Goal: Transaction & Acquisition: Subscribe to service/newsletter

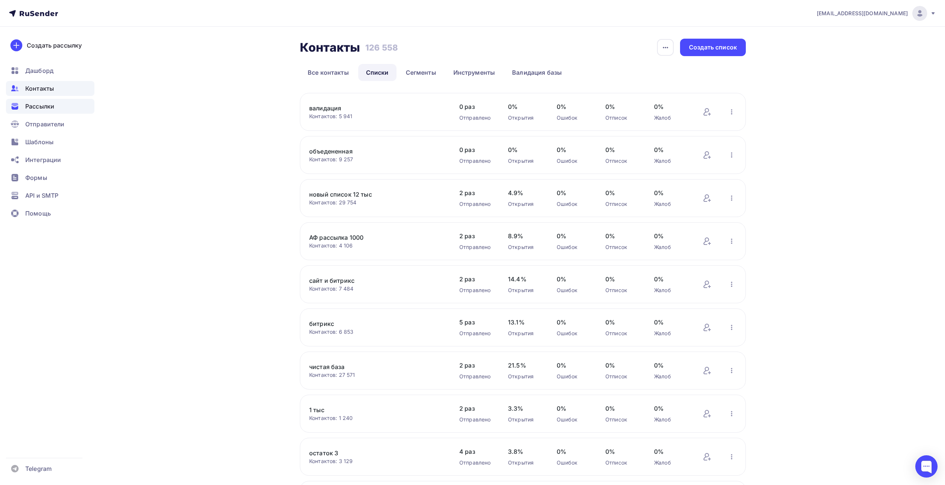
click at [35, 108] on span "Рассылки" at bounding box center [39, 106] width 29 height 9
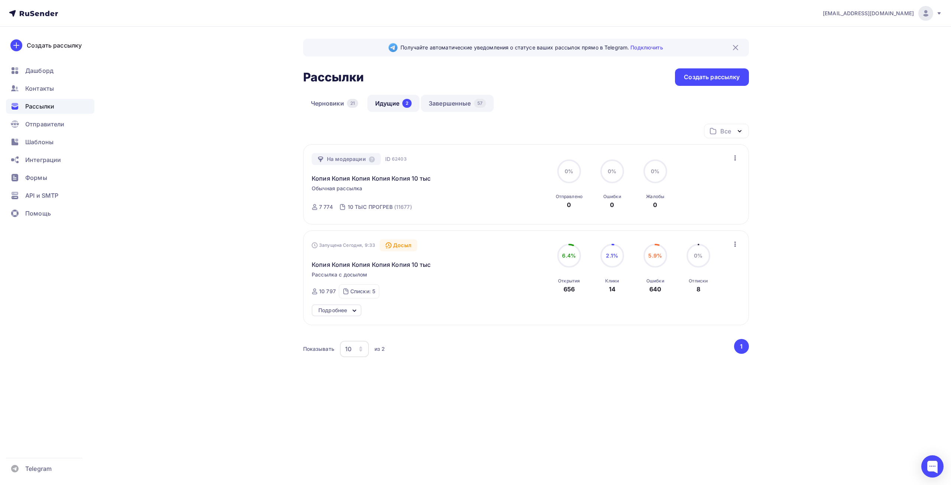
click at [463, 105] on link "Завершенные 57" at bounding box center [457, 103] width 73 height 17
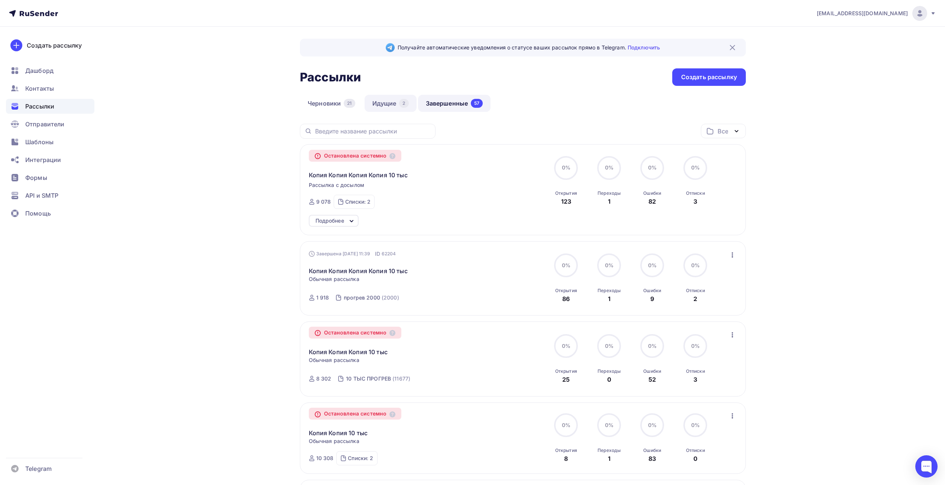
click at [392, 103] on link "Идущие 2" at bounding box center [390, 103] width 52 height 17
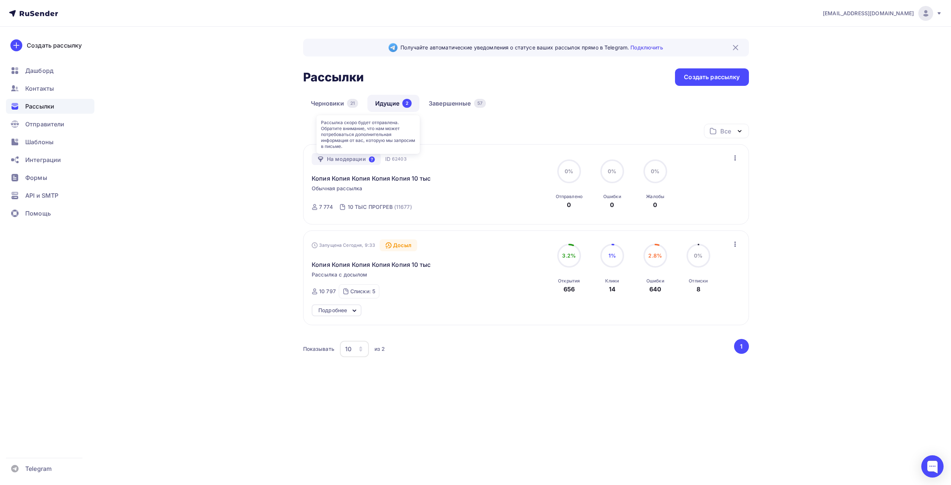
click at [369, 161] on icon at bounding box center [372, 159] width 6 height 6
click at [197, 169] on div "Получайте автоматические уведомления о статусе ваших рассылок прямо в Telegram.…" at bounding box center [475, 230] width 609 height 406
click at [424, 177] on link "Копия Копия Копия Копия Копия 10 тыс" at bounding box center [371, 178] width 119 height 9
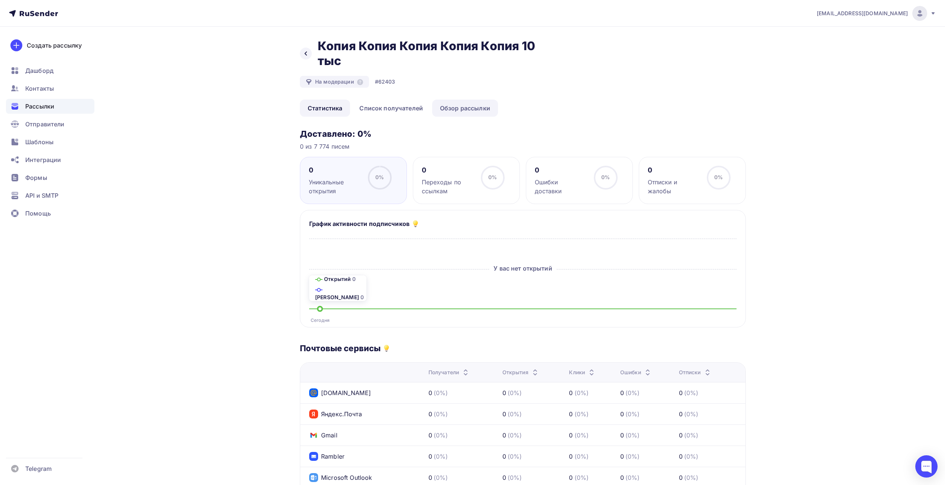
click at [454, 110] on link "Обзор рассылки" at bounding box center [465, 108] width 66 height 17
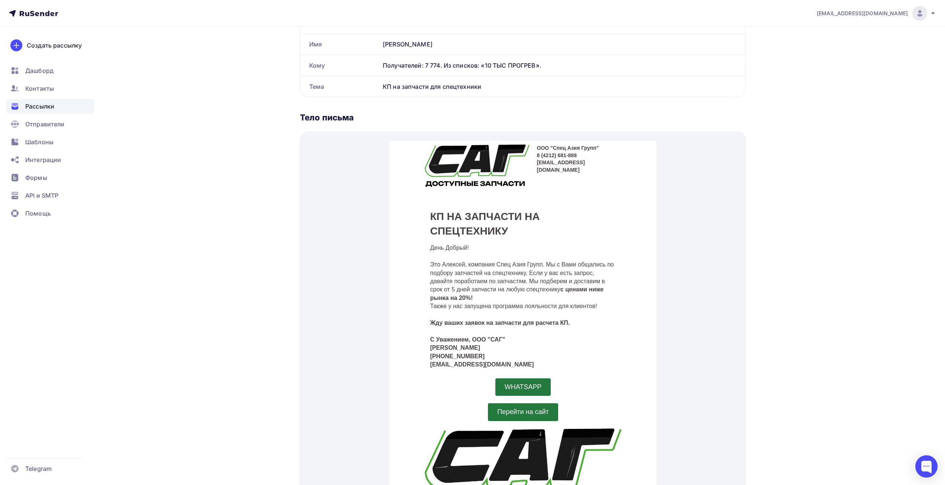
scroll to position [149, 0]
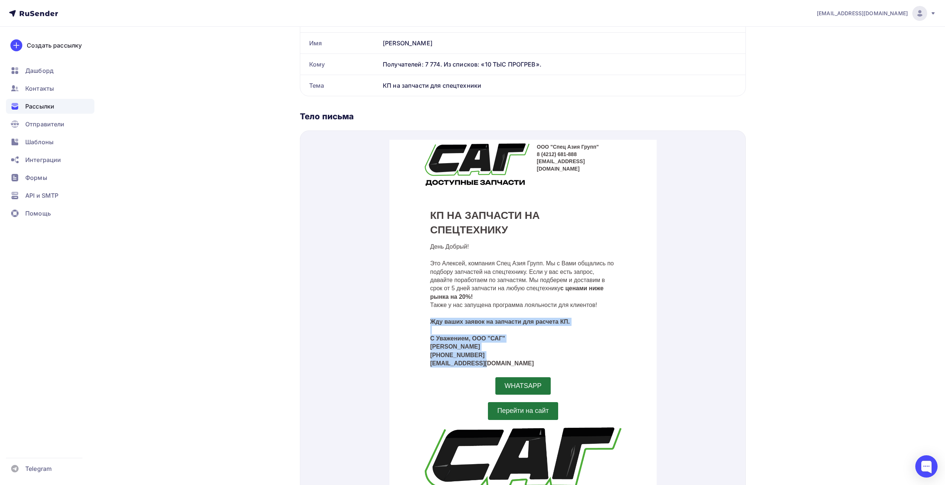
drag, startPoint x: 424, startPoint y: 312, endPoint x: 485, endPoint y: 354, distance: 74.6
click at [485, 357] on td "День Добрый! Это Алексей, компания Спец Азия Групп. Мы с Вами общались по подбо…" at bounding box center [523, 299] width 204 height 130
copy div "Жду ваших заявок на запчасти для расчета КП. С Уважением, ООО "САГ" Алексей Мар…"
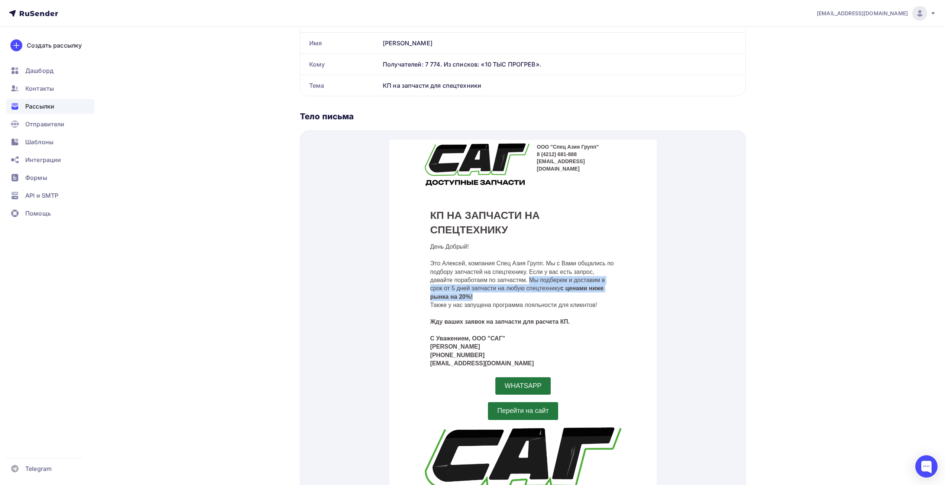
drag, startPoint x: 526, startPoint y: 272, endPoint x: 562, endPoint y: 288, distance: 38.9
click at [562, 288] on p "День Добрый! Это Алексей, компания Спец Азия Групп. Мы с Вами общались по подбо…" at bounding box center [523, 292] width 186 height 117
drag, startPoint x: 526, startPoint y: 262, endPoint x: 538, endPoint y: 279, distance: 20.7
click at [539, 286] on p "День Добрый! Это Алексей, компания Спец Азия Групп. Мы с Вами общались по подбо…" at bounding box center [523, 292] width 186 height 117
copy p "Если у вас есть запрос, давайте поработаем по запчастям. Мы подберем и доставим…"
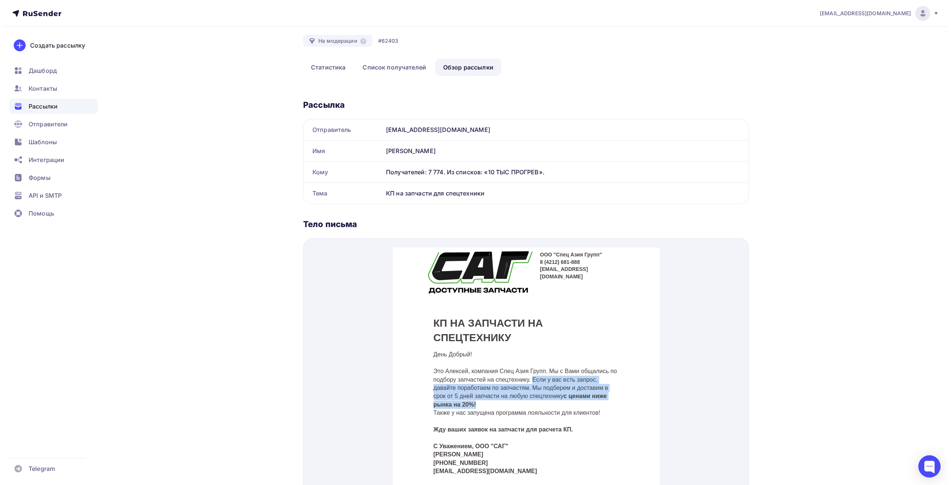
scroll to position [0, 0]
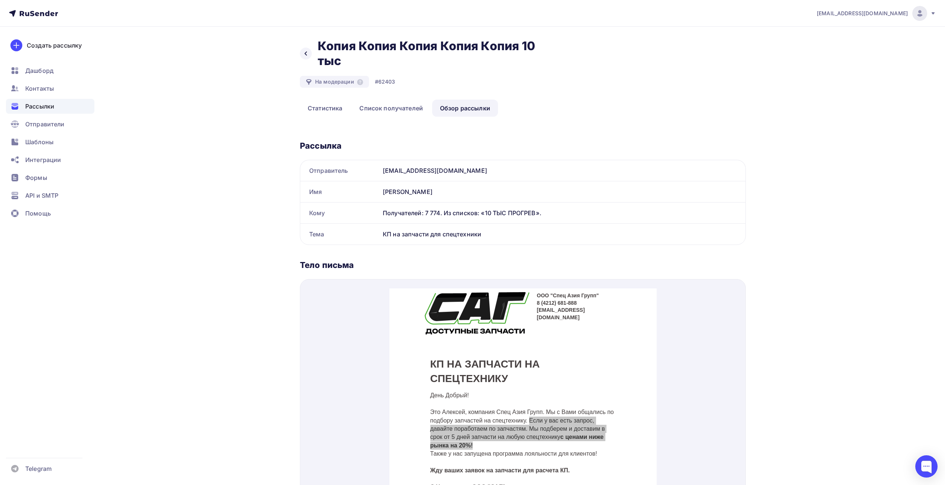
click at [49, 105] on span "Рассылки" at bounding box center [39, 106] width 29 height 9
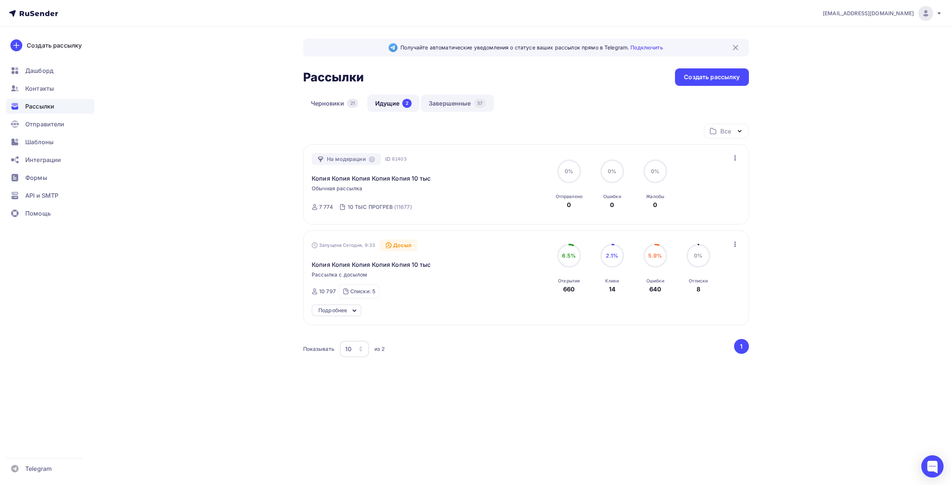
click at [446, 110] on link "Завершенные 57" at bounding box center [457, 103] width 73 height 17
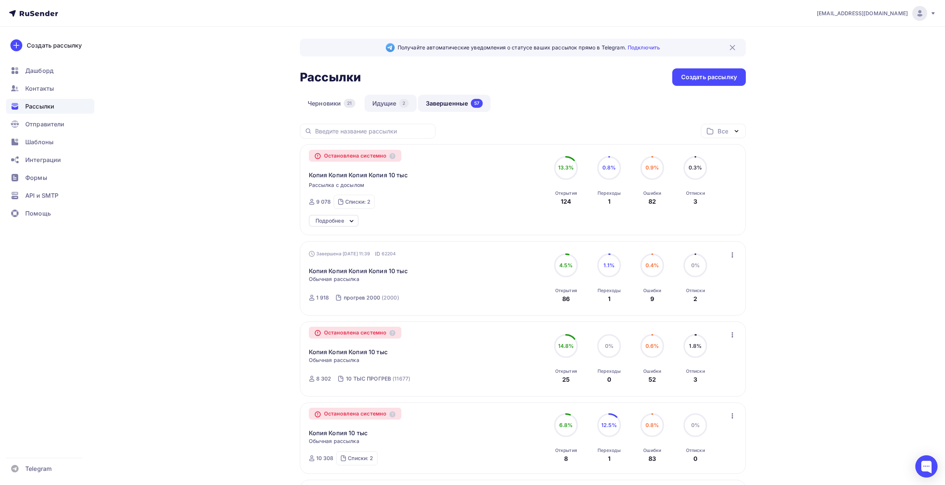
click at [382, 104] on link "Идущие 2" at bounding box center [390, 103] width 52 height 17
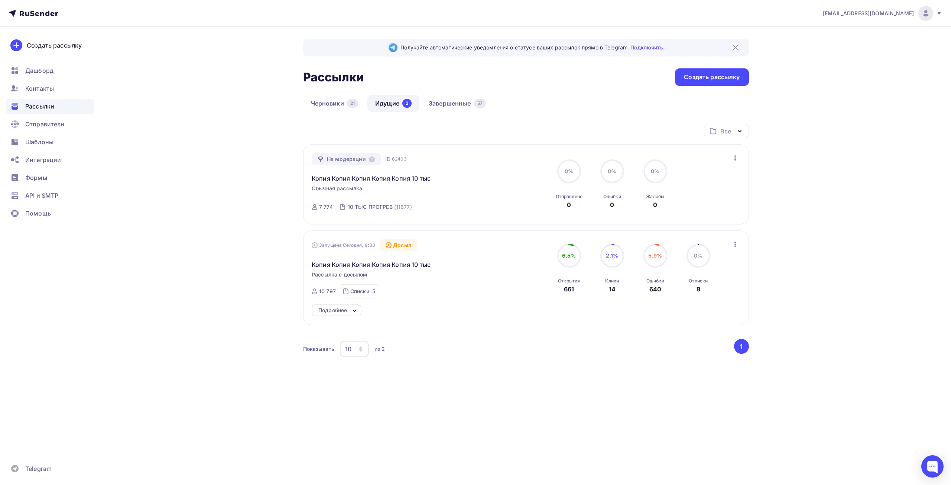
click at [736, 159] on icon "button" at bounding box center [735, 157] width 1 height 5
click at [496, 163] on div "На модерации ID 62403 Копия Копия Копия Копия Копия 10 тыс Обычная рассылка Отп…" at bounding box center [526, 184] width 428 height 63
click at [373, 160] on icon at bounding box center [372, 159] width 6 height 6
click at [489, 165] on div "На модерации ID 62403 Копия Копия Копия Копия Копия 10 тыс Обычная рассылка Отп…" at bounding box center [526, 184] width 428 height 63
click at [735, 159] on icon "button" at bounding box center [735, 157] width 9 height 9
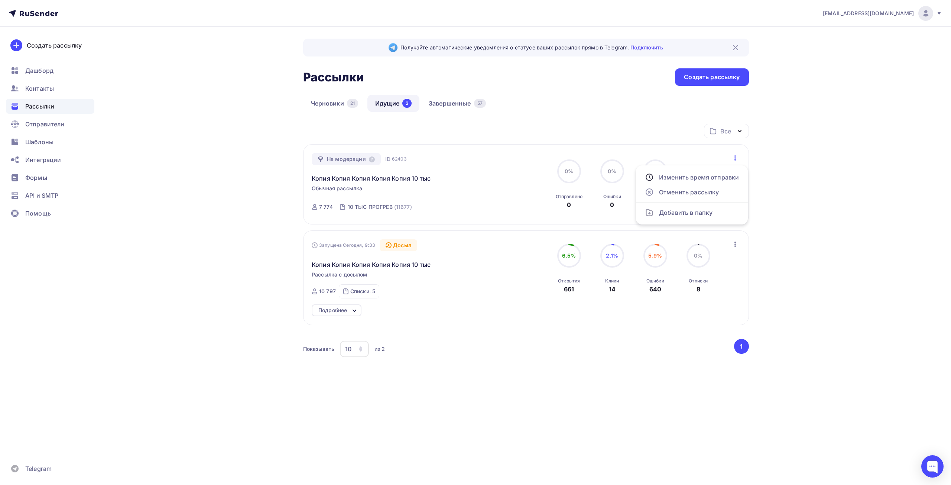
click at [455, 191] on div "На модерации ID 62403 Копия Копия Копия Копия Копия 10 тыс Обычная рассылка Отп…" at bounding box center [396, 184] width 169 height 63
click at [457, 100] on link "Завершенные 57" at bounding box center [457, 103] width 73 height 17
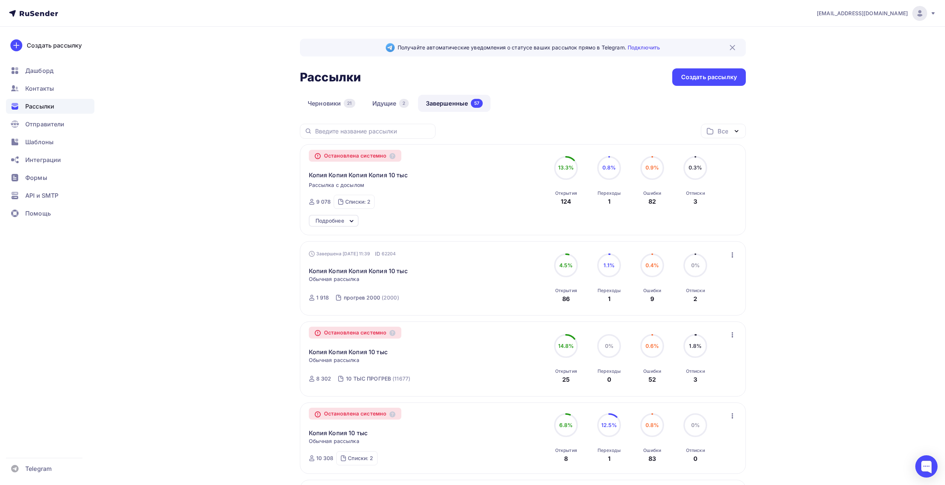
click at [731, 255] on icon "button" at bounding box center [732, 254] width 9 height 9
click at [712, 302] on div "Копировать в новую" at bounding box center [698, 303] width 76 height 9
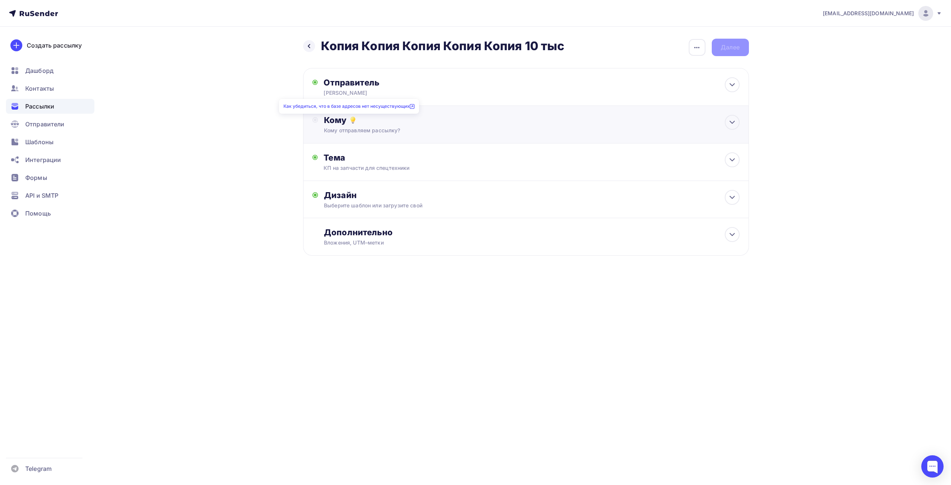
click at [350, 122] on icon at bounding box center [353, 120] width 9 height 9
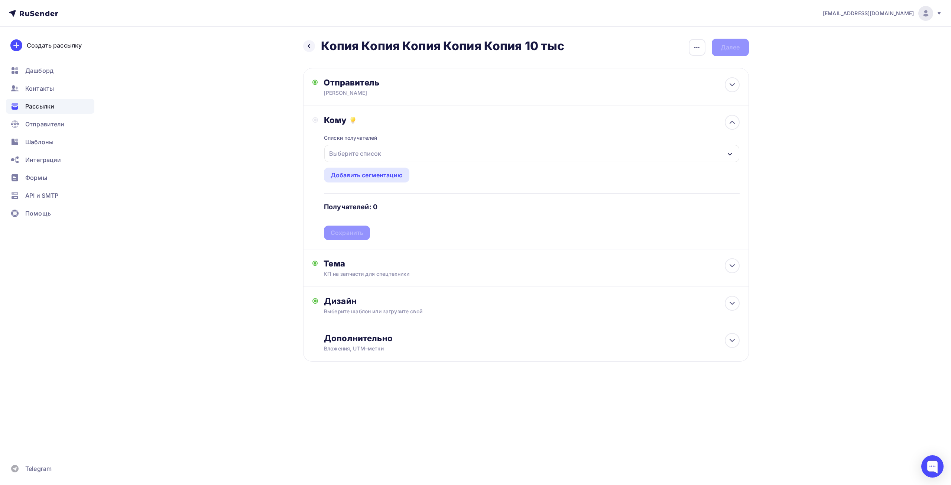
click at [363, 152] on div "Выберите список" at bounding box center [355, 153] width 58 height 13
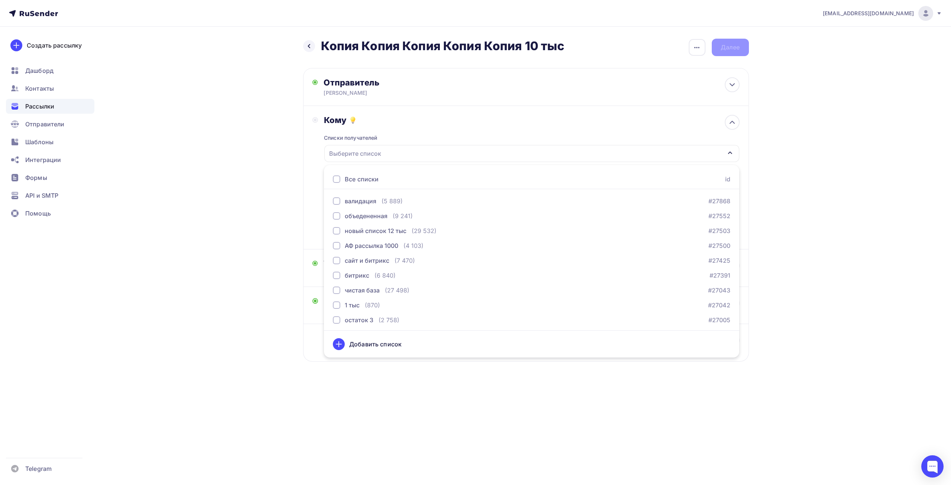
click at [257, 197] on div "Назад Копия Копия Копия Копия Копия 10 тыс Копия Копия Копия Копия Копия 10 тыс…" at bounding box center [475, 218] width 609 height 383
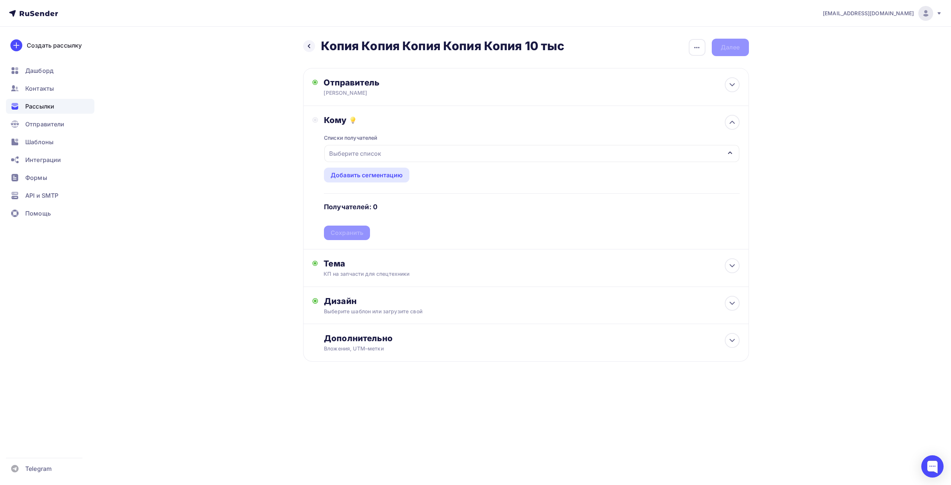
click at [368, 158] on div "Выберите список" at bounding box center [355, 153] width 58 height 13
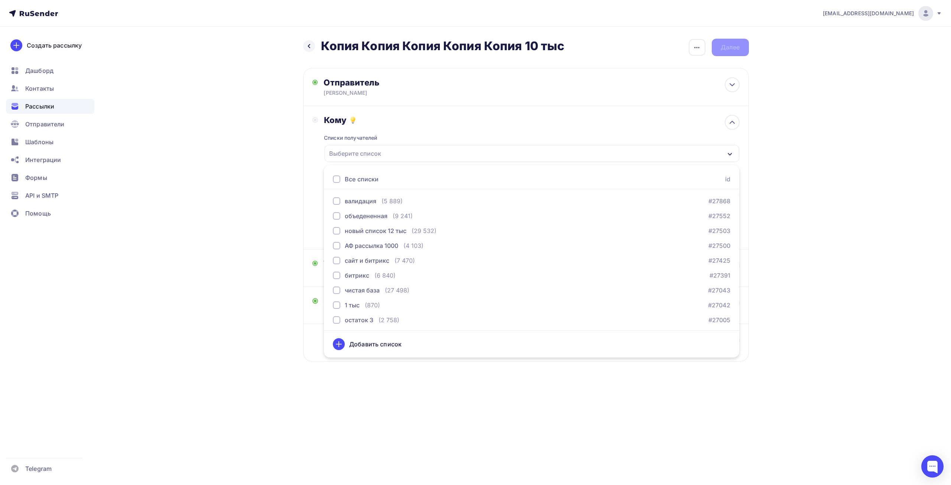
click at [348, 157] on div "Выберите список" at bounding box center [355, 153] width 58 height 13
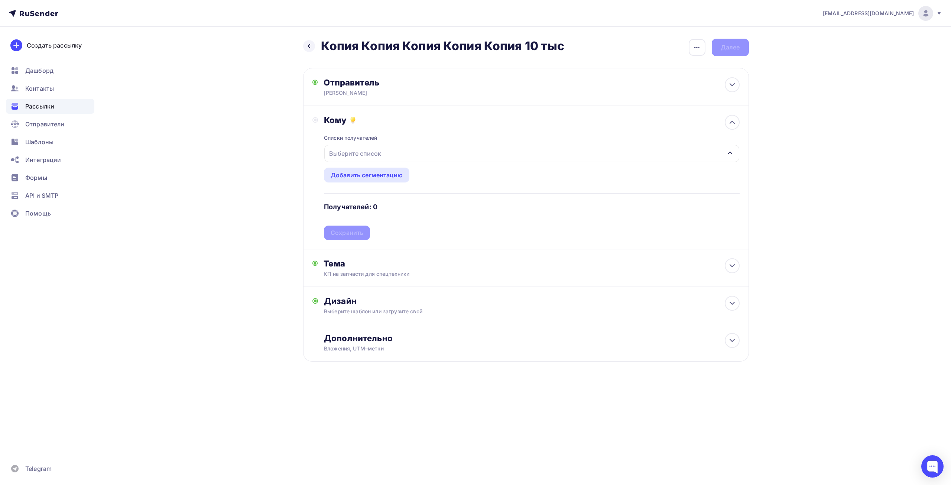
click at [392, 157] on div "Выберите список" at bounding box center [531, 153] width 415 height 17
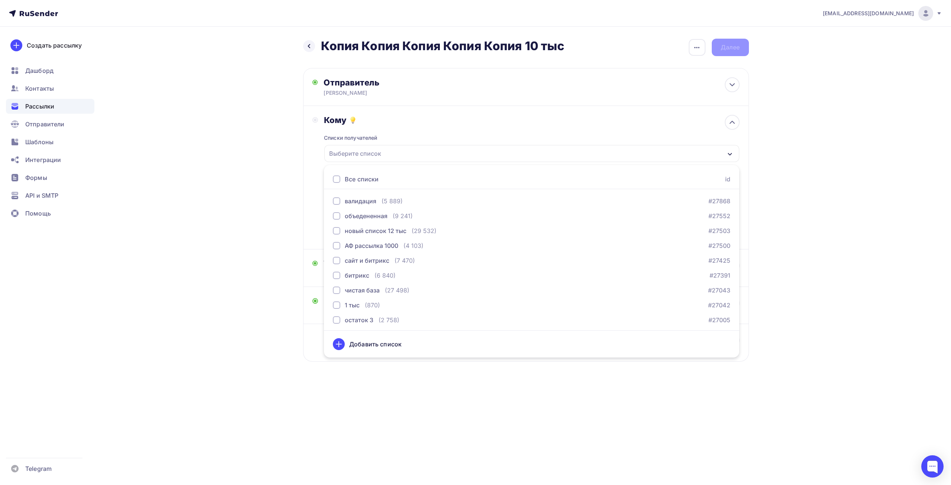
click at [390, 167] on ul "Все списки id валидация (5 889) #27868 объедененная (9 241) #27552 новый список…" at bounding box center [531, 261] width 415 height 192
click at [391, 153] on div "Выберите список" at bounding box center [531, 153] width 415 height 17
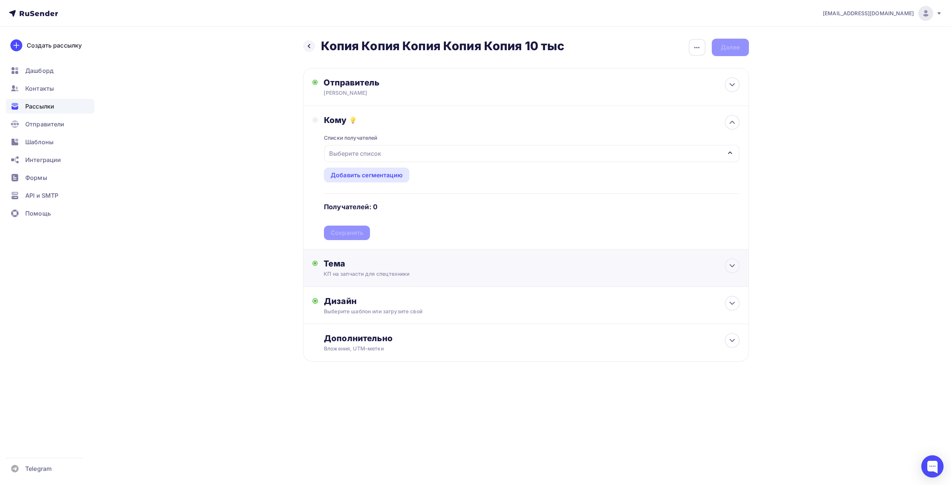
click at [351, 263] on div "Тема" at bounding box center [397, 263] width 147 height 10
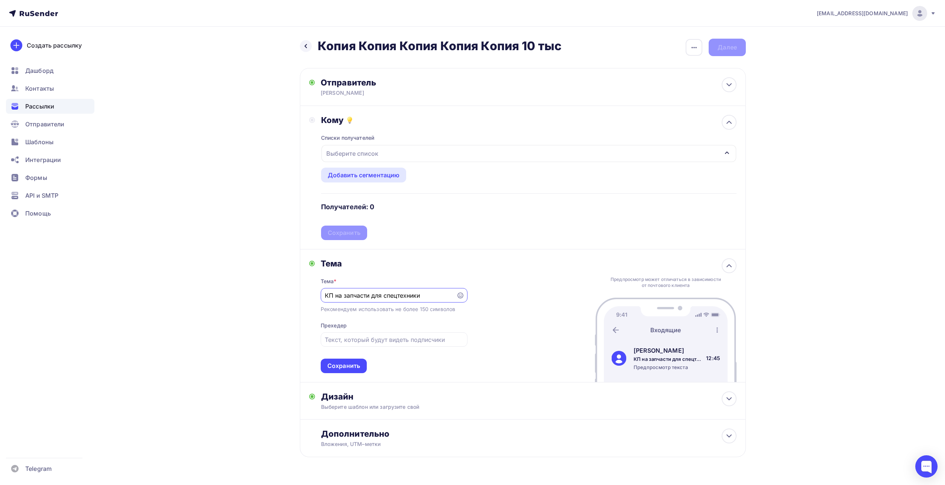
click at [351, 263] on div "Тема" at bounding box center [394, 263] width 147 height 10
click at [726, 264] on icon at bounding box center [729, 265] width 9 height 9
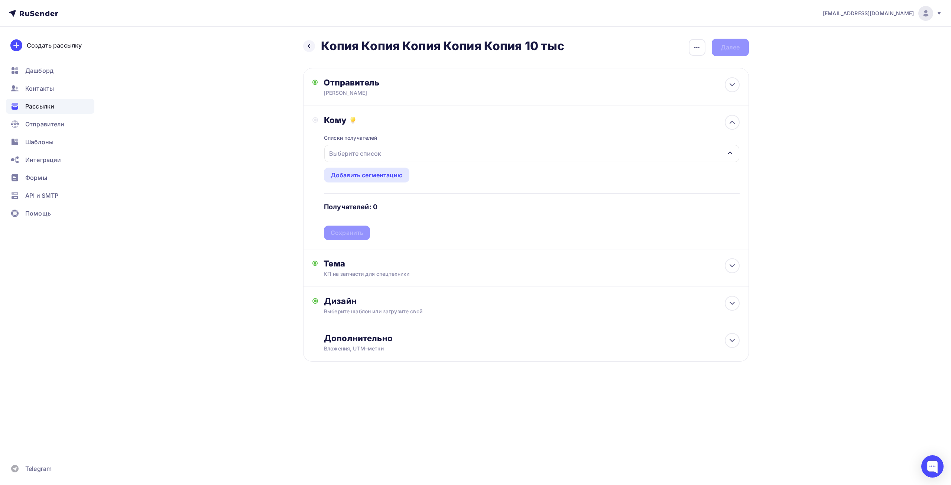
click at [432, 155] on div "Выберите список" at bounding box center [531, 153] width 415 height 17
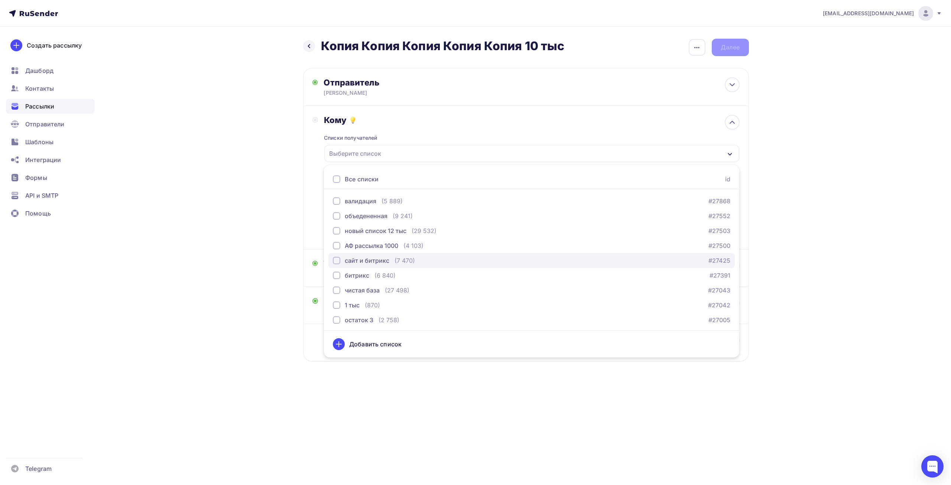
click at [353, 262] on div "сайт и битрикс" at bounding box center [367, 260] width 45 height 9
click at [182, 214] on div "Назад Копия Копия Копия Копия Копия 10 тыс Копия Копия Копия Копия Копия 10 тыс…" at bounding box center [475, 218] width 609 height 383
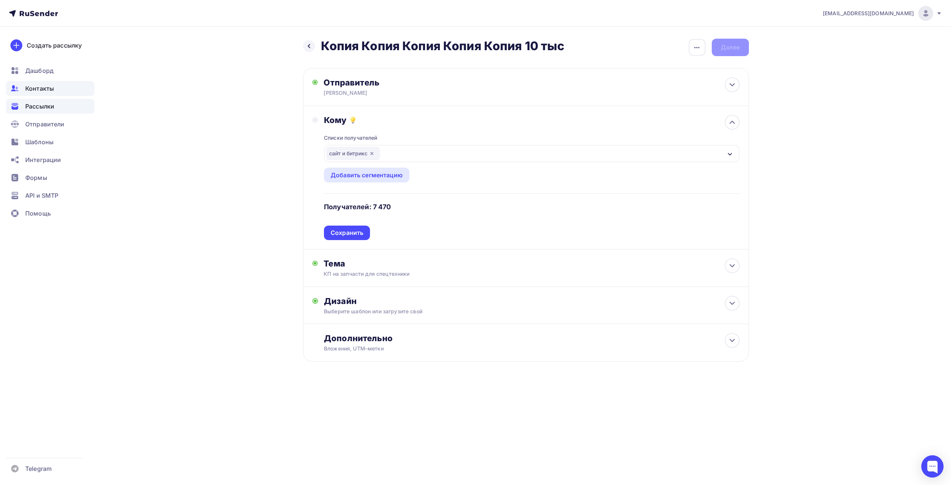
click at [48, 90] on span "Контакты" at bounding box center [39, 88] width 29 height 9
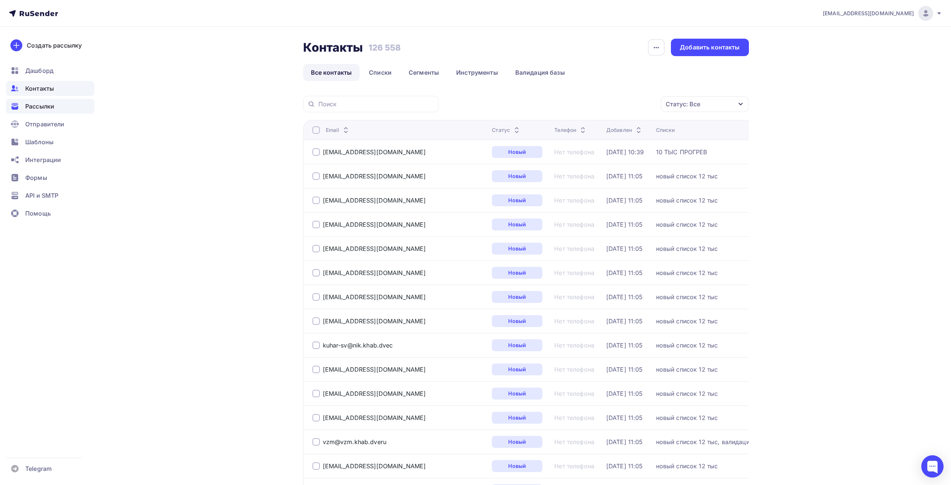
click at [49, 104] on span "Рассылки" at bounding box center [39, 106] width 29 height 9
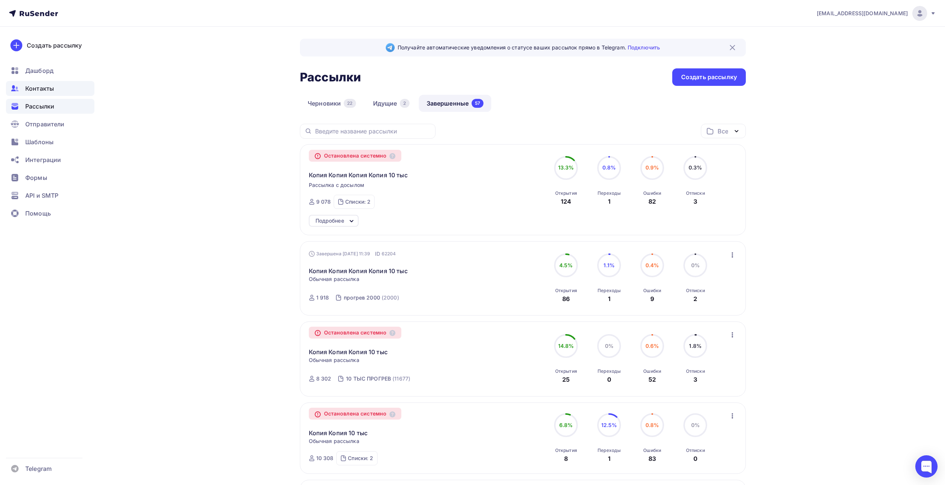
click at [42, 90] on span "Контакты" at bounding box center [39, 88] width 29 height 9
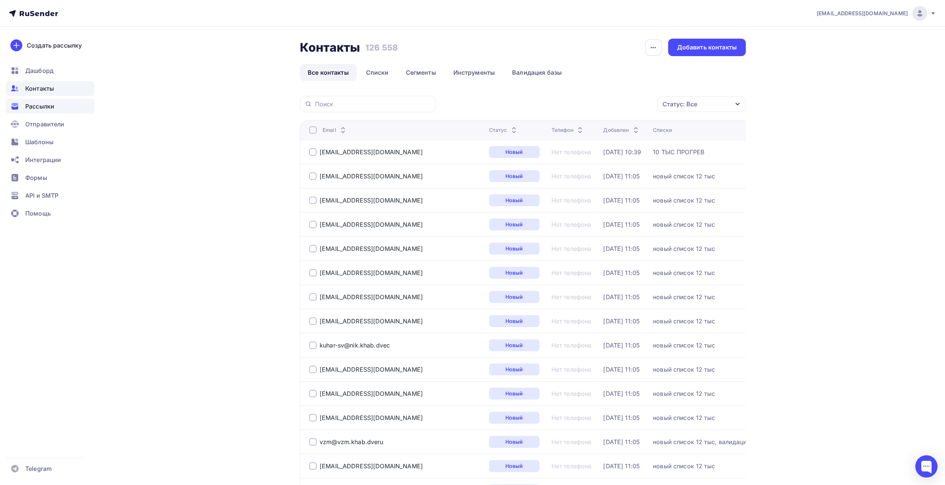
click at [43, 106] on span "Рассылки" at bounding box center [39, 106] width 29 height 9
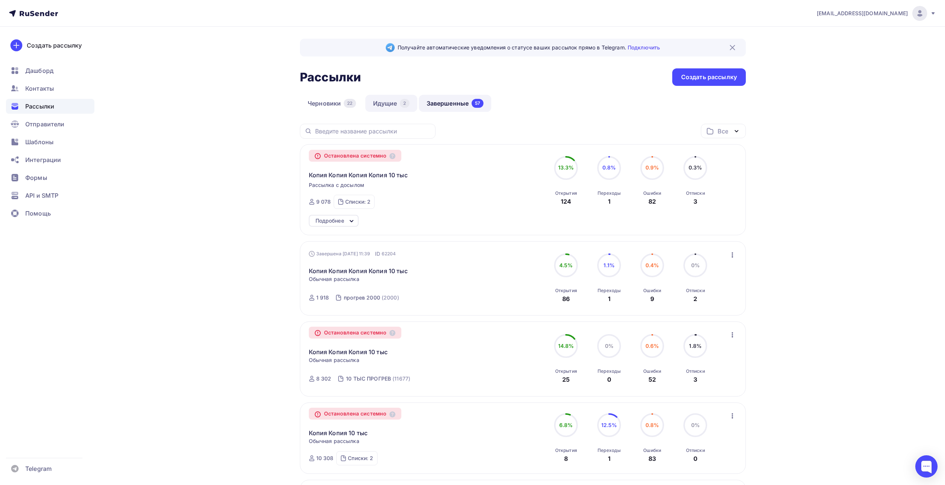
click at [383, 107] on link "Идущие 2" at bounding box center [391, 103] width 52 height 17
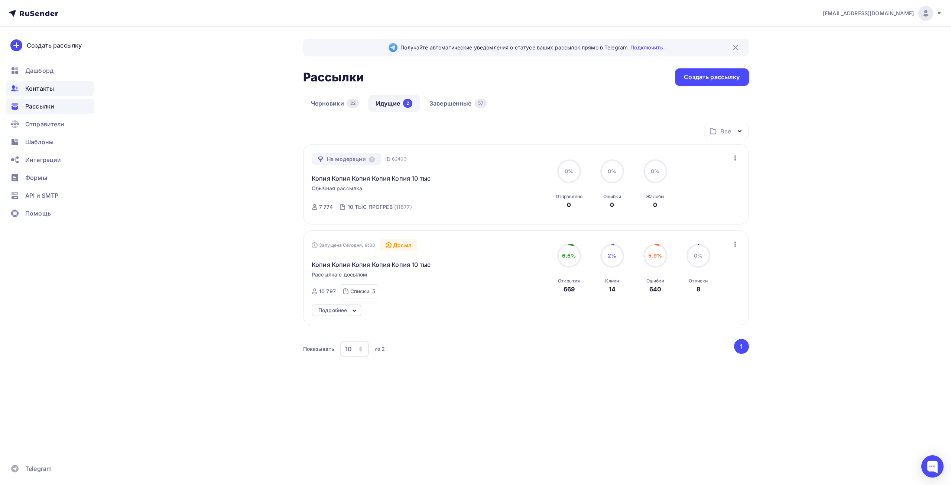
click at [51, 88] on span "Контакты" at bounding box center [39, 88] width 29 height 9
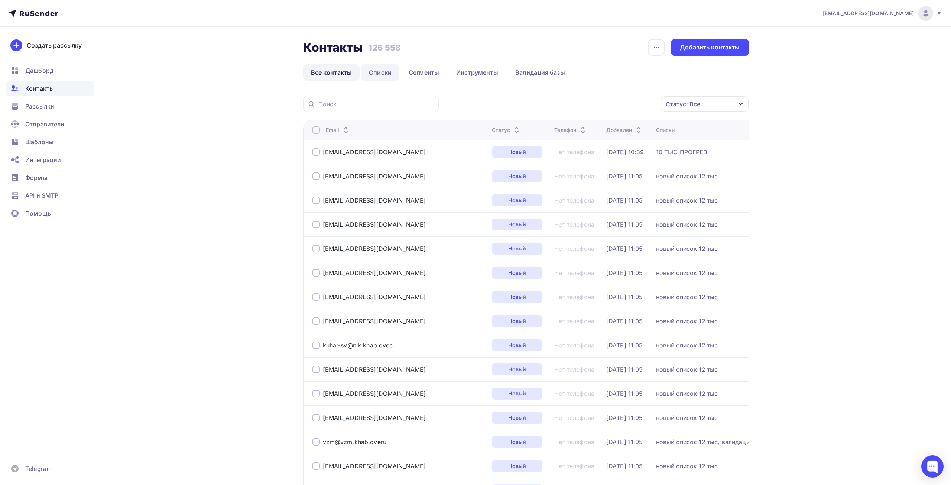
click at [377, 72] on link "Списки" at bounding box center [380, 72] width 38 height 17
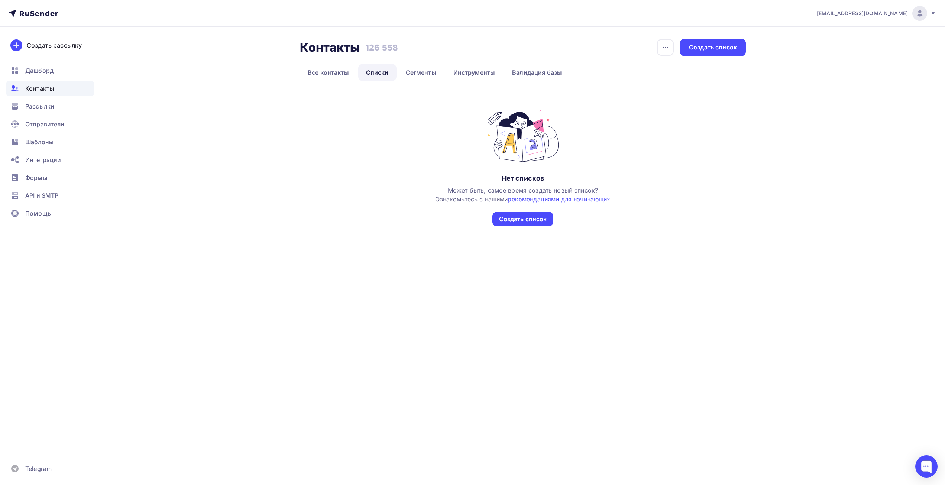
click at [377, 72] on link "Списки" at bounding box center [377, 72] width 38 height 17
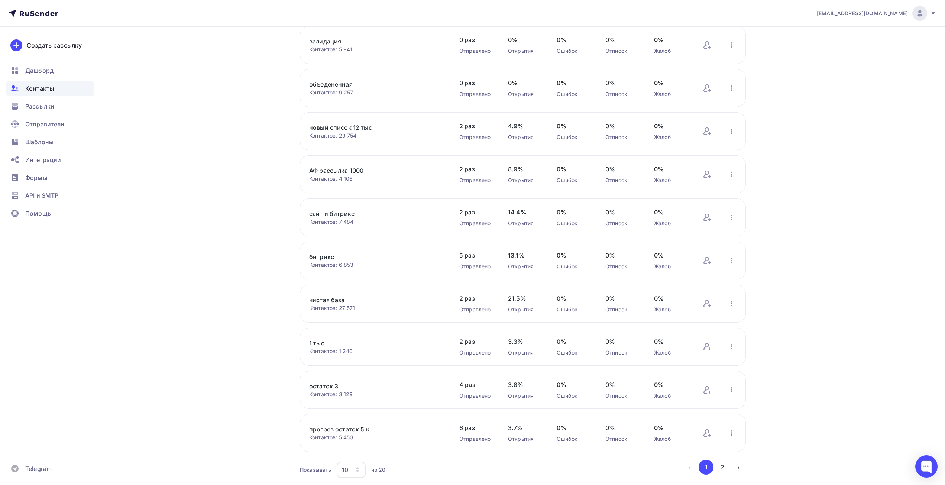
scroll to position [91, 0]
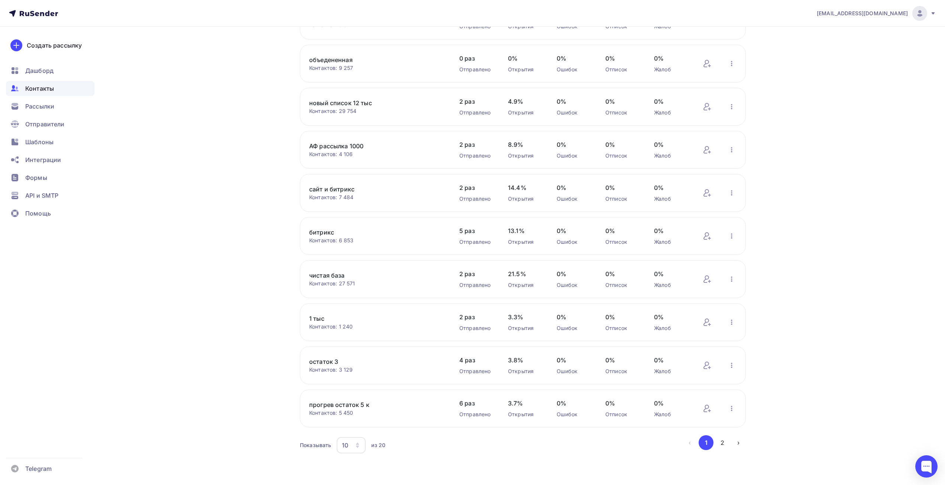
click at [358, 448] on icon "button" at bounding box center [357, 445] width 6 height 6
click at [355, 392] on div "20" at bounding box center [380, 392] width 71 height 9
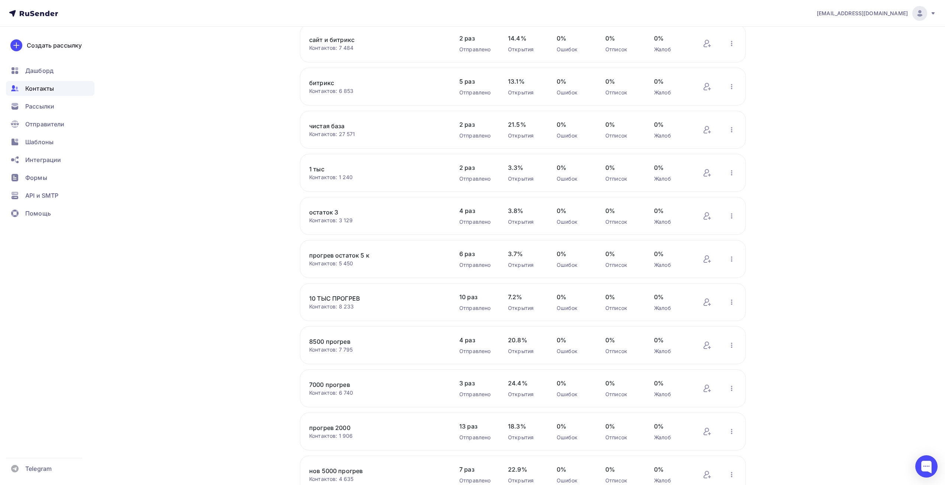
scroll to position [203, 0]
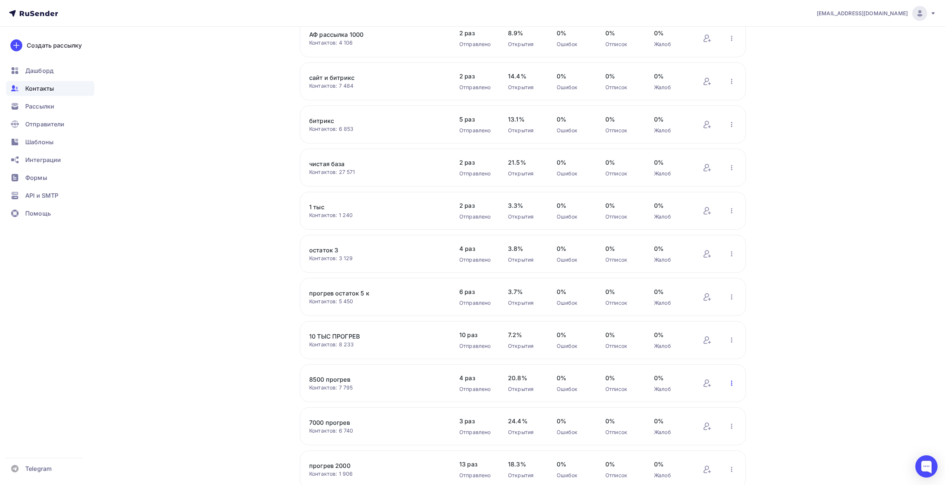
click at [732, 383] on icon "button" at bounding box center [731, 382] width 1 height 5
click at [690, 340] on div "Актуализация контактов" at bounding box center [683, 339] width 104 height 12
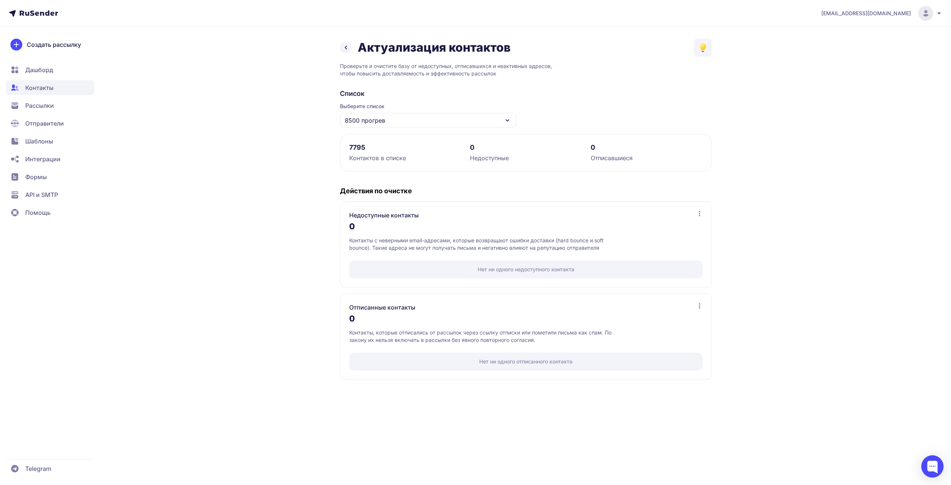
click at [343, 50] on icon at bounding box center [345, 47] width 9 height 9
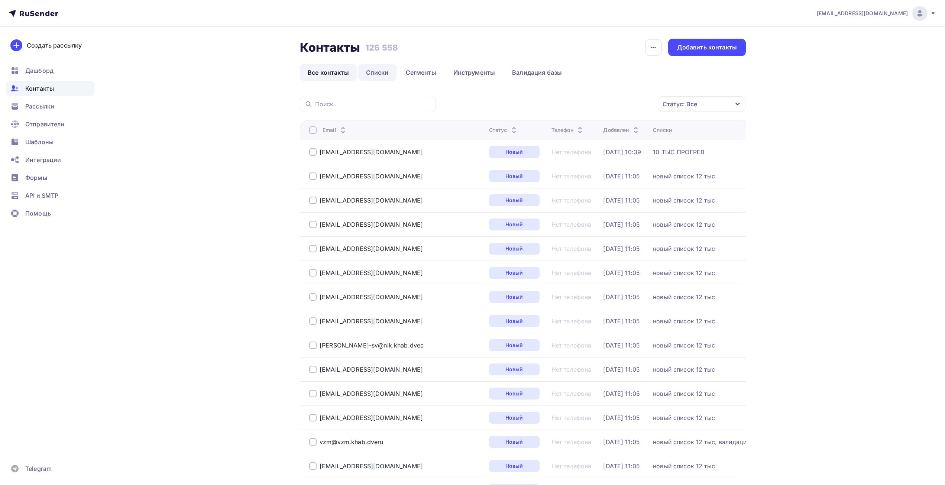
click at [374, 77] on link "Списки" at bounding box center [377, 72] width 38 height 17
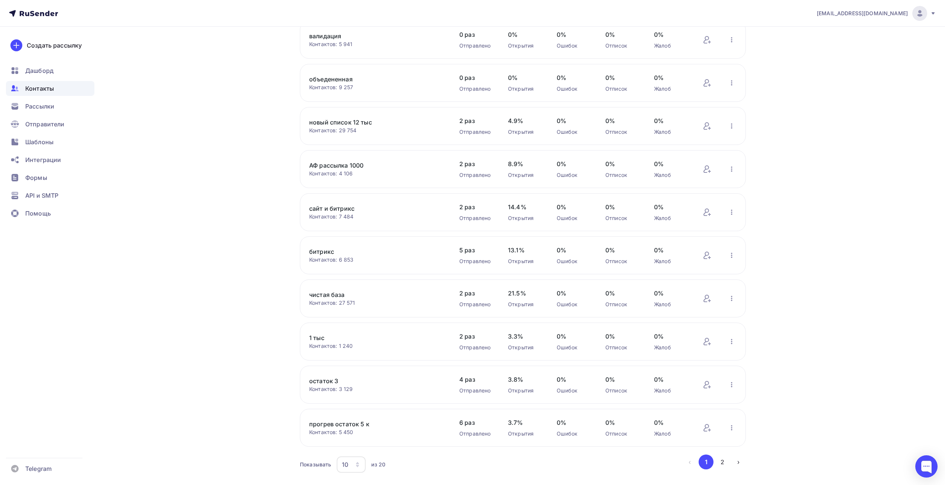
scroll to position [91, 0]
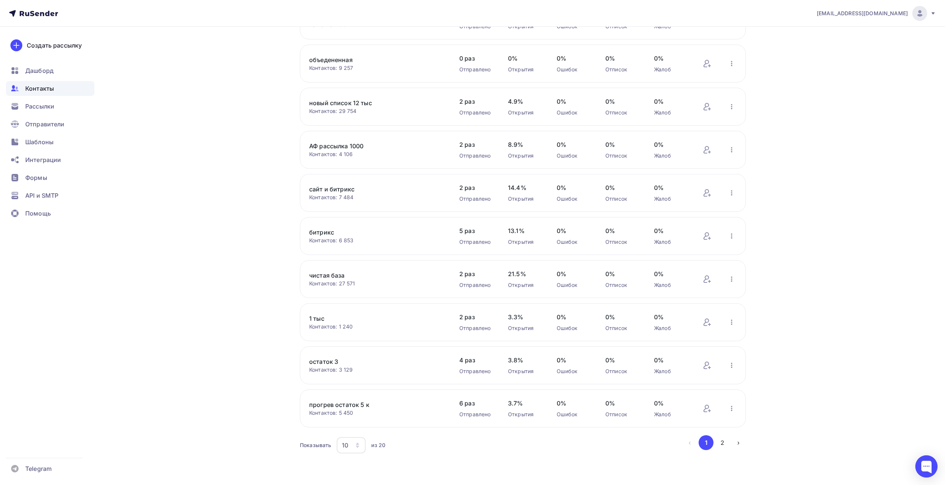
click at [352, 445] on div "10" at bounding box center [351, 445] width 29 height 16
click at [356, 390] on div "20" at bounding box center [380, 392] width 71 height 9
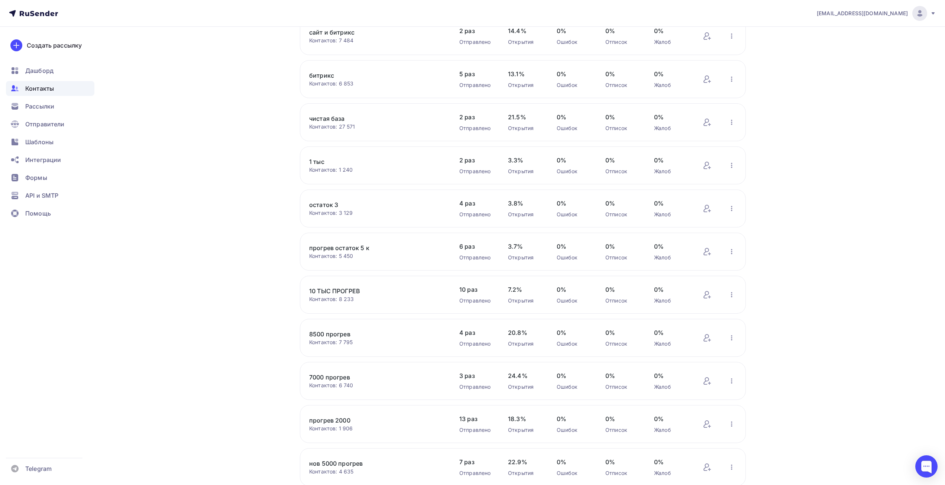
scroll to position [314, 0]
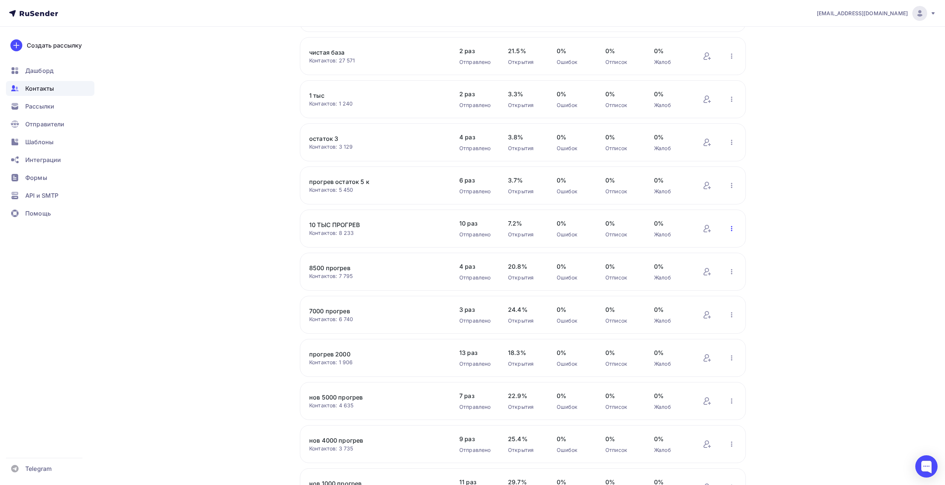
click at [732, 225] on icon "button" at bounding box center [731, 228] width 9 height 9
click at [674, 319] on div "Актуализация контактов" at bounding box center [683, 321] width 104 height 12
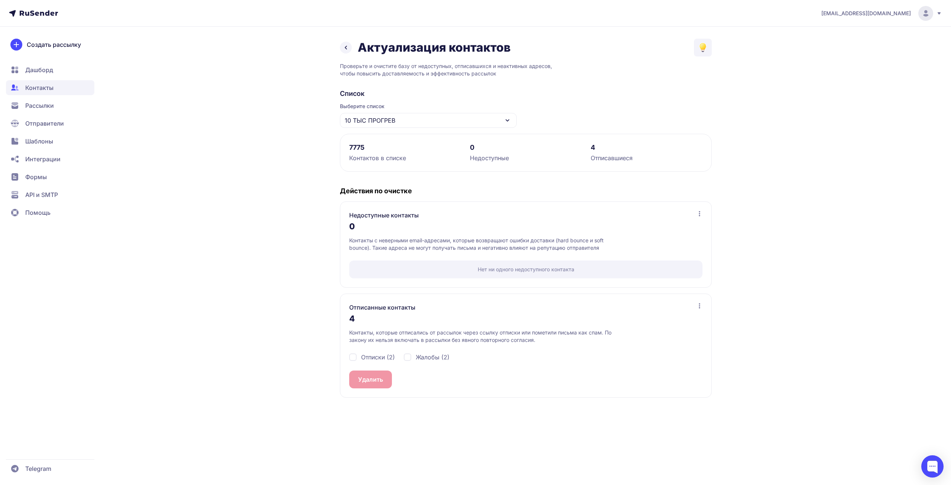
click at [388, 355] on span "Отписки (2)" at bounding box center [378, 357] width 34 height 9
checkbox input "true"
click at [417, 354] on span "Жалобы (2)" at bounding box center [433, 357] width 34 height 9
checkbox input "true"
click at [382, 372] on button "Удалить 4" at bounding box center [372, 379] width 47 height 18
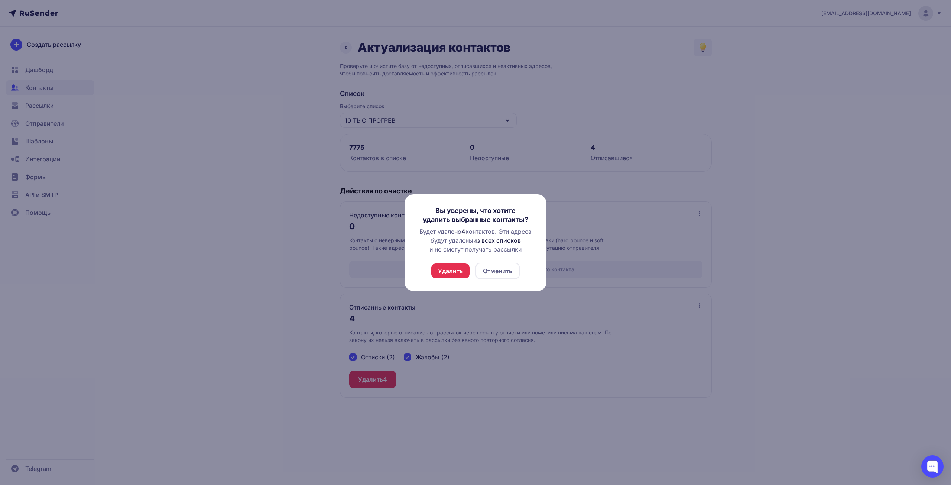
click at [448, 274] on button "Удалить" at bounding box center [450, 270] width 38 height 15
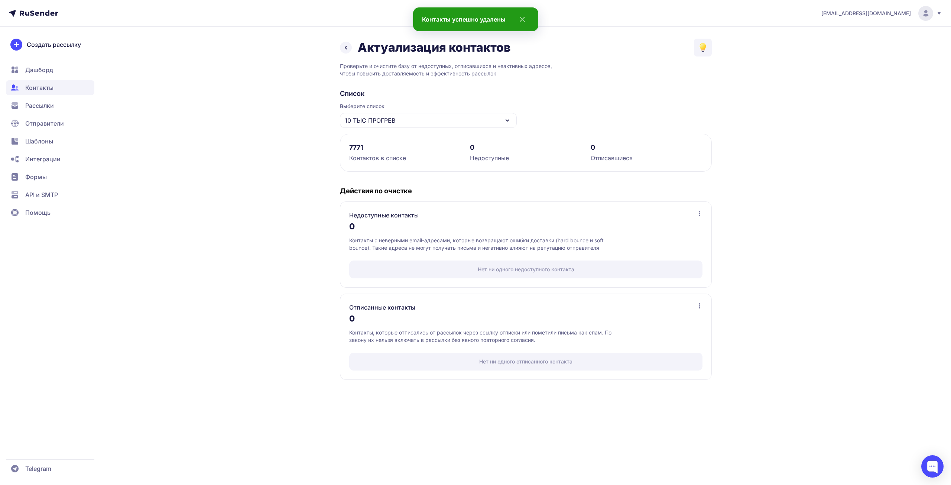
click at [432, 115] on div "10 ТЫС ПРОГРЕВ" at bounding box center [428, 120] width 177 height 15
click at [389, 201] on div "новый список 12 тыс" at bounding box center [428, 202] width 168 height 18
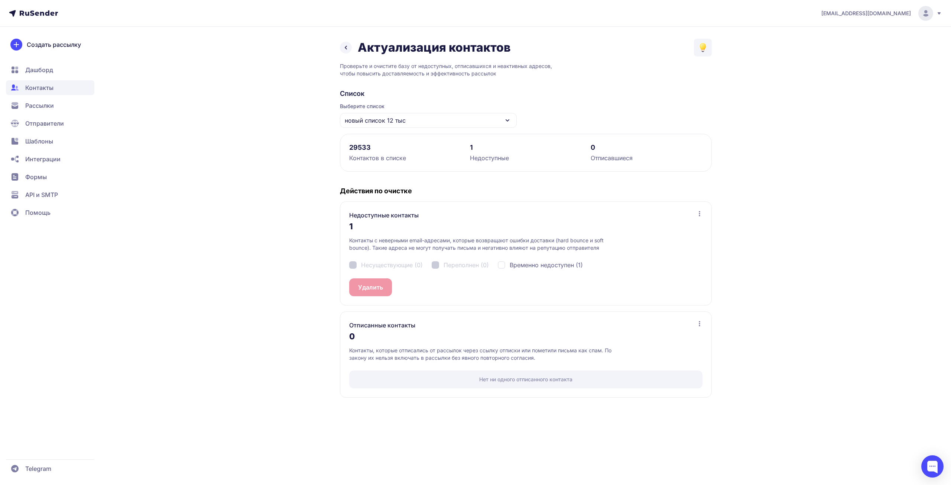
drag, startPoint x: 547, startPoint y: 267, endPoint x: 521, endPoint y: 264, distance: 26.1
click at [547, 266] on span "Временно недоступен (1)" at bounding box center [546, 264] width 73 height 9
checkbox input "true"
click at [344, 286] on div "Недоступные контакты 1 Контакты с неверными email-адресами, которые возвращают …" at bounding box center [526, 253] width 372 height 104
click at [369, 286] on button "Удалить 1" at bounding box center [371, 287] width 45 height 18
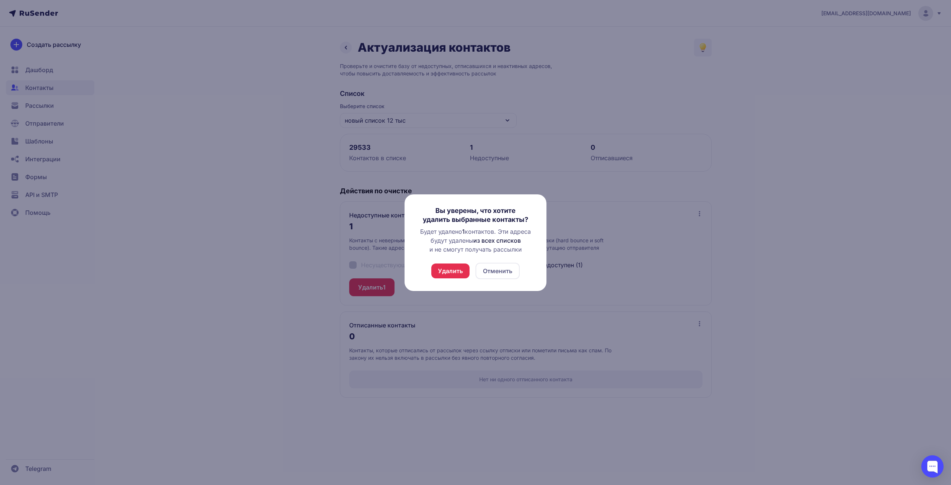
click at [450, 267] on button "Удалить" at bounding box center [450, 270] width 38 height 15
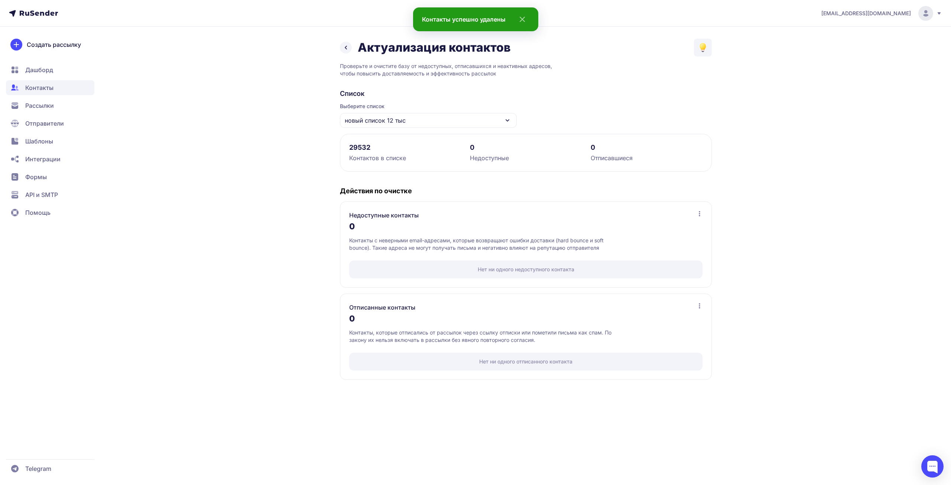
click at [396, 121] on span "новый список 12 тыс" at bounding box center [375, 120] width 61 height 9
click at [389, 185] on div "объедененная" at bounding box center [428, 184] width 168 height 18
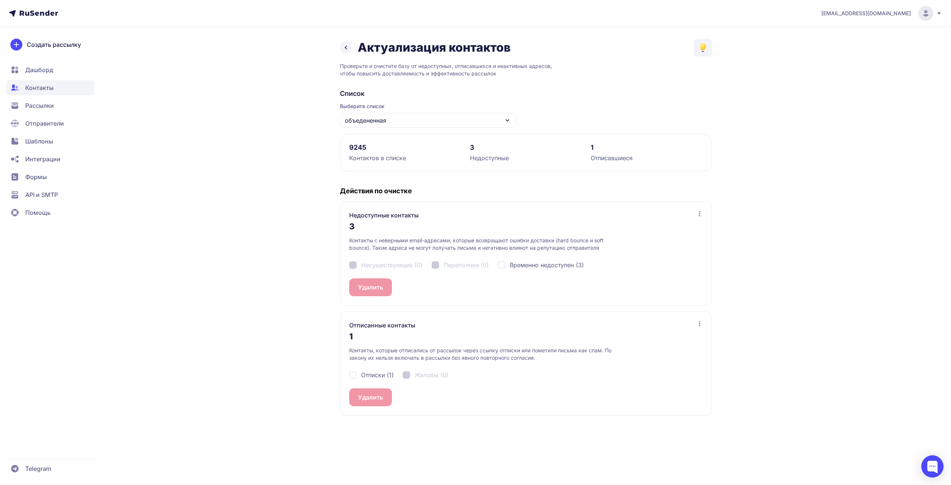
click at [534, 264] on span "Временно недоступен (3)" at bounding box center [547, 264] width 74 height 9
checkbox input "true"
click at [367, 288] on button "Удалить 3" at bounding box center [372, 287] width 46 height 18
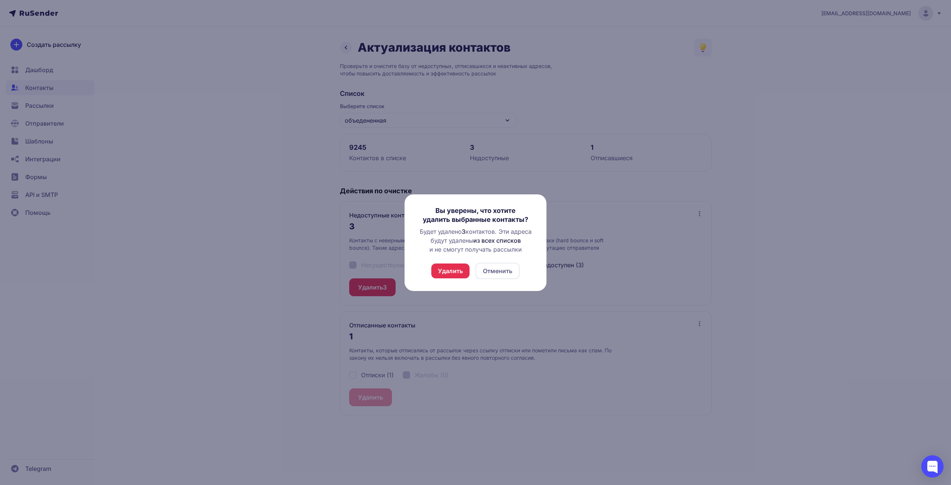
click at [449, 269] on button "Удалить" at bounding box center [450, 270] width 38 height 15
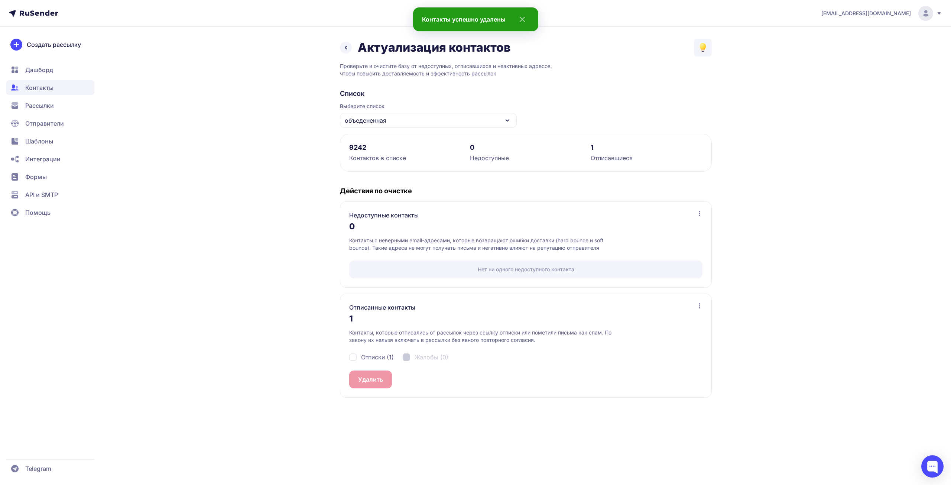
click at [378, 370] on div "Отписанные контакты 1 Контакты, которые отписались от рассылок через ссылку отп…" at bounding box center [526, 346] width 372 height 104
click at [381, 357] on span "Отписки (1)" at bounding box center [377, 357] width 33 height 9
checkbox input "true"
click at [383, 376] on span "1" at bounding box center [384, 379] width 3 height 9
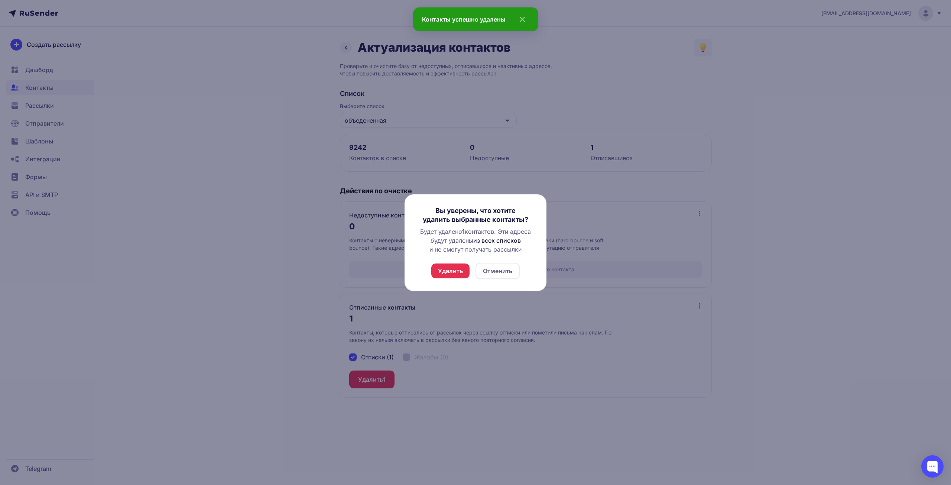
click at [441, 267] on button "Удалить" at bounding box center [450, 270] width 38 height 15
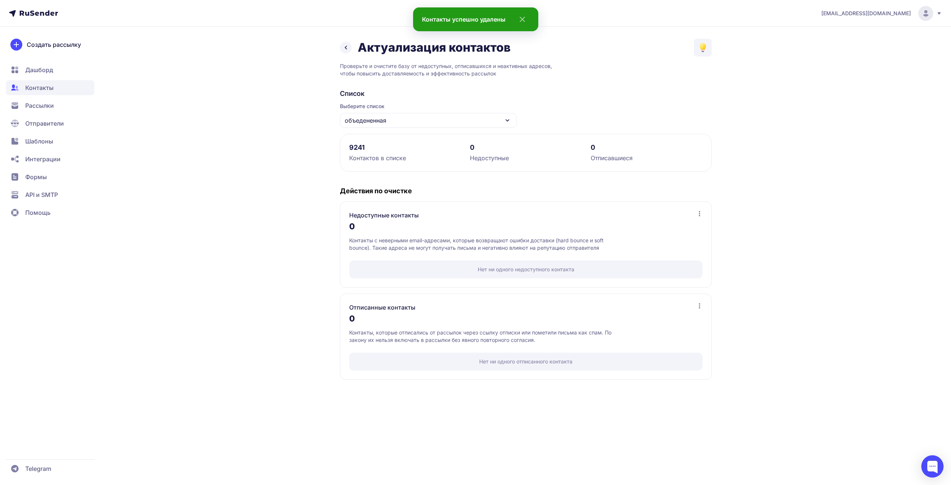
click at [393, 118] on div "объедененная" at bounding box center [428, 120] width 177 height 15
click at [395, 162] on div "валидация" at bounding box center [428, 166] width 168 height 18
click at [391, 118] on div "валидация" at bounding box center [428, 120] width 177 height 15
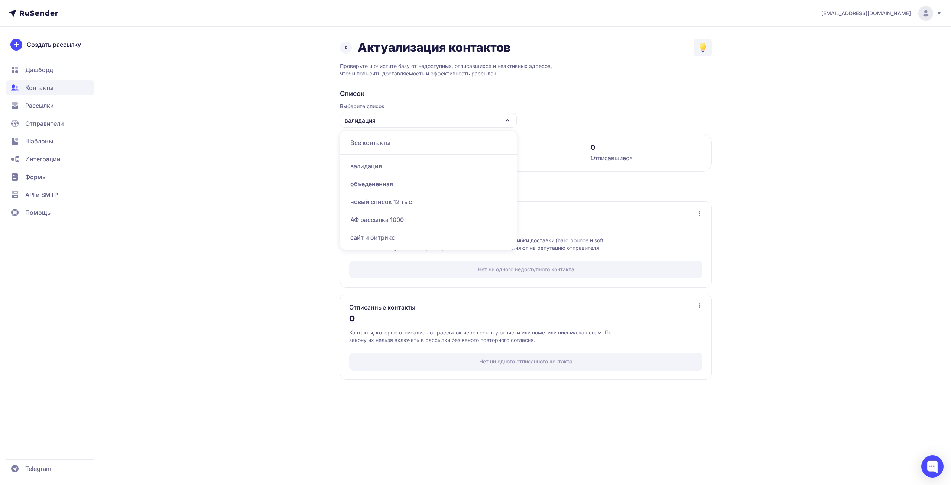
click at [388, 180] on div "объедененная" at bounding box center [428, 184] width 168 height 18
click at [395, 127] on div "объедененная" at bounding box center [428, 120] width 177 height 15
click at [383, 196] on div "новый список 12 тыс" at bounding box center [428, 202] width 168 height 18
click at [399, 114] on div "новый список 12 тыс" at bounding box center [428, 120] width 177 height 15
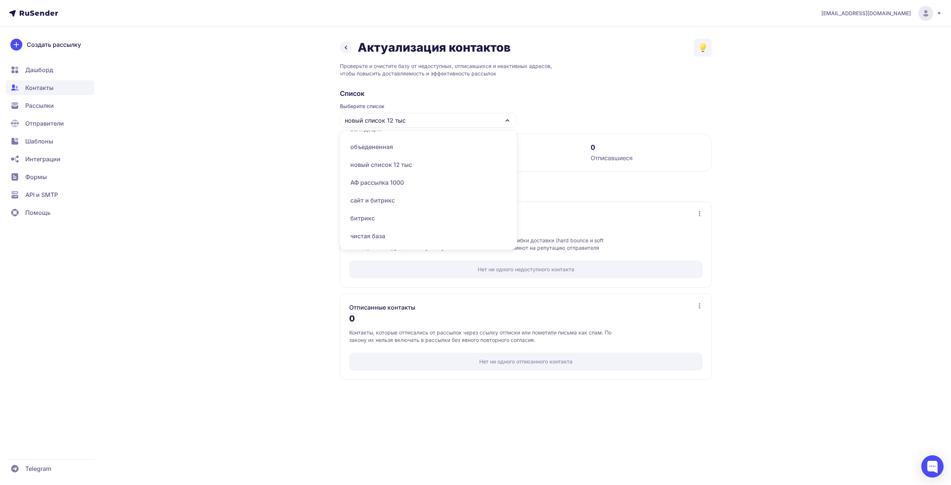
click at [382, 204] on div "сайт и битрикс" at bounding box center [428, 200] width 168 height 18
click at [389, 117] on div "сайт и битрикс" at bounding box center [428, 120] width 177 height 15
click at [373, 217] on div "АФ рассылка 1000" at bounding box center [428, 220] width 168 height 18
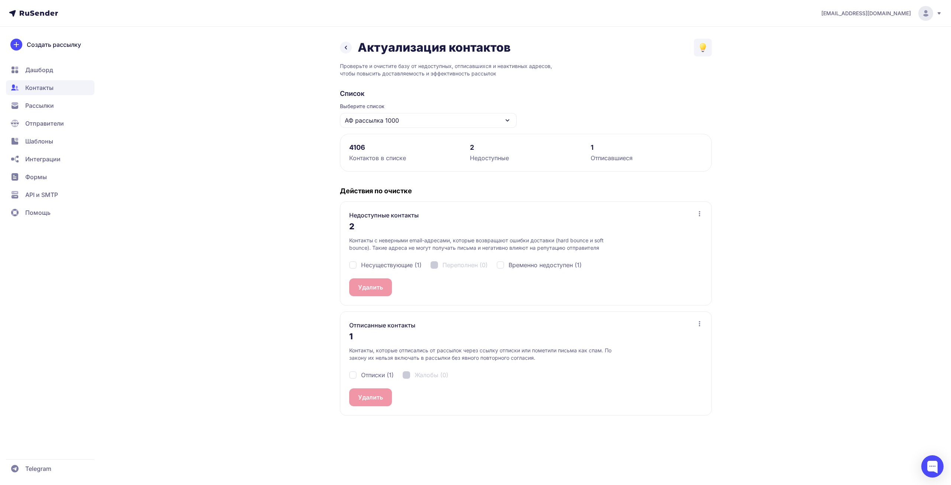
click at [394, 266] on span "Несуществующие (1)" at bounding box center [391, 264] width 61 height 9
checkbox input "true"
click at [536, 262] on span "Временно недоступен (1)" at bounding box center [545, 264] width 73 height 9
checkbox input "true"
click at [372, 291] on button "Удалить 2" at bounding box center [372, 287] width 46 height 18
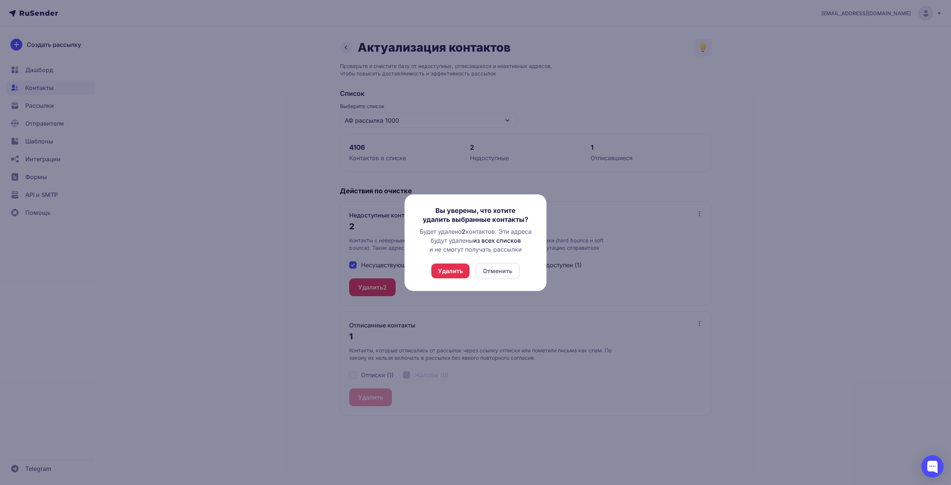
click at [448, 273] on button "Удалить" at bounding box center [450, 270] width 38 height 15
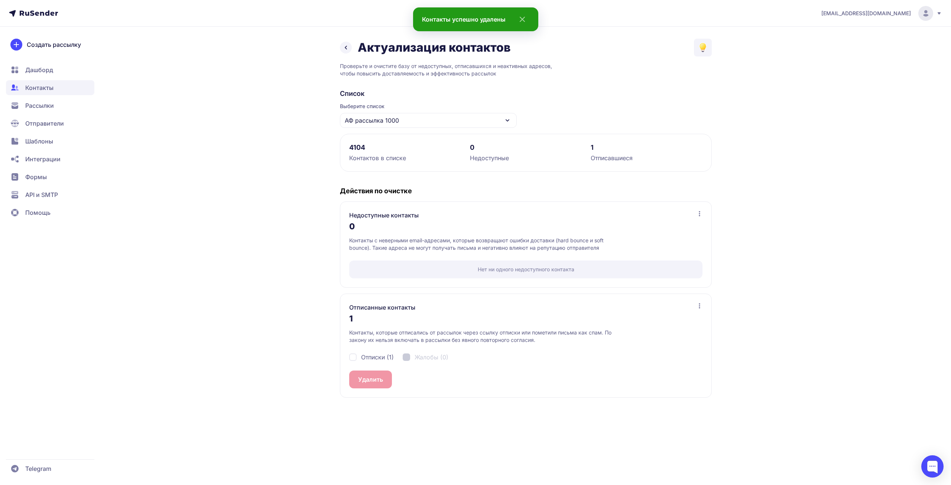
click at [374, 357] on span "Отписки (1)" at bounding box center [377, 357] width 33 height 9
checkbox input "true"
click at [372, 377] on button "Удалить 1" at bounding box center [371, 379] width 45 height 18
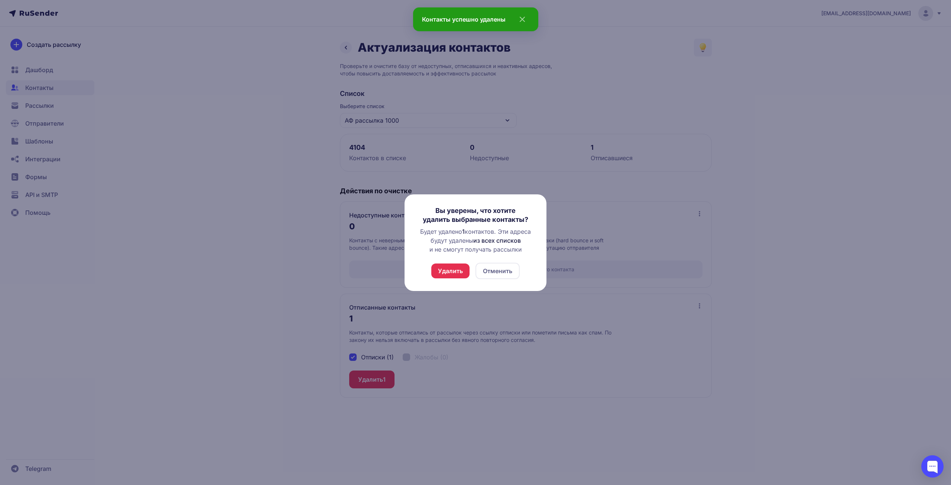
click at [447, 270] on button "Удалить" at bounding box center [450, 270] width 38 height 15
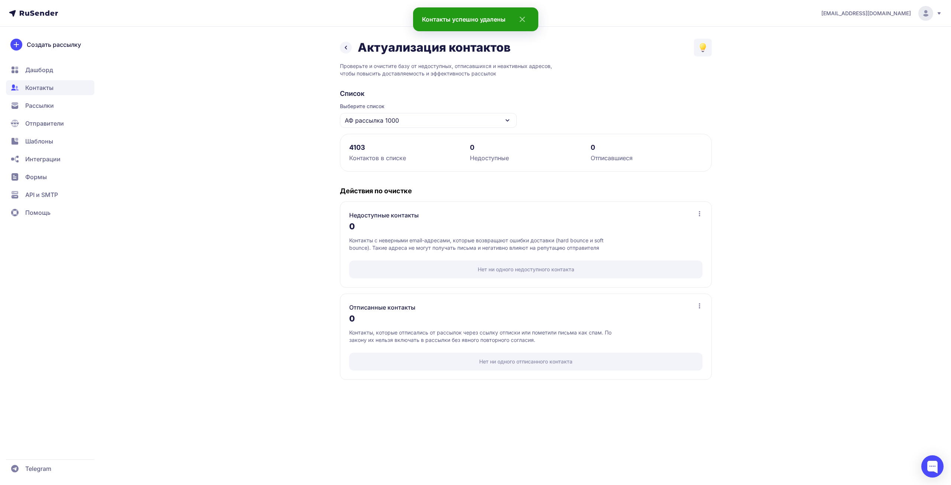
click at [377, 123] on span "АФ рассылка 1000" at bounding box center [372, 120] width 54 height 9
click at [386, 160] on div "сайт и битрикс" at bounding box center [428, 163] width 168 height 18
click at [384, 119] on span "сайт и битрикс" at bounding box center [366, 120] width 43 height 9
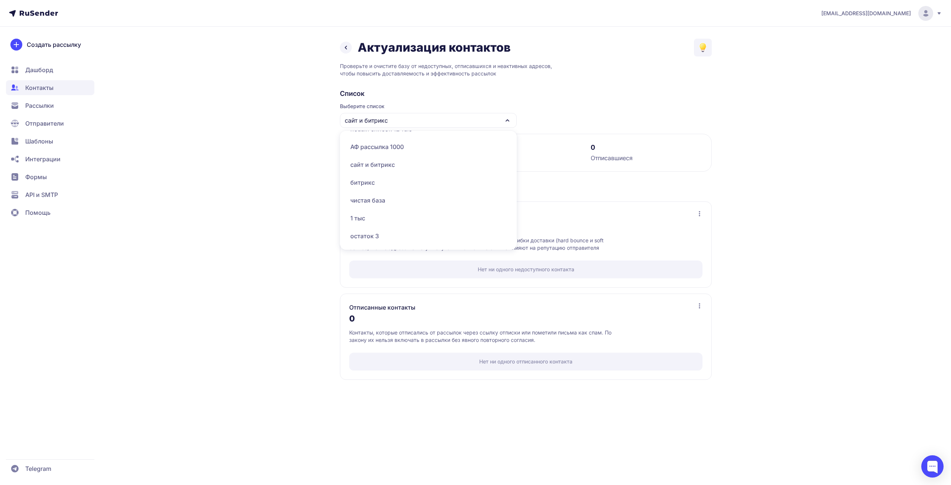
scroll to position [74, 0]
click at [369, 166] on div "сайт и битрикс" at bounding box center [428, 163] width 168 height 18
click at [373, 119] on span "сайт и битрикс" at bounding box center [366, 120] width 43 height 9
click at [371, 218] on div "АФ рассылка 1000" at bounding box center [428, 220] width 168 height 18
click at [370, 122] on span "АФ рассылка 1000" at bounding box center [372, 120] width 54 height 9
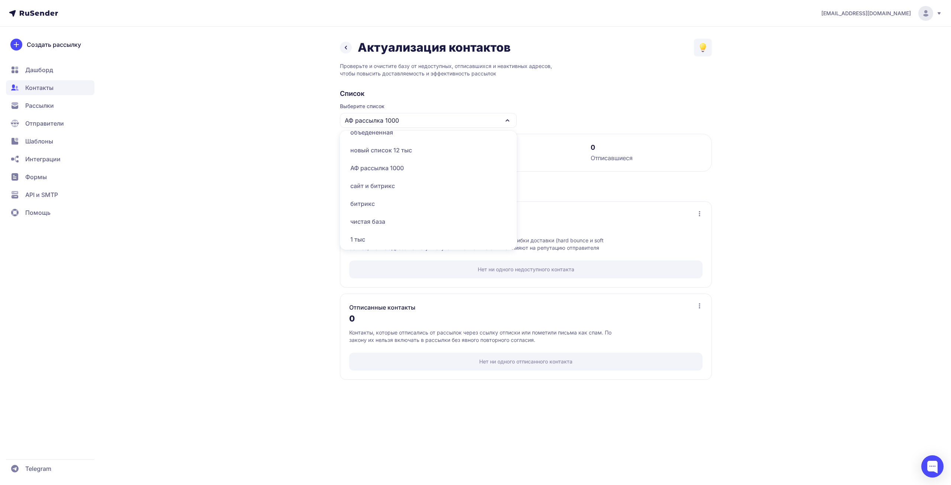
scroll to position [74, 0]
click at [369, 182] on div "битрикс" at bounding box center [428, 181] width 168 height 18
click at [388, 118] on div "битрикс" at bounding box center [428, 120] width 177 height 15
click at [373, 157] on div "остаток 3" at bounding box center [428, 160] width 168 height 18
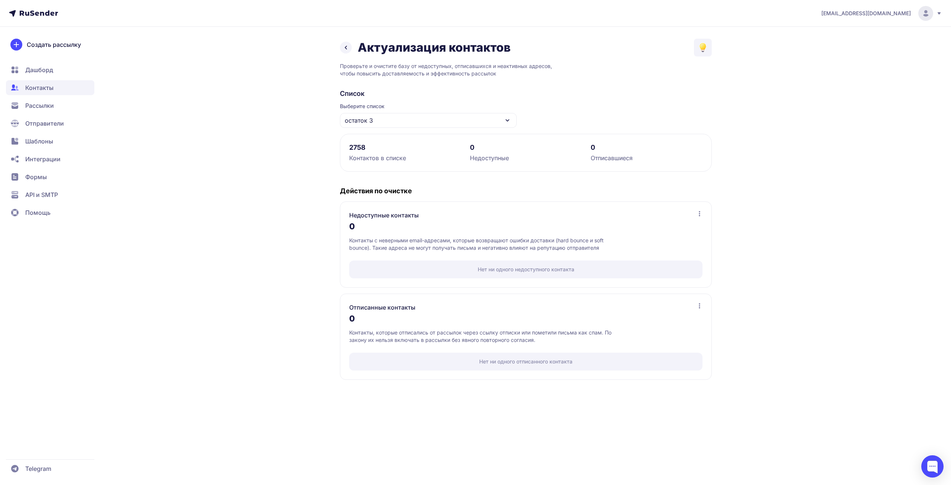
click at [376, 119] on div "остаток 3" at bounding box center [428, 120] width 177 height 15
click at [369, 178] on div "прогрев остаток 5 к" at bounding box center [428, 178] width 168 height 18
click at [370, 136] on div "5007 Контактов в списке 0 Недоступные 0 Отписавшиеся" at bounding box center [526, 153] width 372 height 38
click at [374, 118] on span "прогрев остаток 5 к" at bounding box center [374, 120] width 59 height 9
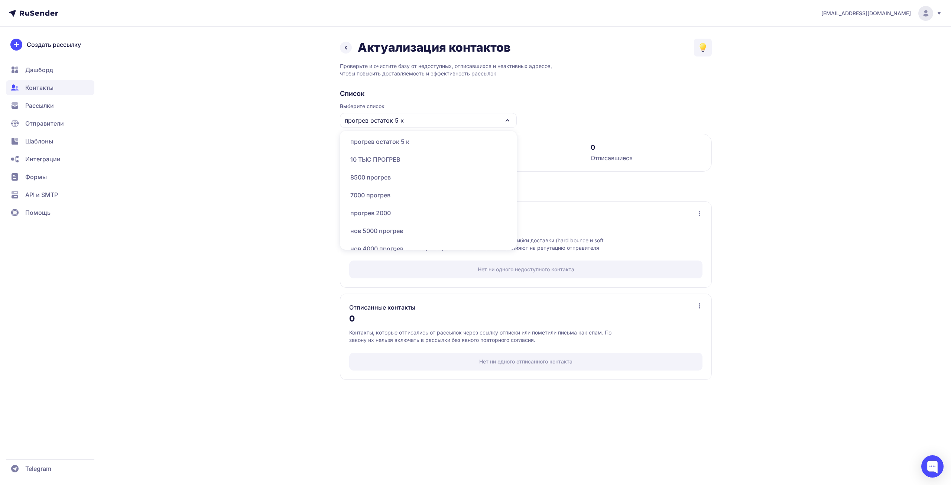
scroll to position [186, 0]
click at [368, 189] on div "7000 прогрев" at bounding box center [428, 194] width 168 height 18
click at [374, 119] on span "7000 прогрев" at bounding box center [365, 120] width 40 height 9
click at [367, 181] on div "8500 прогрев" at bounding box center [428, 177] width 168 height 18
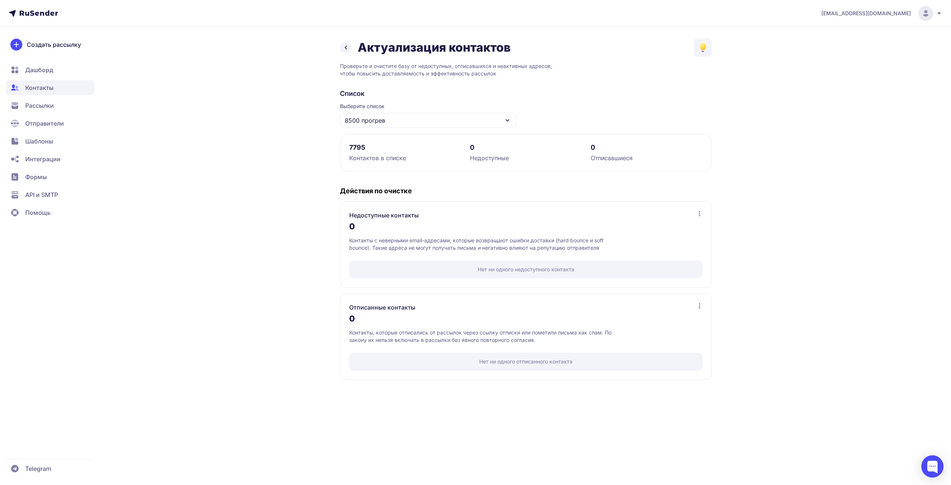
click at [370, 120] on span "8500 прогрев" at bounding box center [365, 120] width 40 height 9
click at [377, 209] on div "прогрев 2000" at bounding box center [428, 212] width 168 height 18
click at [379, 117] on span "прогрев 2000" at bounding box center [365, 120] width 40 height 9
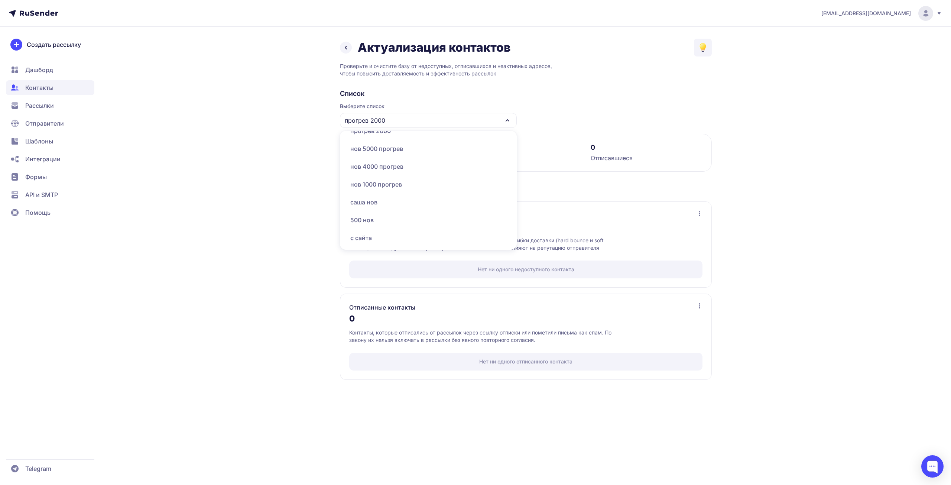
click at [382, 141] on div "нов 5000 прогрев" at bounding box center [428, 149] width 168 height 18
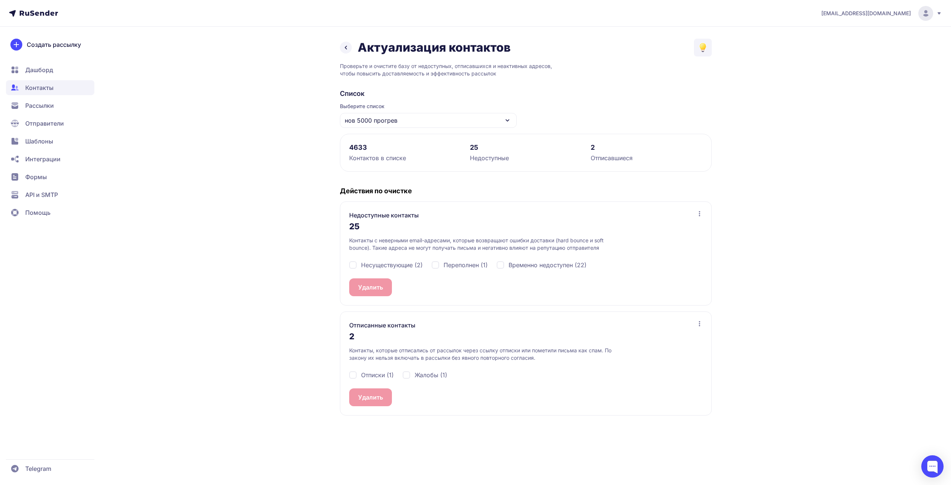
click at [379, 265] on span "Несуществующие (2)" at bounding box center [392, 264] width 62 height 9
checkbox input "true"
click at [478, 261] on span "Переполнен (1)" at bounding box center [466, 264] width 44 height 9
checkbox input "true"
click at [514, 264] on span "Временно недоступен (22)" at bounding box center [548, 264] width 78 height 9
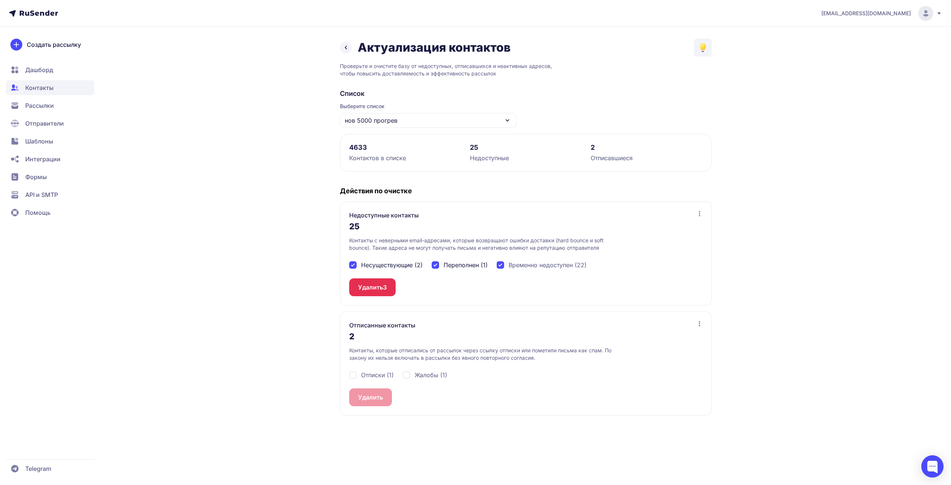
checkbox input "true"
click at [384, 288] on span "25" at bounding box center [386, 287] width 7 height 9
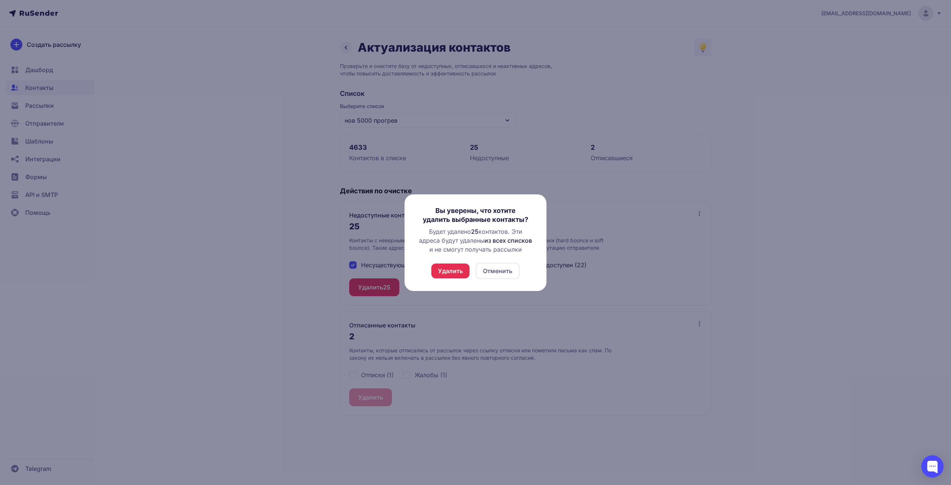
click at [456, 271] on button "Удалить" at bounding box center [450, 270] width 38 height 15
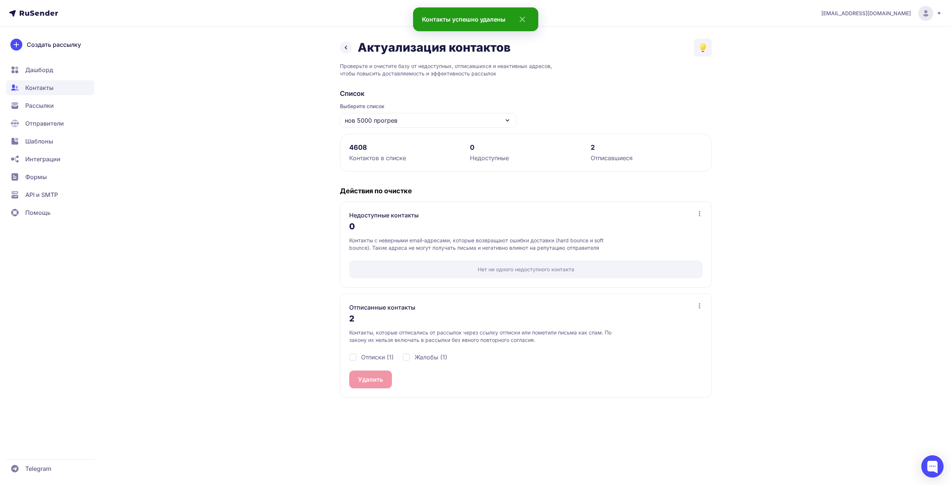
click at [373, 356] on span "Отписки (1)" at bounding box center [377, 357] width 33 height 9
checkbox input "true"
click at [413, 357] on div "Жалобы (1)" at bounding box center [425, 357] width 45 height 9
checkbox input "true"
click at [364, 380] on button "Удалить 2" at bounding box center [372, 379] width 46 height 18
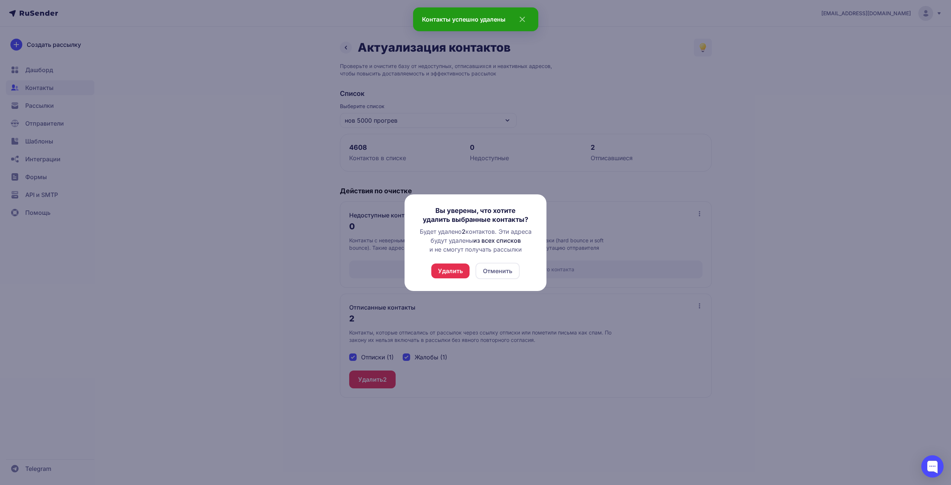
click at [451, 268] on button "Удалить" at bounding box center [450, 270] width 38 height 15
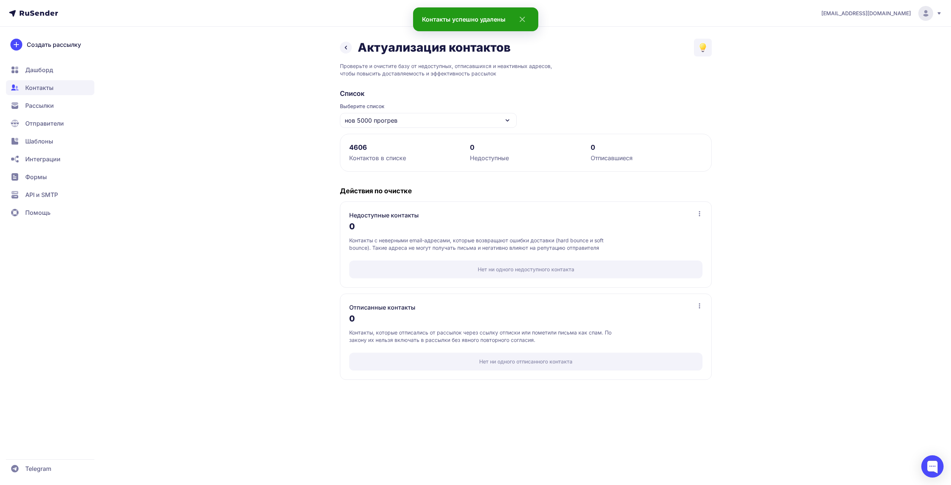
click at [397, 110] on div "Выберите список нов 5000 прогрев" at bounding box center [428, 115] width 177 height 25
click at [395, 117] on span "нов 5000 прогрев" at bounding box center [371, 120] width 53 height 9
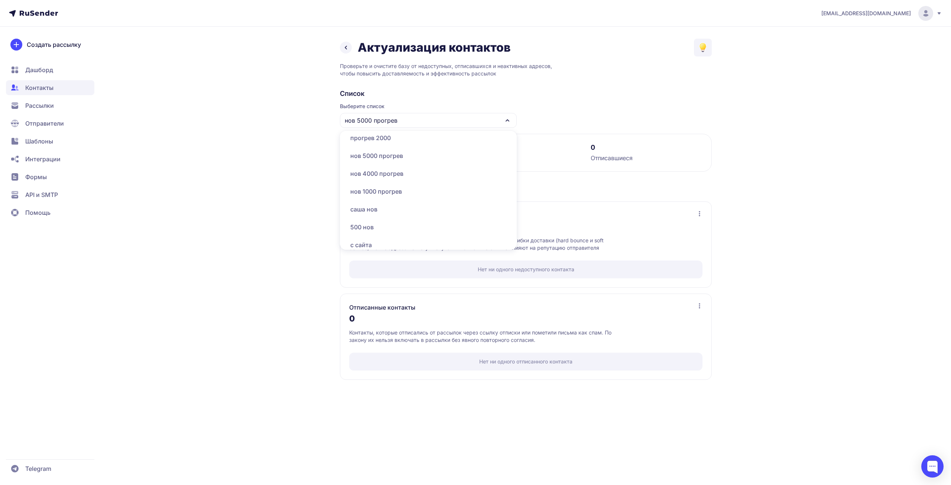
click at [396, 177] on div "нов 4000 прогрев" at bounding box center [428, 174] width 168 height 18
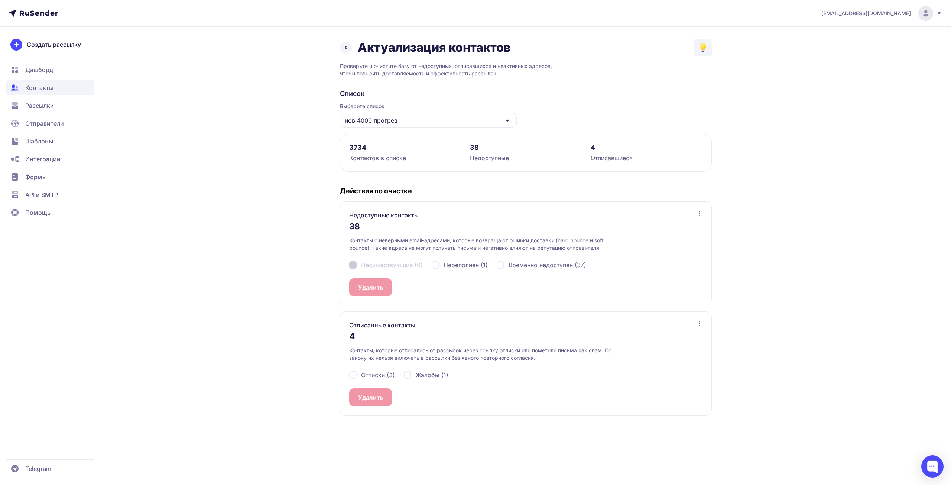
click at [480, 263] on span "Переполнен (1)" at bounding box center [466, 264] width 44 height 9
checkbox input "true"
drag, startPoint x: 517, startPoint y: 262, endPoint x: 473, endPoint y: 266, distance: 44.4
click at [516, 262] on span "Временно недоступен (37)" at bounding box center [548, 264] width 78 height 9
checkbox input "true"
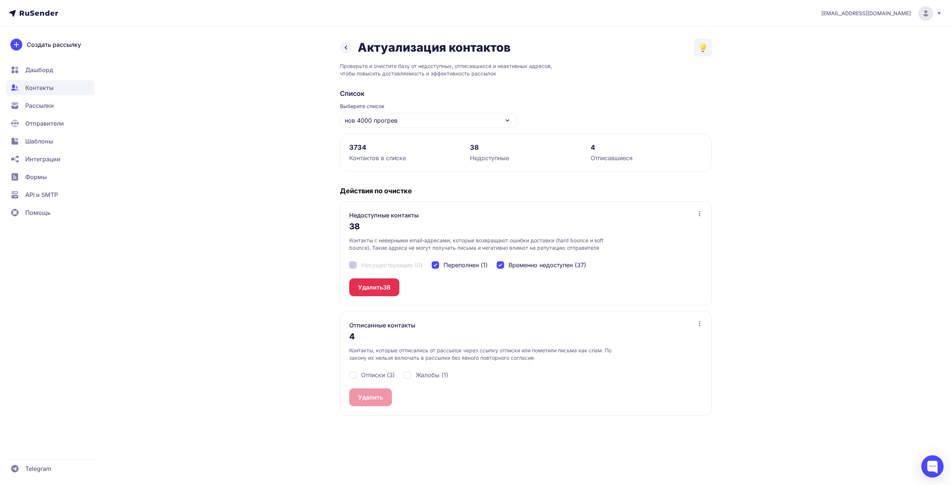
click at [375, 286] on button "Удалить 38" at bounding box center [374, 287] width 50 height 18
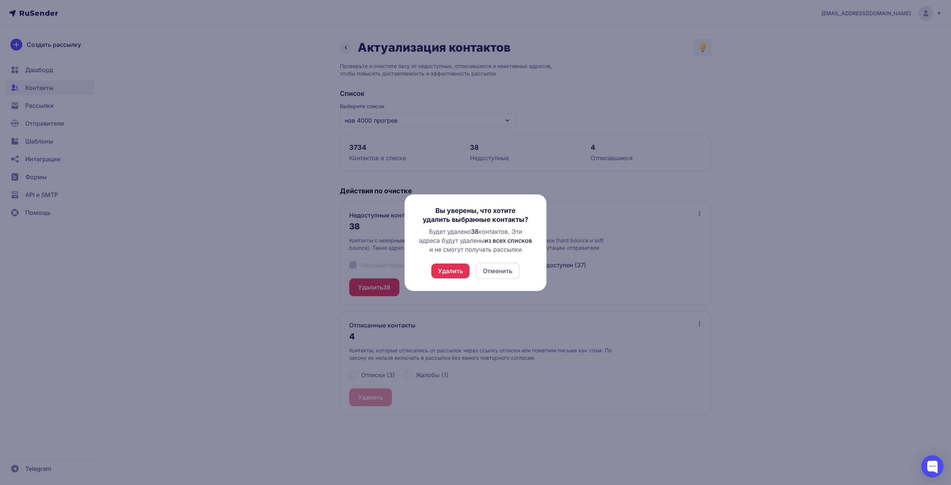
click at [444, 272] on button "Удалить" at bounding box center [450, 270] width 38 height 15
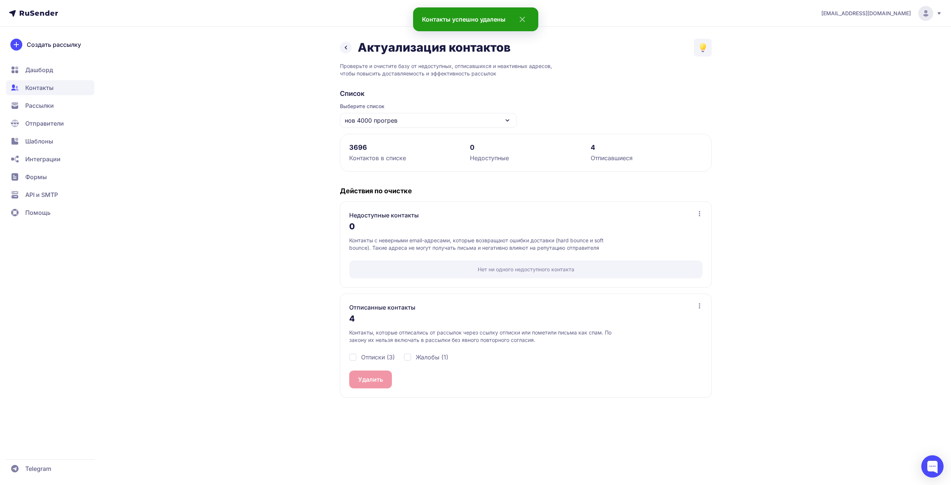
click at [385, 359] on span "Отписки (3)" at bounding box center [378, 357] width 34 height 9
checkbox input "true"
drag, startPoint x: 419, startPoint y: 359, endPoint x: 407, endPoint y: 364, distance: 13.0
click at [419, 359] on span "Жалобы (1)" at bounding box center [432, 357] width 33 height 9
checkbox input "true"
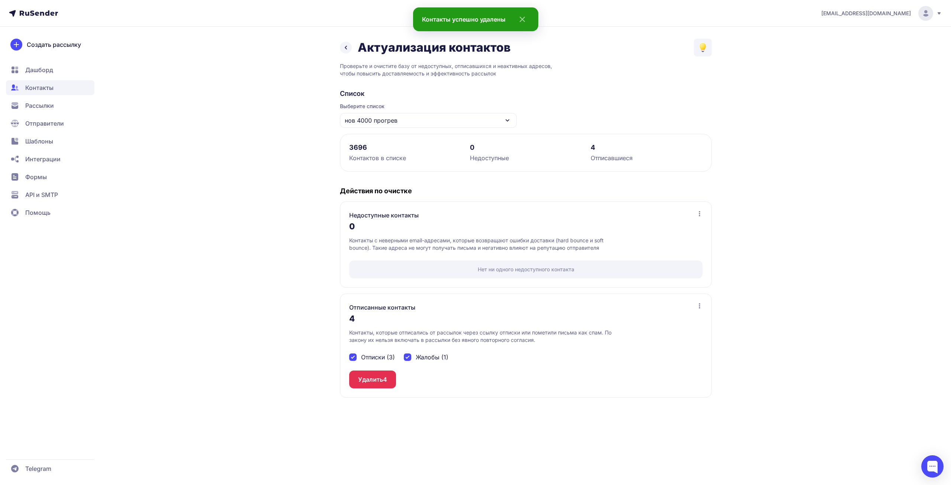
click at [361, 382] on button "Удалить 4" at bounding box center [372, 379] width 47 height 18
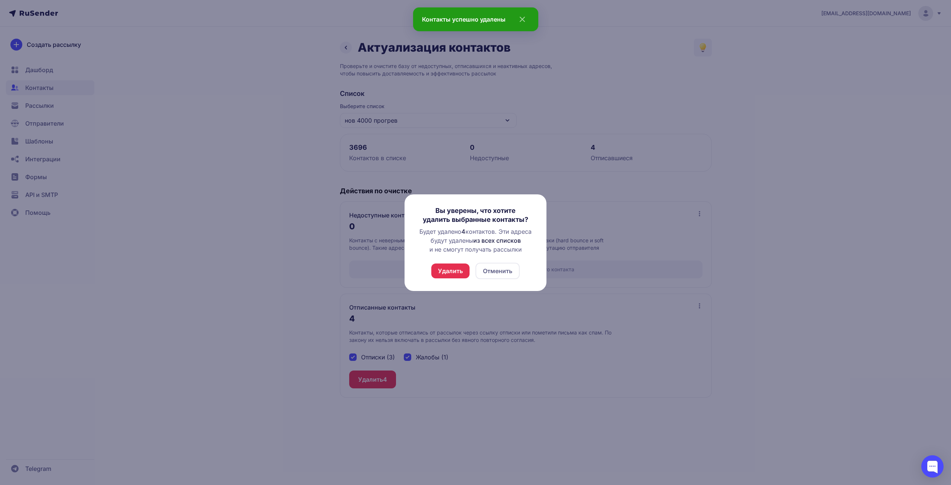
click at [455, 259] on div "Вы уверены, что хотите удалить выбранные контакты? Будет удалено 4 контактов. Э…" at bounding box center [476, 242] width 118 height 73
click at [453, 267] on button "Удалить" at bounding box center [450, 270] width 38 height 15
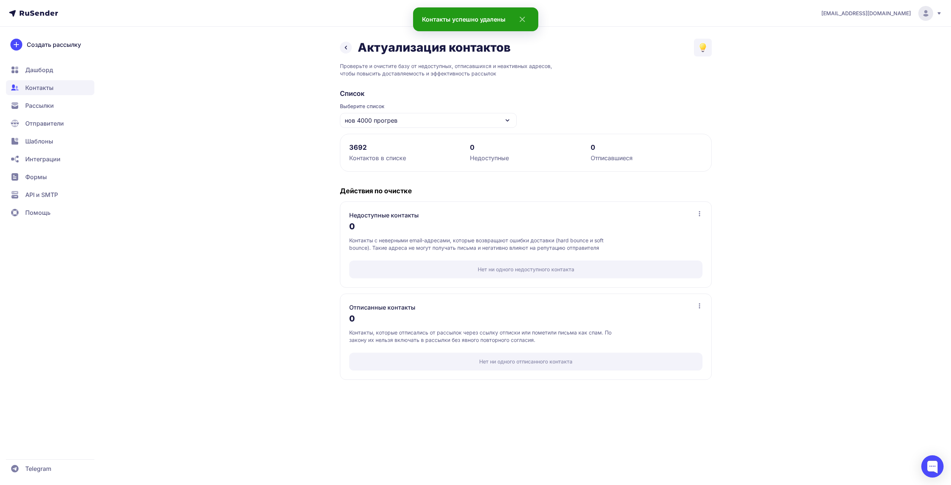
click at [422, 127] on div "нов 4000 прогрев" at bounding box center [428, 120] width 177 height 15
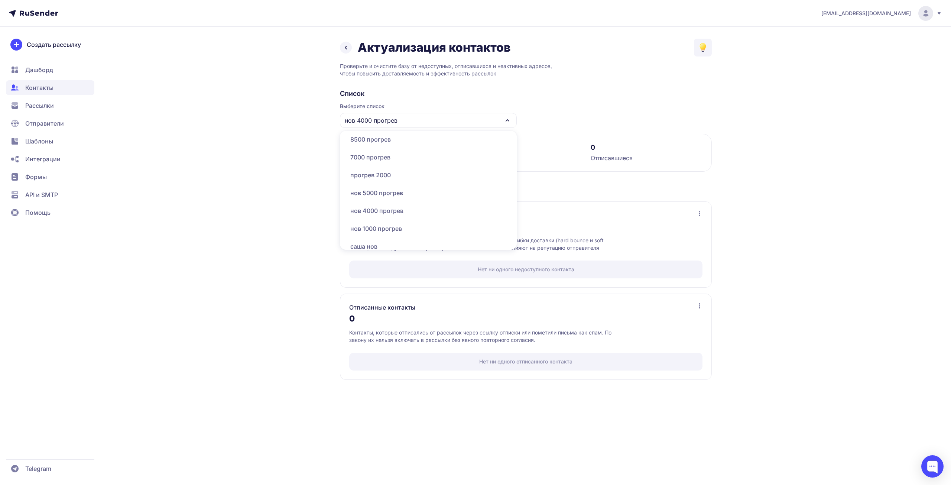
click at [381, 226] on div "нов 1000 прогрев" at bounding box center [428, 229] width 168 height 18
click at [383, 121] on span "нов 1000 прогрев" at bounding box center [371, 120] width 52 height 9
click at [371, 172] on div "прогрев 2000" at bounding box center [428, 175] width 168 height 18
click at [380, 123] on span "прогрев 2000" at bounding box center [365, 120] width 40 height 9
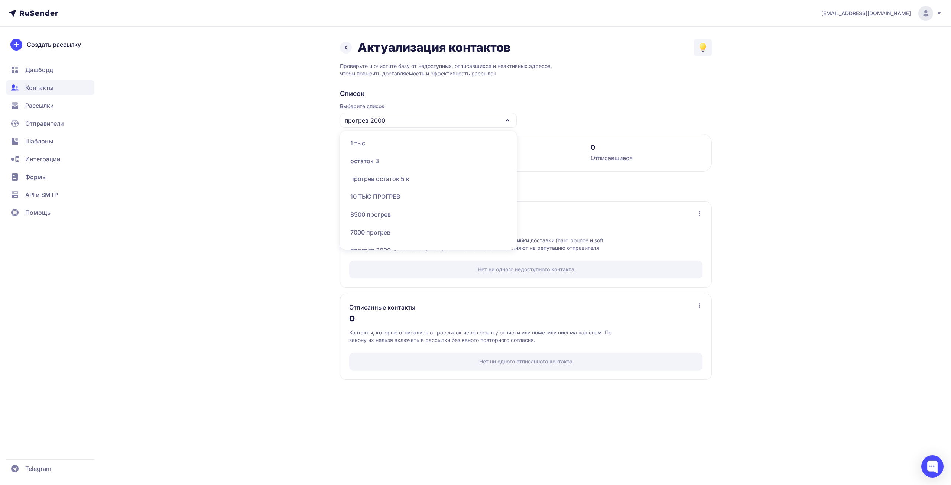
scroll to position [149, 0]
click at [382, 162] on div "остаток 3" at bounding box center [428, 160] width 168 height 18
click at [384, 131] on div "Список Выберите список остаток 3 2758 Контактов в списке 0 Недоступные 0 Отписа…" at bounding box center [526, 234] width 372 height 291
click at [387, 120] on div "остаток 3" at bounding box center [428, 120] width 177 height 15
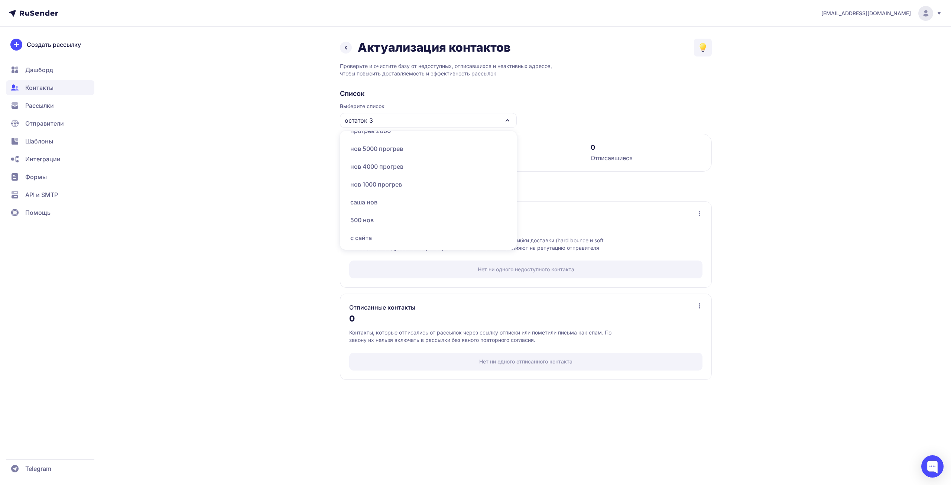
click at [373, 182] on div "нов 1000 прогрев" at bounding box center [428, 184] width 168 height 18
click at [378, 125] on div "нов 1000 прогрев" at bounding box center [428, 120] width 177 height 15
click at [375, 149] on div "нов 5000 прогрев" at bounding box center [428, 149] width 168 height 18
click at [376, 117] on span "нов 5000 прогрев" at bounding box center [371, 120] width 53 height 9
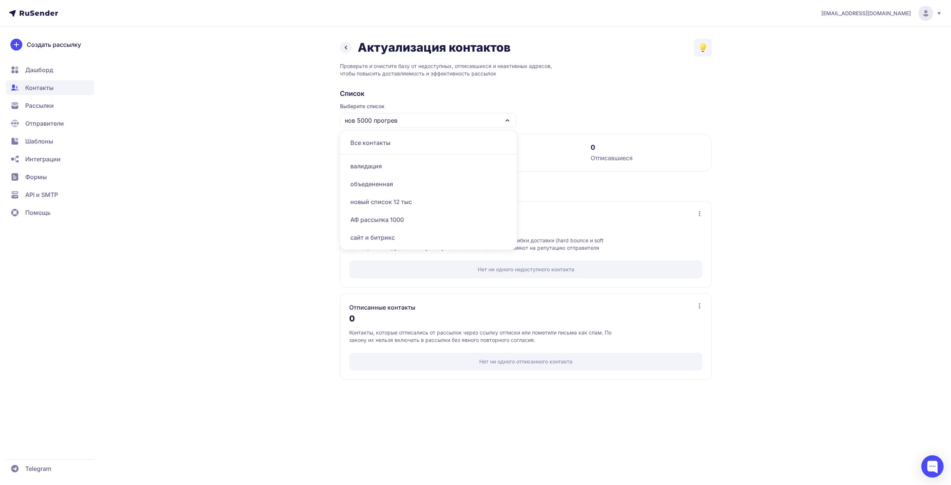
click at [375, 221] on div "АФ рассылка 1000" at bounding box center [428, 220] width 168 height 18
click at [383, 122] on span "АФ рассылка 1000" at bounding box center [372, 120] width 54 height 9
click at [375, 196] on div "остаток 3" at bounding box center [428, 197] width 168 height 18
click at [369, 123] on span "остаток 3" at bounding box center [359, 120] width 28 height 9
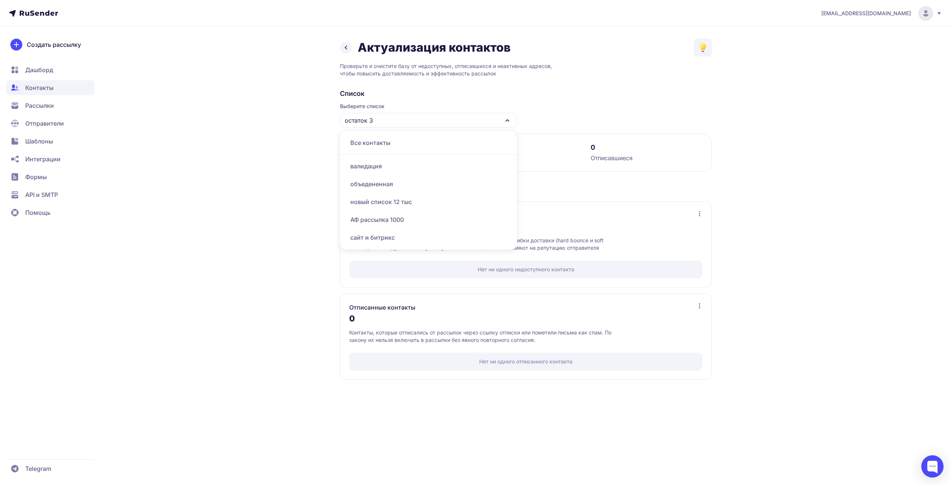
click at [380, 183] on div "объедененная" at bounding box center [428, 184] width 168 height 18
click at [370, 134] on div "9241 Контактов в списке 0 Недоступные 0 Отписавшиеся" at bounding box center [526, 153] width 372 height 38
click at [368, 119] on span "объедененная" at bounding box center [366, 120] width 42 height 9
click at [369, 162] on div "валидация" at bounding box center [428, 166] width 168 height 18
click at [344, 46] on icon at bounding box center [345, 47] width 9 height 9
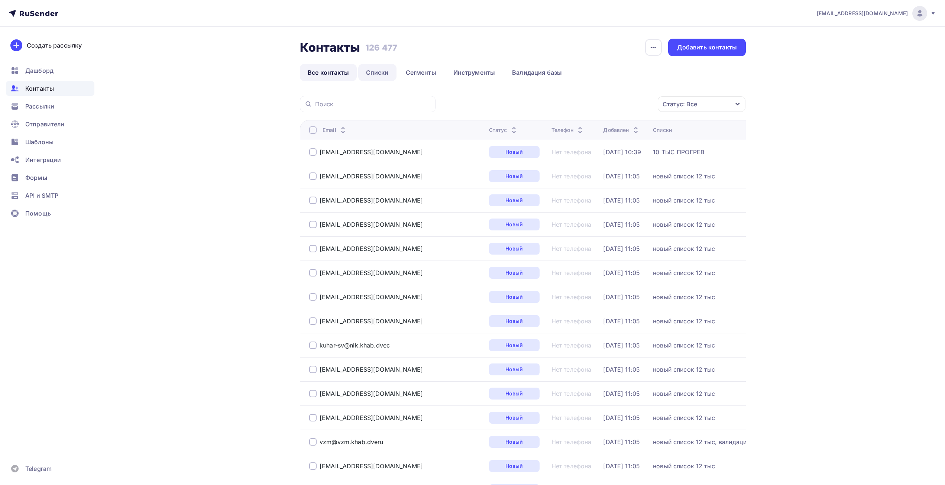
click at [383, 69] on link "Списки" at bounding box center [377, 72] width 38 height 17
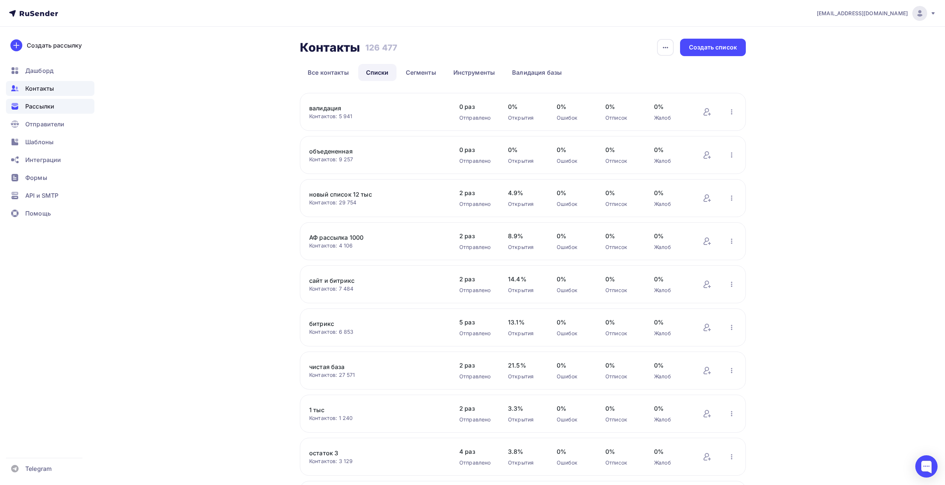
click at [30, 103] on span "Рассылки" at bounding box center [39, 106] width 29 height 9
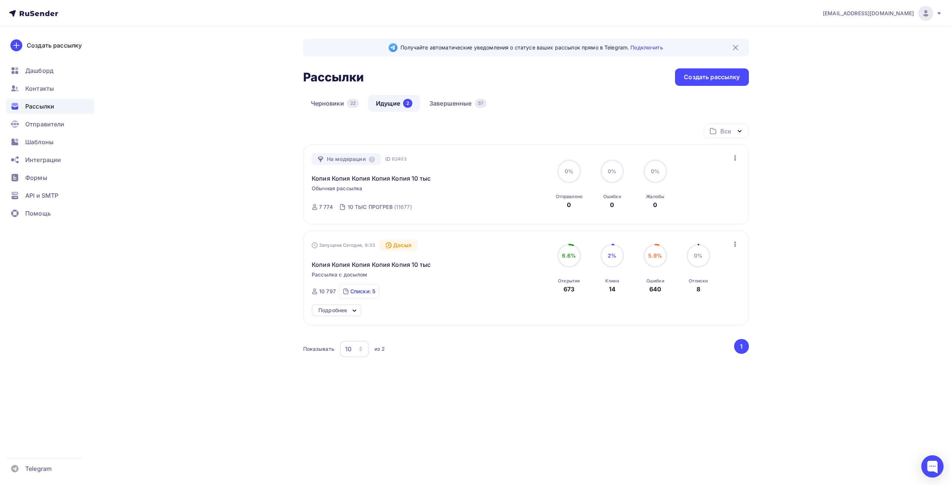
click at [372, 292] on div "Списки: 5" at bounding box center [362, 291] width 25 height 7
click at [41, 137] on div "Шаблоны" at bounding box center [50, 142] width 88 height 15
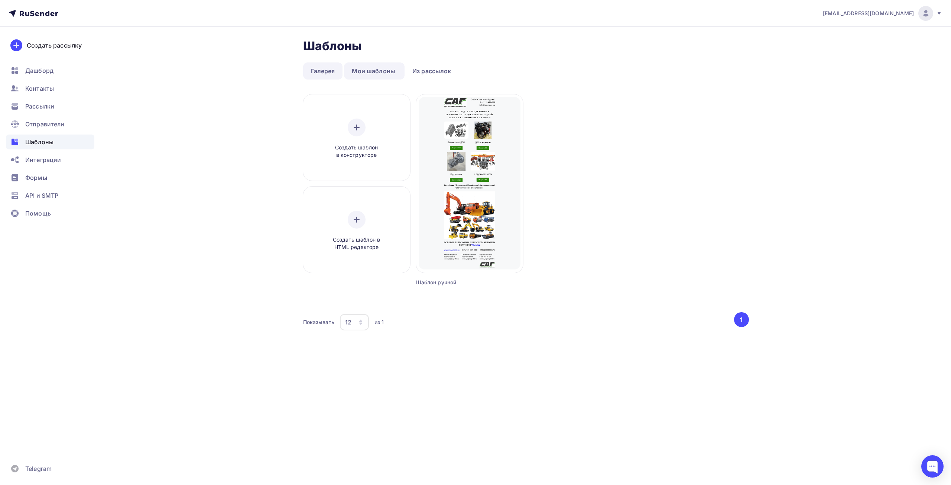
click at [324, 73] on link "Галерея" at bounding box center [323, 70] width 40 height 17
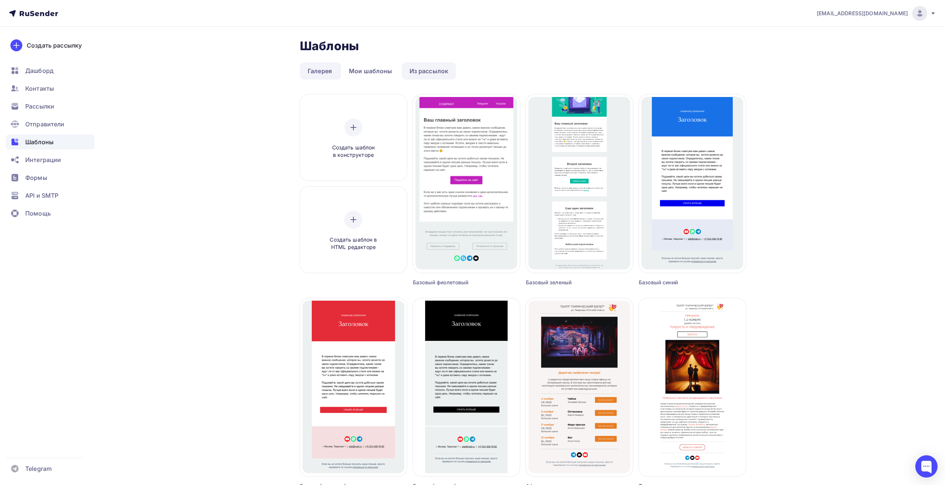
click at [438, 69] on link "Из рассылок" at bounding box center [429, 70] width 55 height 17
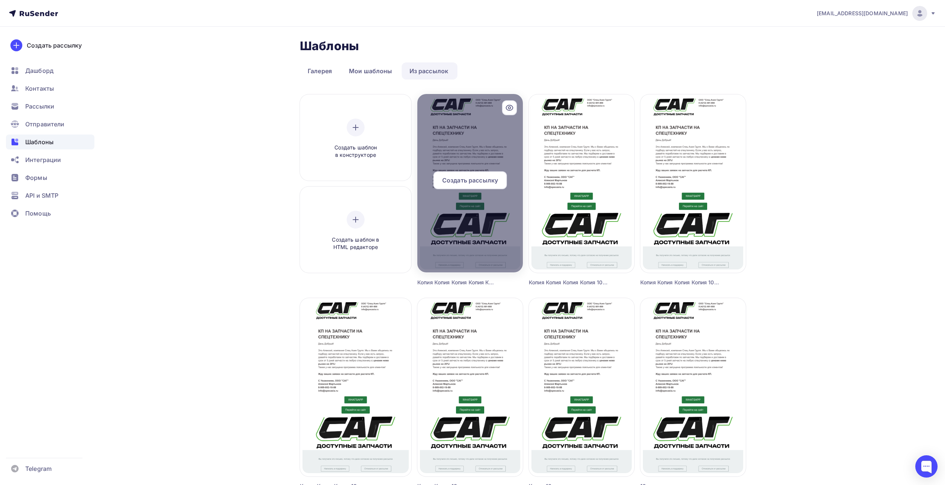
click at [481, 180] on span "Создать рассылку" at bounding box center [470, 180] width 56 height 9
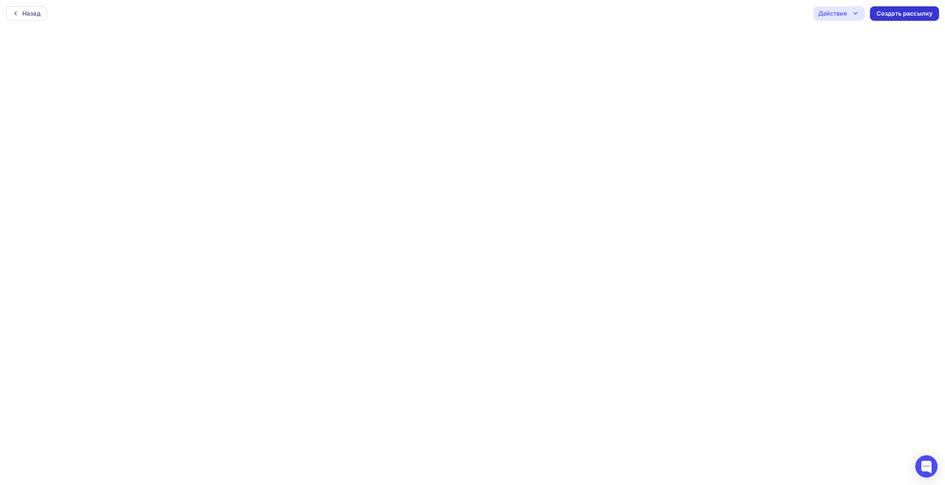
click at [900, 12] on div "Создать рассылку" at bounding box center [905, 13] width 56 height 9
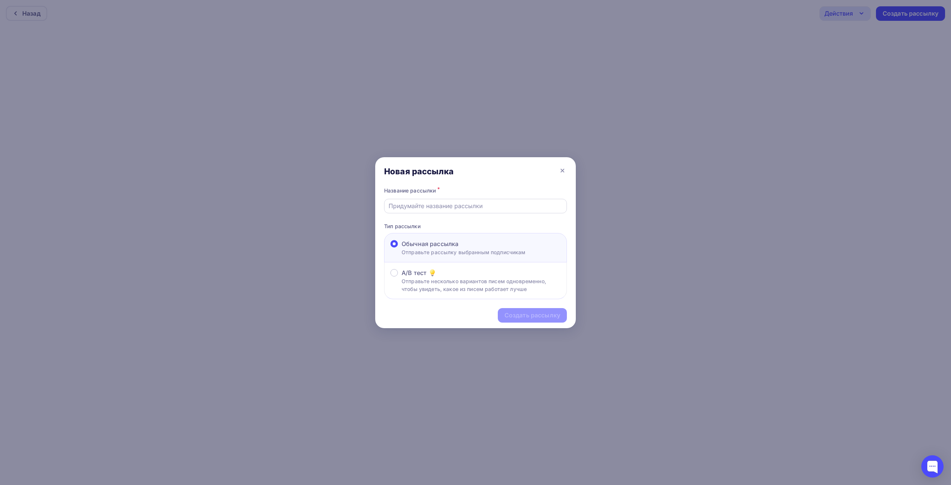
click at [451, 208] on input "text" at bounding box center [476, 205] width 174 height 9
type input "на любые авто"
click at [517, 314] on div "Создать рассылку" at bounding box center [533, 315] width 56 height 9
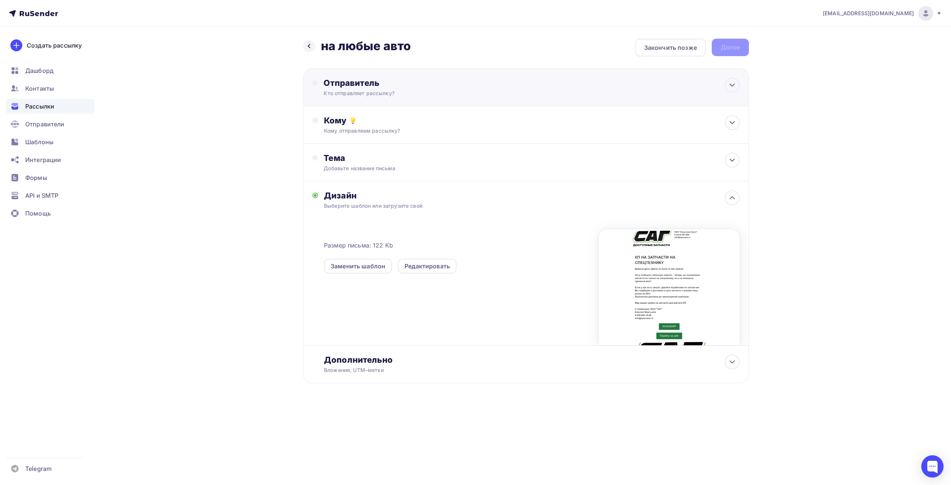
click at [342, 89] on div "Отправитель Кто отправляет рассылку? Email * info@affinity-marketing.ru info@sp…" at bounding box center [404, 87] width 161 height 19
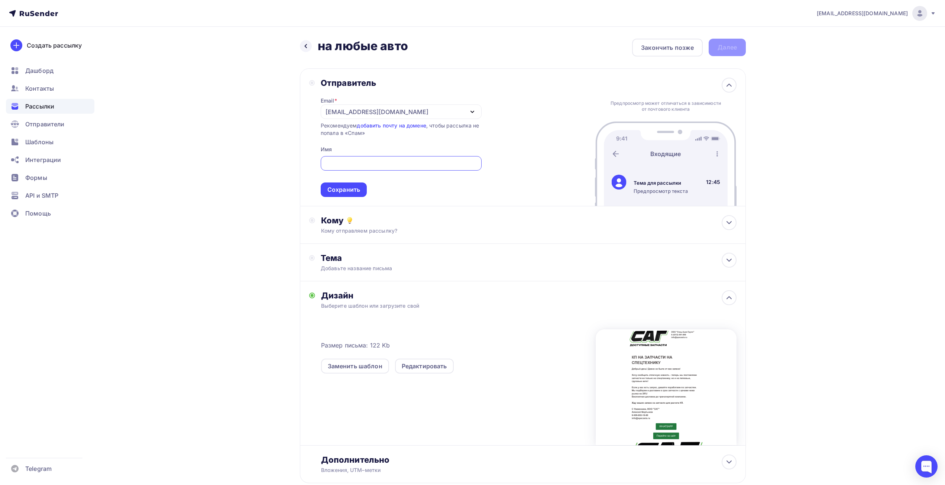
click at [342, 162] on input "text" at bounding box center [401, 163] width 152 height 9
click at [371, 111] on div "[EMAIL_ADDRESS][DOMAIN_NAME]" at bounding box center [376, 111] width 103 height 9
click at [367, 131] on div "[EMAIL_ADDRESS][DOMAIN_NAME]" at bounding box center [382, 133] width 104 height 9
click at [359, 158] on div at bounding box center [401, 163] width 161 height 14
click at [359, 162] on input "text" at bounding box center [401, 163] width 152 height 9
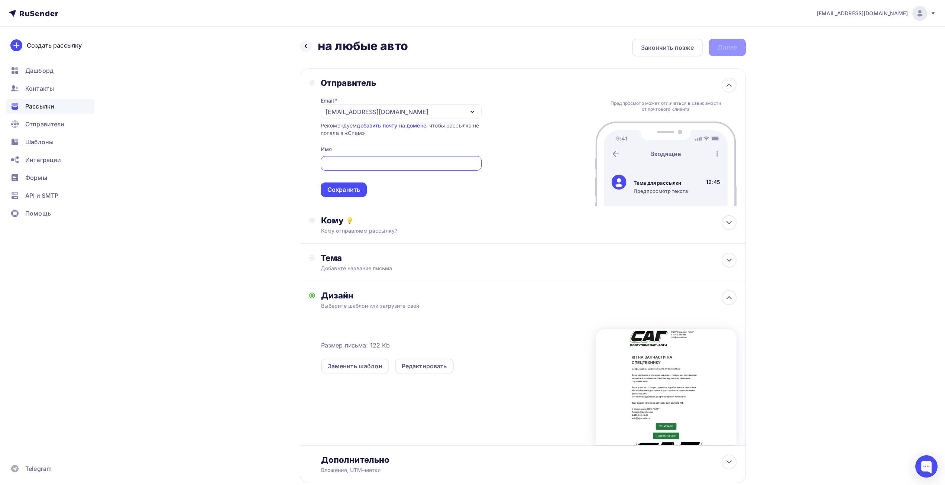
click at [359, 162] on input "text" at bounding box center [401, 163] width 152 height 9
type input "Алексей"
click at [350, 190] on div "Сохранить" at bounding box center [343, 189] width 33 height 9
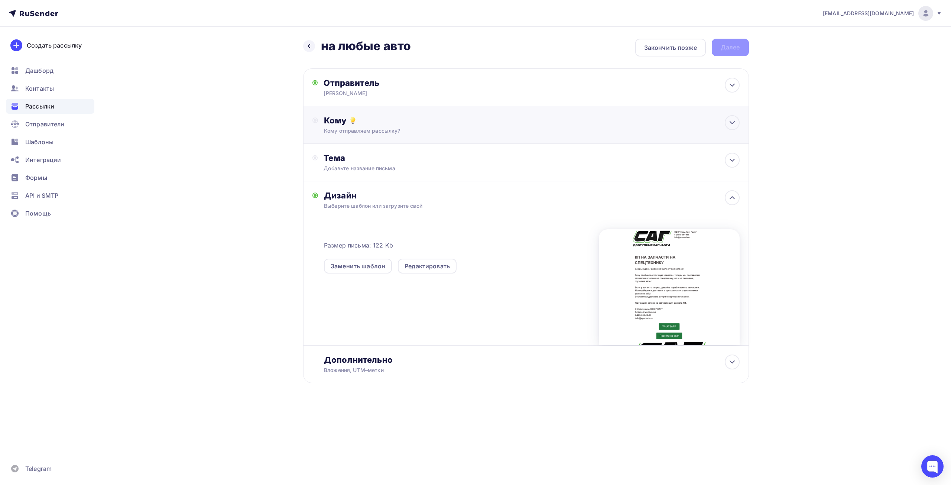
click at [351, 133] on div "Кому отправляем рассылку?" at bounding box center [511, 130] width 374 height 7
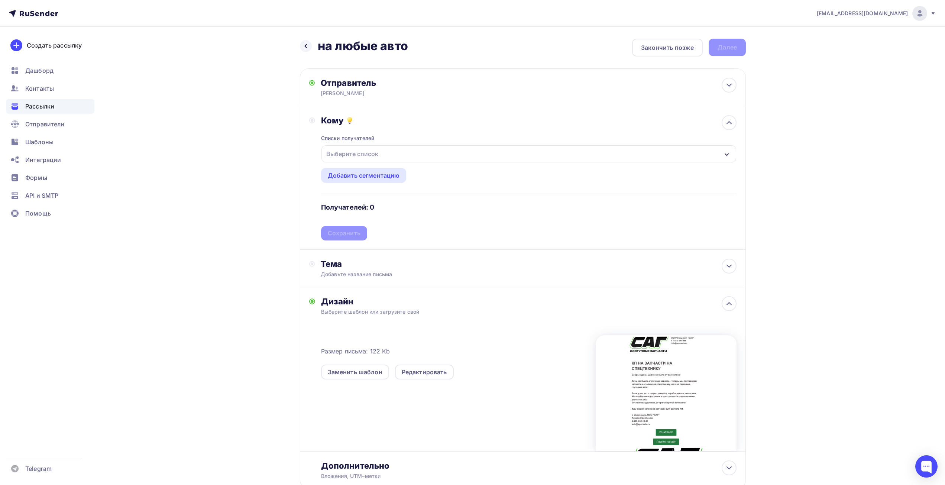
click at [350, 152] on div "Выберите список" at bounding box center [352, 153] width 58 height 13
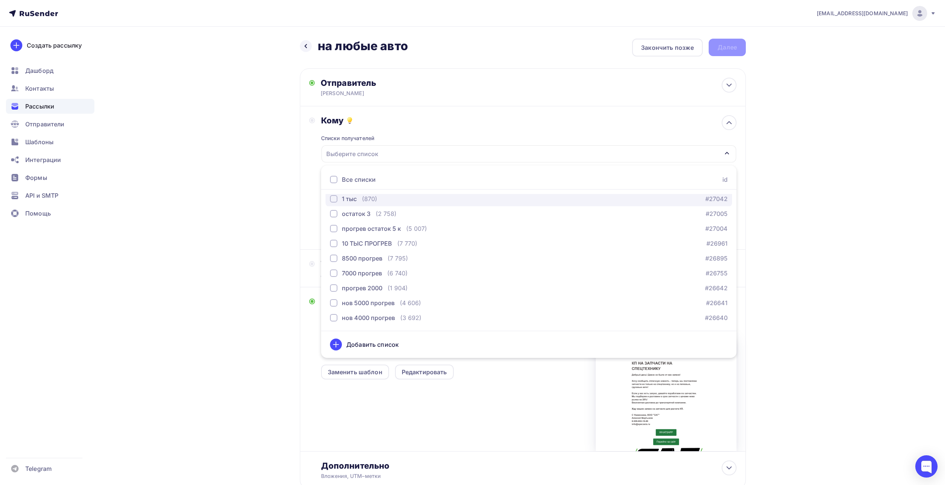
scroll to position [111, 0]
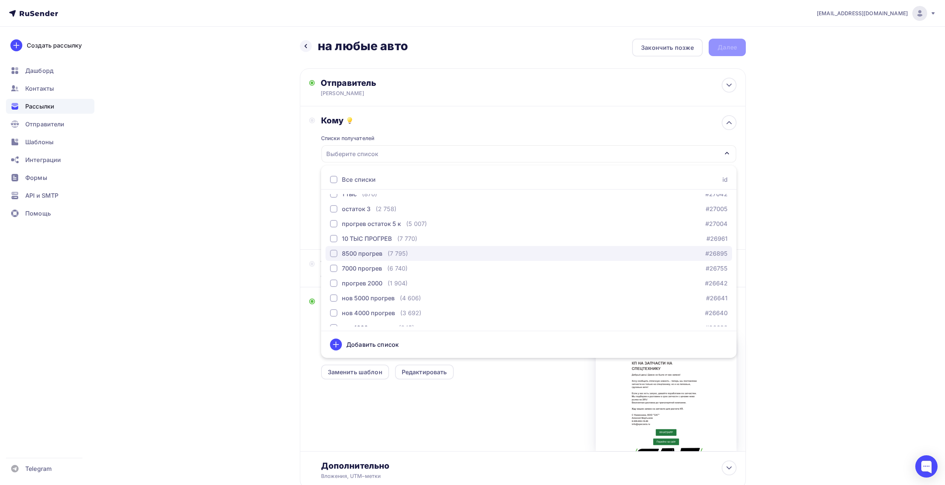
click at [353, 255] on div "8500 прогрев" at bounding box center [362, 253] width 40 height 9
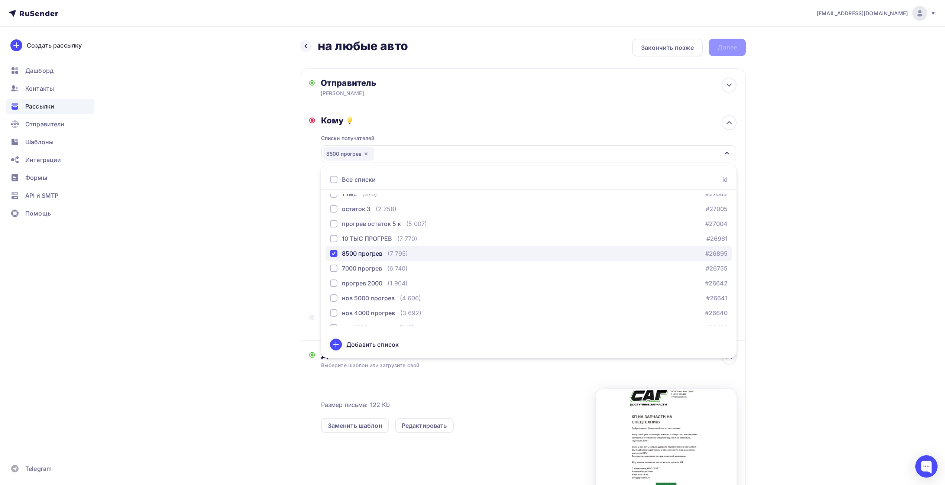
click at [353, 255] on div "8500 прогрев" at bounding box center [362, 253] width 40 height 9
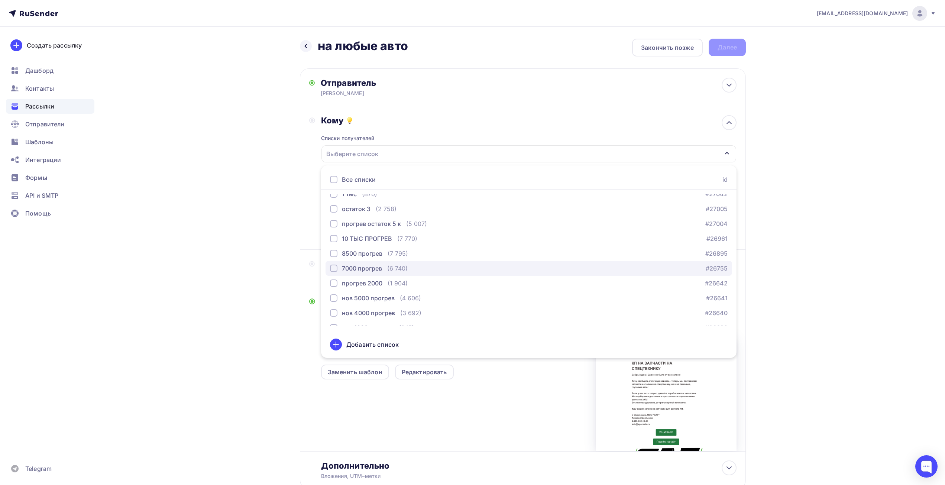
click at [353, 264] on div "7000 прогрев" at bounding box center [362, 268] width 40 height 9
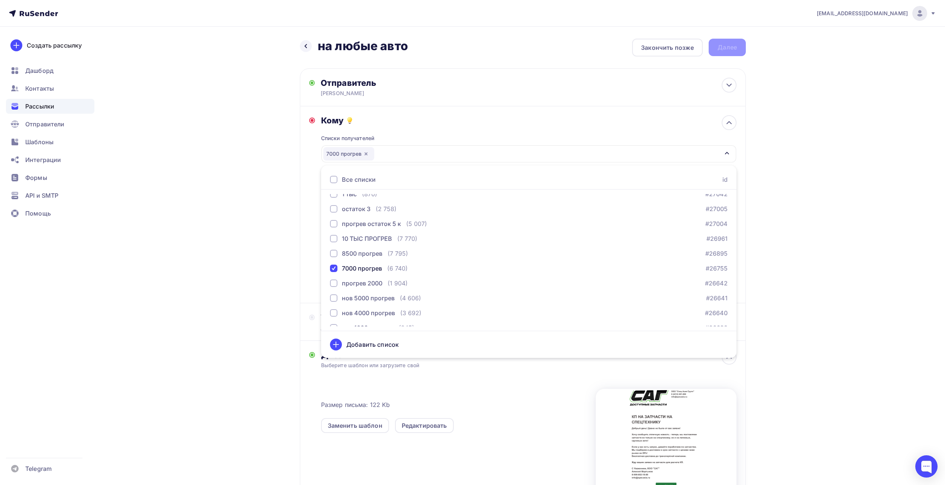
click at [269, 214] on div "Назад на любые авто на любые авто Закончить позже Далее Отправитель Алексей Ema…" at bounding box center [472, 309] width 609 height 564
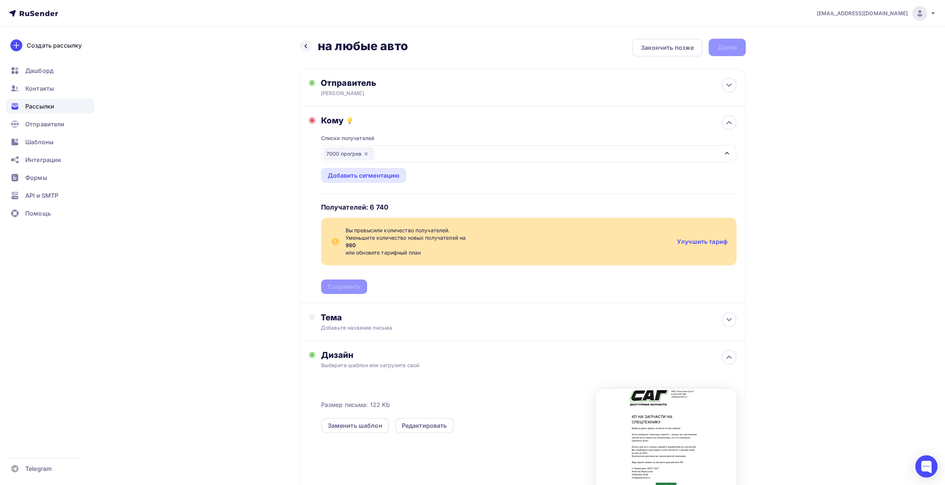
click at [365, 155] on icon "button" at bounding box center [365, 153] width 3 height 3
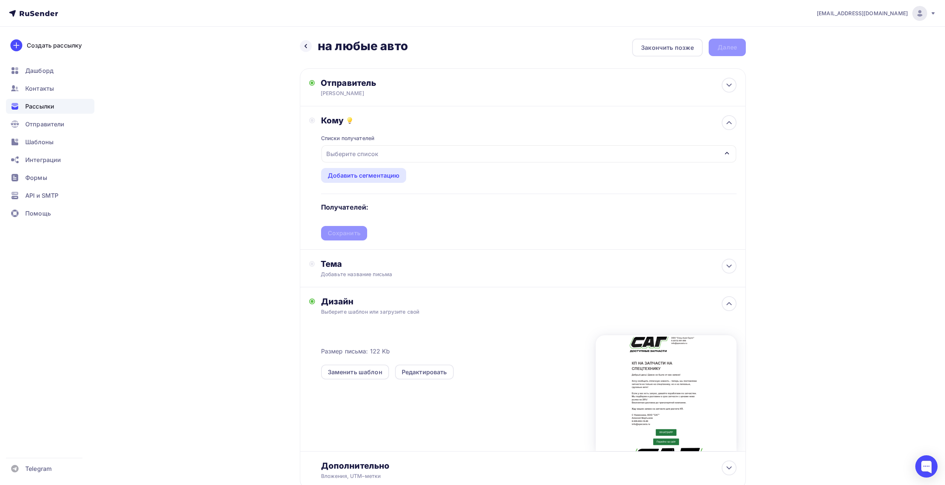
click at [363, 155] on div "Выберите список" at bounding box center [352, 153] width 58 height 13
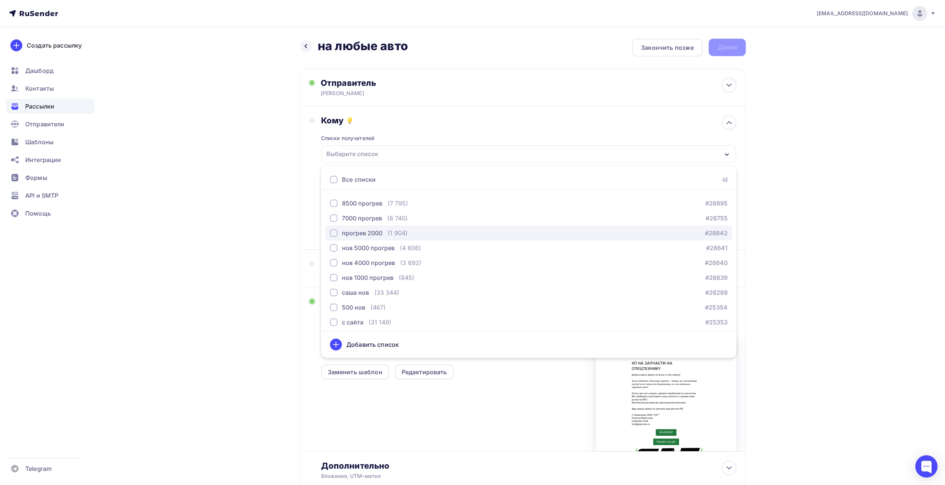
scroll to position [165, 0]
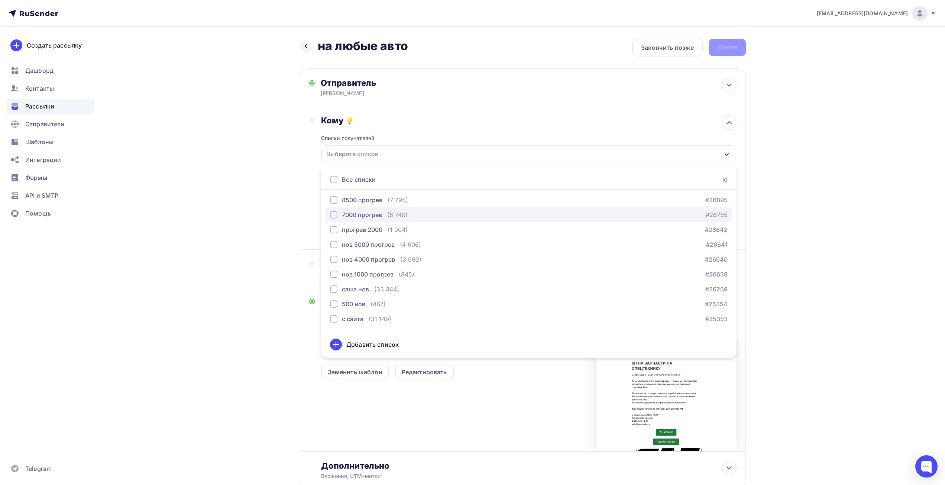
click at [360, 214] on div "7000 прогрев" at bounding box center [362, 214] width 40 height 9
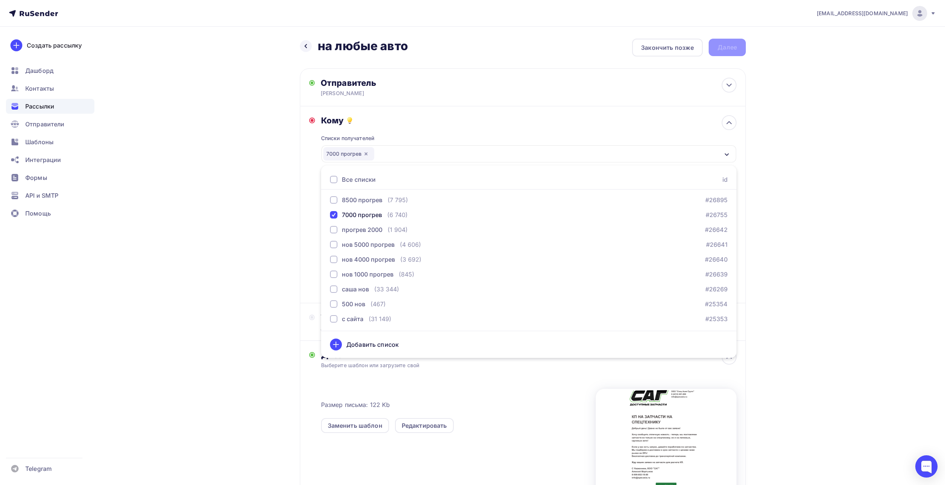
click at [251, 224] on div "Назад на любые авто на любые авто Закончить позже Далее Отправитель Алексей Ema…" at bounding box center [472, 309] width 609 height 564
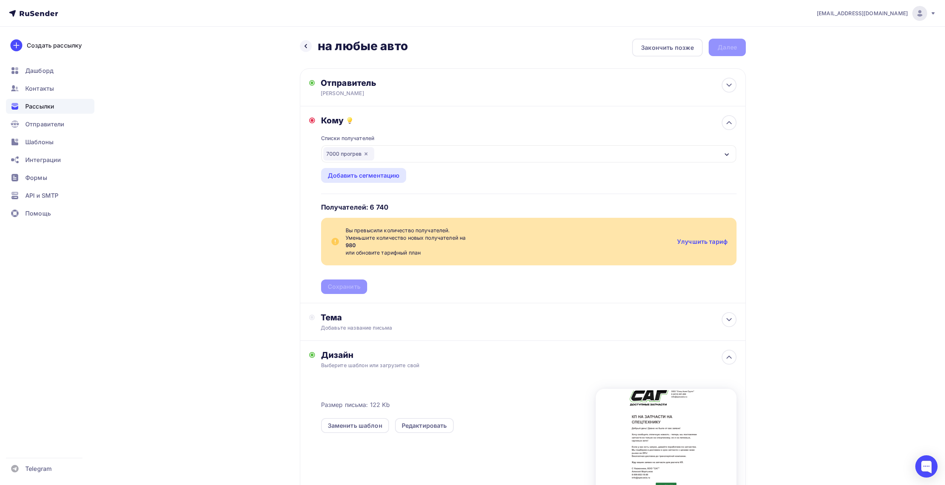
click at [364, 152] on icon "button" at bounding box center [366, 154] width 6 height 6
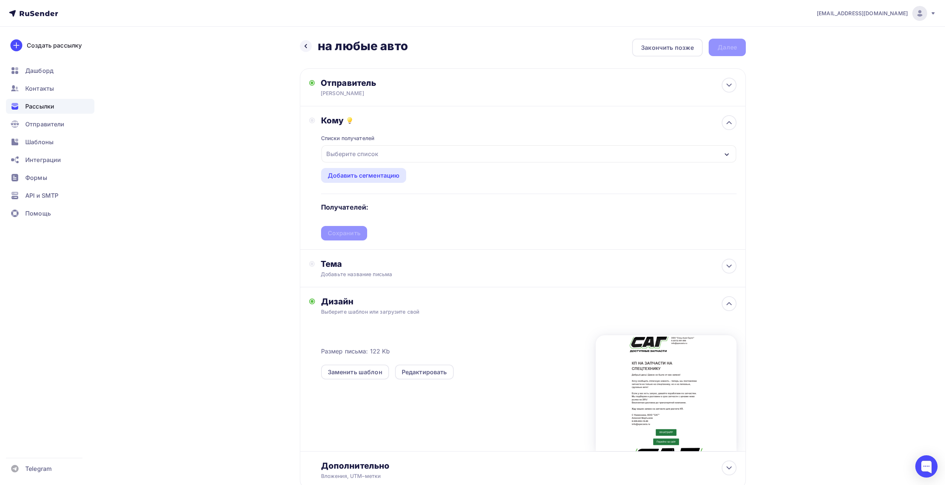
click at [364, 152] on div "Выберите список" at bounding box center [352, 153] width 58 height 13
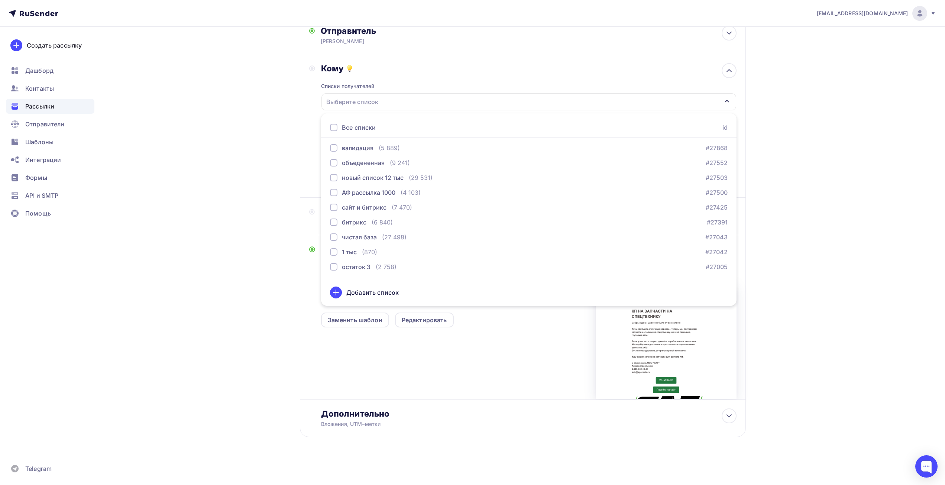
scroll to position [0, 0]
click at [351, 162] on div "объедененная" at bounding box center [363, 164] width 43 height 9
click at [255, 166] on div "Назад на любые авто на любые авто Закончить позже Далее Отправитель Алексей Ema…" at bounding box center [472, 230] width 609 height 510
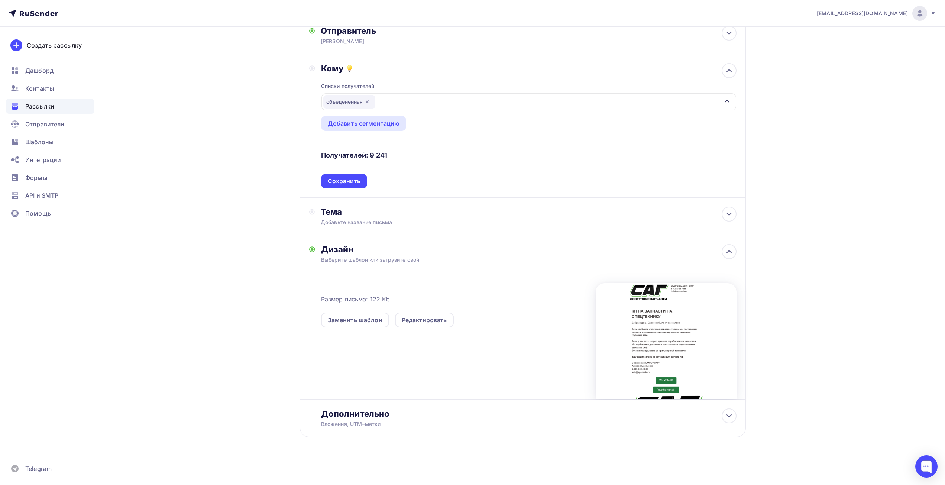
click at [368, 101] on icon "button" at bounding box center [367, 101] width 3 height 3
click at [356, 102] on div "Выберите список" at bounding box center [352, 101] width 58 height 13
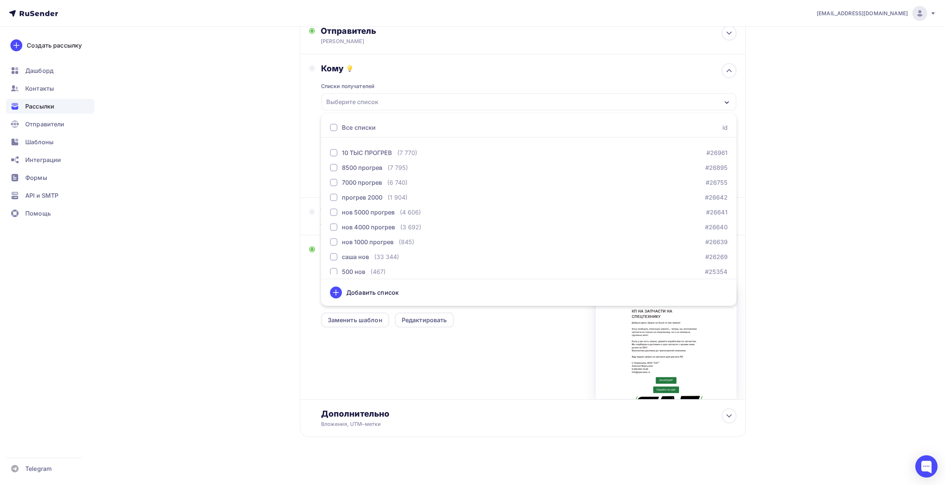
scroll to position [149, 0]
click at [373, 182] on div "7000 прогрев" at bounding box center [362, 179] width 40 height 9
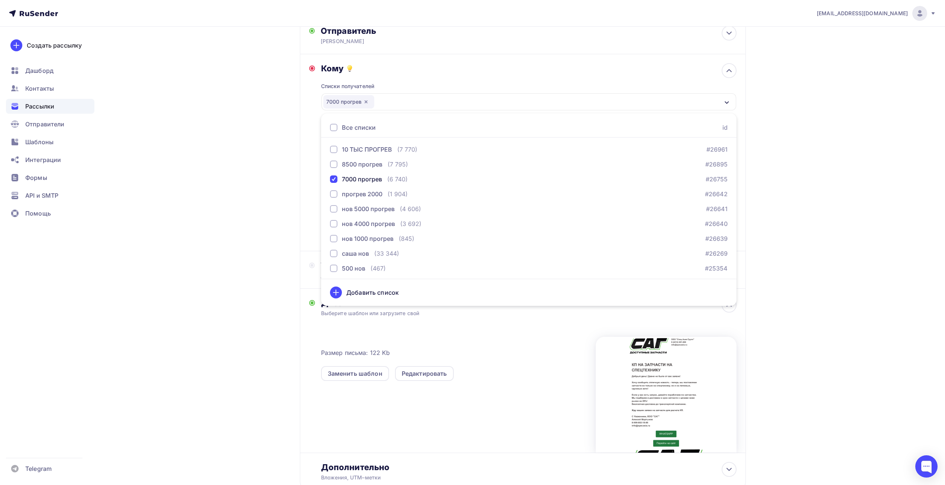
click at [165, 185] on div "info@affinity-marketing.ru Аккаунт Тарифы Выйти Создать рассылку Дашборд Контак…" at bounding box center [472, 243] width 945 height 590
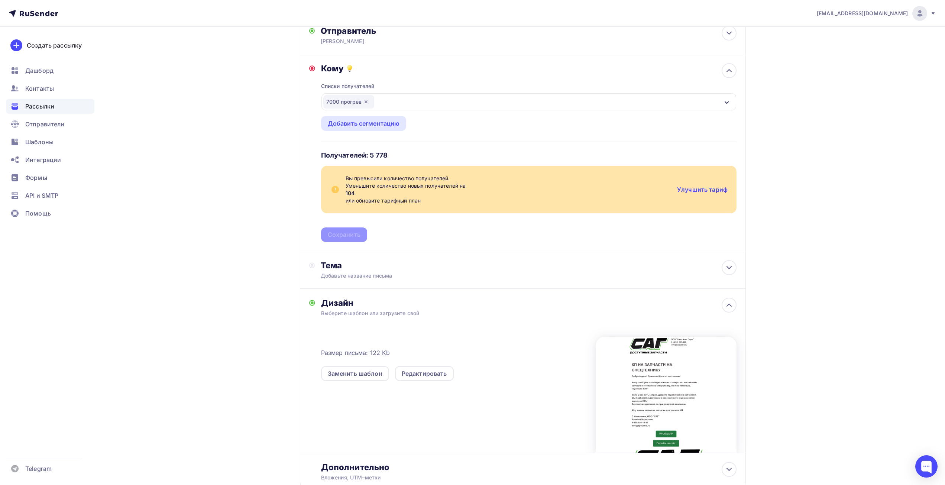
click at [369, 100] on icon "button" at bounding box center [366, 102] width 6 height 6
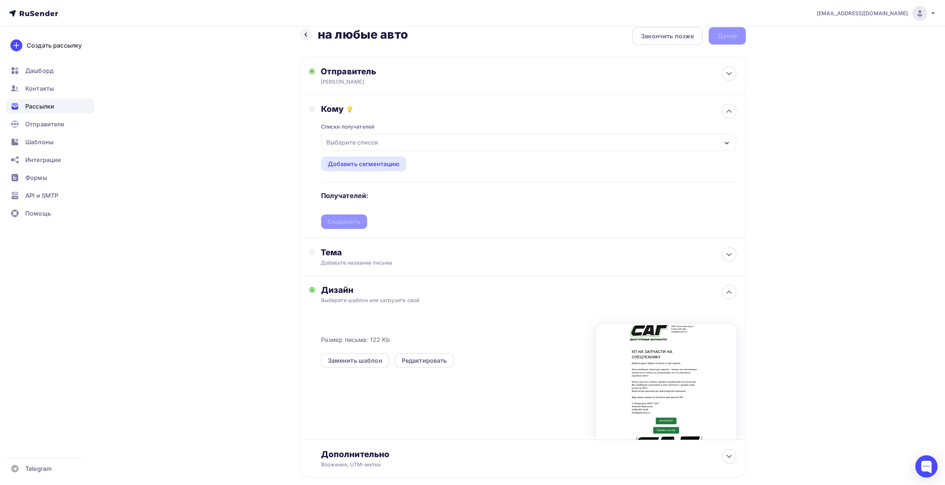
scroll to position [0, 0]
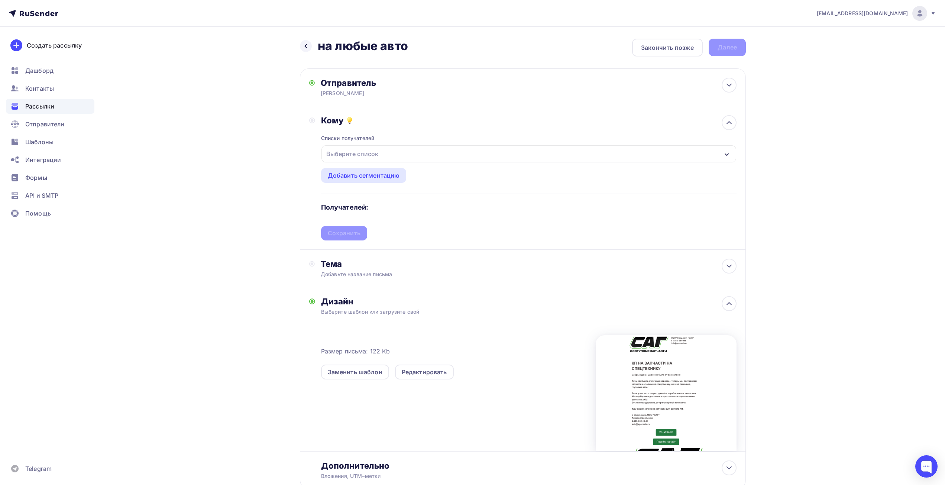
click at [360, 146] on div "Выберите список" at bounding box center [528, 153] width 415 height 17
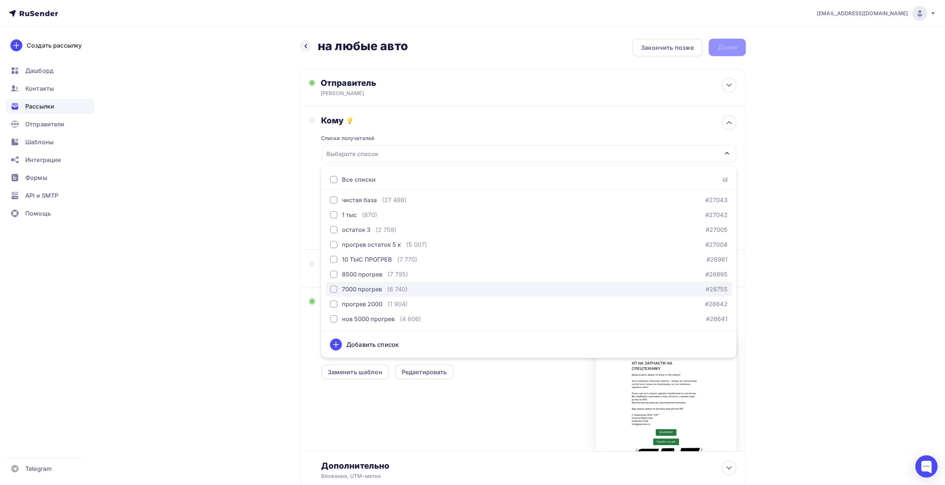
scroll to position [165, 0]
click at [252, 226] on div "Назад на любые авто на любые авто Закончить позже Далее Отправитель Алексей Ema…" at bounding box center [472, 282] width 609 height 510
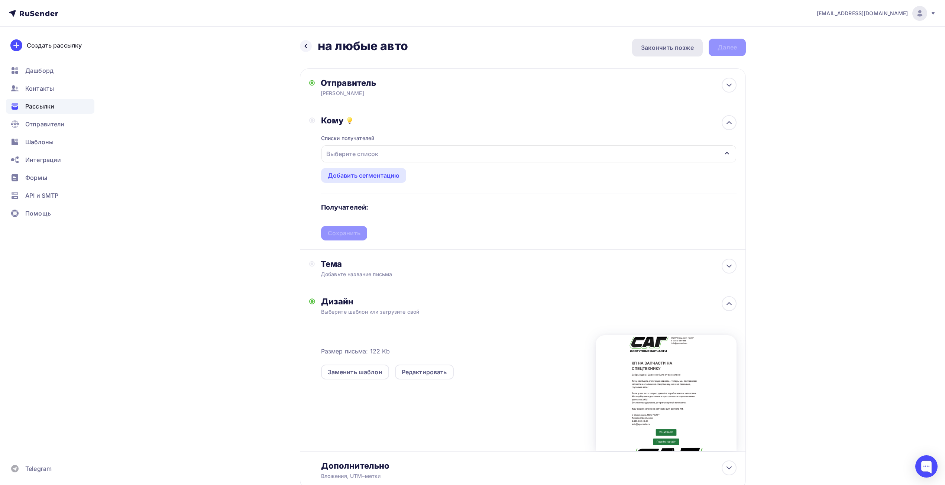
click at [677, 49] on div "Закончить позже" at bounding box center [667, 47] width 53 height 9
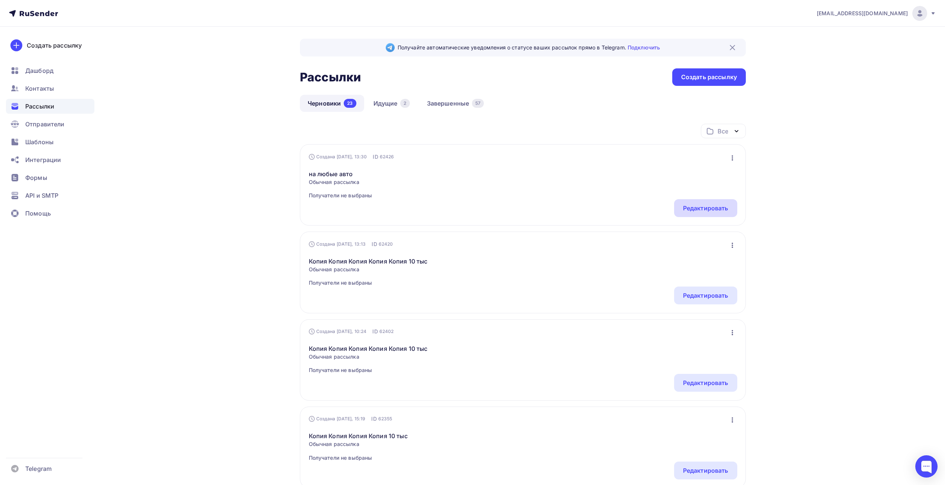
click at [709, 205] on div "Редактировать" at bounding box center [705, 208] width 45 height 9
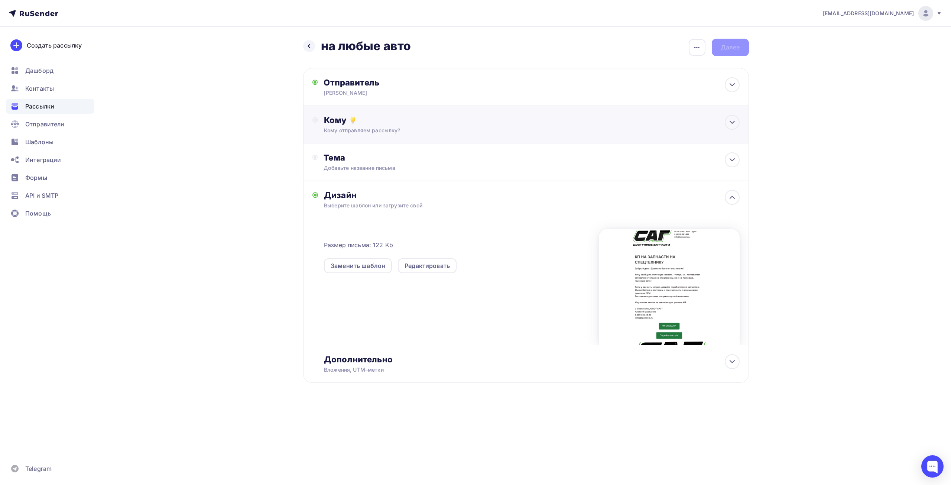
click at [382, 134] on div "Кому Кому отправляем рассылку? Списки получателей Выберите список Все списки id…" at bounding box center [526, 125] width 446 height 38
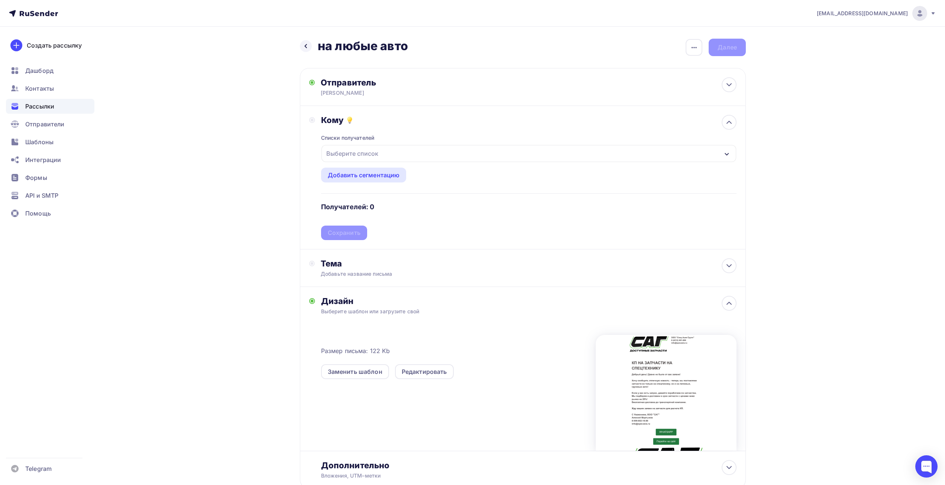
click at [388, 146] on div "Выберите список" at bounding box center [528, 153] width 415 height 17
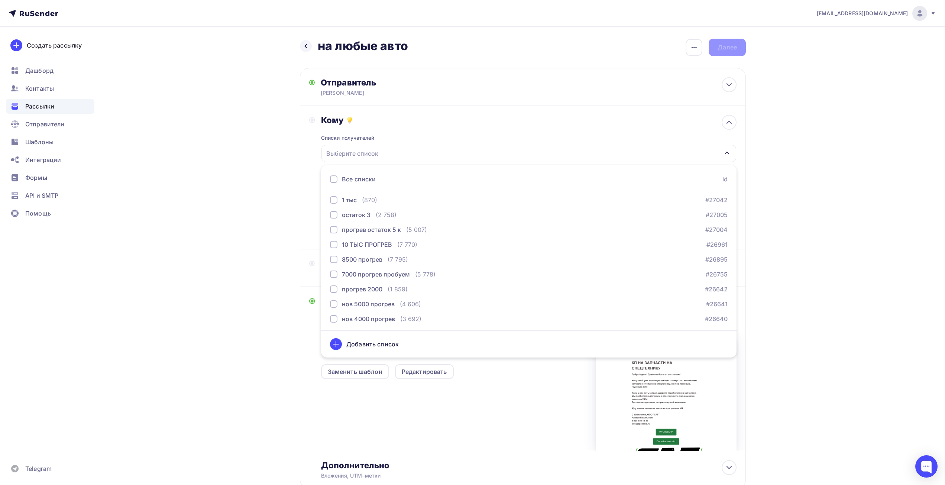
scroll to position [111, 0]
click at [386, 254] on div "7000 прогрев пробуем" at bounding box center [376, 253] width 68 height 9
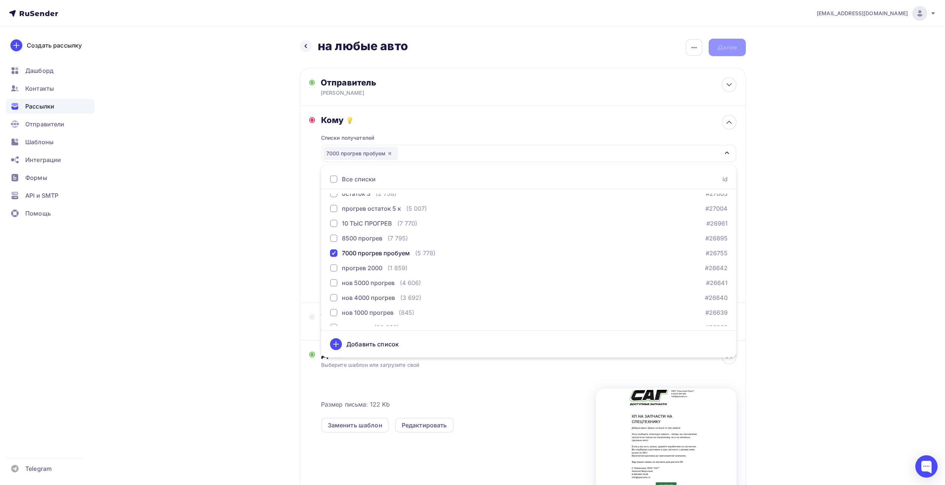
click at [263, 260] on div "Назад на любые авто на любые авто Закончить позже Переименовать рассылку Удалит…" at bounding box center [472, 308] width 609 height 563
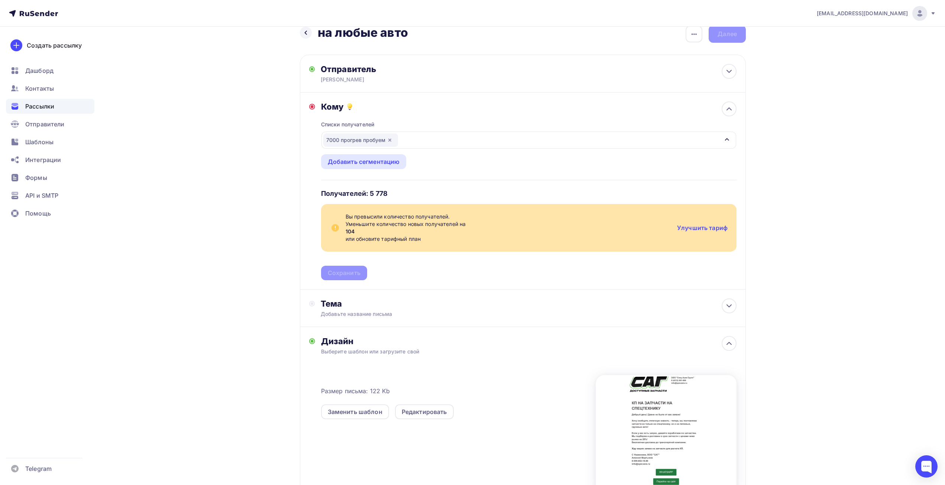
scroll to position [0, 0]
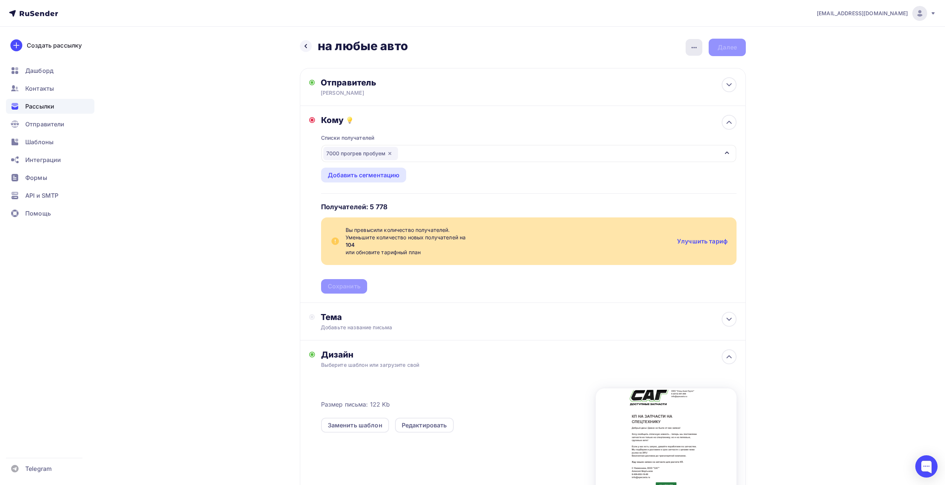
click at [700, 44] on div "button" at bounding box center [694, 47] width 17 height 17
click at [607, 39] on div "Назад на любые авто на любые авто Закончить позже Переименовать рассылку Удалит…" at bounding box center [523, 47] width 446 height 17
click at [691, 51] on icon "button" at bounding box center [694, 47] width 9 height 9
click at [661, 68] on div "Закончить позже" at bounding box center [655, 70] width 92 height 9
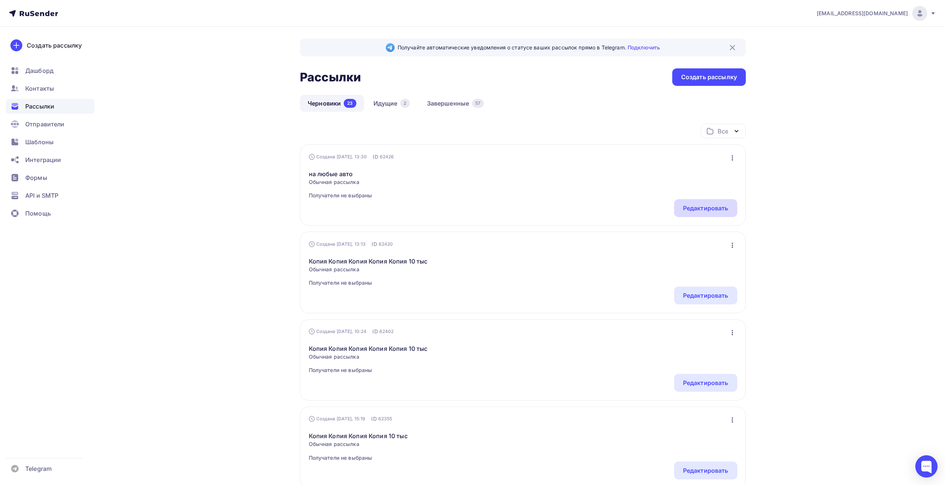
click at [711, 209] on div "Редактировать" at bounding box center [705, 208] width 45 height 9
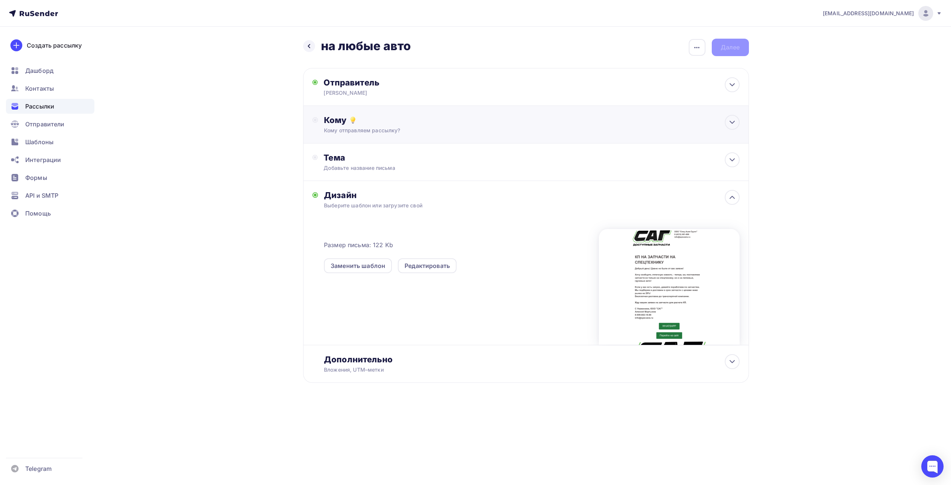
click at [370, 124] on div "Кому" at bounding box center [531, 120] width 415 height 10
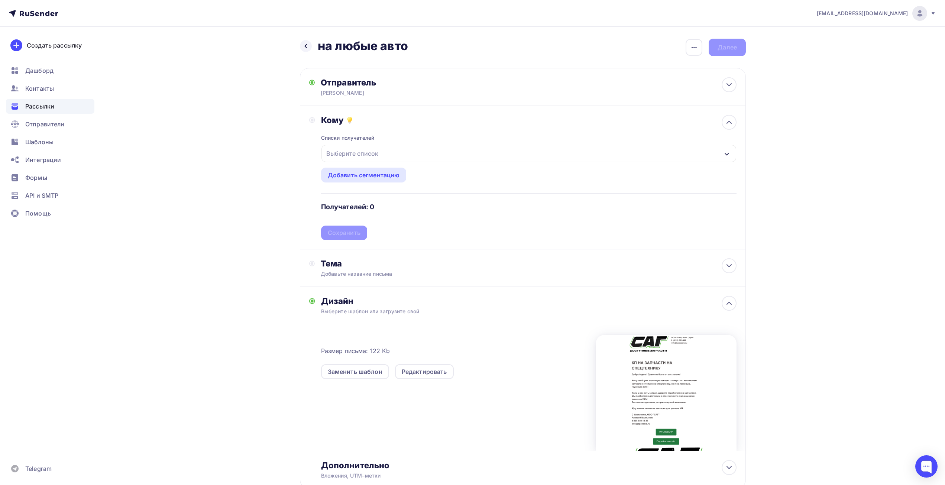
click at [360, 156] on div "Выберите список" at bounding box center [352, 153] width 58 height 13
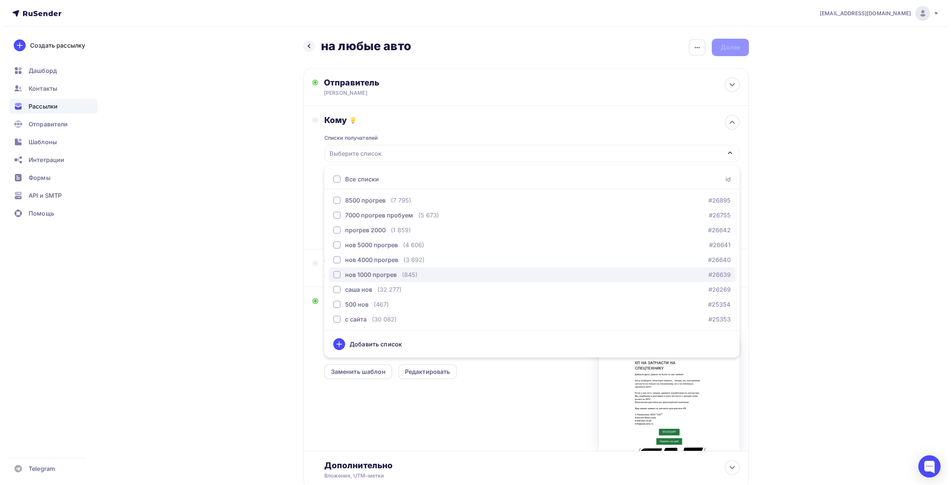
scroll to position [150, 0]
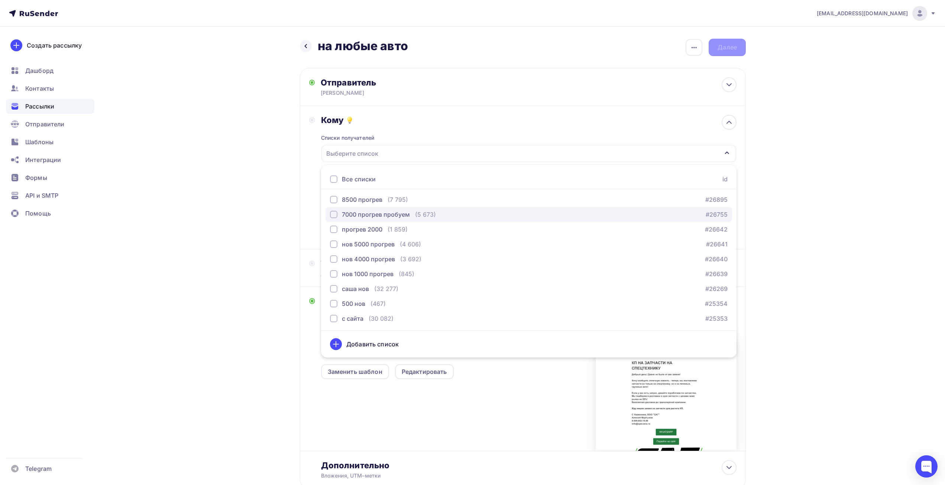
click at [377, 216] on div "7000 прогрев пробуем" at bounding box center [376, 214] width 68 height 9
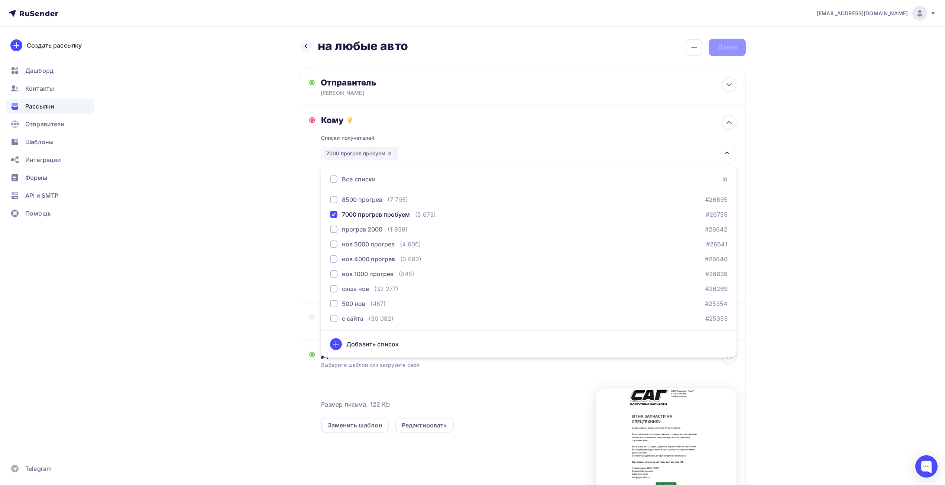
click at [250, 194] on div "Назад на любые авто на любые авто Закончить позже Переименовать рассылку Удалит…" at bounding box center [472, 308] width 609 height 563
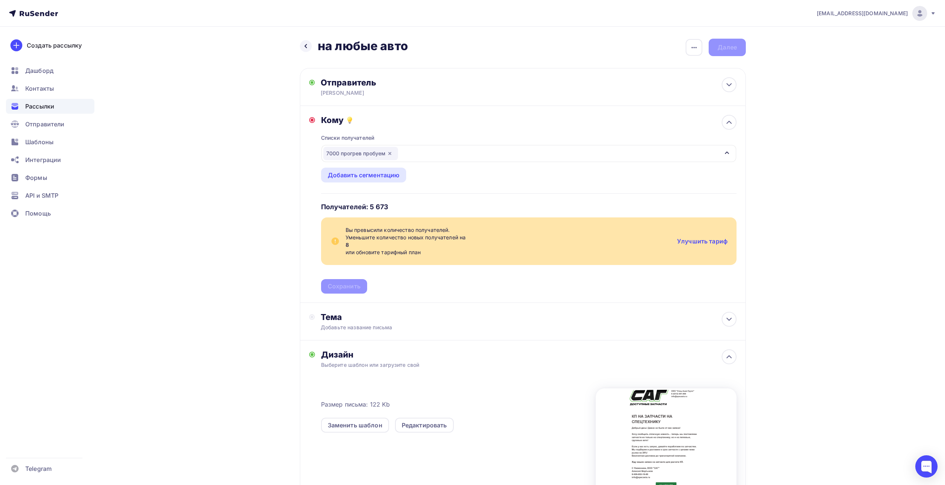
drag, startPoint x: 691, startPoint y: 47, endPoint x: 682, endPoint y: 68, distance: 23.0
click at [691, 47] on icon "button" at bounding box center [694, 47] width 9 height 9
click at [667, 71] on div "Закончить позже" at bounding box center [655, 70] width 92 height 9
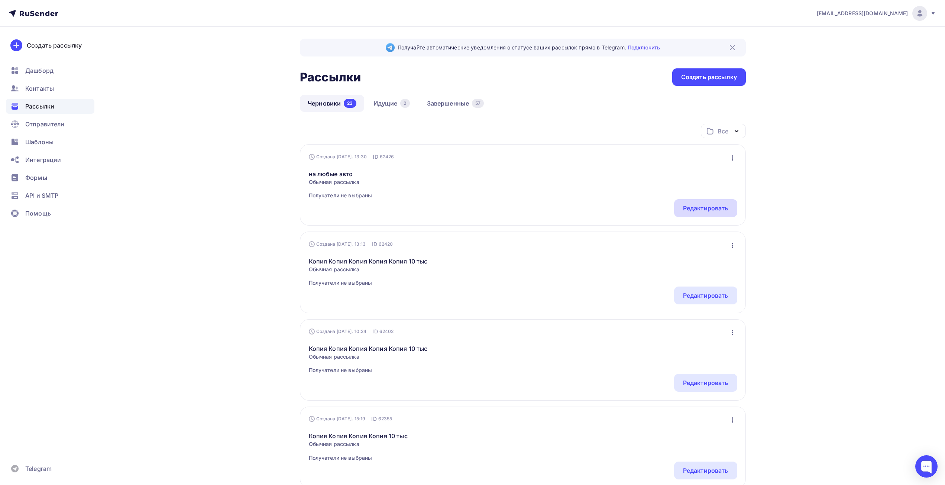
click at [713, 206] on div "Редактировать" at bounding box center [705, 208] width 45 height 9
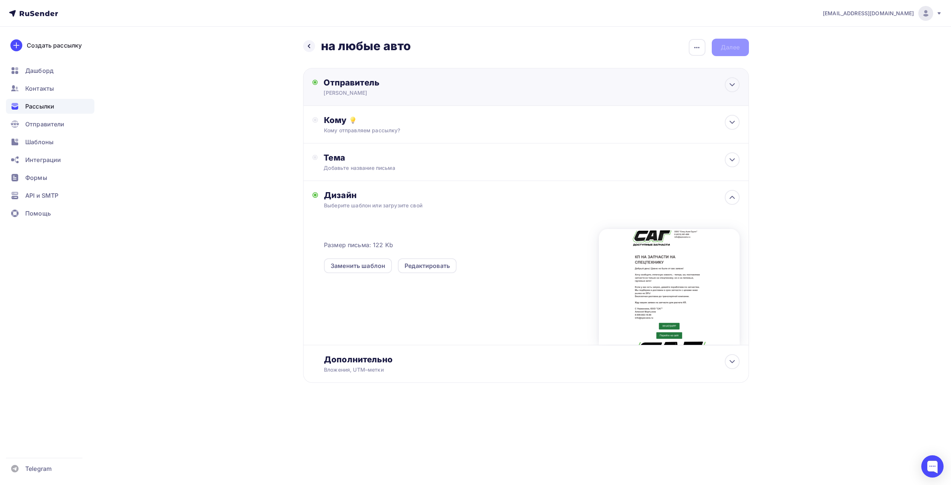
click at [347, 90] on div "Алексей" at bounding box center [396, 92] width 145 height 7
type input "Алексей"
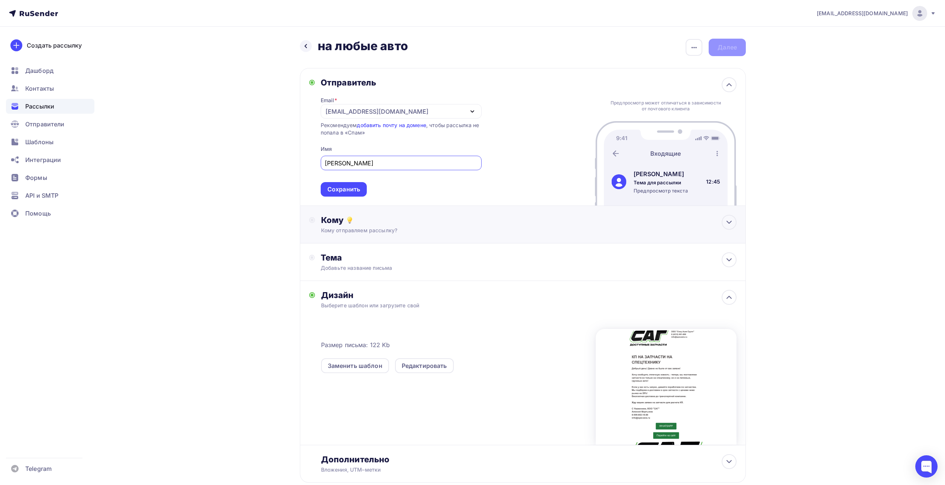
drag, startPoint x: 343, startPoint y: 189, endPoint x: 343, endPoint y: 195, distance: 6.4
click at [343, 189] on div "Сохранить" at bounding box center [343, 189] width 33 height 9
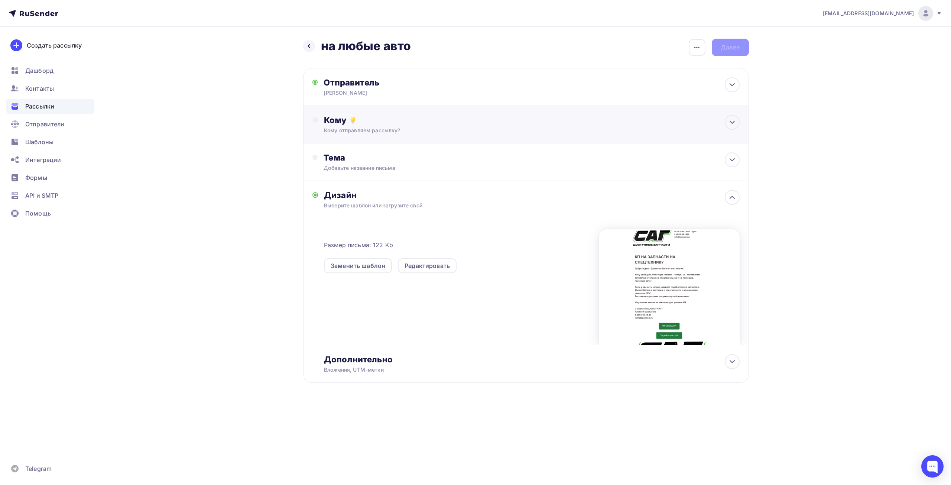
click at [356, 119] on icon at bounding box center [353, 120] width 9 height 9
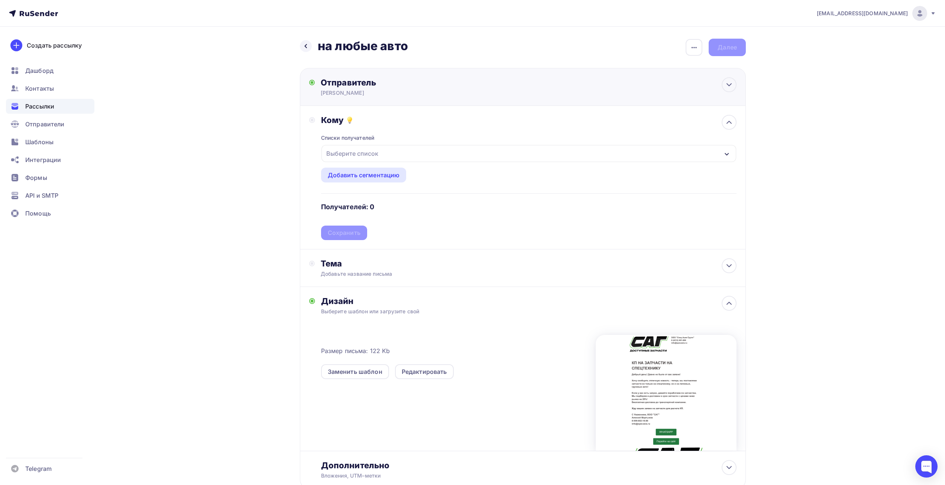
click at [381, 92] on div "Алексей" at bounding box center [393, 92] width 145 height 7
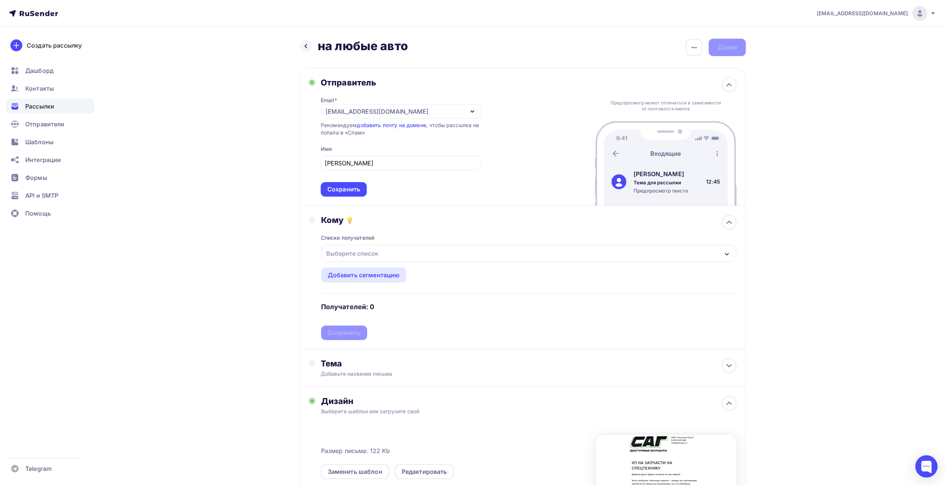
click at [380, 86] on div "Отправитель" at bounding box center [401, 82] width 161 height 10
click at [337, 251] on div "Выберите список" at bounding box center [352, 253] width 58 height 13
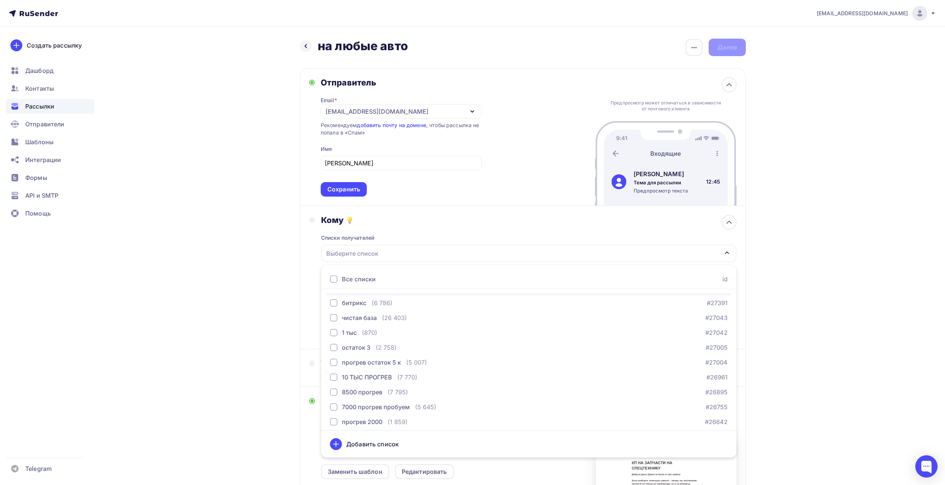
scroll to position [150, 0]
click at [367, 310] on div "7000 прогрев пробуем" at bounding box center [376, 314] width 68 height 9
click at [203, 271] on div "Назад на любые авто на любые авто Закончить позже Переименовать рассылку Удалит…" at bounding box center [472, 332] width 609 height 610
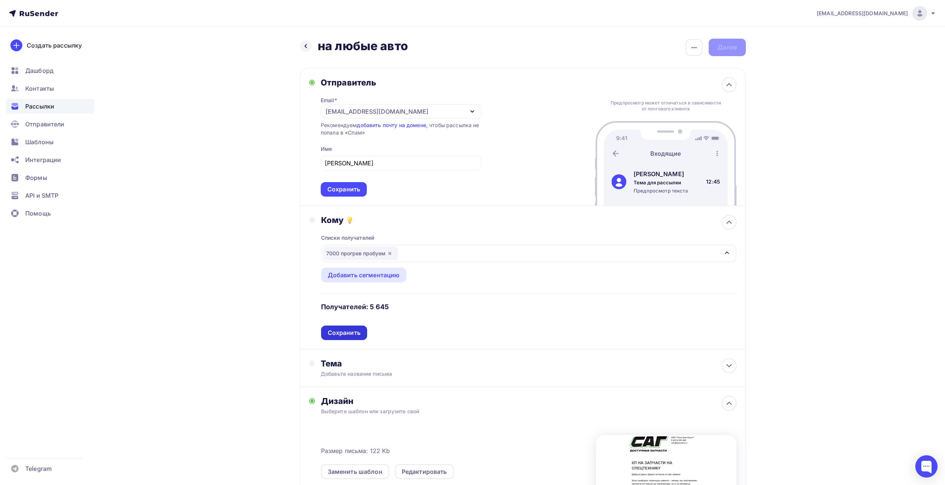
click at [353, 330] on div "Сохранить" at bounding box center [344, 332] width 33 height 9
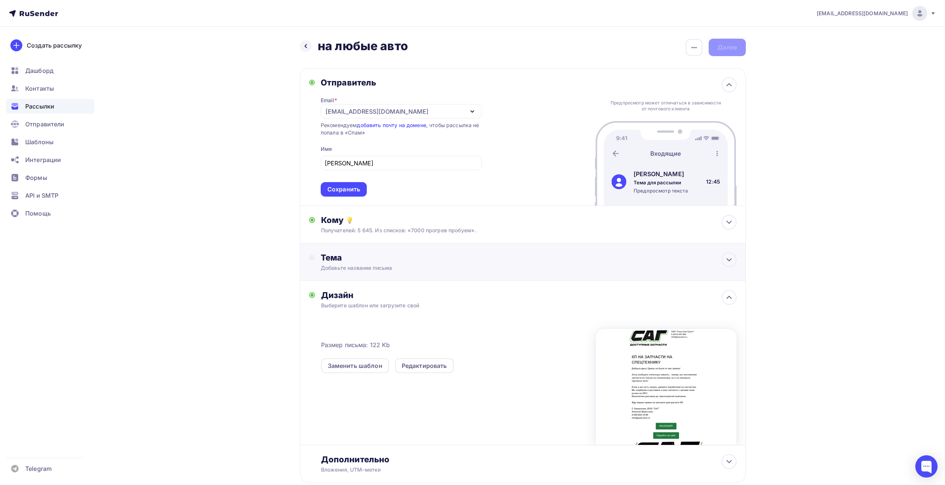
click at [358, 277] on div "Тема Добавьте название письма Тема * Рекомендуем использовать не более 150 симв…" at bounding box center [523, 262] width 446 height 38
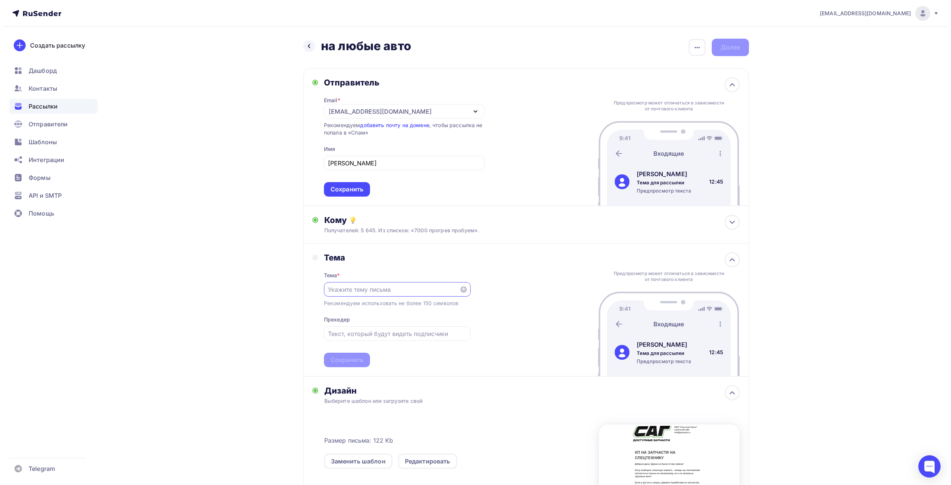
scroll to position [0, 0]
click at [357, 288] on input "text" at bounding box center [388, 289] width 127 height 9
click at [689, 50] on div "button" at bounding box center [694, 47] width 17 height 17
click at [668, 70] on div "Закончить позже" at bounding box center [655, 70] width 92 height 9
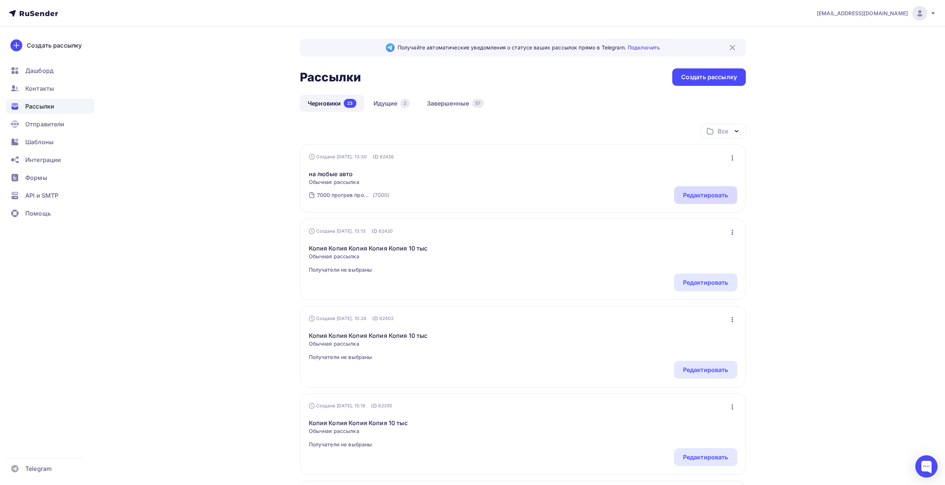
click at [697, 192] on div "Редактировать" at bounding box center [705, 195] width 45 height 9
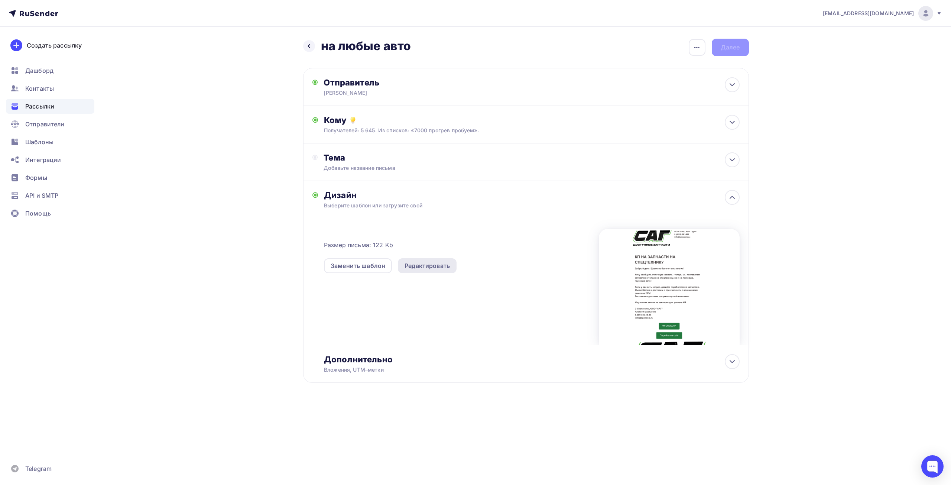
click at [424, 263] on div "Редактировать" at bounding box center [427, 265] width 45 height 9
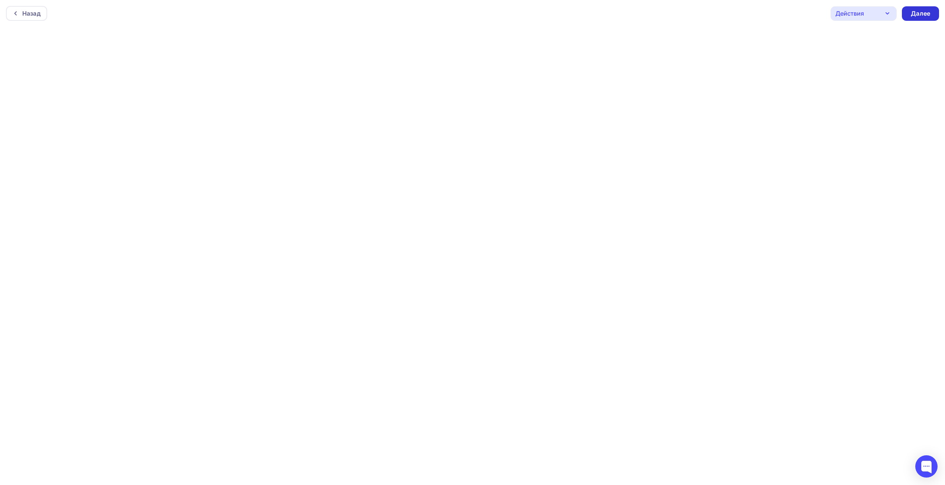
click at [918, 12] on div "Далее" at bounding box center [920, 13] width 19 height 9
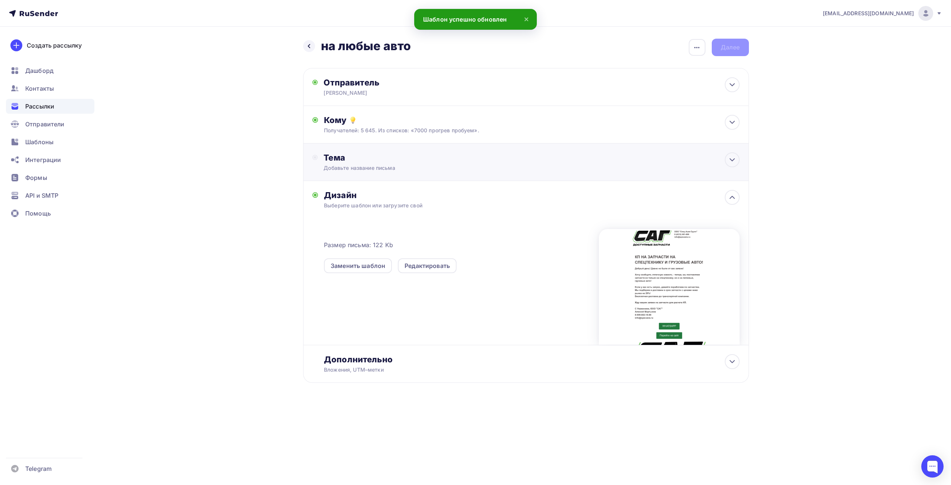
click at [345, 164] on div "Тема Добавьте название письма Тема * Рекомендуем использовать не более 150 симв…" at bounding box center [397, 161] width 147 height 19
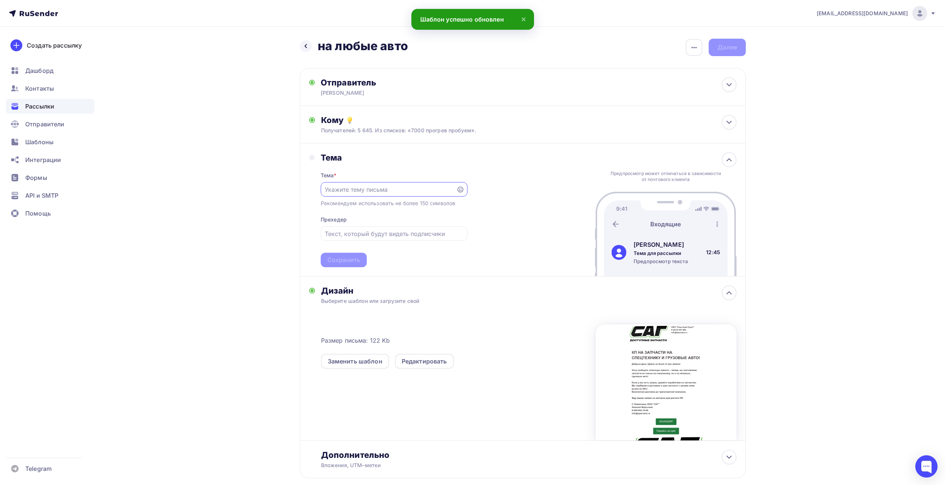
paste input "katerina.karetina@yandex.ru,active,, vaseluk1701@mail.ru,active,,Васелюк xproy@…"
drag, startPoint x: 452, startPoint y: 191, endPoint x: 130, endPoint y: 189, distance: 322.5
click at [130, 189] on div "info@affinity-marketing.ru Аккаунт Тарифы Выйти Создать рассылку Дашборд Контак…" at bounding box center [472, 263] width 945 height 526
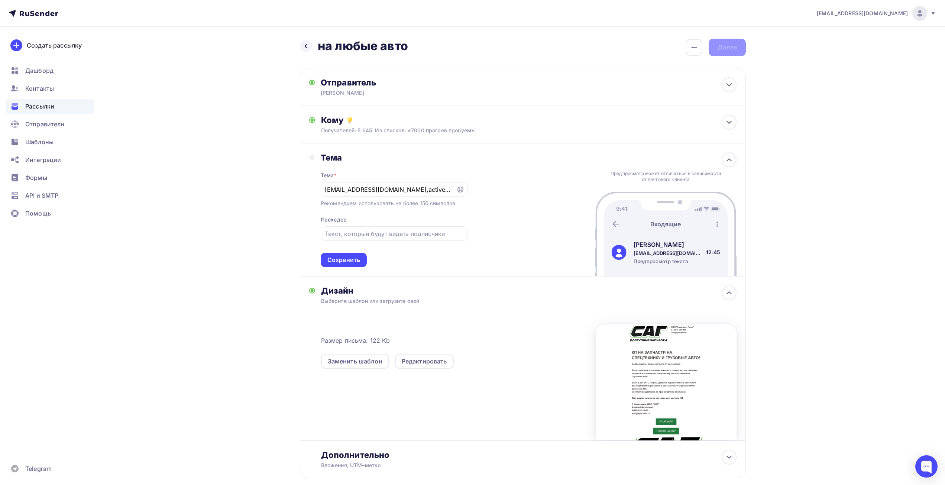
click at [509, 182] on div "Тема Тема * katerina.karetina@yandex.ru,active,, vaseluk1701@mail.ru,active,,Ва…" at bounding box center [523, 209] width 446 height 133
drag, startPoint x: 445, startPoint y: 191, endPoint x: 284, endPoint y: 187, distance: 161.3
click at [284, 187] on div "Назад на любые авто на любые авто Закончить позже Переименовать рассылку Удалит…" at bounding box center [472, 276] width 609 height 499
type input "k1701@mail.ru,active,,Васелюк xproy@mail.ru,active,,Иванов slava.poltoratski@gm…"
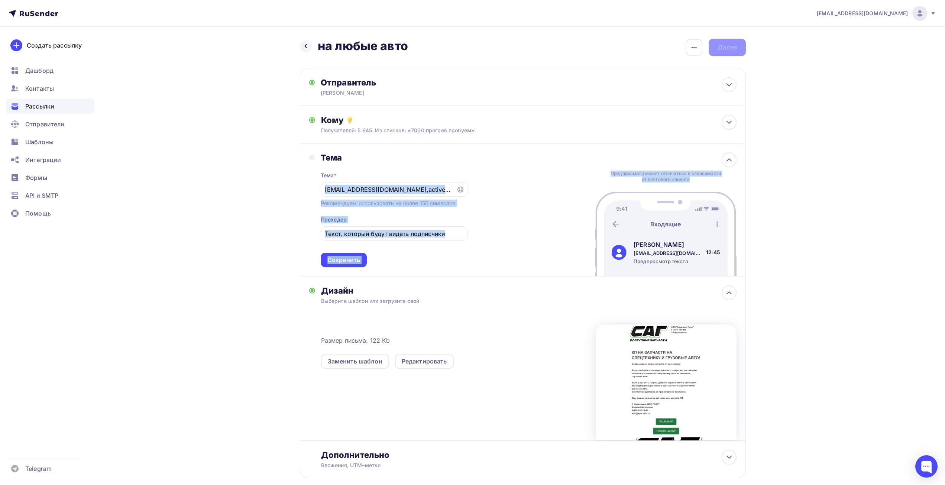
drag, startPoint x: 333, startPoint y: 190, endPoint x: 576, endPoint y: 198, distance: 242.7
click at [576, 198] on div "Тема Тема * k1701@mail.ru,active,,Васелюк xproy@mail.ru,active,,Иванов slava.po…" at bounding box center [523, 209] width 446 height 133
click at [332, 190] on input "k1701@mail.ru,active,,Васелюк xproy@mail.ru,active,,Иванов slava.poltoratski@gm…" at bounding box center [388, 189] width 127 height 9
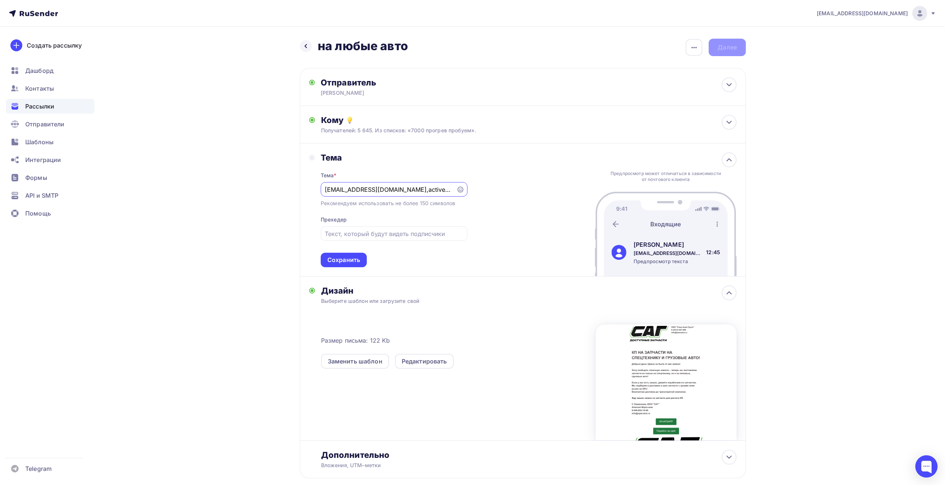
scroll to position [0, 516]
drag, startPoint x: 325, startPoint y: 189, endPoint x: 522, endPoint y: 190, distance: 196.9
click at [522, 190] on div "Тема Тема * k1701@mail.ru,active,,Васелюк xproy@mail.ru,active,,Иванов slava.po…" at bounding box center [523, 209] width 446 height 133
type input "КП НА ЗАПЧАСТИ НА СПЕЦТЕХНИКУ И ГРУЗОВЫЕ АВТО"
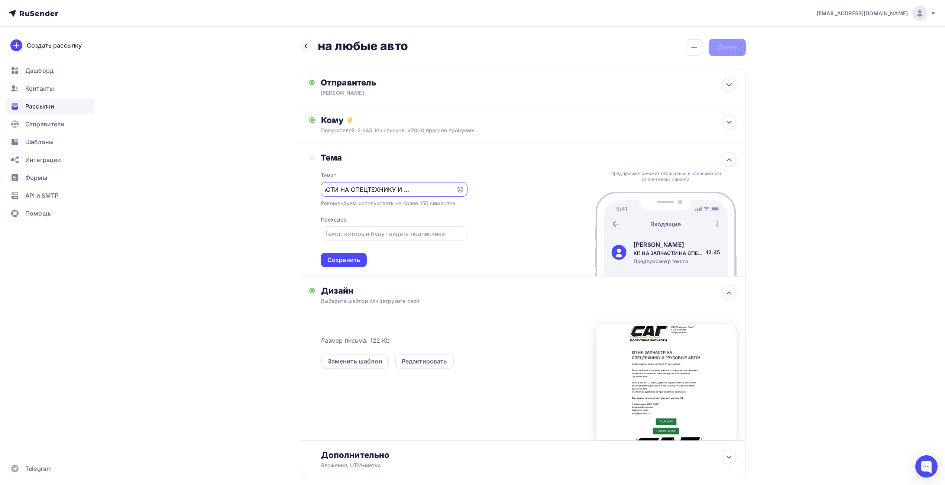
click at [554, 204] on div "Тема Тема * КП НА ЗАПЧАСТИ НА СПЕЦТЕХНИКУ И ГРУЗОВЫЕ АВТО Рекомендуем использов…" at bounding box center [523, 209] width 446 height 133
click at [412, 192] on input "КП НА ЗАПЧАСТИ НА СПЕЦТЕХНИКУ И ГРУЗОВЫЕ АВТО" at bounding box center [388, 189] width 127 height 9
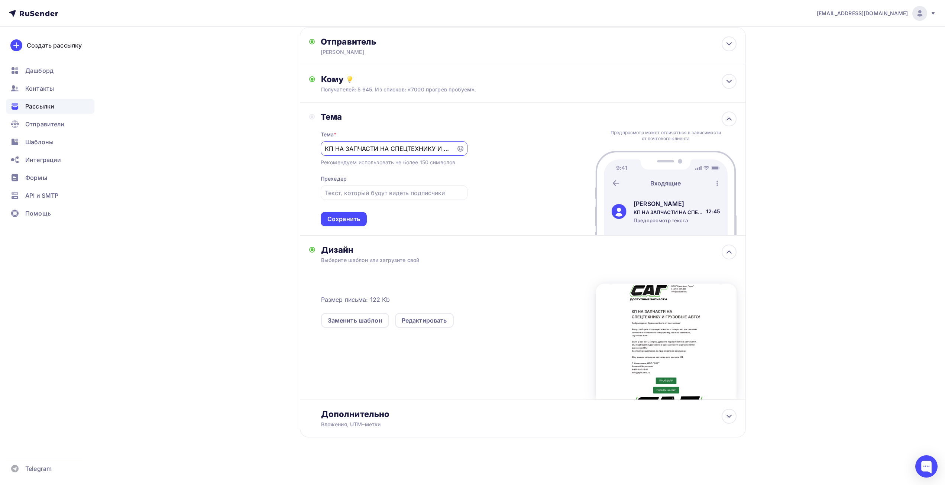
scroll to position [41, 0]
click at [353, 217] on div "Сохранить" at bounding box center [343, 218] width 33 height 9
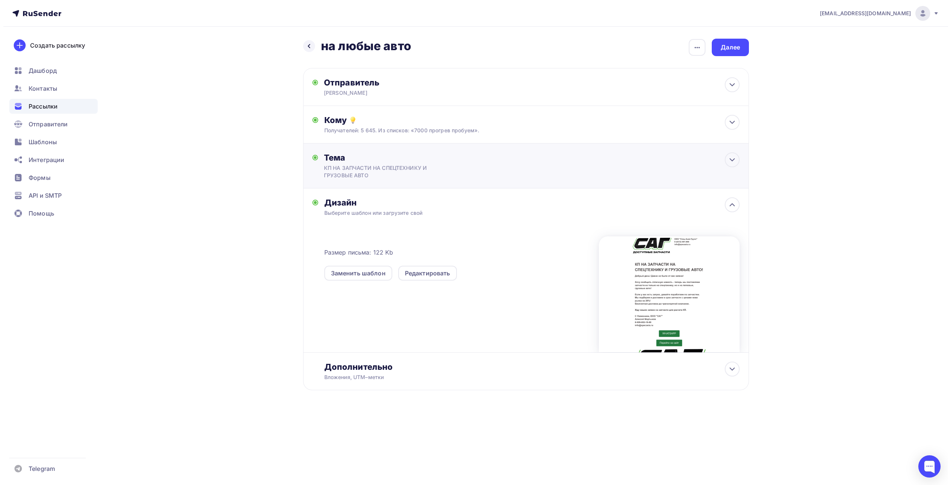
scroll to position [0, 0]
click at [691, 276] on div at bounding box center [669, 294] width 141 height 116
drag, startPoint x: 671, startPoint y: 295, endPoint x: 621, endPoint y: 277, distance: 53.7
click at [670, 295] on div at bounding box center [669, 294] width 141 height 116
click at [651, 285] on div at bounding box center [669, 294] width 141 height 116
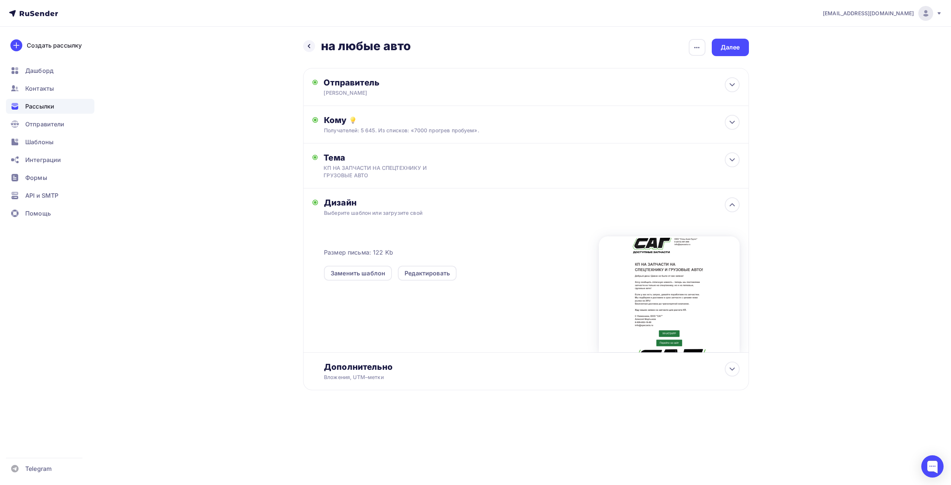
click at [651, 285] on div at bounding box center [669, 294] width 141 height 116
click at [681, 315] on div at bounding box center [669, 294] width 141 height 116
click at [435, 133] on div "Получателей: 5 645. Из списков: «7000 прогрев пробуем»." at bounding box center [511, 130] width 374 height 7
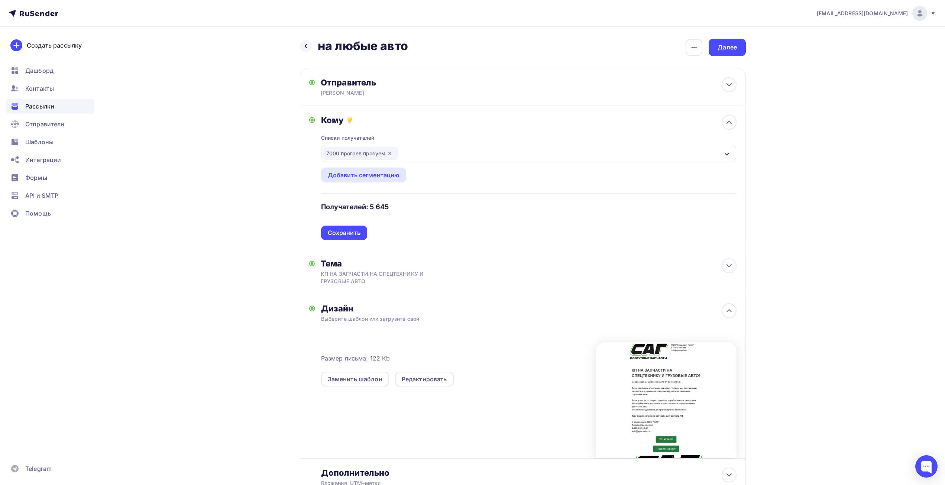
click at [435, 133] on div "Списки получателей 7000 прогрев пробуем Все списки id валидация (5 889) #27868 …" at bounding box center [528, 182] width 415 height 115
click at [354, 234] on div "Сохранить" at bounding box center [344, 233] width 33 height 9
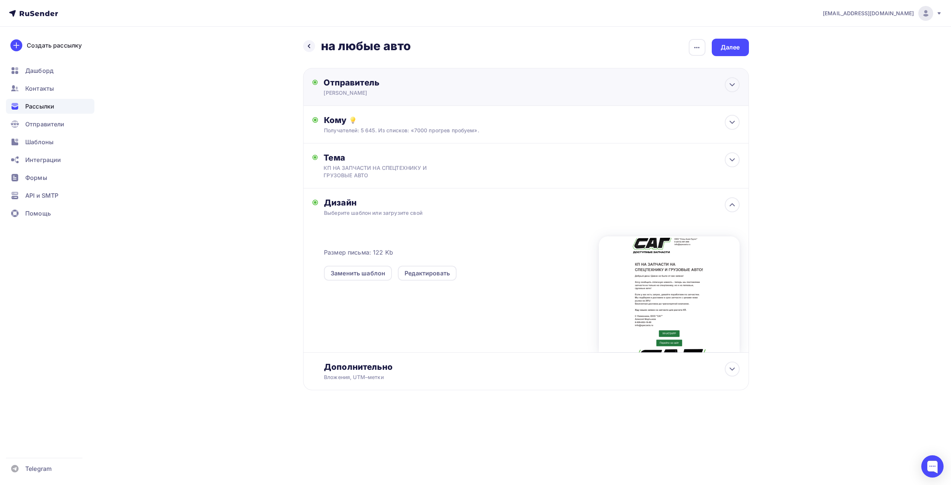
click at [366, 84] on div "Отправитель" at bounding box center [404, 82] width 161 height 10
type input "Алексей"
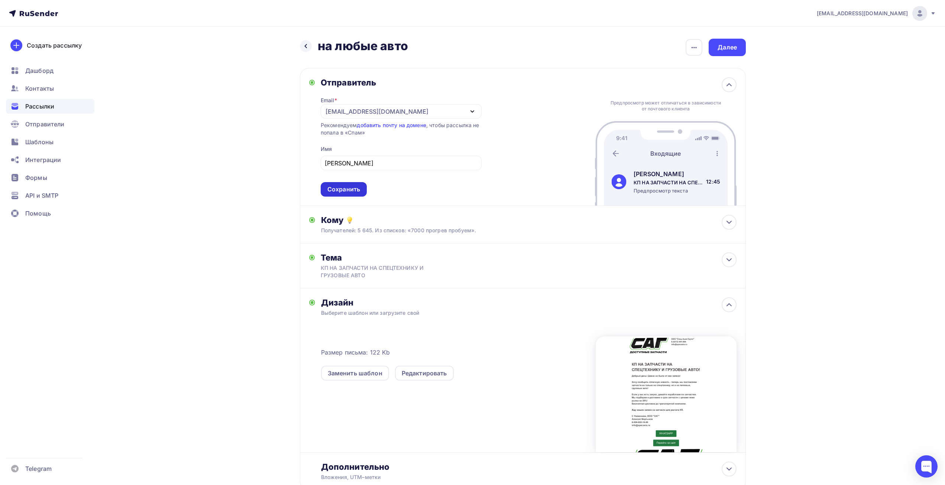
click at [346, 186] on div "Сохранить" at bounding box center [343, 189] width 33 height 9
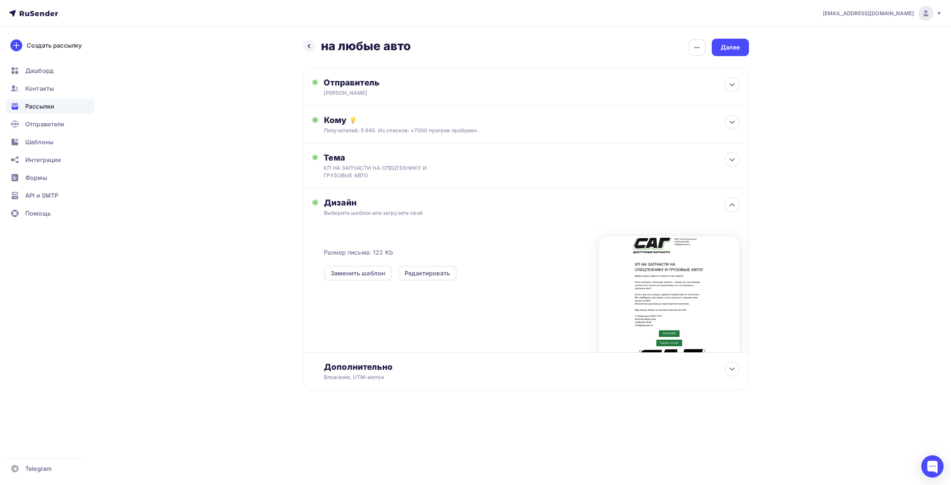
click at [677, 293] on div at bounding box center [669, 294] width 141 height 116
click at [360, 369] on div "Дополнительно" at bounding box center [531, 367] width 415 height 10
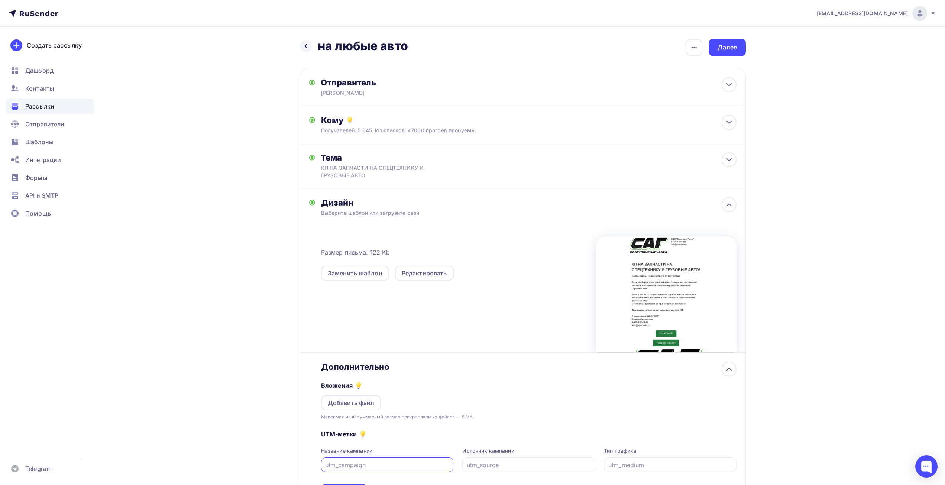
click at [360, 369] on div "Дополнительно" at bounding box center [528, 367] width 415 height 10
click at [733, 369] on icon at bounding box center [729, 368] width 9 height 9
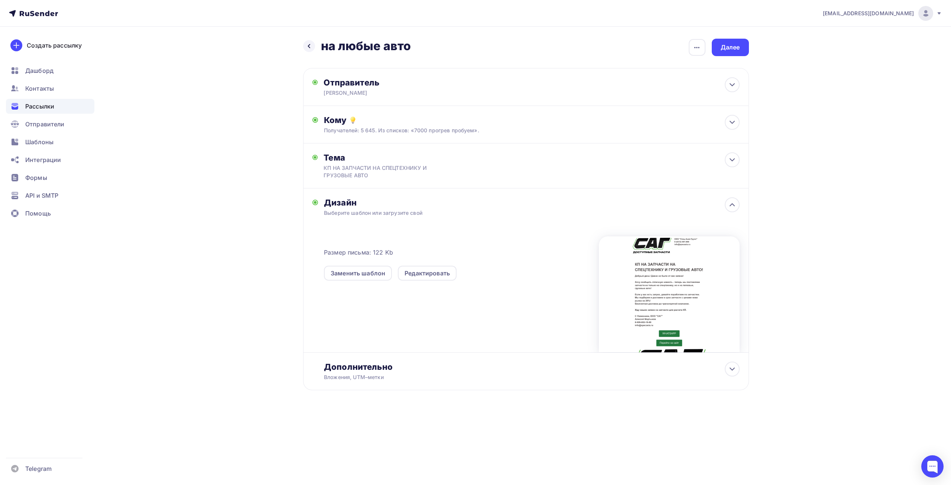
click at [694, 305] on div at bounding box center [669, 294] width 141 height 116
click at [720, 50] on div "Далее" at bounding box center [730, 47] width 37 height 17
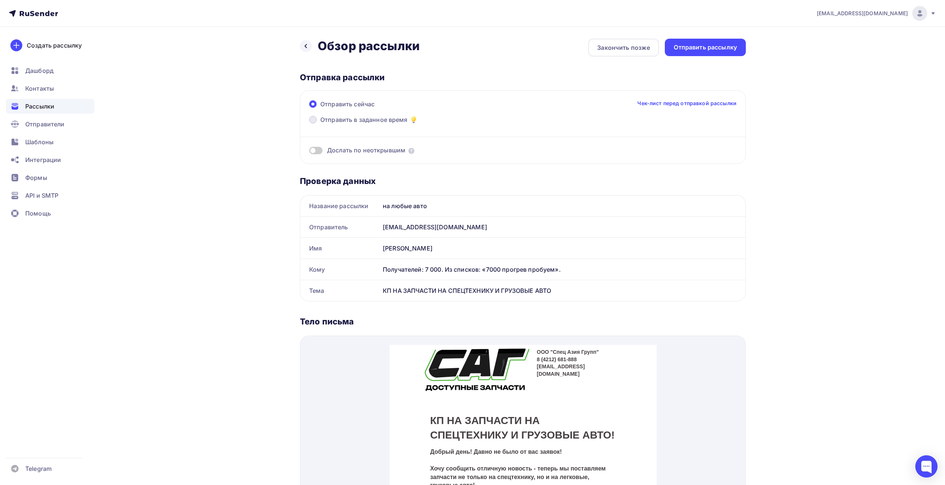
click at [335, 121] on span "Отправить в заданное время" at bounding box center [363, 119] width 87 height 9
click at [320, 124] on input "Отправить в заданное время" at bounding box center [320, 124] width 0 height 0
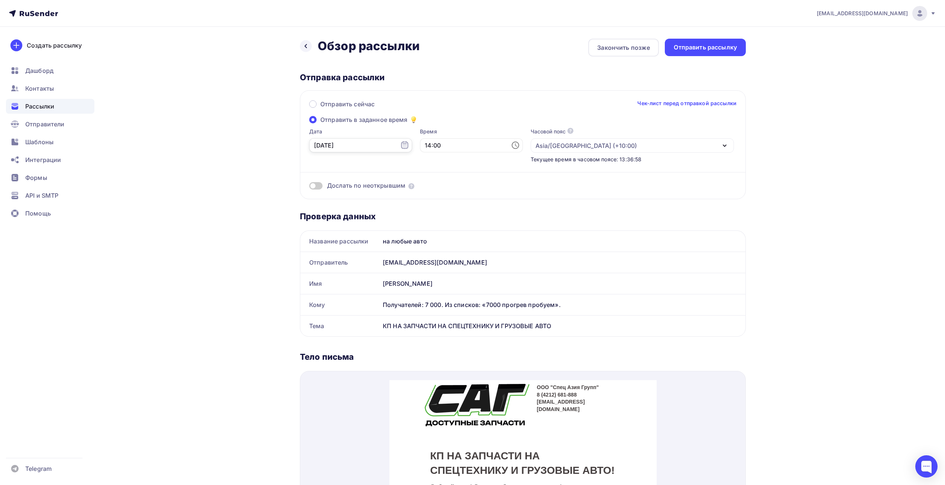
click at [349, 146] on input "13.10.2025" at bounding box center [360, 145] width 103 height 14
click at [331, 210] on div "14" at bounding box center [332, 209] width 12 height 7
type input "14.10.2025"
click at [445, 149] on input "14:00" at bounding box center [471, 145] width 103 height 14
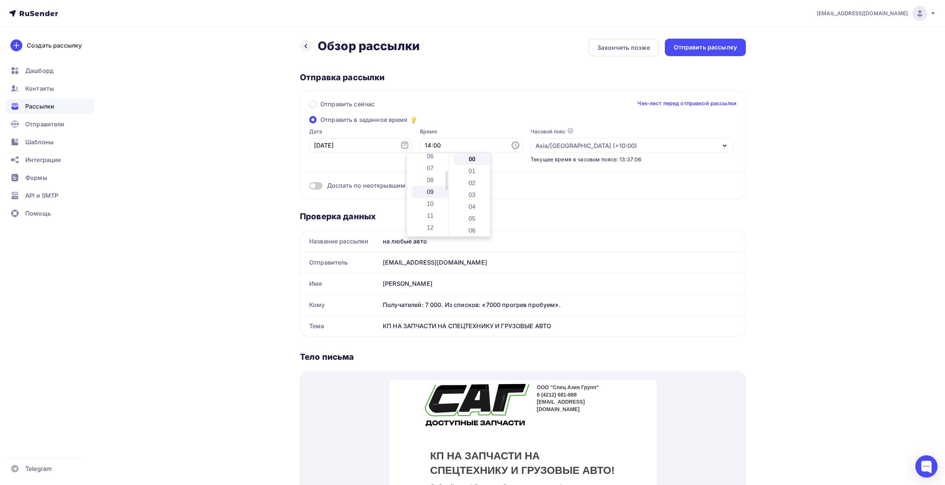
click at [432, 186] on li "09" at bounding box center [430, 192] width 39 height 12
click at [469, 189] on li "15" at bounding box center [472, 189] width 39 height 12
type input "09:15"
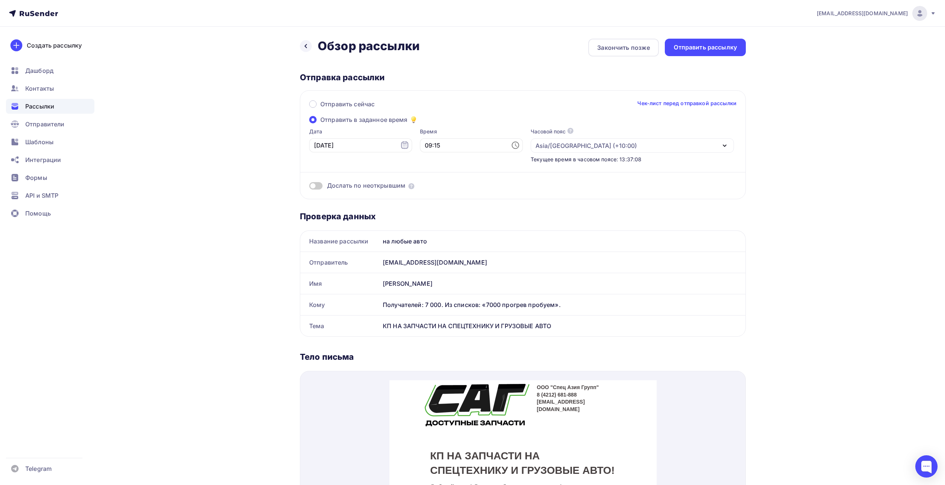
click at [474, 117] on div "Отправить сейчас Чек-лист перед отправкой рассылки Отправить в заданное время Д…" at bounding box center [523, 144] width 446 height 109
click at [315, 187] on span at bounding box center [315, 185] width 13 height 7
click at [309, 187] on input "checkbox" at bounding box center [309, 187] width 0 height 0
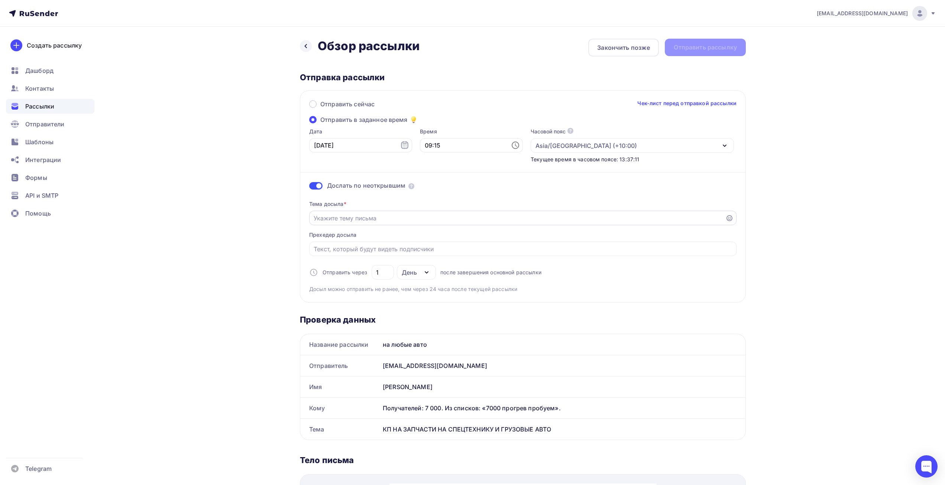
click at [326, 220] on input "Отправить в заданное время" at bounding box center [518, 218] width 408 height 9
click at [334, 216] on input "Отправить в заданное время" at bounding box center [518, 218] width 408 height 9
type input "к"
click at [324, 217] on input "КП на запчасти на спецтехнику и легковые авто" at bounding box center [518, 218] width 408 height 9
drag, startPoint x: 314, startPoint y: 218, endPoint x: 324, endPoint y: 221, distance: 9.8
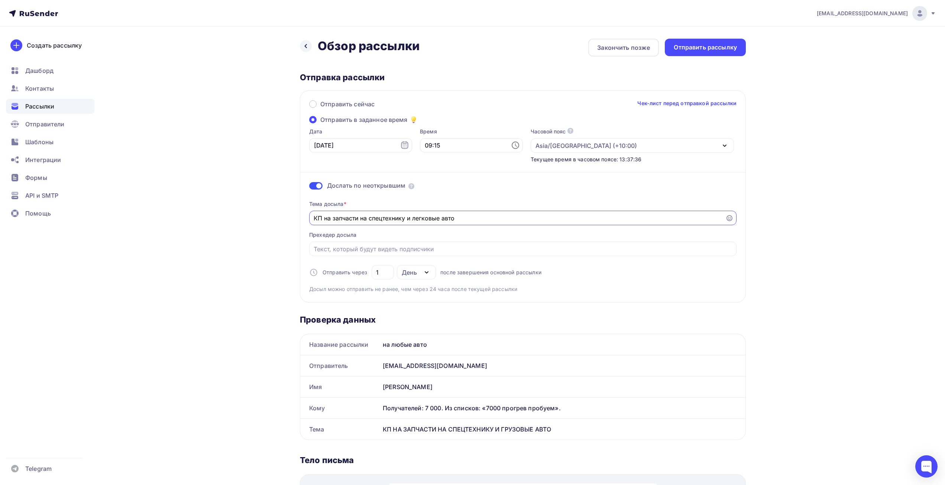
click at [324, 221] on input "КП на запчасти на спецтехнику и легковые авто" at bounding box center [518, 218] width 408 height 9
click at [327, 221] on input "КП на запчасти на спецтехнику и легковые авто" at bounding box center [518, 218] width 408 height 9
drag, startPoint x: 325, startPoint y: 218, endPoint x: 330, endPoint y: 220, distance: 5.3
click at [330, 220] on input "КП на запчасти на спецтехнику и легковые авто" at bounding box center [518, 218] width 408 height 9
click at [348, 222] on input "КП на запчасти на спецтехнику и легковые авто" at bounding box center [518, 218] width 408 height 9
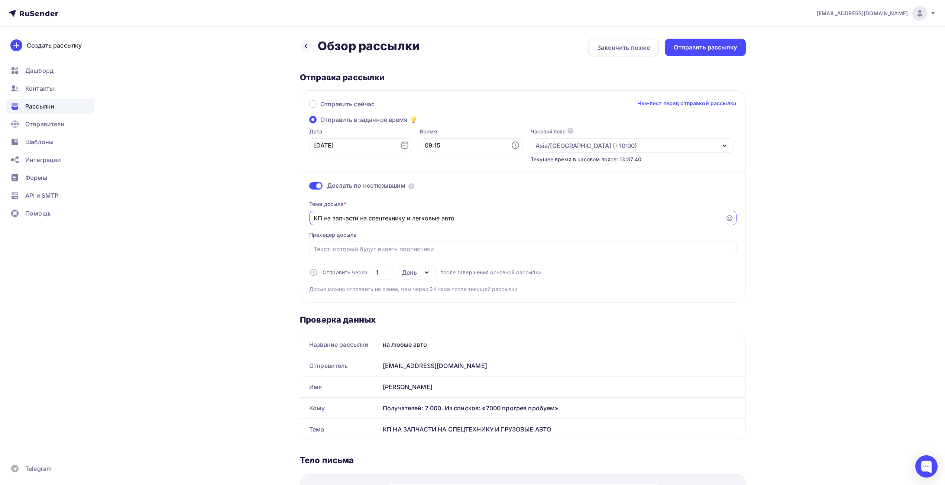
type input "КП на запчасти на спецтехнику и легковые авто"
click at [469, 197] on div "Тема досыла * КП на запчасти на спецтехнику и легковые авто Прехедер досыла Отп…" at bounding box center [522, 243] width 427 height 98
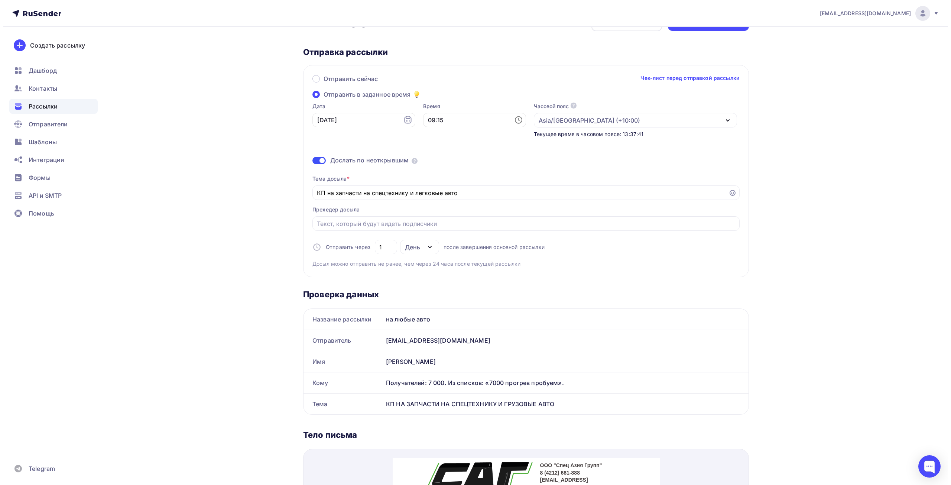
scroll to position [0, 0]
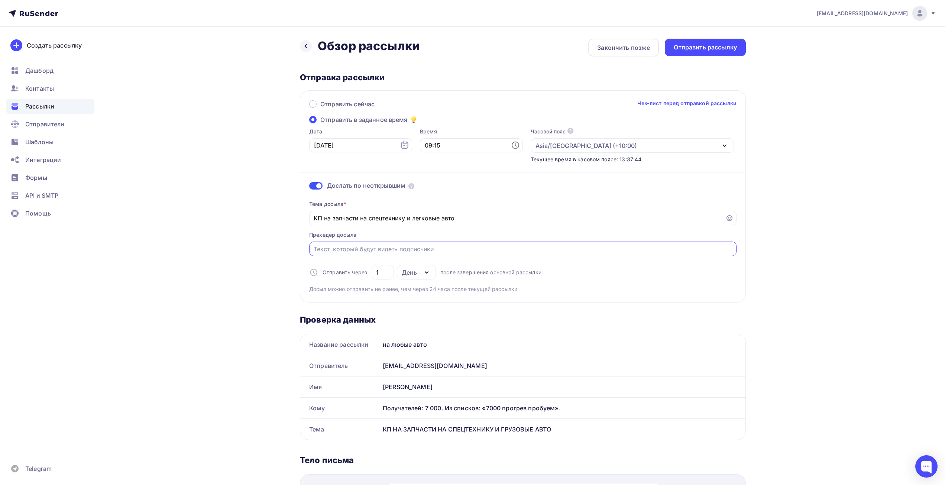
click at [361, 249] on input "Отправить в заданное время" at bounding box center [523, 248] width 419 height 9
type input "Менеджер Алексей"
click at [241, 227] on div "Назад Обзор рассылки Обзор рассылки Закончить позже Отправить рассылку Отправка…" at bounding box center [472, 481] width 609 height 908
click at [703, 44] on div "Отправить рассылку" at bounding box center [705, 47] width 63 height 9
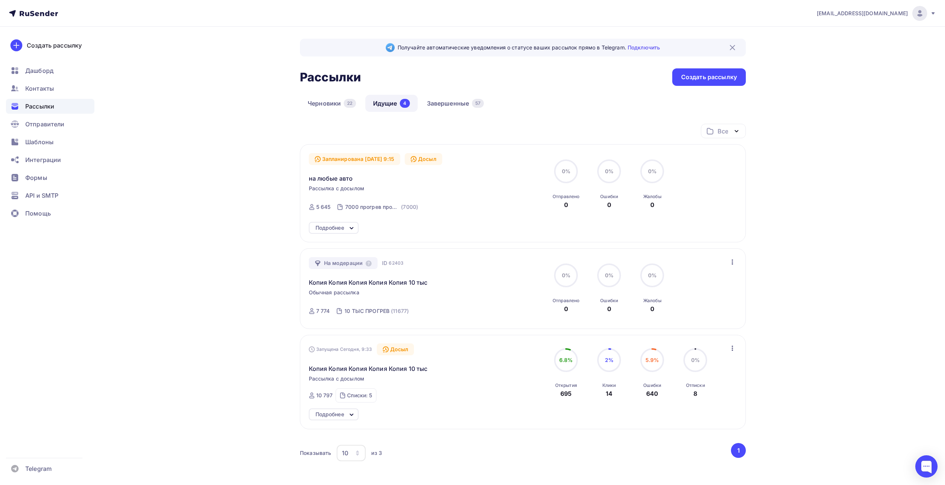
click at [732, 262] on icon "button" at bounding box center [732, 261] width 1 height 5
click at [726, 175] on div "Запланирована 14.10.2025, 9:15 Досыл на любые авто Рассылка с досылом Отправка …" at bounding box center [523, 184] width 428 height 63
click at [732, 262] on icon "button" at bounding box center [732, 261] width 1 height 5
click at [703, 297] on div "Отменить рассылку" at bounding box center [689, 296] width 94 height 9
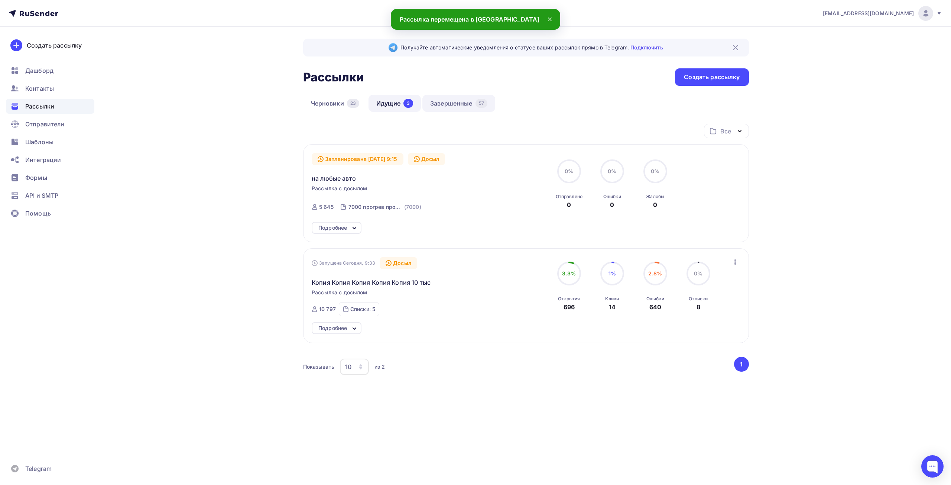
click at [444, 107] on link "Завершенные 57" at bounding box center [458, 103] width 73 height 17
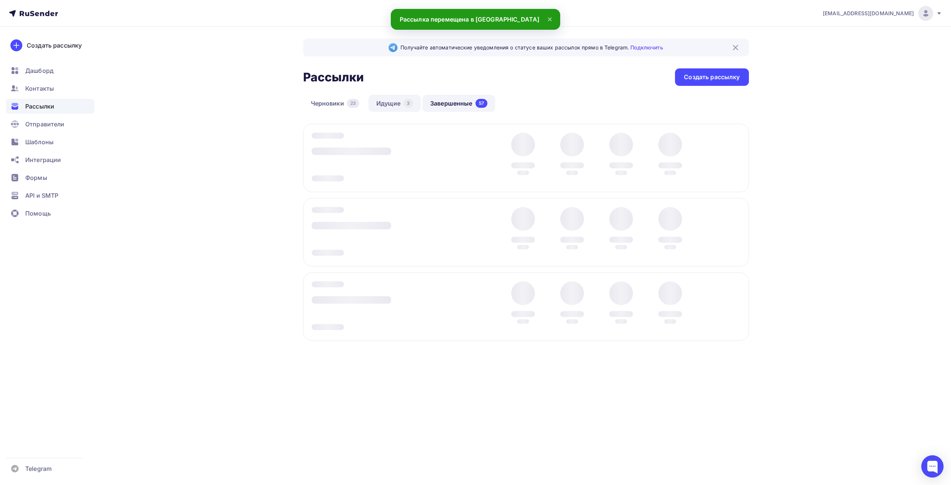
click at [383, 101] on link "Идущие 3" at bounding box center [395, 103] width 52 height 17
click at [350, 104] on div "23" at bounding box center [353, 103] width 12 height 9
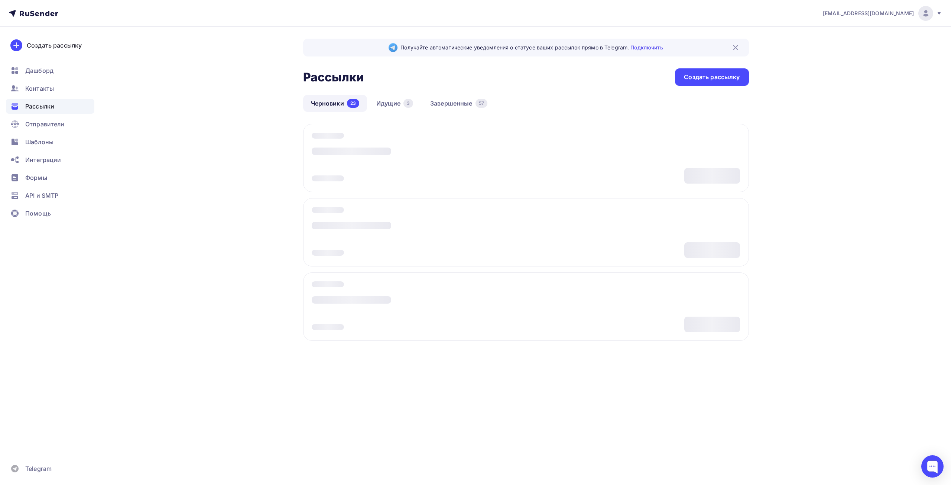
click at [337, 104] on link "Черновики 23" at bounding box center [335, 103] width 64 height 17
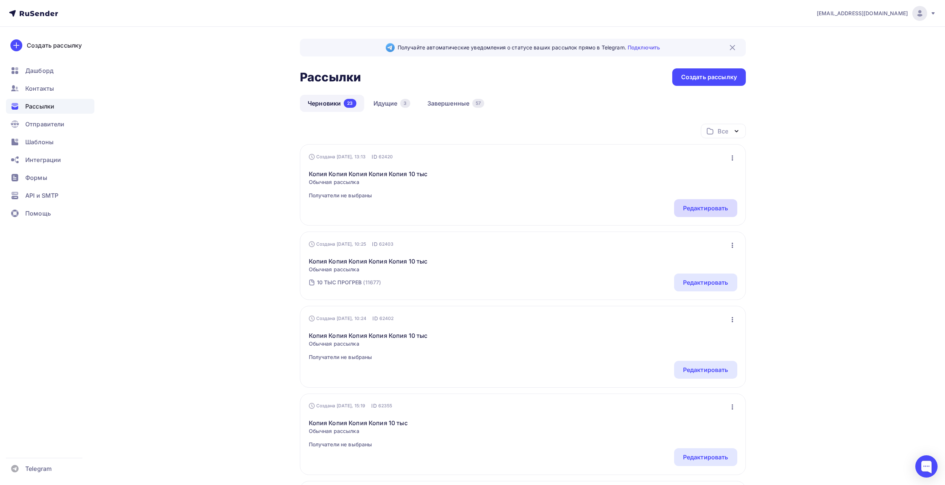
click at [714, 201] on div "Редактировать" at bounding box center [705, 208] width 63 height 18
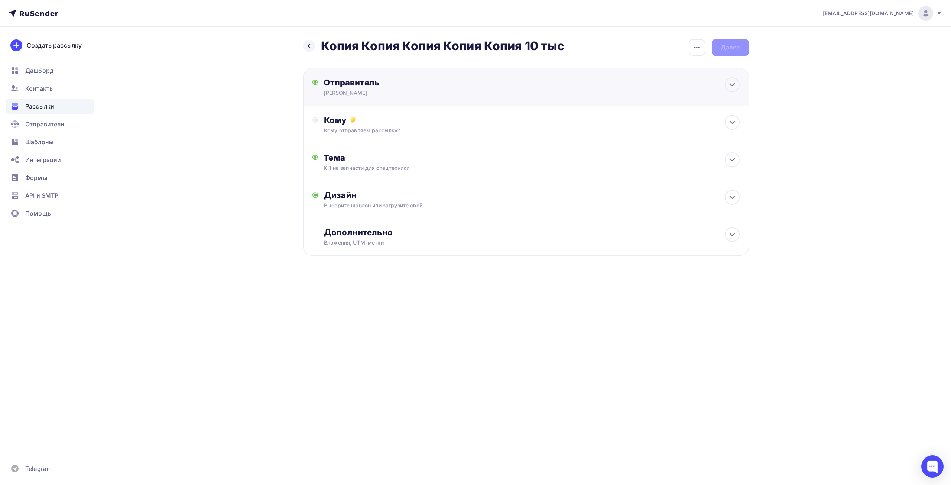
click at [420, 95] on div "Алексей САГ" at bounding box center [396, 92] width 145 height 7
type input "Алексей САГ"
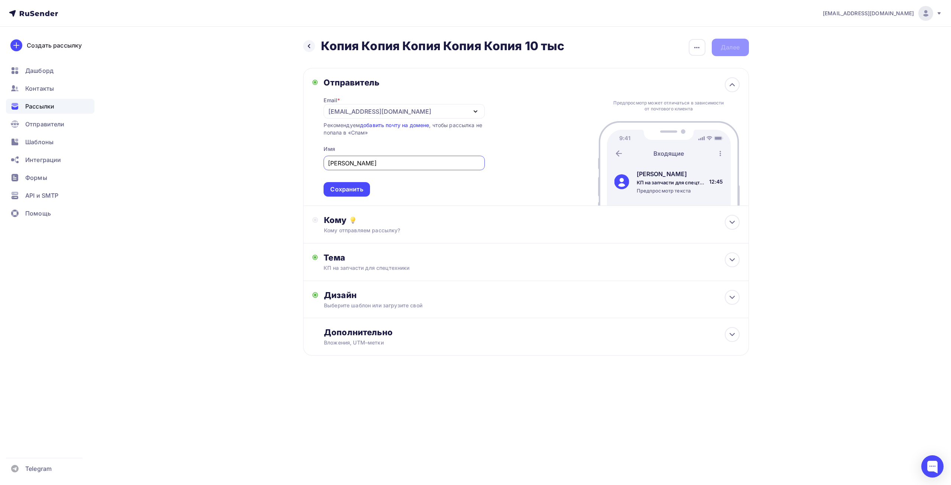
click at [419, 91] on div "Email * info@specasia.ru info@specasia.ru info@sag-888.site info@affinity-marke…" at bounding box center [404, 142] width 161 height 109
click at [354, 254] on div "Тема" at bounding box center [397, 257] width 147 height 10
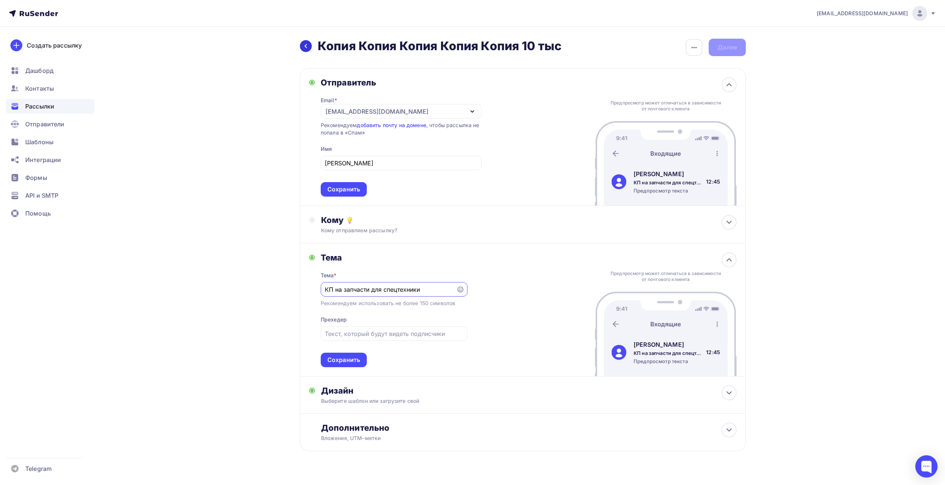
click at [300, 45] on div at bounding box center [306, 46] width 12 height 12
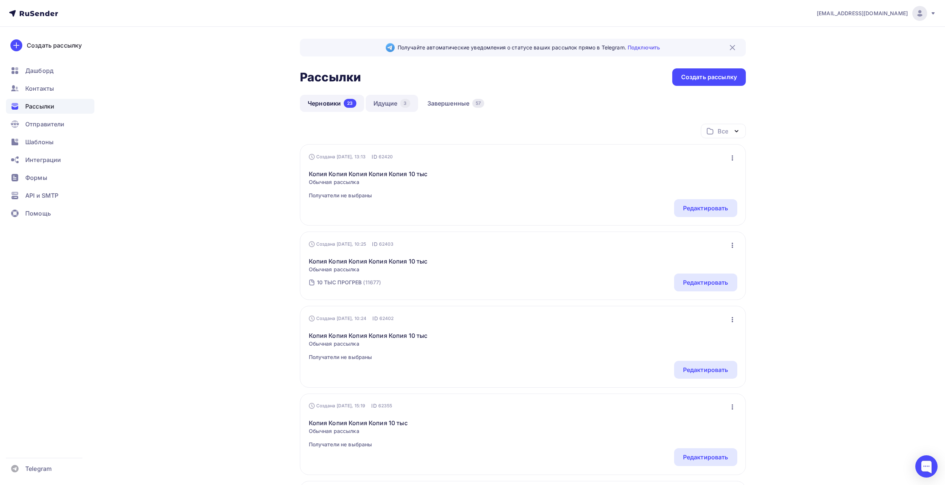
click at [379, 106] on link "Идущие 3" at bounding box center [392, 103] width 52 height 17
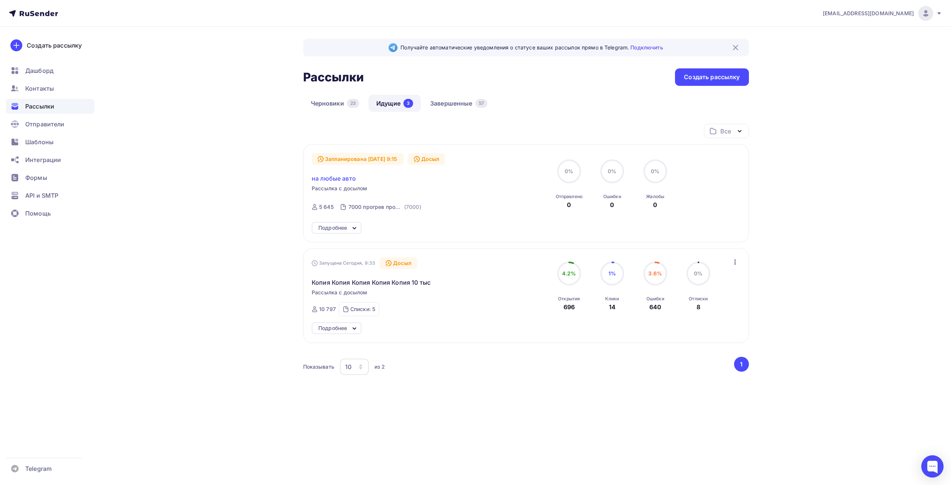
click at [343, 176] on span "на любые авто" at bounding box center [334, 178] width 44 height 9
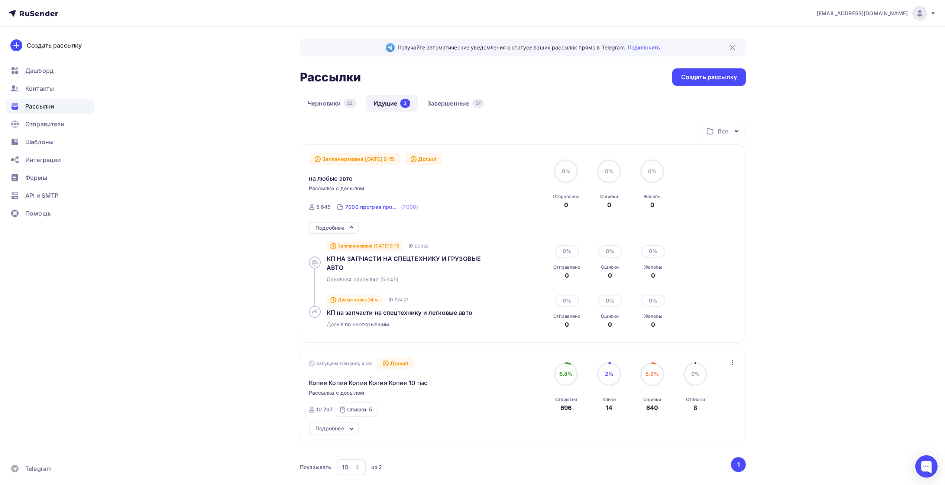
click at [357, 204] on div "7000 прогрев пробуем" at bounding box center [372, 206] width 54 height 7
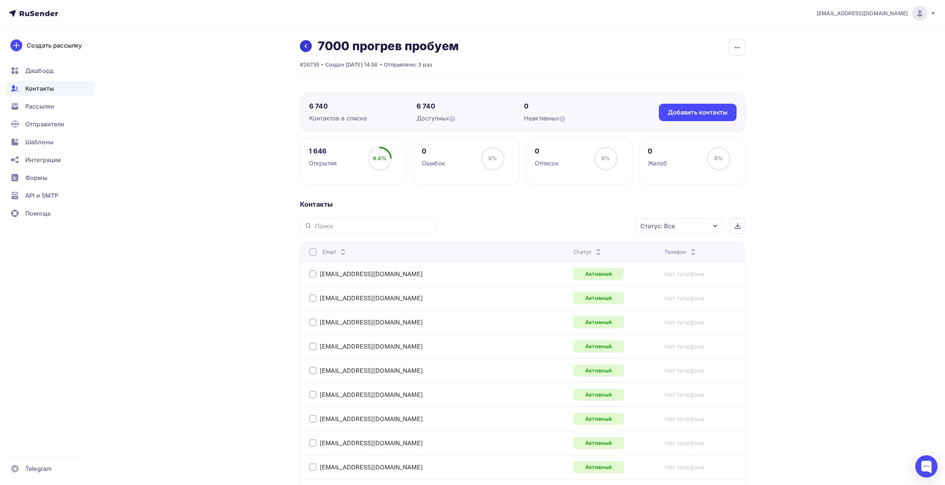
click at [304, 45] on icon at bounding box center [306, 46] width 6 height 6
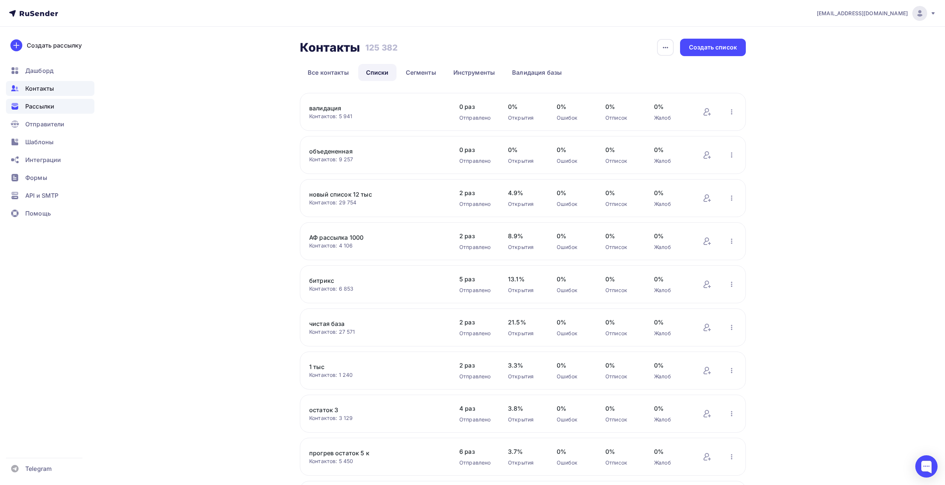
click at [58, 106] on div "Рассылки" at bounding box center [50, 106] width 88 height 15
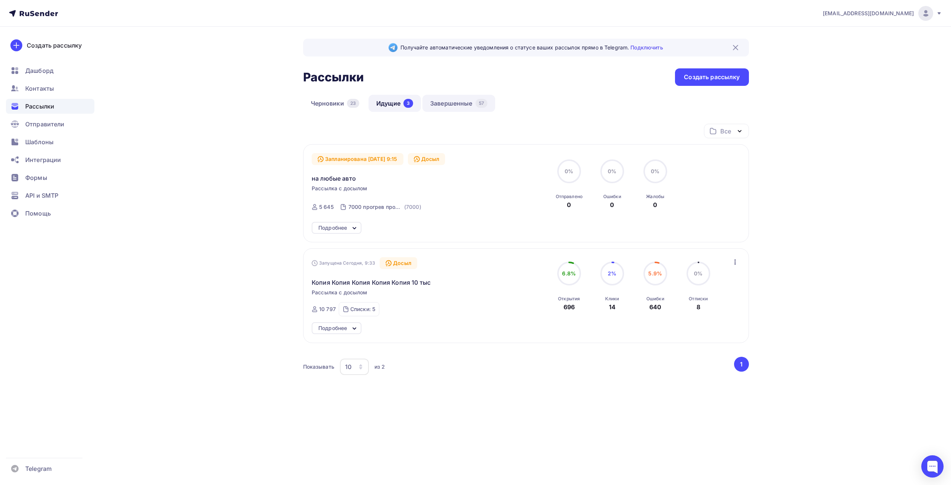
click at [461, 96] on link "Завершенные 57" at bounding box center [458, 103] width 73 height 17
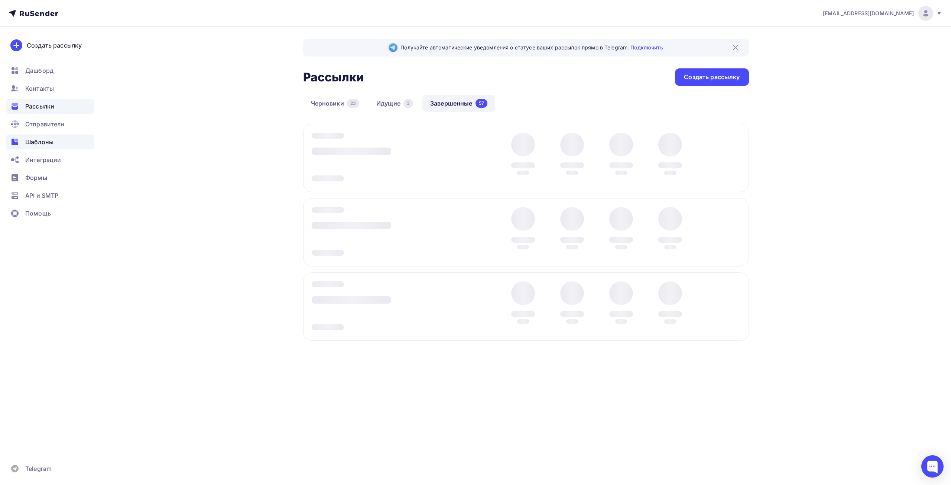
click at [37, 144] on span "Шаблоны" at bounding box center [39, 141] width 28 height 9
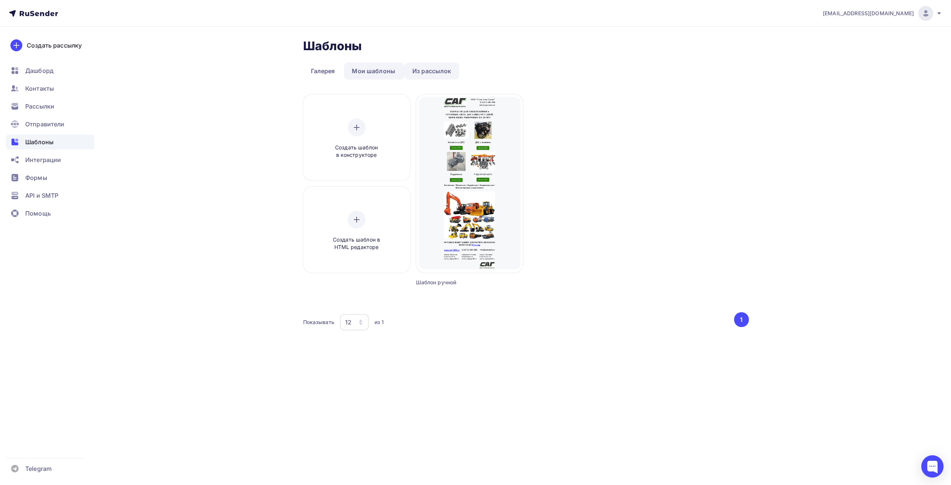
click at [425, 73] on link "Из рассылок" at bounding box center [432, 70] width 55 height 17
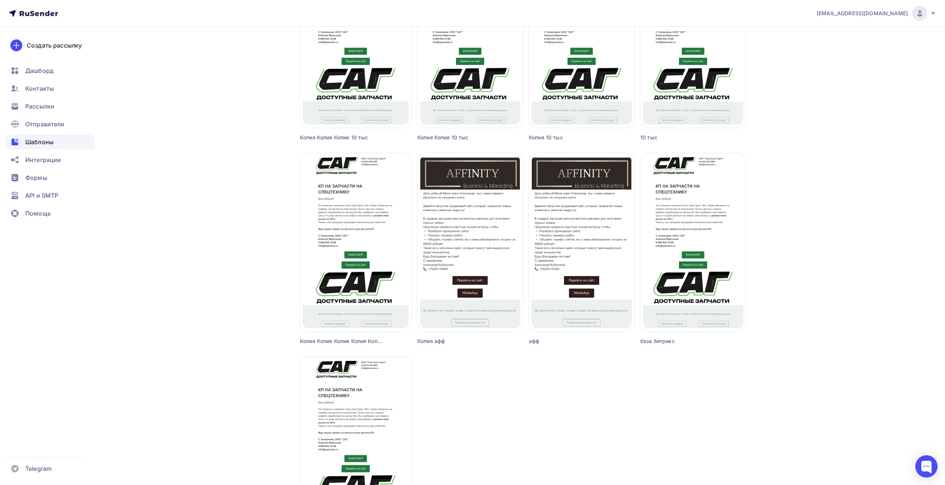
scroll to position [496, 0]
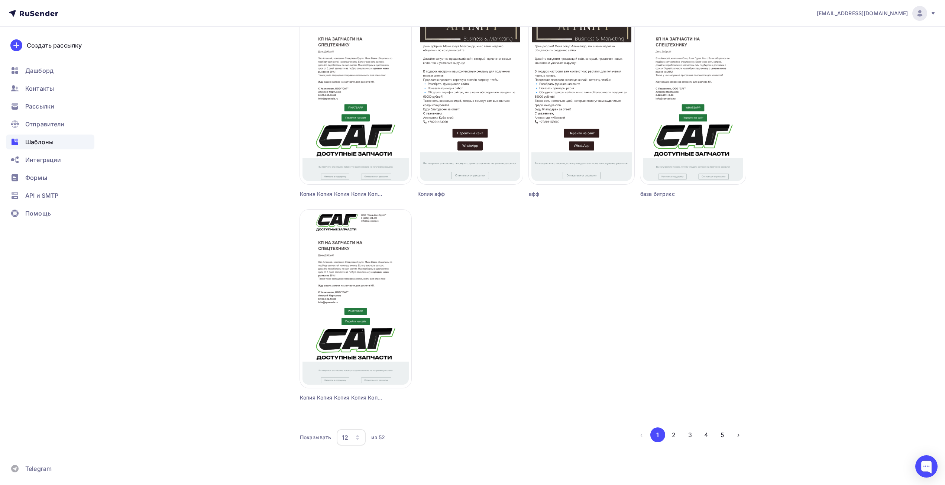
click at [350, 438] on div "12" at bounding box center [351, 437] width 29 height 16
click at [356, 416] on div "36" at bounding box center [380, 414] width 71 height 9
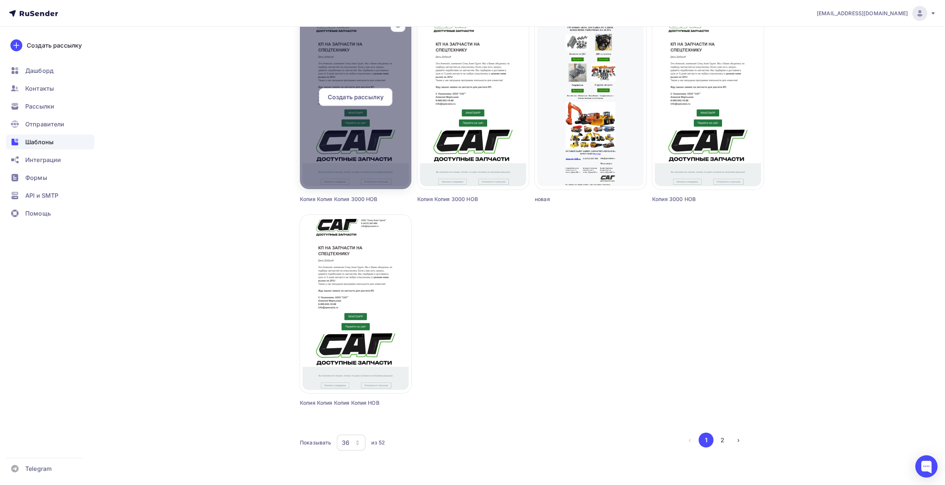
scroll to position [1717, 0]
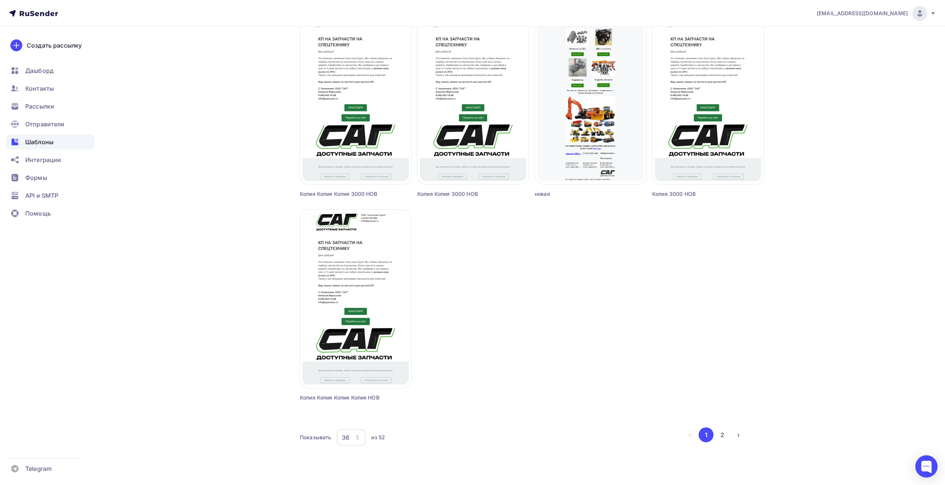
click at [353, 440] on div "36" at bounding box center [351, 437] width 29 height 16
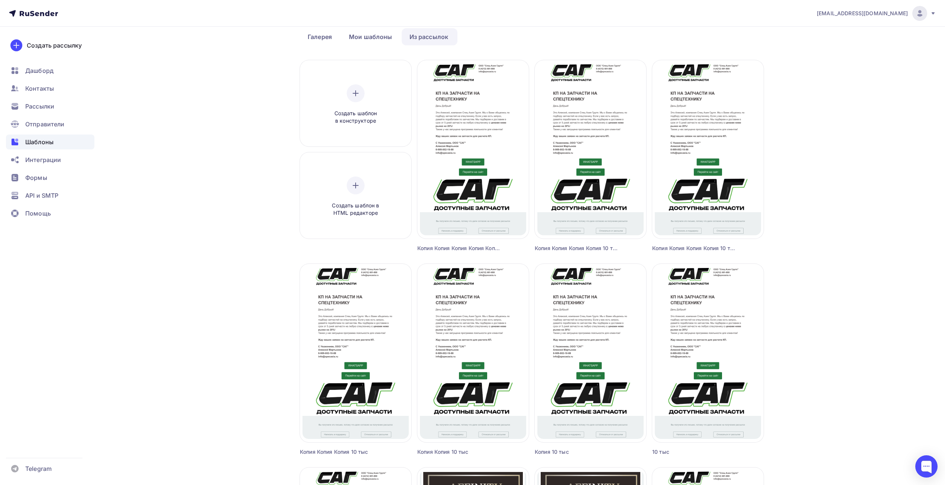
scroll to position [0, 0]
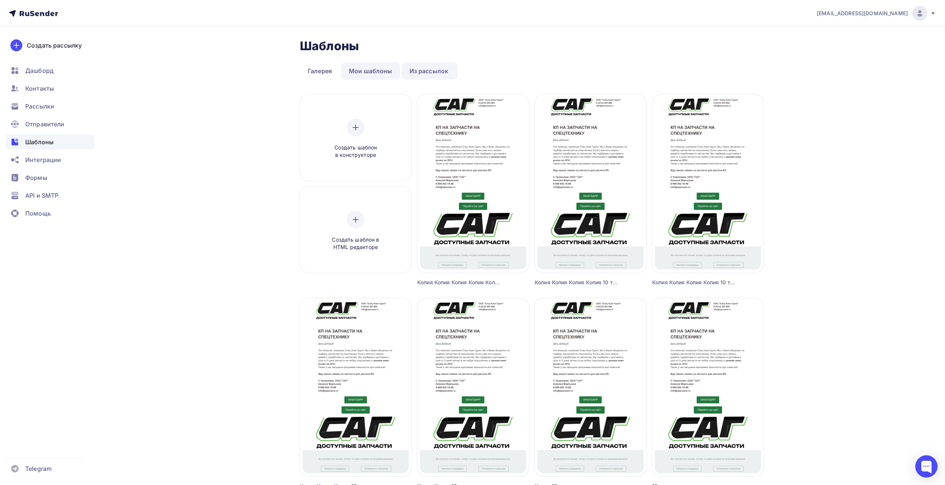
click at [362, 71] on link "Мои шаблоны" at bounding box center [370, 70] width 59 height 17
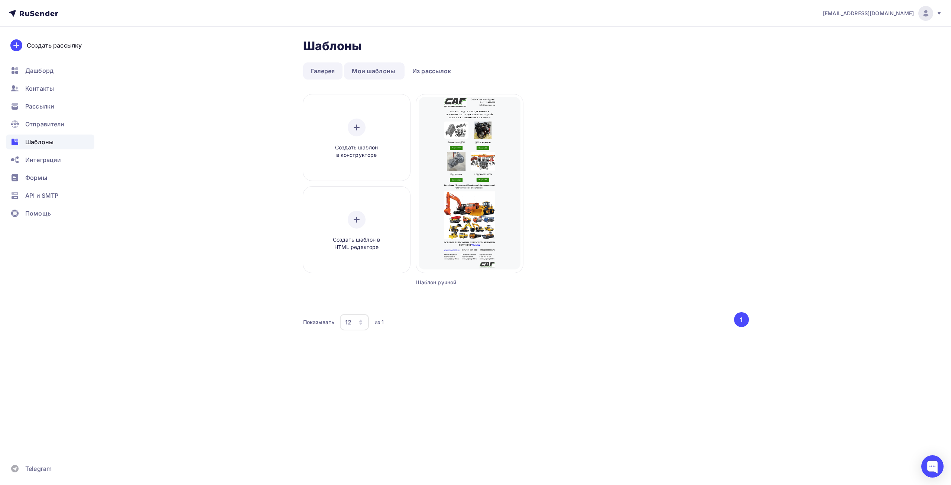
click at [327, 69] on link "Галерея" at bounding box center [323, 70] width 40 height 17
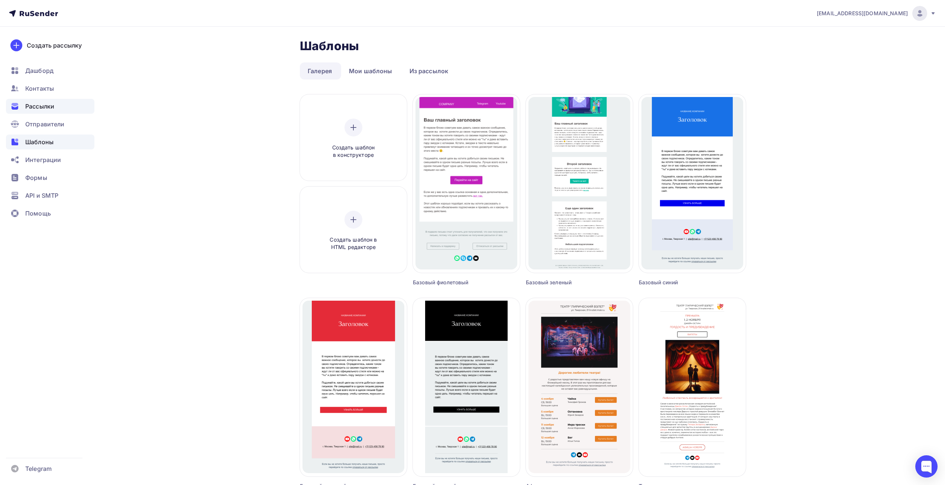
click at [40, 102] on span "Рассылки" at bounding box center [39, 106] width 29 height 9
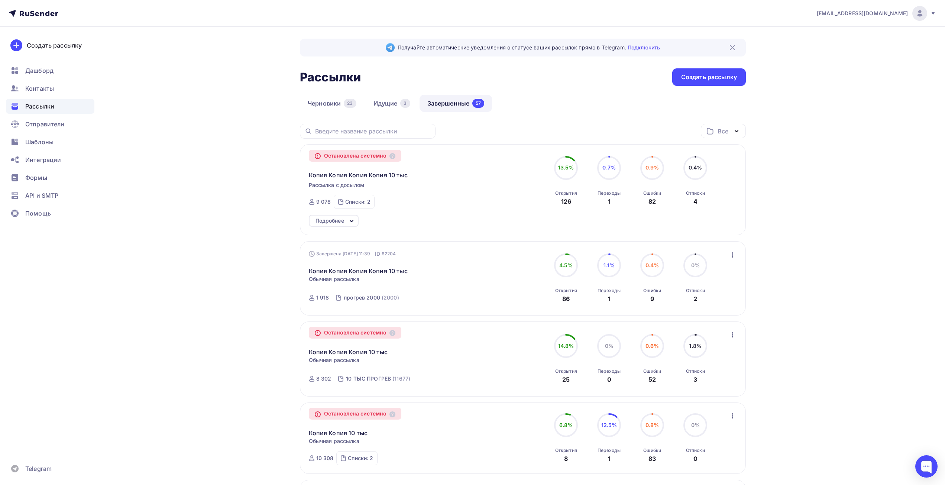
click at [343, 225] on div "Подробнее" at bounding box center [334, 221] width 50 height 12
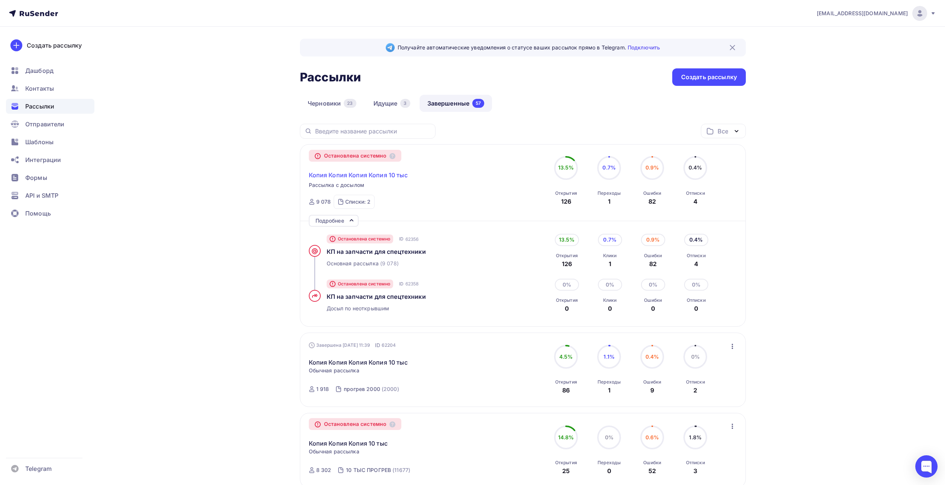
click at [336, 175] on span "Копия Копия Копия Копия 10 тыс" at bounding box center [358, 175] width 99 height 9
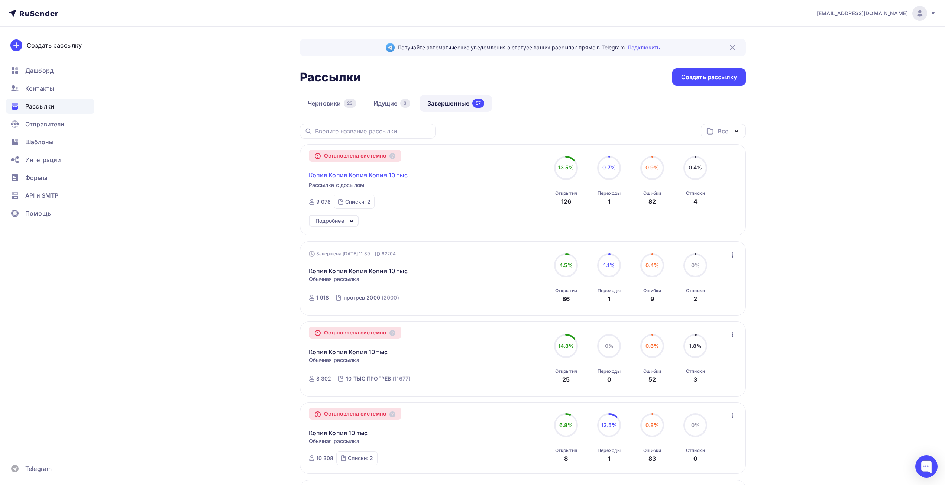
click at [336, 175] on span "Копия Копия Копия Копия 10 тыс" at bounding box center [358, 175] width 99 height 9
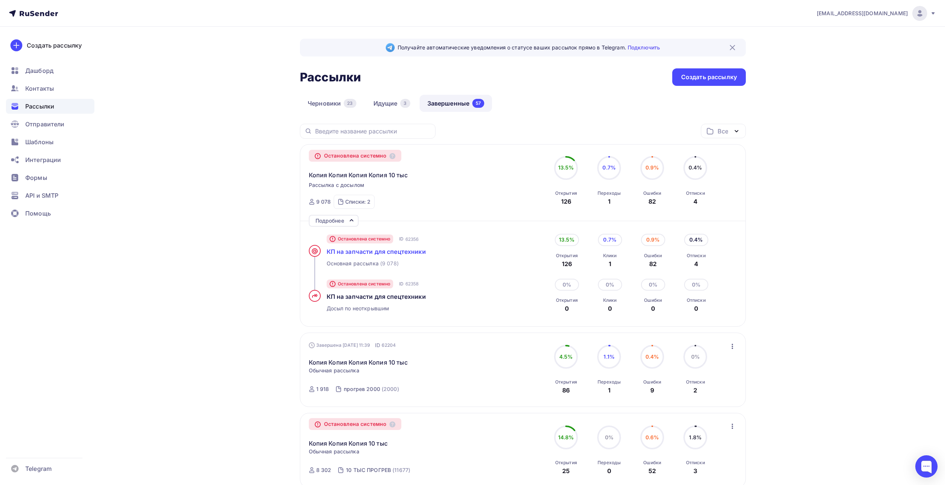
click at [334, 251] on span "КП на запчасти для спецтехники" at bounding box center [376, 251] width 99 height 7
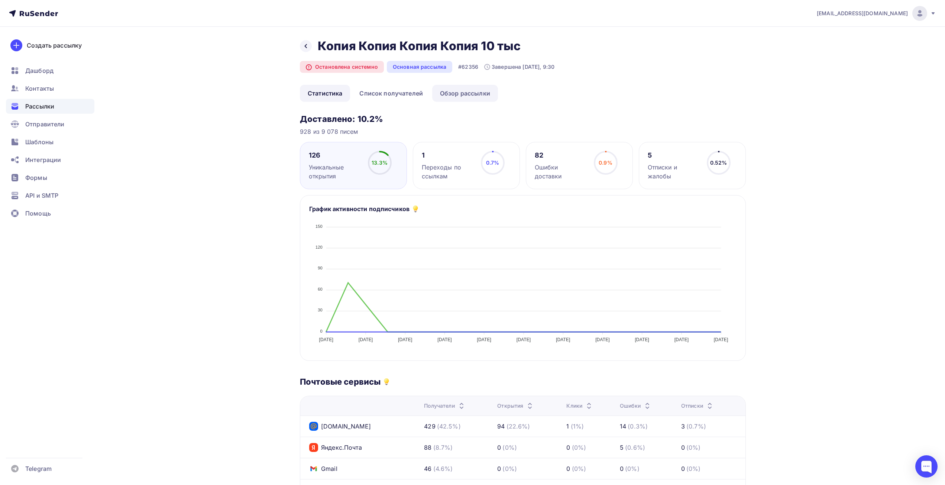
click at [470, 86] on link "Обзор рассылки" at bounding box center [465, 93] width 66 height 17
click at [468, 91] on link "Обзор рассылки" at bounding box center [465, 93] width 66 height 17
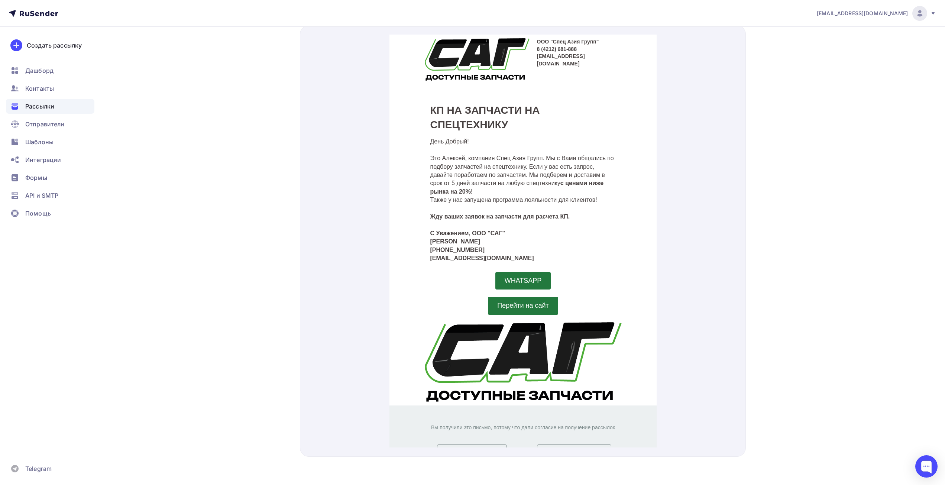
scroll to position [240, 0]
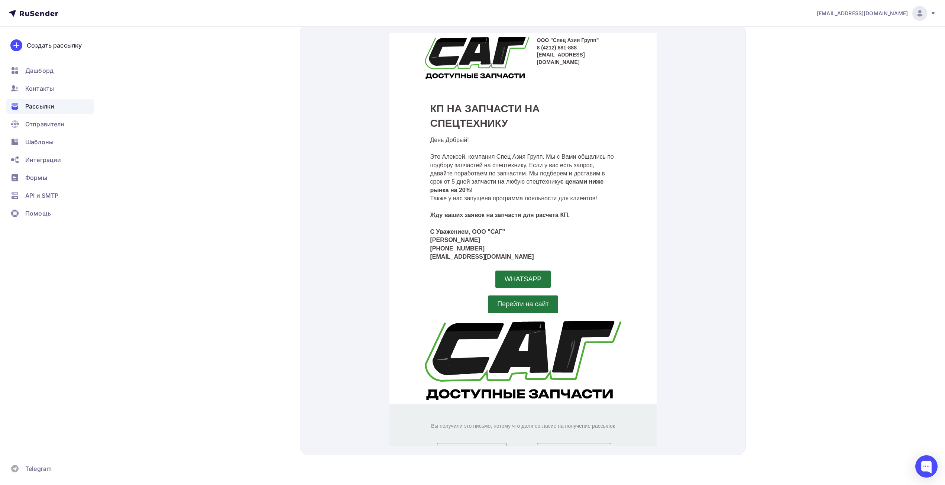
click at [499, 301] on span "Перейти на сайт" at bounding box center [522, 295] width 70 height 18
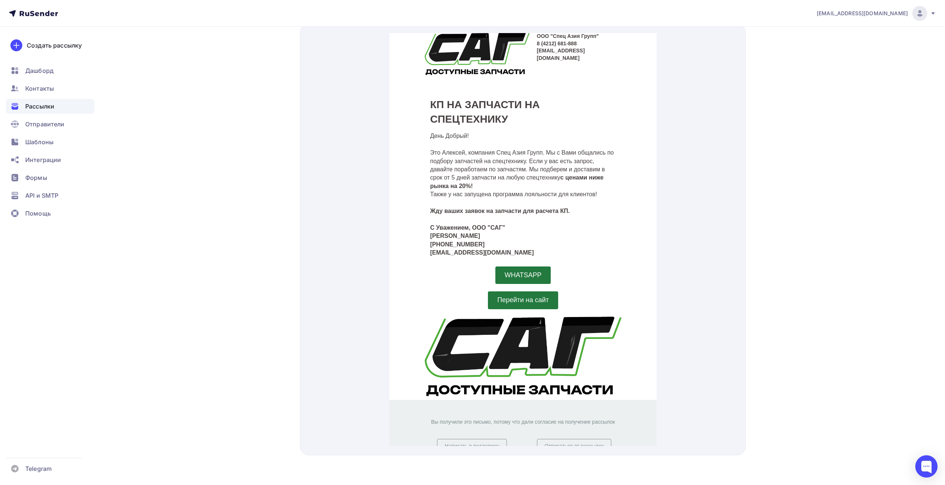
scroll to position [15, 0]
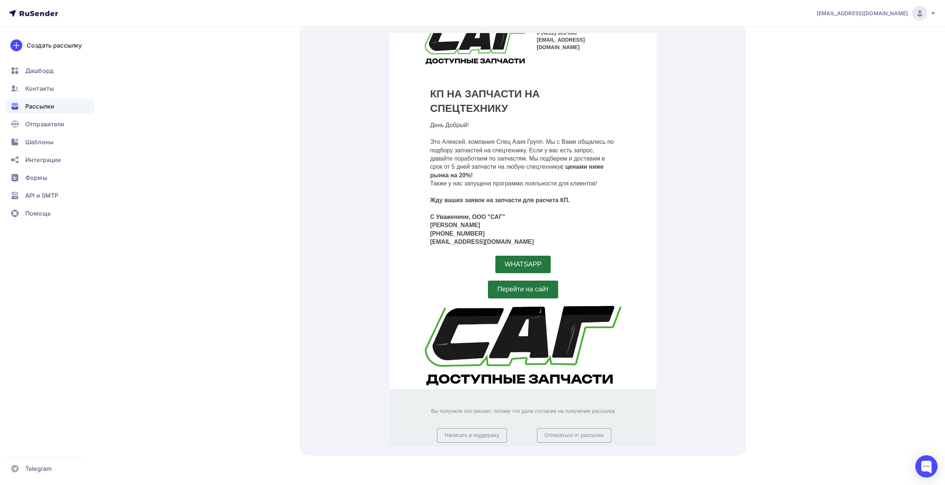
click at [46, 105] on span "Рассылки" at bounding box center [39, 106] width 29 height 9
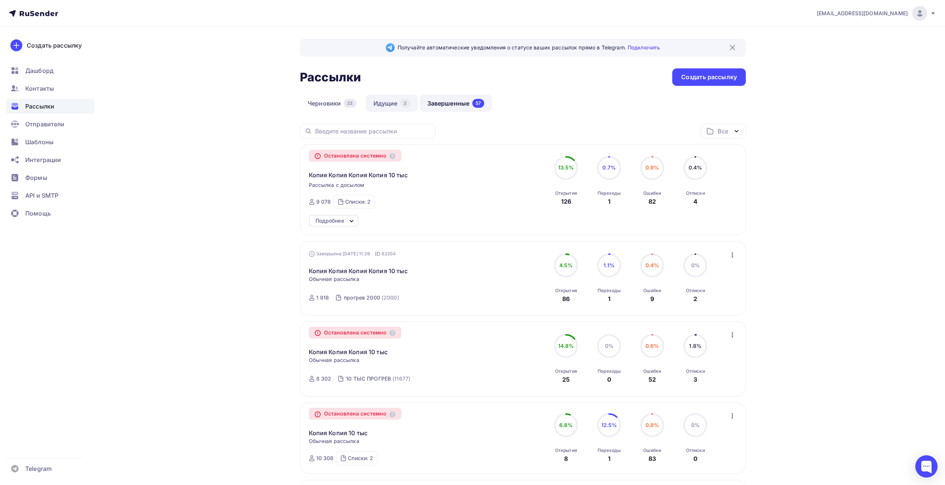
click at [401, 107] on link "Идущие 3" at bounding box center [392, 103] width 52 height 17
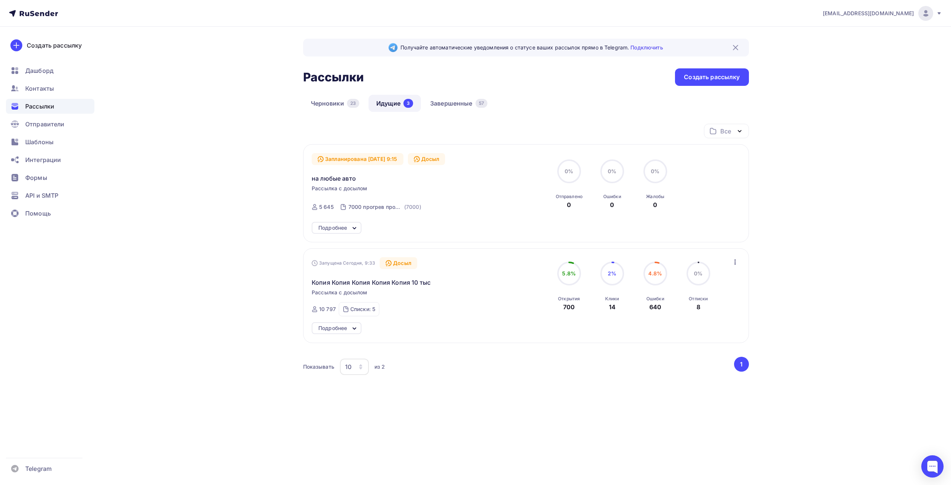
click at [343, 187] on span "Рассылка с досылом" at bounding box center [340, 188] width 56 height 7
click at [342, 193] on div "Запланирована 14.10.2025, 9:15 Досыл на любые авто Рассылка с досылом Отправка …" at bounding box center [396, 184] width 169 height 63
click at [330, 229] on div "Подробнее" at bounding box center [332, 227] width 29 height 9
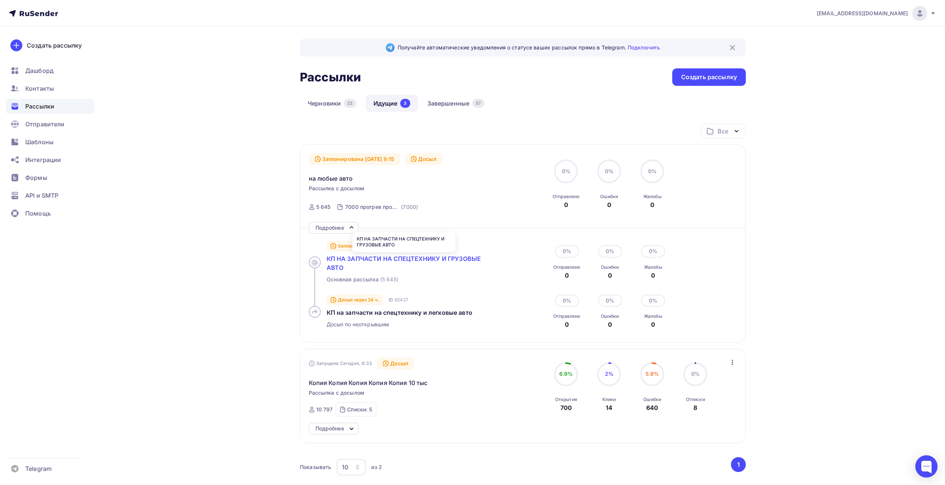
click at [335, 265] on span "КП НА ЗАПЧАСТИ НА СПЕЦТЕХНИКУ И ГРУЗОВЫЕ АВТО" at bounding box center [404, 263] width 155 height 16
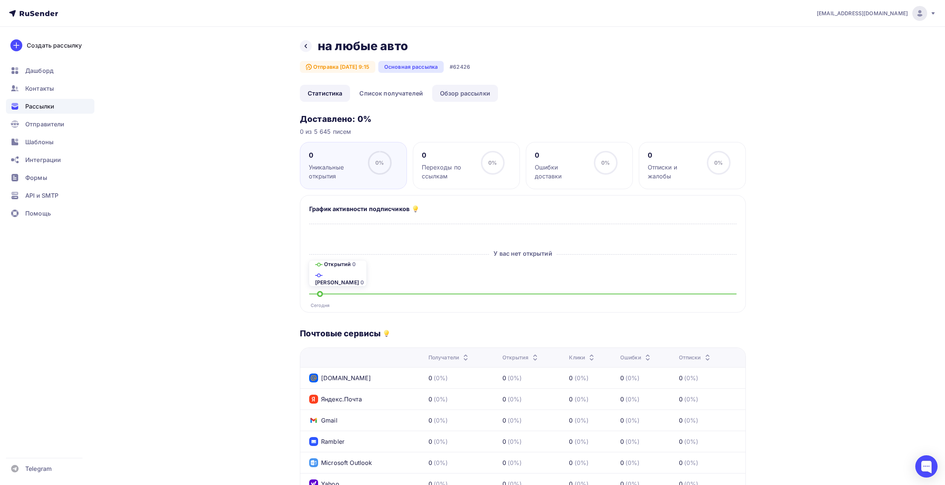
click at [469, 91] on link "Обзор рассылки" at bounding box center [465, 93] width 66 height 17
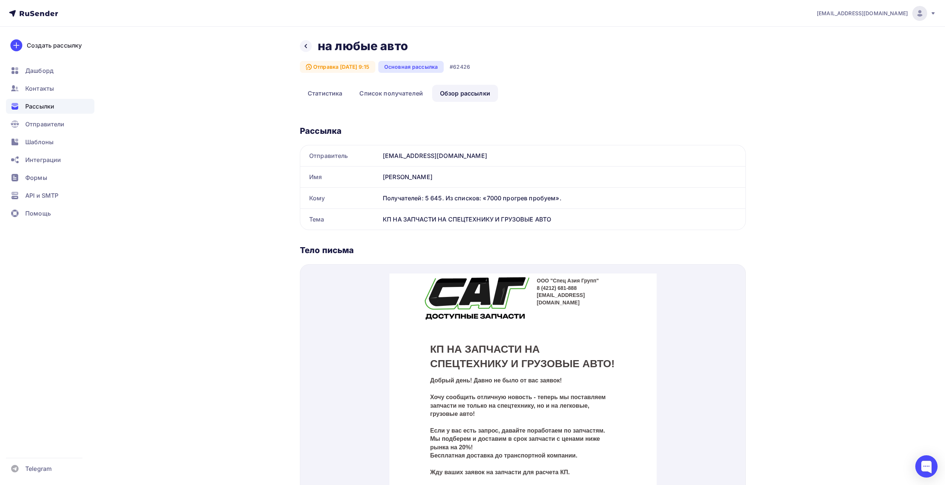
click at [461, 361] on h1 "КП НА ЗАПЧАСТИ НА СПЕЦТЕХНИКУ И ГРУЗОВЫЕ АВТО!" at bounding box center [523, 347] width 186 height 29
click at [451, 331] on td "КП НА ЗАПЧАСТИ НА СПЕЦТЕХНИКУ И ГРУЗОВЫЕ АВТО!" at bounding box center [523, 340] width 204 height 53
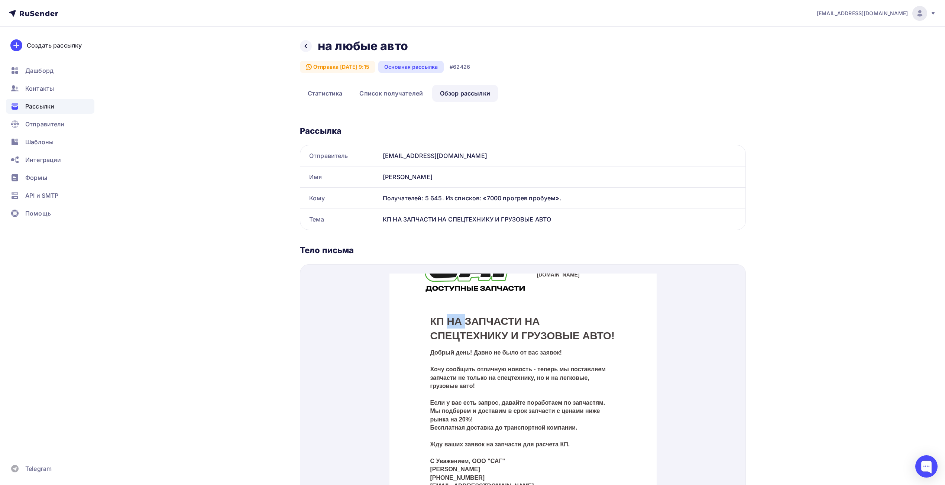
scroll to position [32, 0]
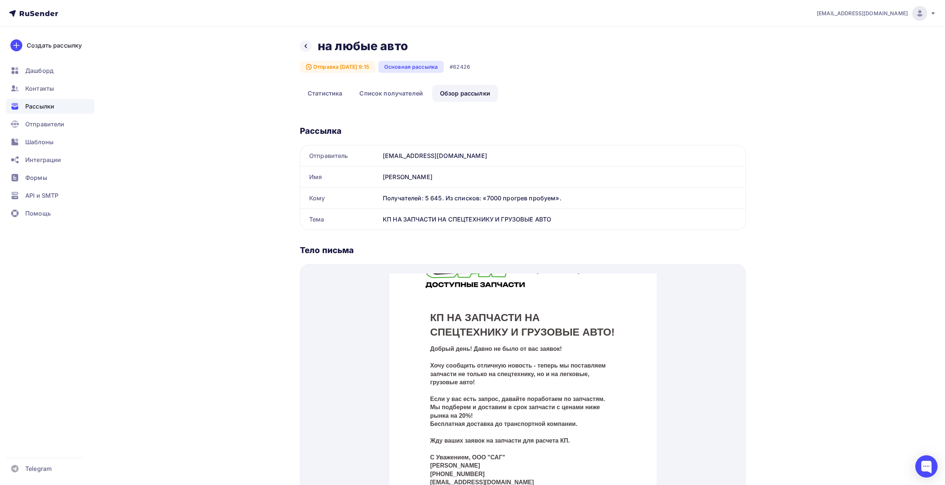
click at [448, 402] on p "Если у вас есть запрос, давайте поработаем по запчастям. Мы подберем и доставим…" at bounding box center [523, 398] width 186 height 25
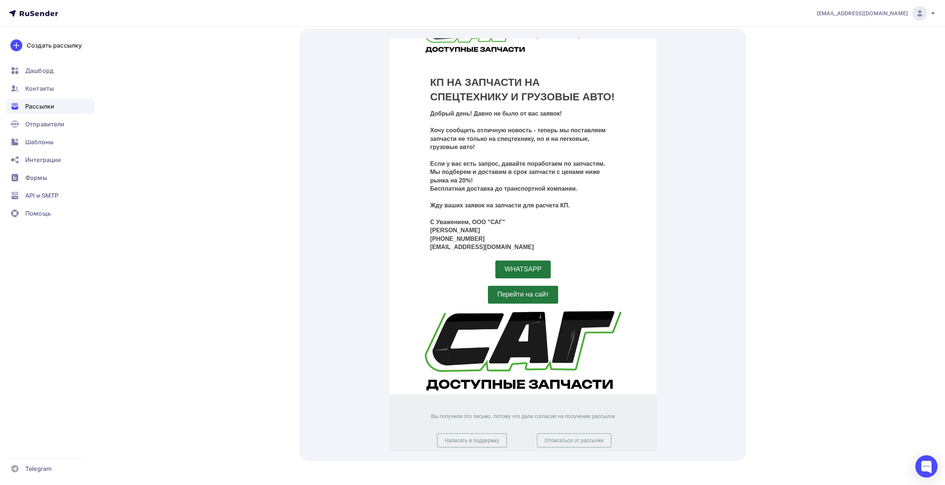
scroll to position [240, 0]
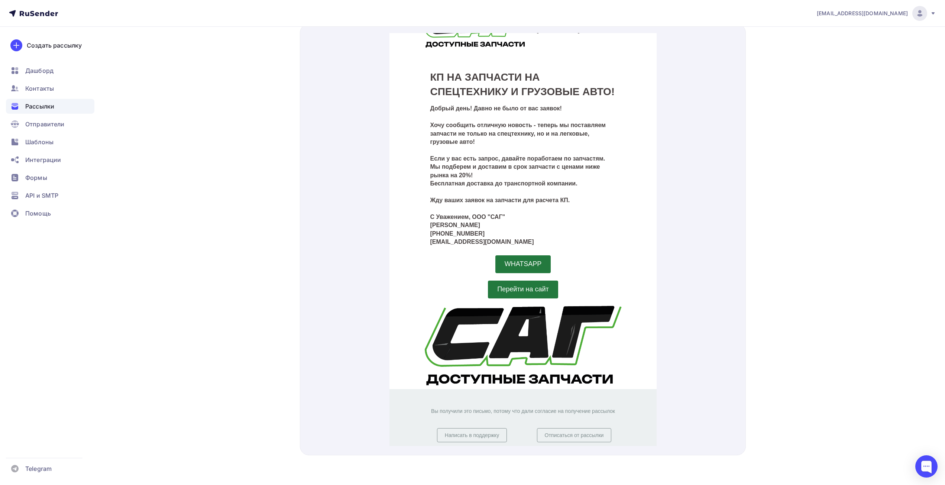
click at [464, 360] on img at bounding box center [522, 337] width 197 height 80
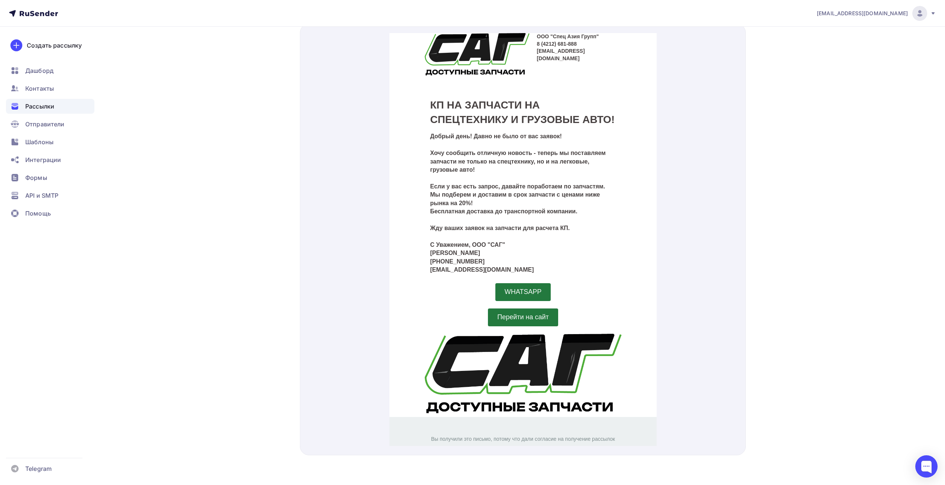
scroll to position [0, 0]
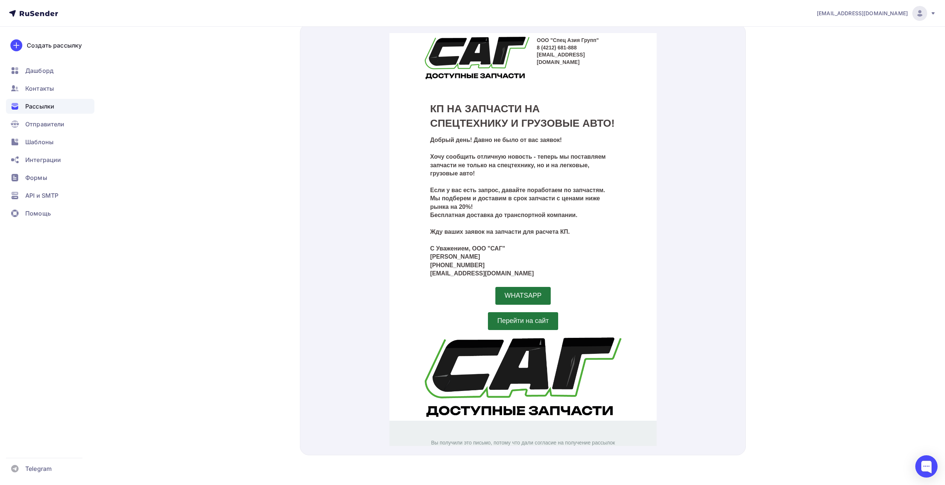
click at [472, 175] on p at bounding box center [523, 173] width 186 height 8
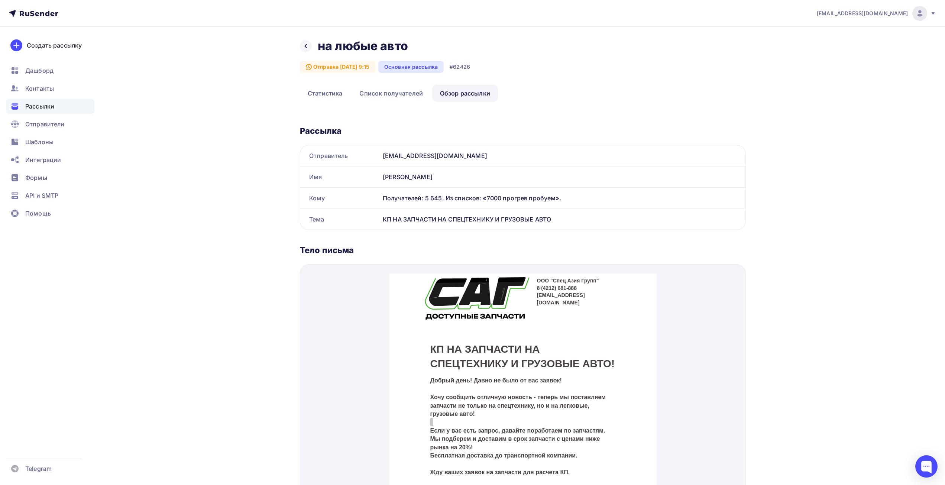
click at [469, 93] on link "Обзор рассылки" at bounding box center [465, 93] width 66 height 17
click at [437, 62] on div "Основная рассылка" at bounding box center [410, 67] width 65 height 12
click at [379, 94] on link "Список получателей" at bounding box center [390, 93] width 79 height 17
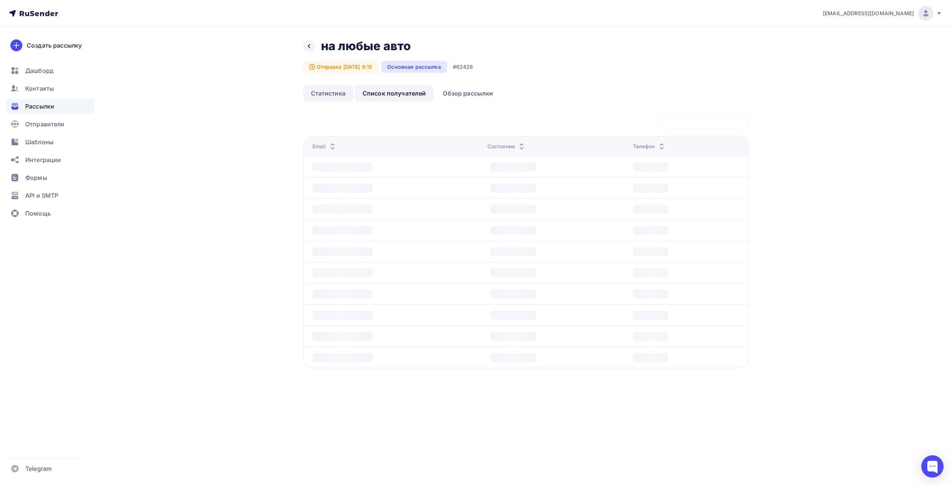
click at [329, 95] on link "Статистика" at bounding box center [328, 93] width 50 height 17
click at [307, 47] on icon at bounding box center [309, 46] width 6 height 6
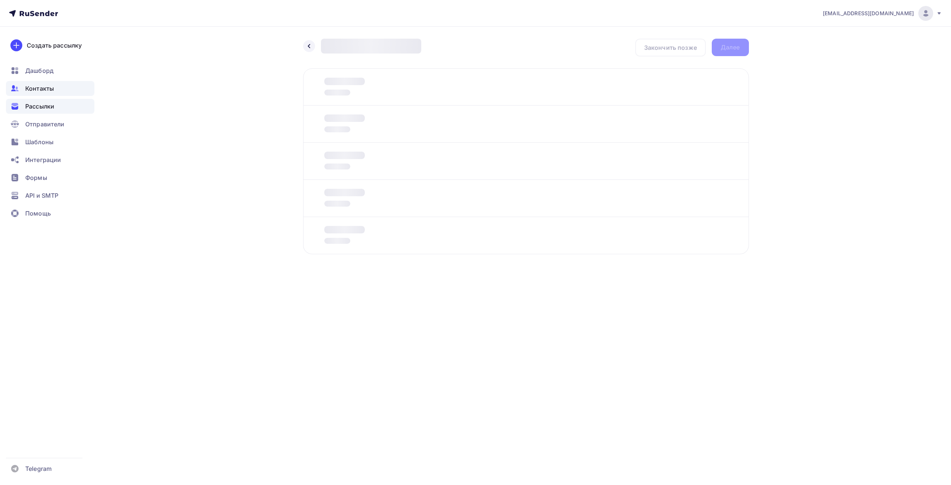
click at [44, 90] on span "Контакты" at bounding box center [39, 88] width 29 height 9
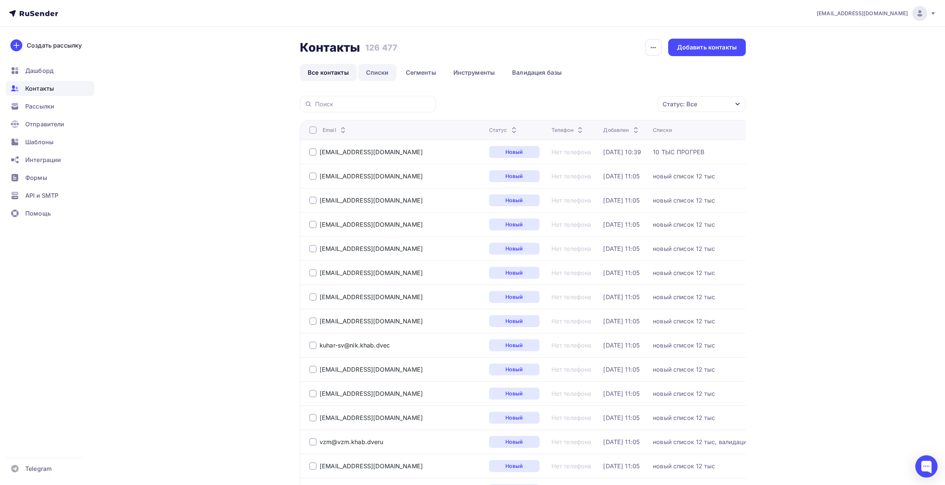
click at [380, 75] on link "Списки" at bounding box center [377, 72] width 38 height 17
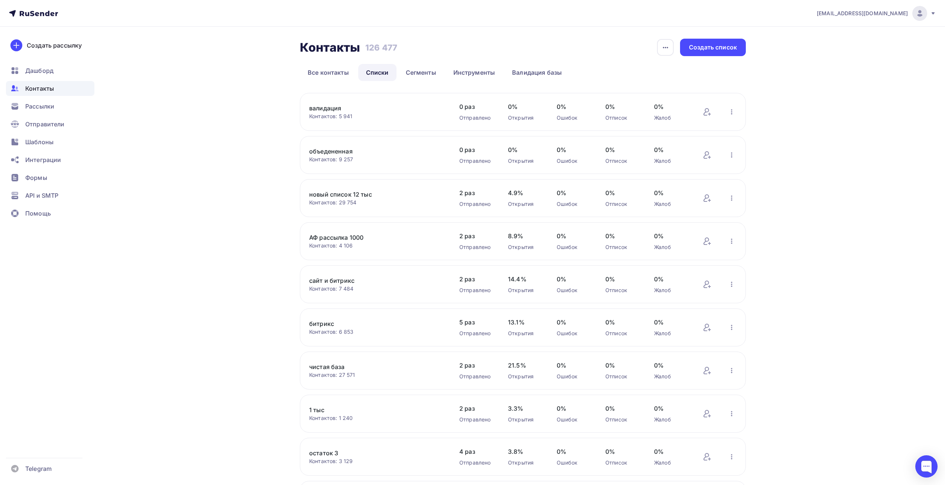
drag, startPoint x: 358, startPoint y: 249, endPoint x: 286, endPoint y: 239, distance: 72.5
click at [286, 239] on div "Контакты Контакты 126 477 126 477 История импорта Создать список Все контакты С…" at bounding box center [472, 302] width 609 height 550
click at [269, 268] on div "Контакты Контакты 126 477 126 477 История импорта Создать список Все контакты С…" at bounding box center [472, 302] width 609 height 550
click at [333, 150] on link "объедененная" at bounding box center [372, 151] width 126 height 9
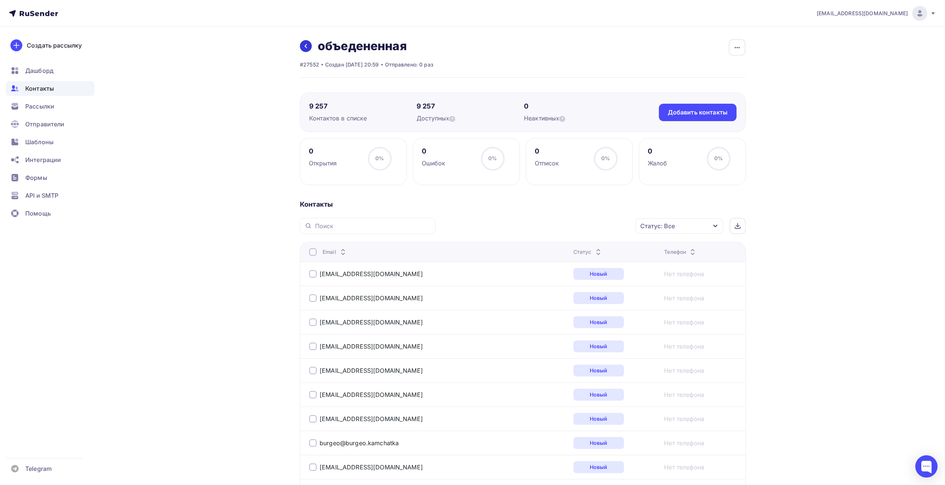
click at [309, 49] on link at bounding box center [306, 46] width 12 height 12
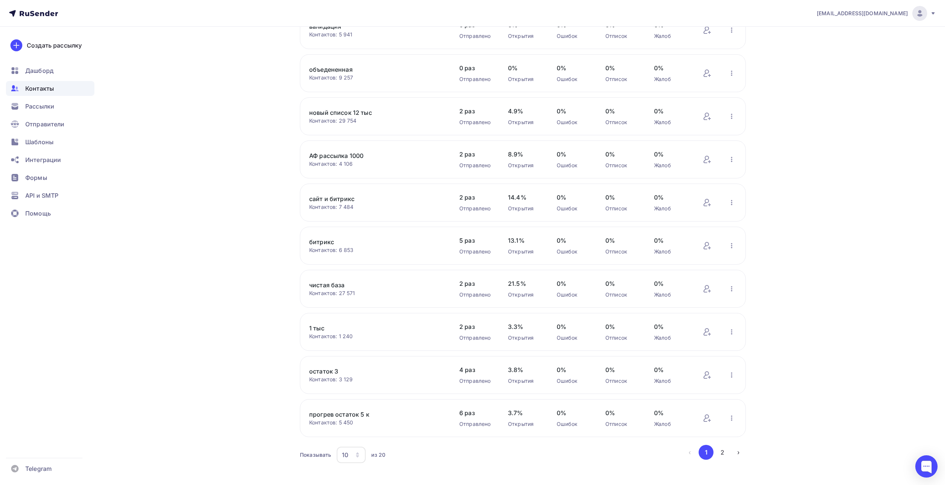
scroll to position [91, 0]
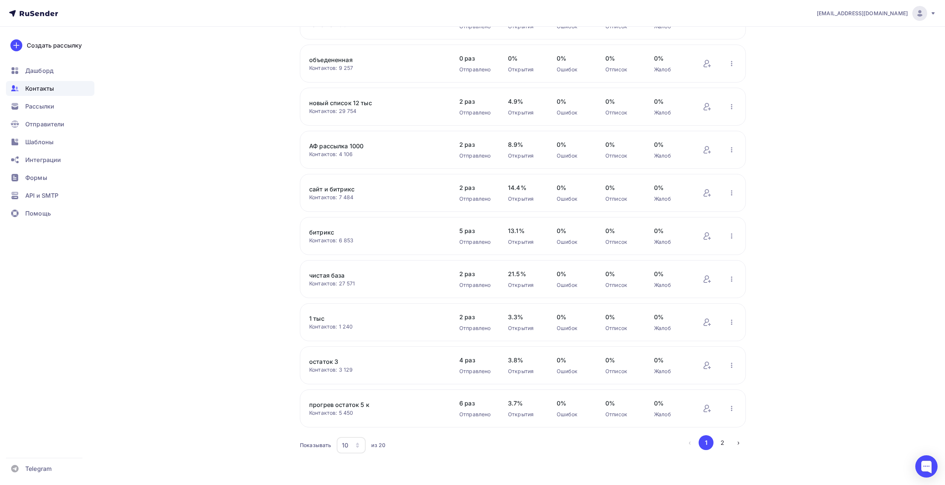
click at [346, 444] on div "10" at bounding box center [345, 445] width 6 height 9
click at [354, 391] on div "20" at bounding box center [380, 392] width 71 height 9
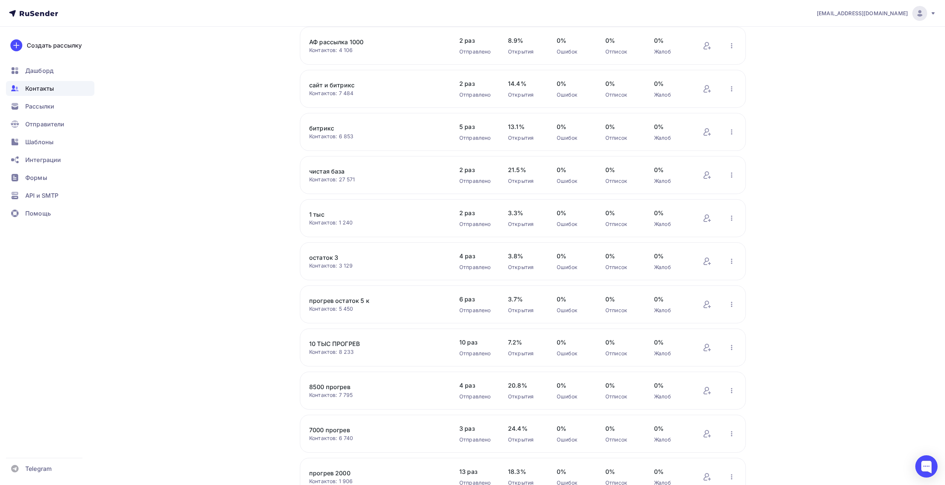
scroll to position [223, 0]
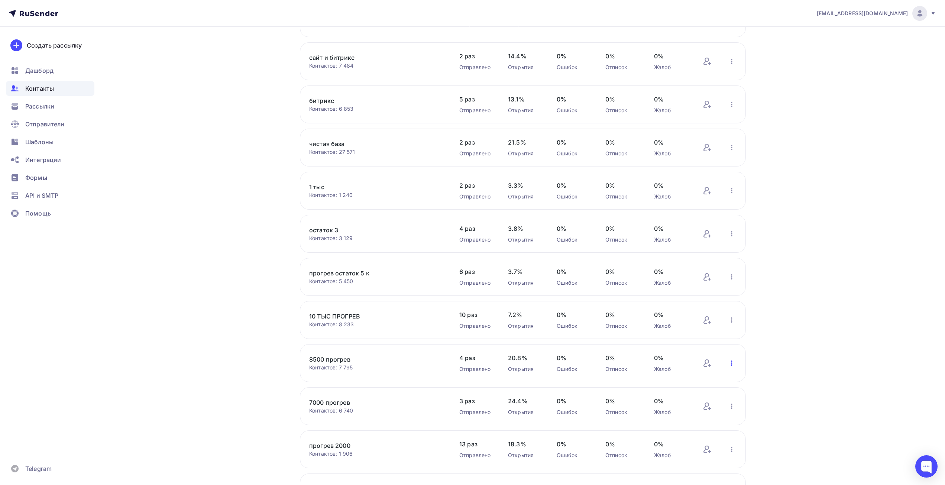
click at [733, 362] on icon "button" at bounding box center [731, 363] width 9 height 9
click at [706, 323] on div "Актуализация контактов" at bounding box center [683, 319] width 104 height 12
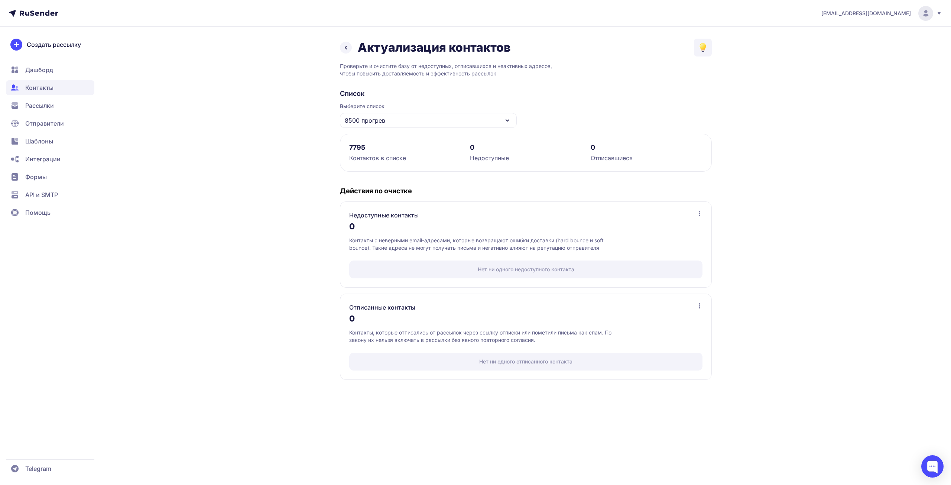
click at [347, 43] on icon at bounding box center [345, 47] width 9 height 9
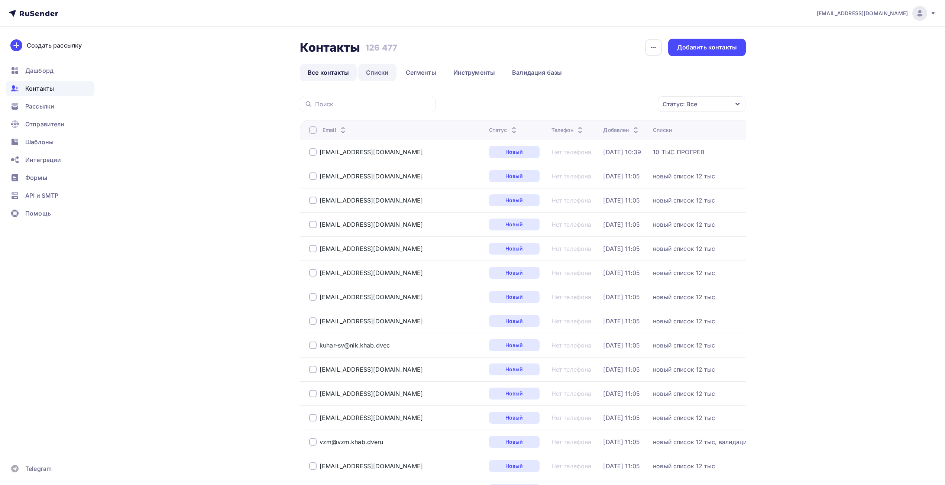
click at [378, 69] on link "Списки" at bounding box center [377, 72] width 38 height 17
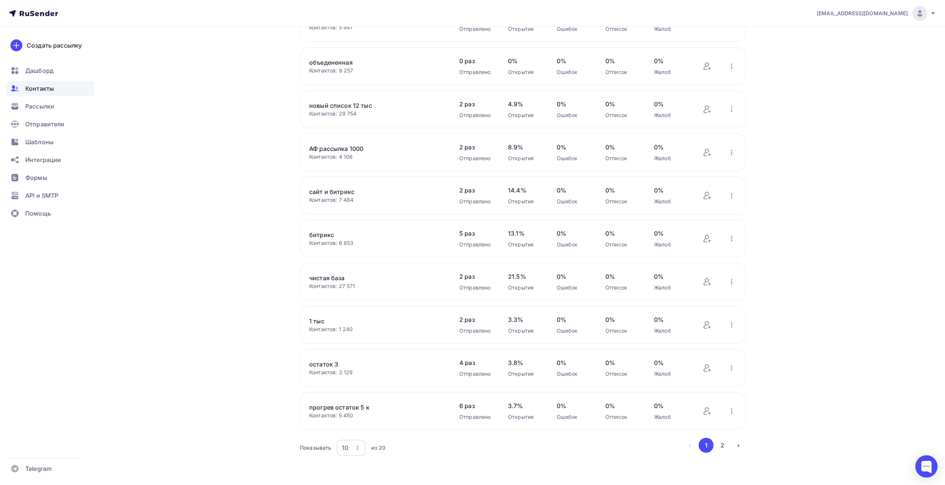
scroll to position [91, 0]
click at [346, 445] on div "10" at bounding box center [345, 445] width 6 height 9
click at [351, 390] on div "20" at bounding box center [380, 392] width 71 height 9
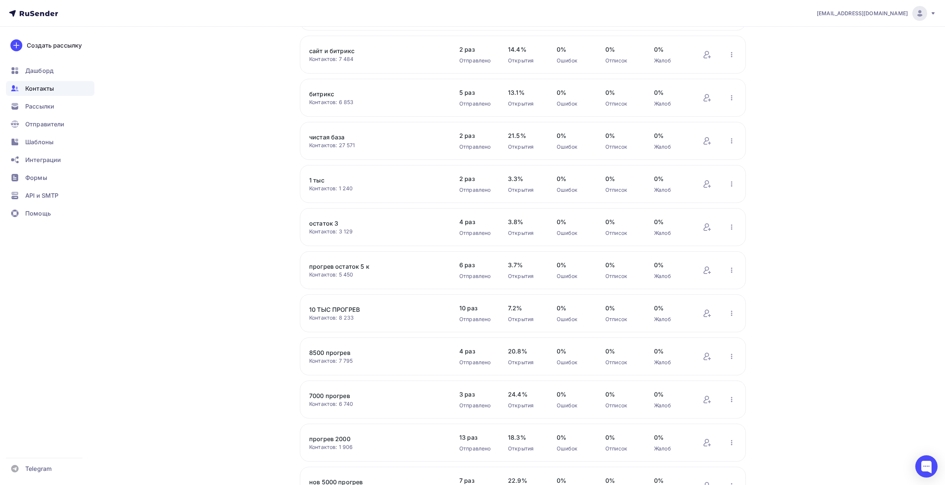
scroll to position [225, 0]
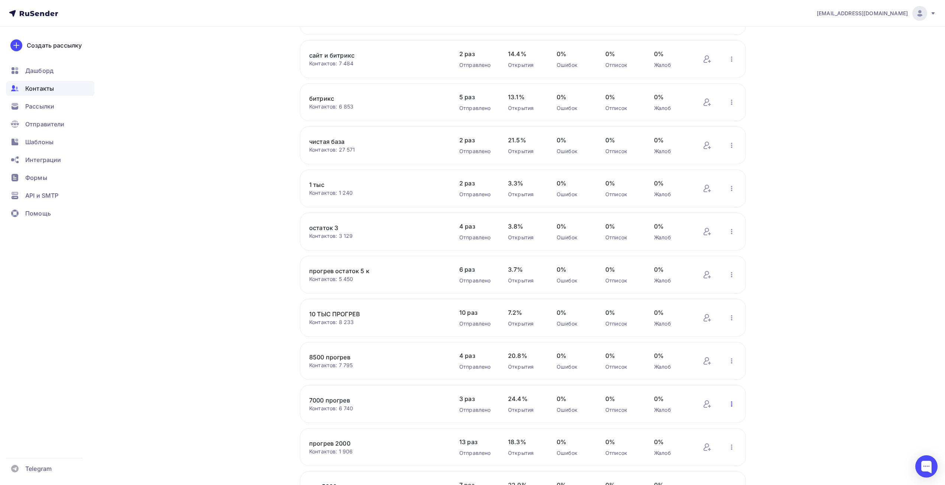
click at [729, 404] on icon "button" at bounding box center [731, 403] width 9 height 9
click at [668, 340] on div "Отписать адреса" at bounding box center [683, 342] width 104 height 12
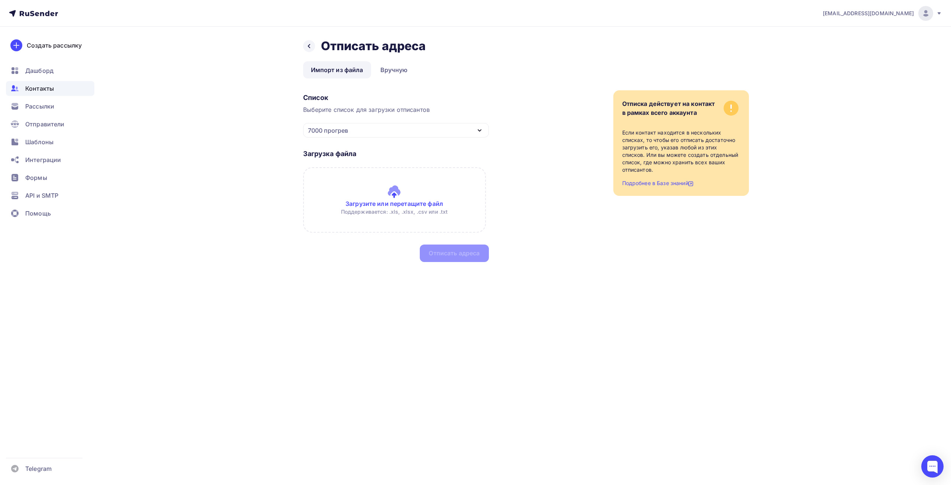
click at [463, 126] on div "7000 прогрев" at bounding box center [396, 130] width 186 height 14
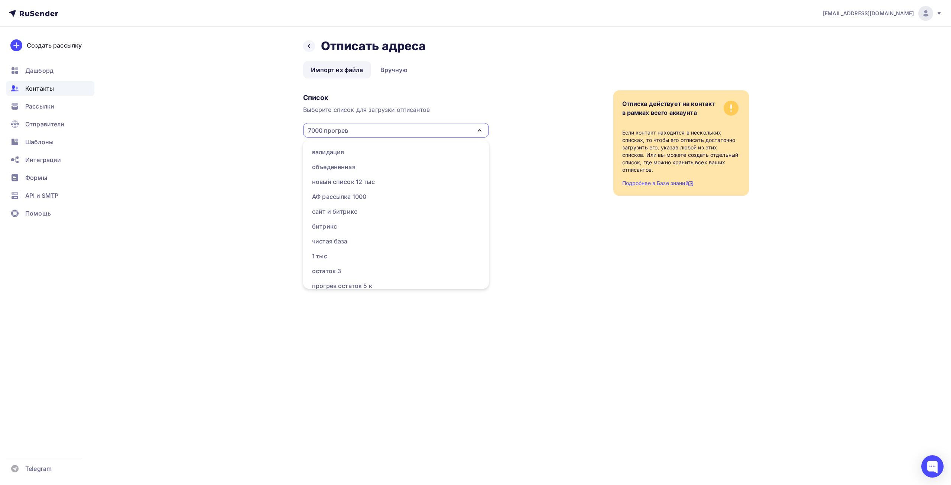
click at [463, 126] on div "7000 прогрев" at bounding box center [396, 130] width 186 height 14
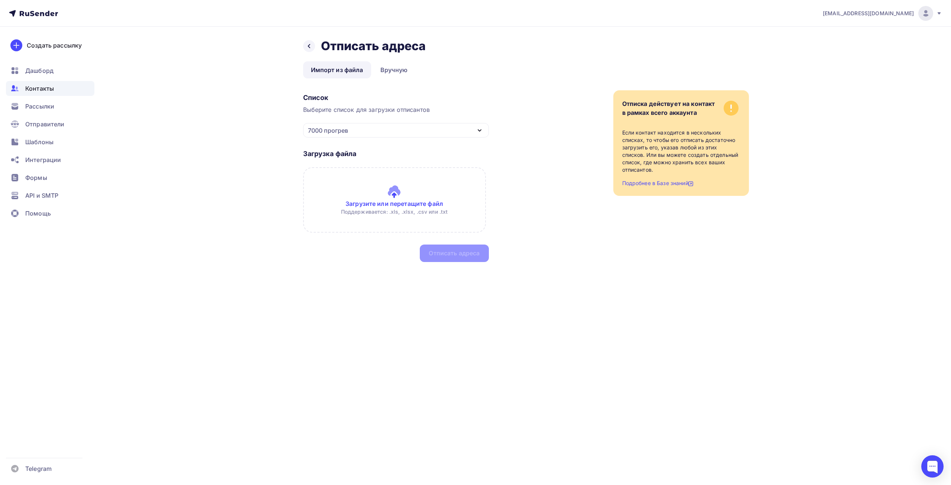
click at [337, 126] on div "7000 прогрев" at bounding box center [328, 130] width 40 height 9
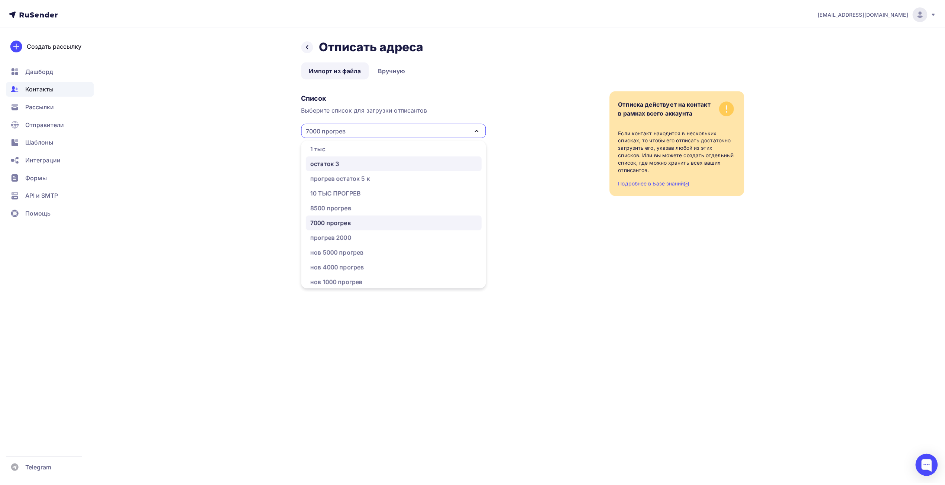
scroll to position [111, 0]
click at [365, 247] on div "нов 5000 прогрев" at bounding box center [339, 248] width 54 height 9
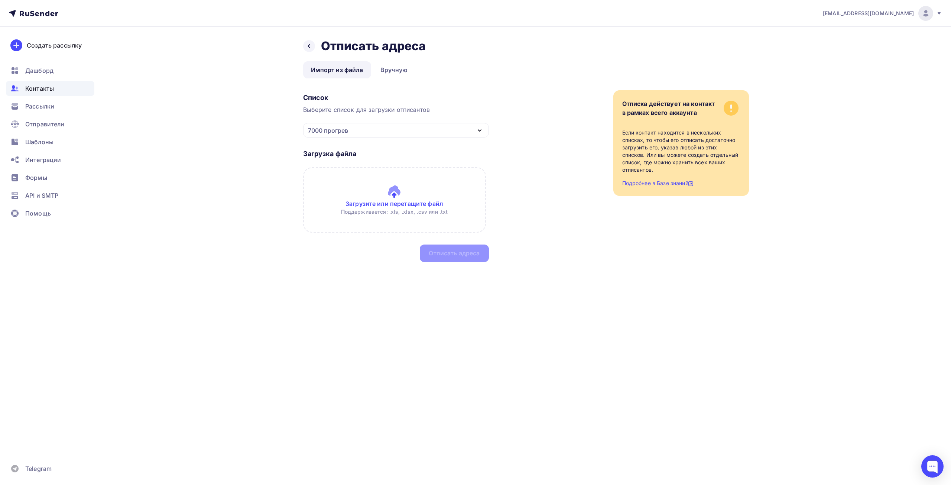
click at [457, 251] on div "Загрузка файла Загрузите или перетащите файл Поддерживается: .xls, .xlsx, .csv …" at bounding box center [396, 199] width 186 height 124
click at [369, 130] on div "7000 прогрев" at bounding box center [396, 130] width 186 height 14
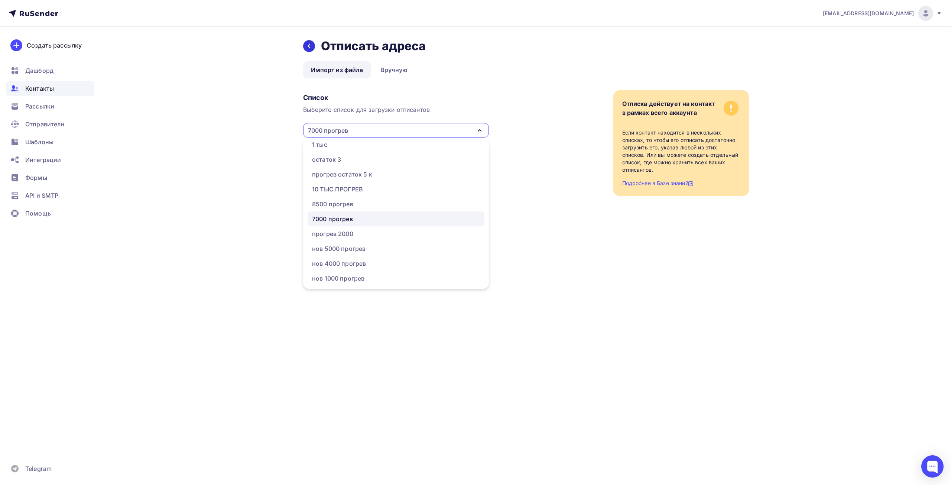
click at [311, 44] on icon at bounding box center [309, 46] width 6 height 6
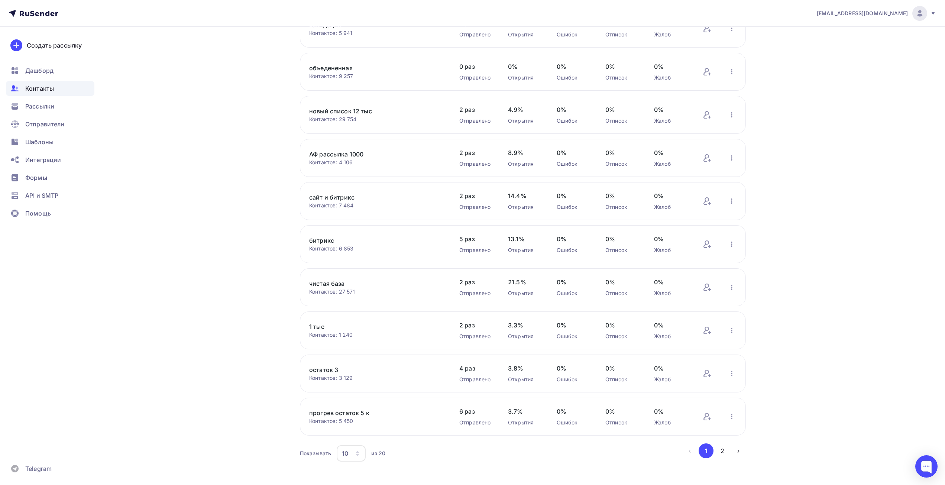
scroll to position [91, 0]
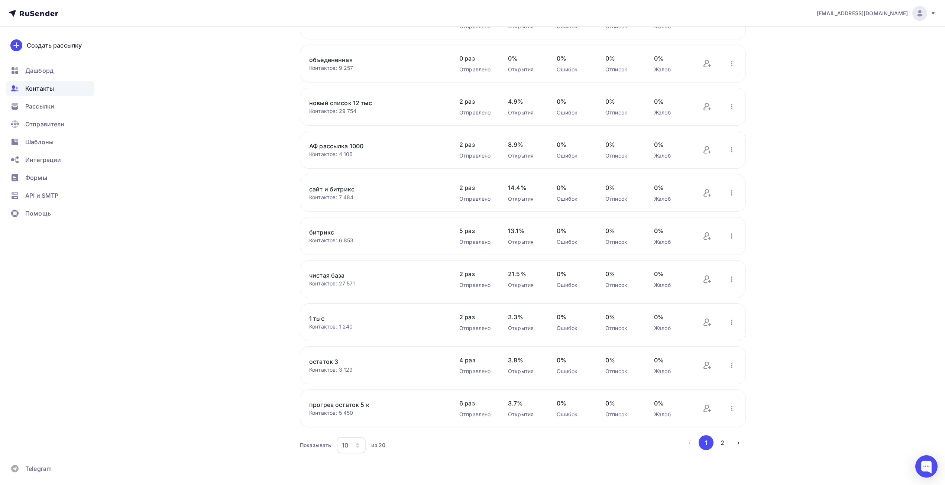
click at [347, 442] on div "10" at bounding box center [345, 445] width 6 height 9
click at [353, 406] on div "50" at bounding box center [380, 407] width 71 height 9
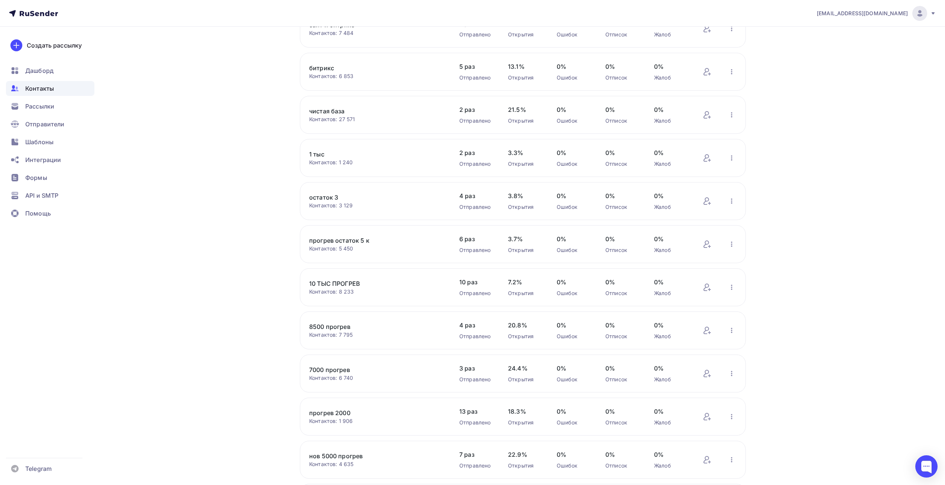
scroll to position [260, 0]
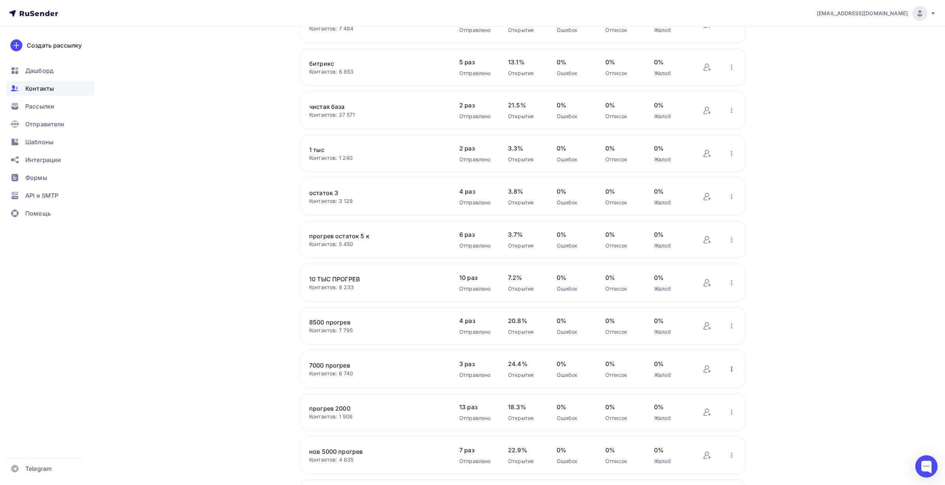
click at [729, 370] on icon "button" at bounding box center [731, 368] width 9 height 9
click at [702, 328] on div "Актуализация контактов" at bounding box center [683, 325] width 104 height 12
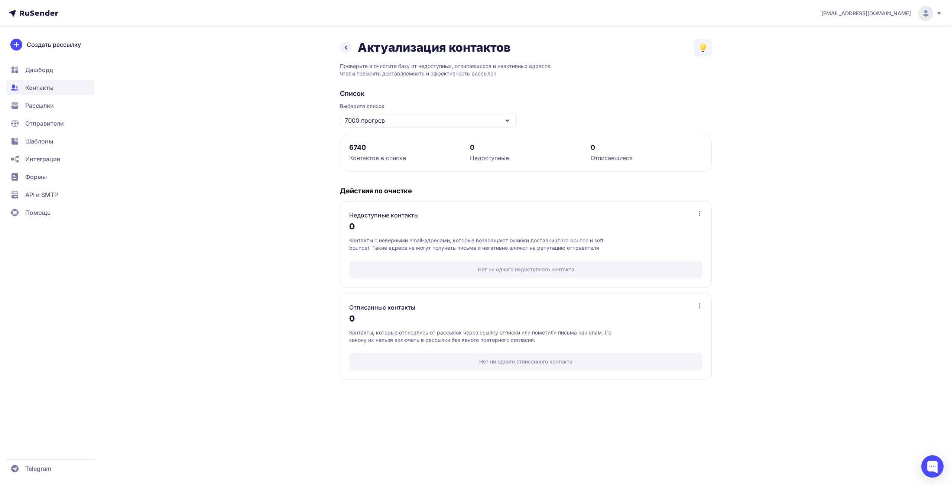
click at [451, 123] on div "7000 прогрев" at bounding box center [428, 120] width 177 height 15
click at [348, 46] on icon at bounding box center [345, 47] width 9 height 9
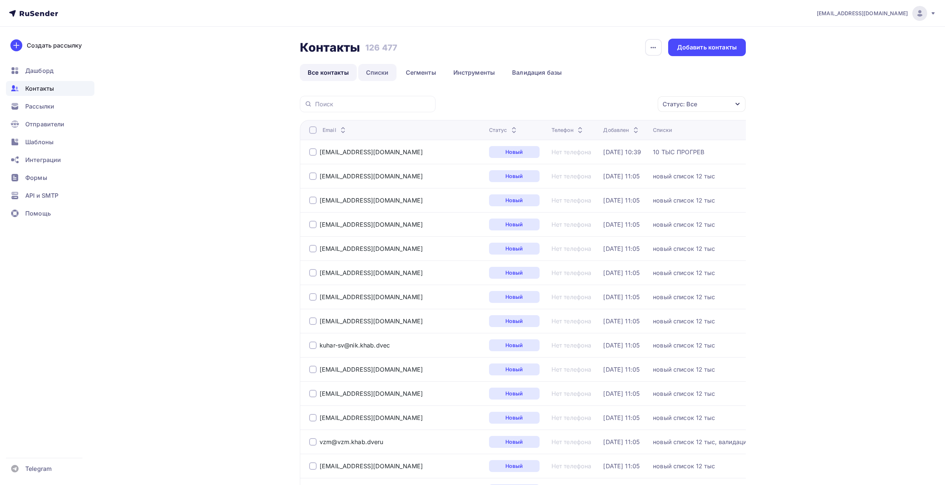
click at [386, 71] on link "Списки" at bounding box center [377, 72] width 38 height 17
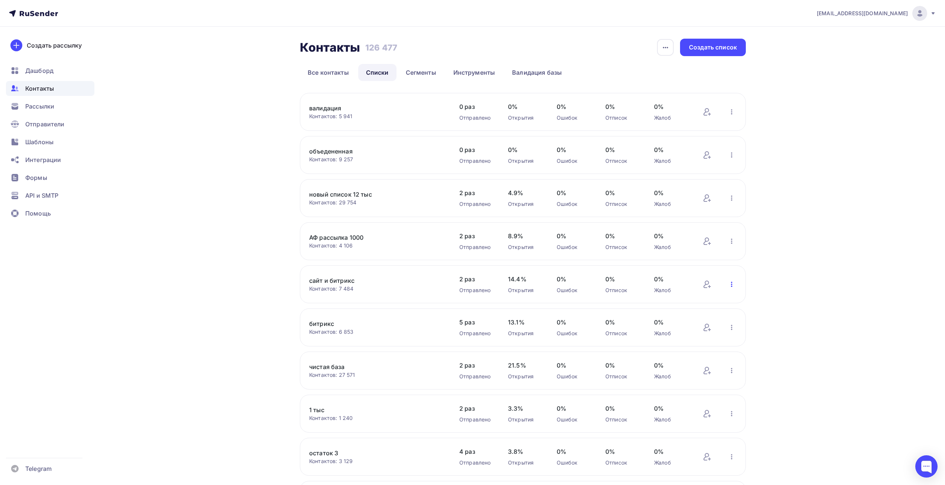
click at [733, 286] on icon "button" at bounding box center [731, 284] width 9 height 9
click at [646, 402] on div "Удалить" at bounding box center [683, 400] width 104 height 12
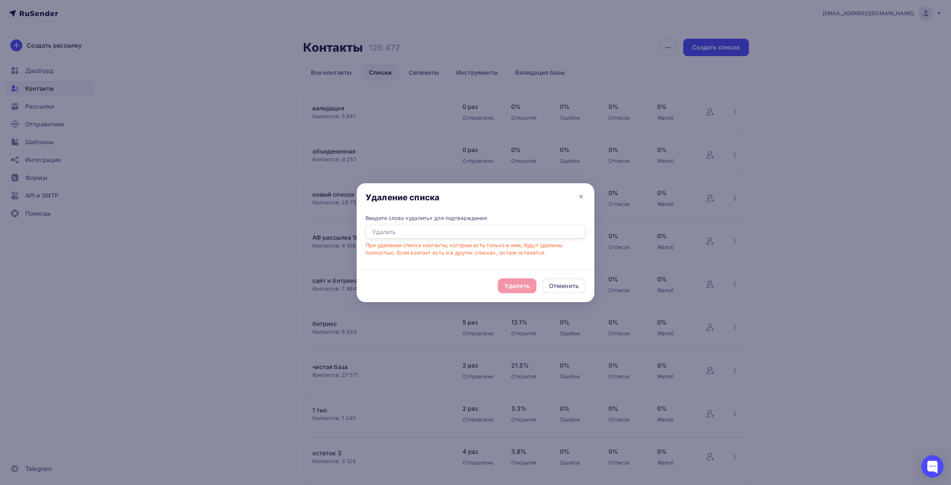
click at [451, 235] on input "text" at bounding box center [476, 232] width 220 height 14
type input "удалить"
click at [513, 288] on div "Удалить" at bounding box center [517, 285] width 25 height 9
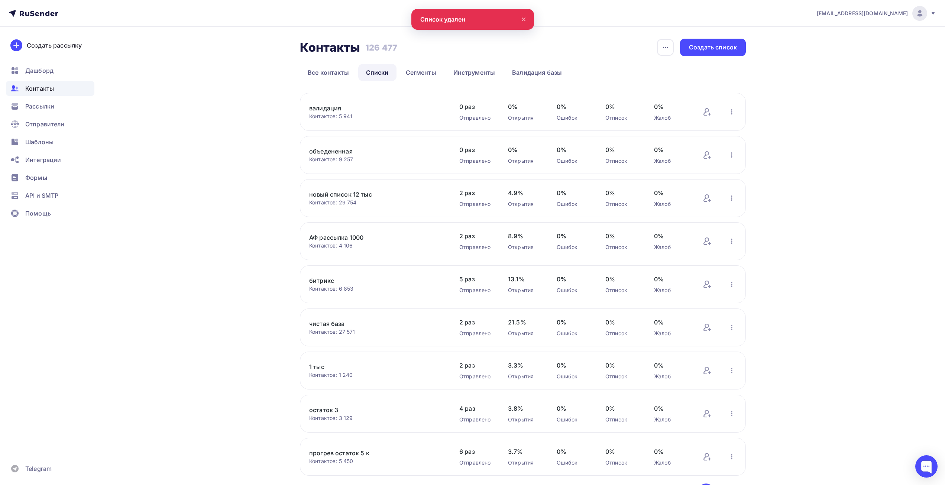
click at [267, 246] on div "Контакты Контакты 126 477 126 477 История импорта Создать список Все контакты С…" at bounding box center [472, 280] width 609 height 506
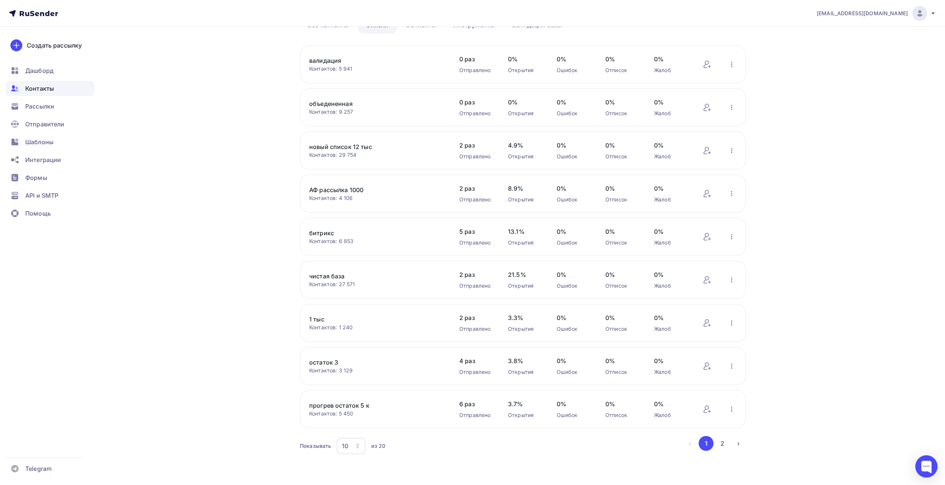
scroll to position [48, 0]
click at [347, 441] on div "10" at bounding box center [345, 445] width 6 height 9
click at [356, 396] on div "20" at bounding box center [380, 392] width 71 height 9
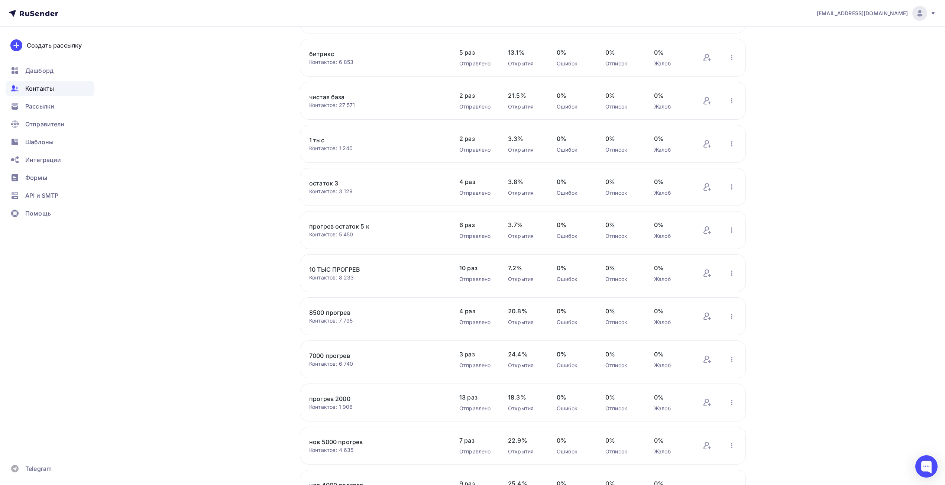
scroll to position [234, 0]
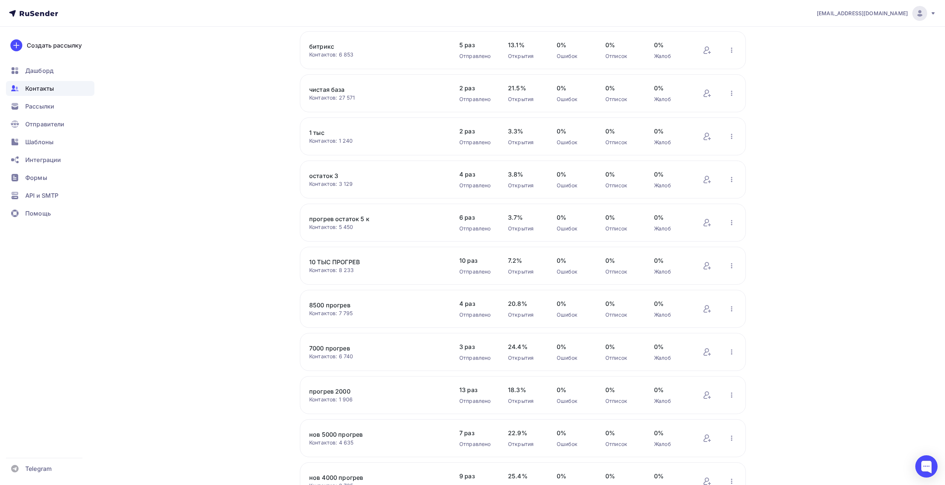
click at [468, 303] on span "4 раз" at bounding box center [476, 303] width 34 height 9
click at [44, 104] on span "Рассылки" at bounding box center [39, 106] width 29 height 9
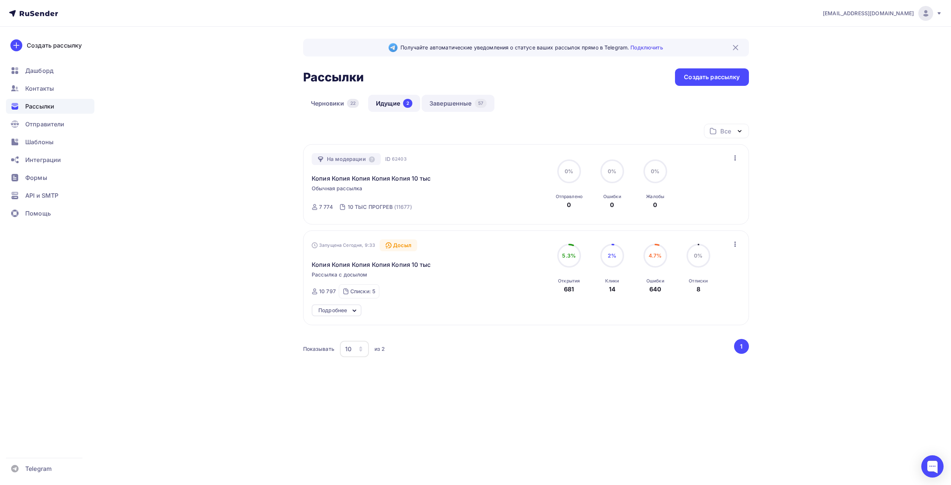
click at [458, 104] on link "Завершенные 57" at bounding box center [458, 103] width 73 height 17
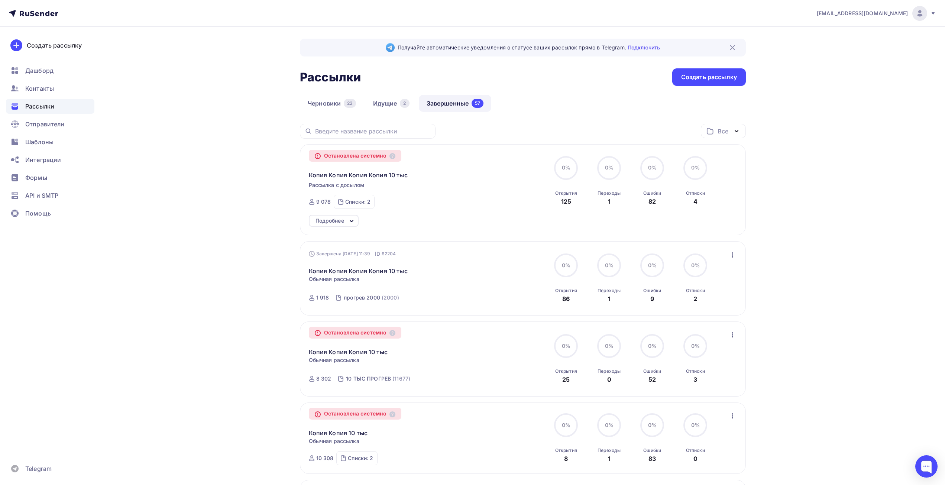
click at [334, 213] on div "Остановлена системно Копия Копия Копия Копия 10 тыс Рассылка с досылом Завершен…" at bounding box center [523, 189] width 446 height 91
click at [334, 220] on div "Подробнее" at bounding box center [329, 220] width 29 height 9
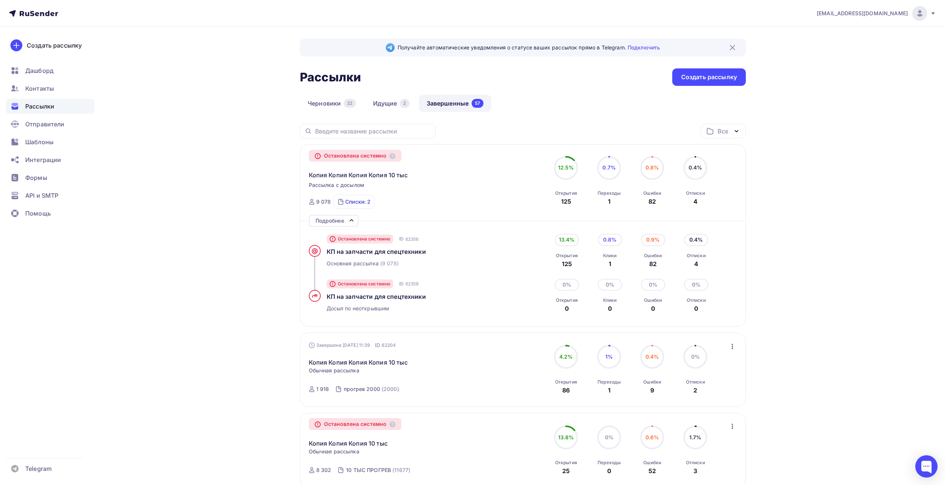
click at [349, 204] on div "Списки: 2" at bounding box center [357, 201] width 25 height 7
click at [381, 214] on div "Остановлена системно Копия Копия Копия Копия 10 тыс Рассылка с досылом Завершен…" at bounding box center [523, 235] width 446 height 182
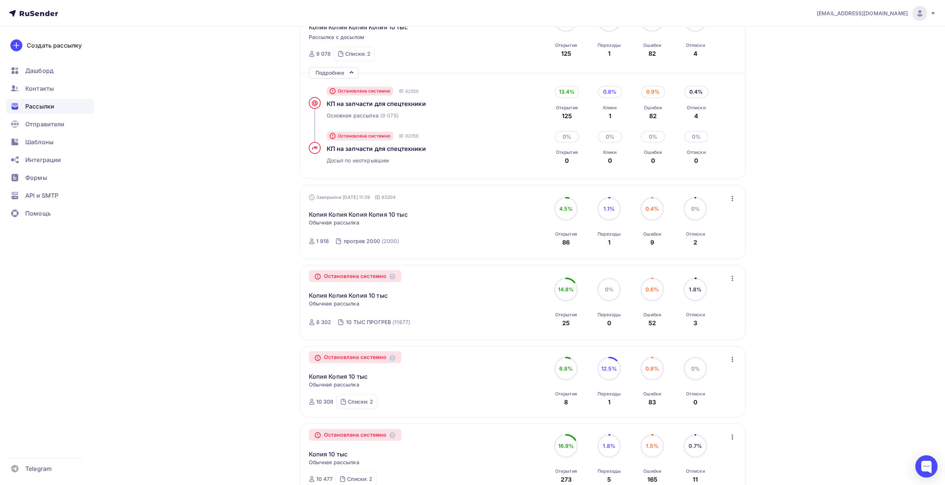
scroll to position [149, 0]
click at [376, 240] on div "прогрев 2000" at bounding box center [362, 240] width 36 height 7
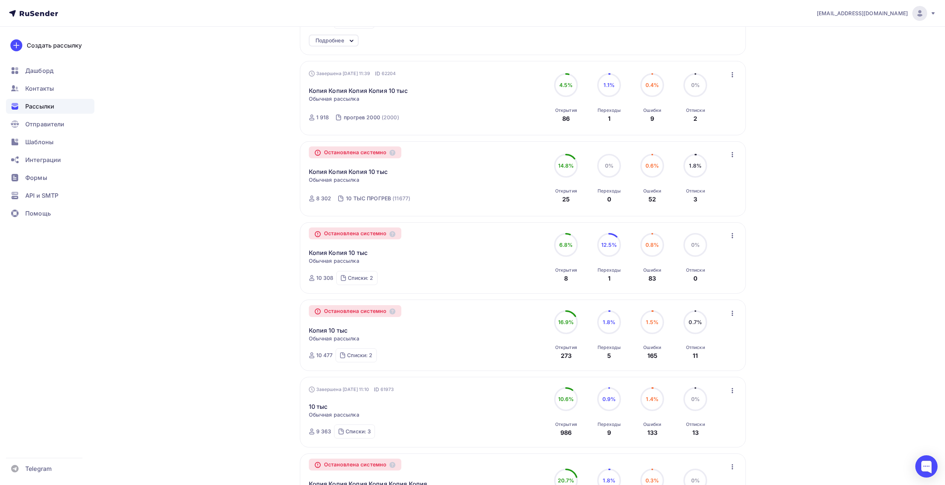
scroll to position [260, 0]
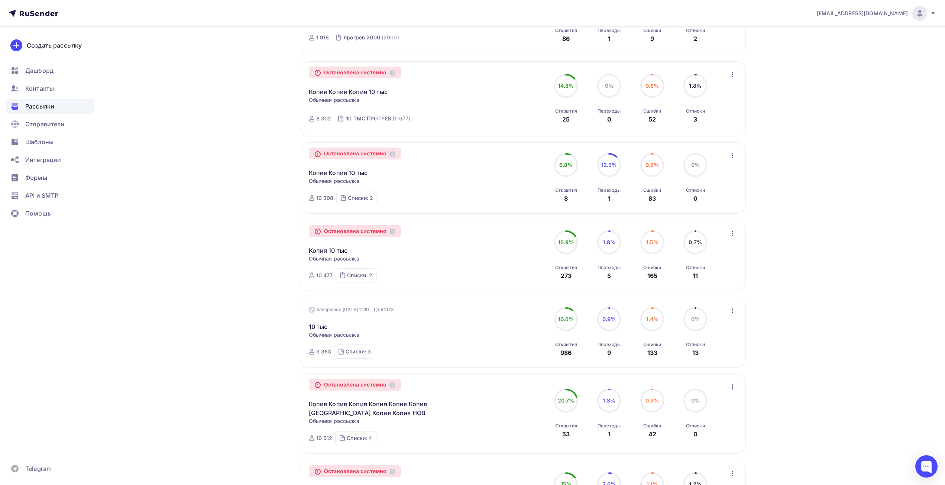
click at [364, 271] on div "Списки: 2 10 ТЫС ПРОГРЕВ (11677) прогрев 2000 (2000)" at bounding box center [356, 275] width 41 height 14
click at [283, 275] on div "Получайте автоматические уведомления о статусе ваших рассылок прямо в Telegram.…" at bounding box center [472, 279] width 609 height 1025
click at [346, 349] on div "Списки: 3" at bounding box center [358, 351] width 25 height 7
click at [242, 332] on div "Получайте автоматические уведомления о статусе ваших рассылок прямо в Telegram.…" at bounding box center [472, 279] width 609 height 1025
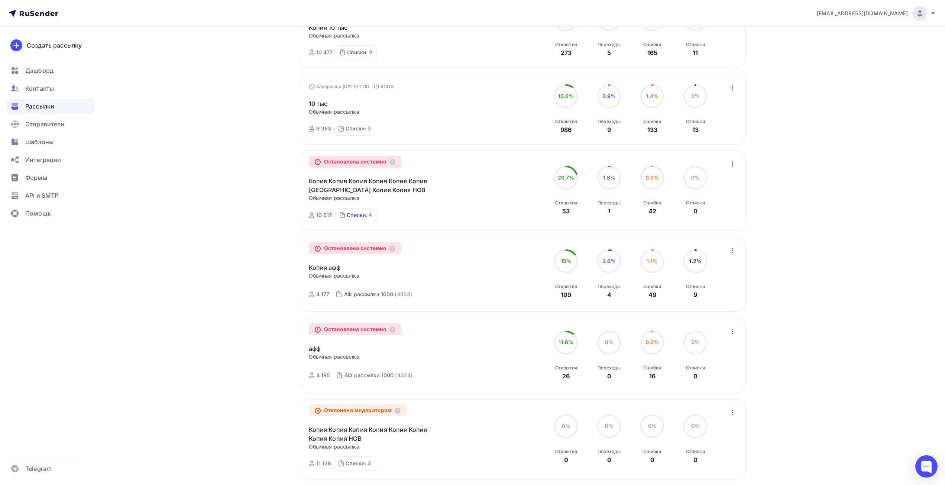
click at [360, 211] on div "Списки: 4" at bounding box center [359, 214] width 25 height 7
click at [249, 231] on div "Получайте автоматические уведомления о статусе ваших рассылок прямо в Telegram.…" at bounding box center [472, 56] width 609 height 1025
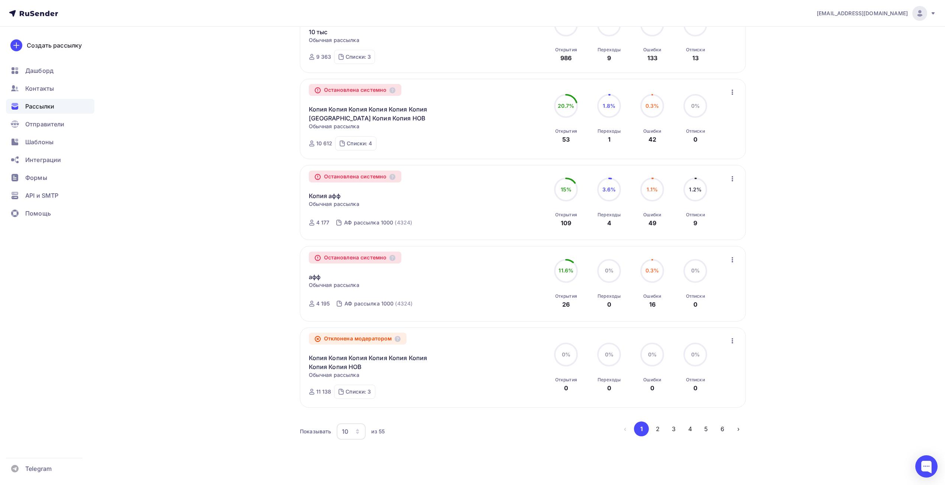
scroll to position [567, 0]
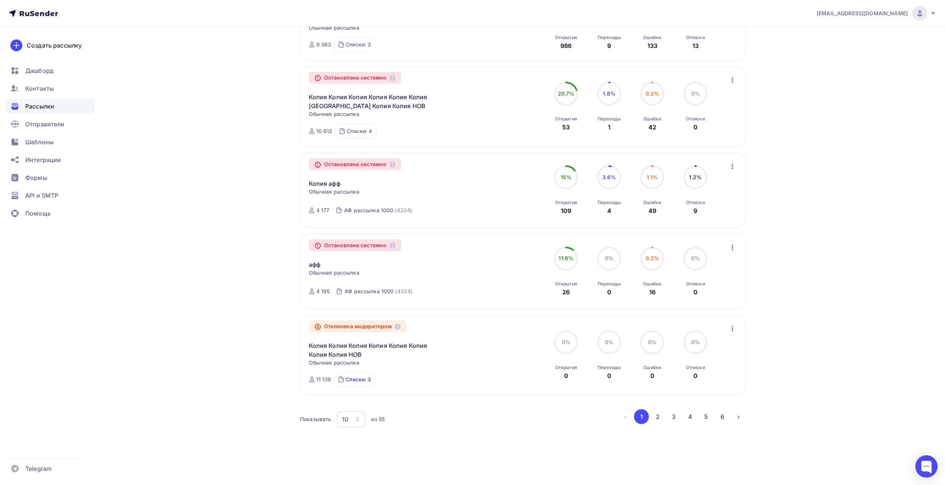
click at [363, 379] on div "Списки: 3" at bounding box center [358, 379] width 25 height 7
click at [351, 419] on div "10" at bounding box center [351, 419] width 29 height 16
click at [358, 379] on div "50" at bounding box center [380, 381] width 71 height 9
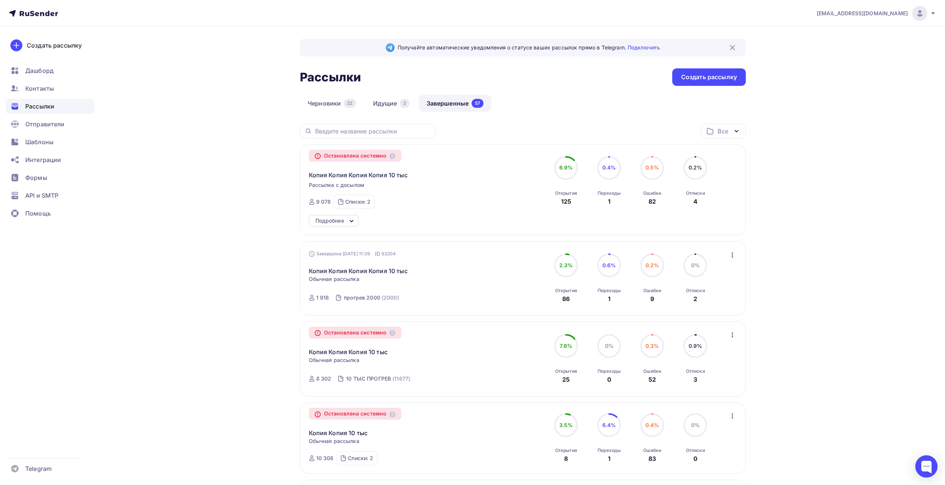
click at [355, 207] on div "Списки: 2 10 ТЫС ПРОГРЕВ (11677) нов 1000 прогрев (999)" at bounding box center [354, 202] width 41 height 14
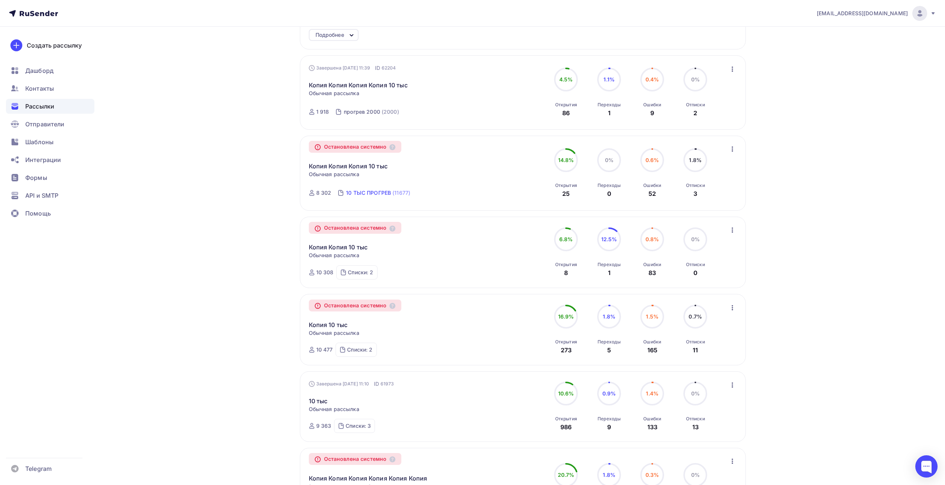
click at [374, 190] on div "10 ТЫС ПРОГРЕВ" at bounding box center [368, 192] width 45 height 7
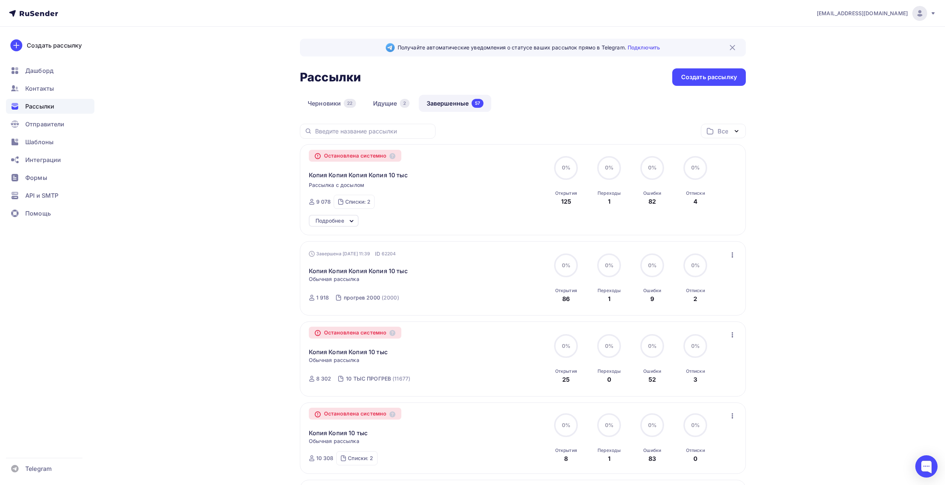
scroll to position [260, 0]
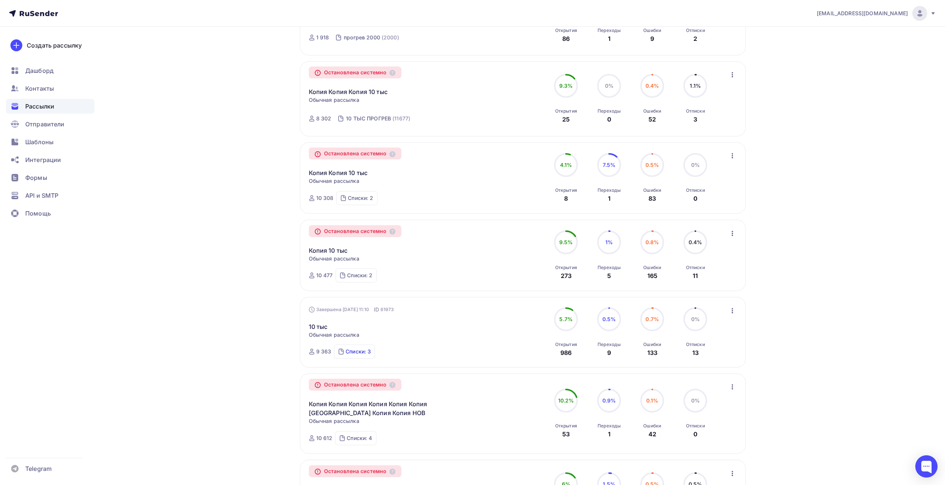
click at [347, 349] on div "Списки: 3" at bounding box center [358, 351] width 25 height 7
click at [277, 336] on div "Получайте автоматические уведомления о статусе ваших рассылок прямо в Telegram.…" at bounding box center [472, 279] width 609 height 1025
click at [370, 270] on div "Списки: 2 10 ТЫС ПРОГРЕВ (11677) прогрев 2000 (2000)" at bounding box center [356, 275] width 41 height 14
click at [250, 253] on div "Получайте автоматические уведомления о статусе ваших рассылок прямо в Telegram.…" at bounding box center [472, 279] width 609 height 1025
click at [42, 90] on span "Контакты" at bounding box center [39, 88] width 29 height 9
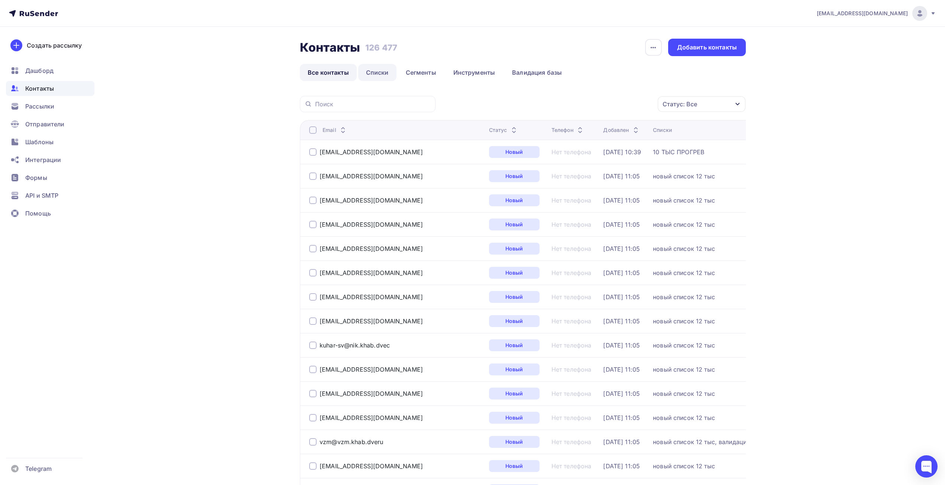
click at [376, 66] on link "Списки" at bounding box center [377, 72] width 38 height 17
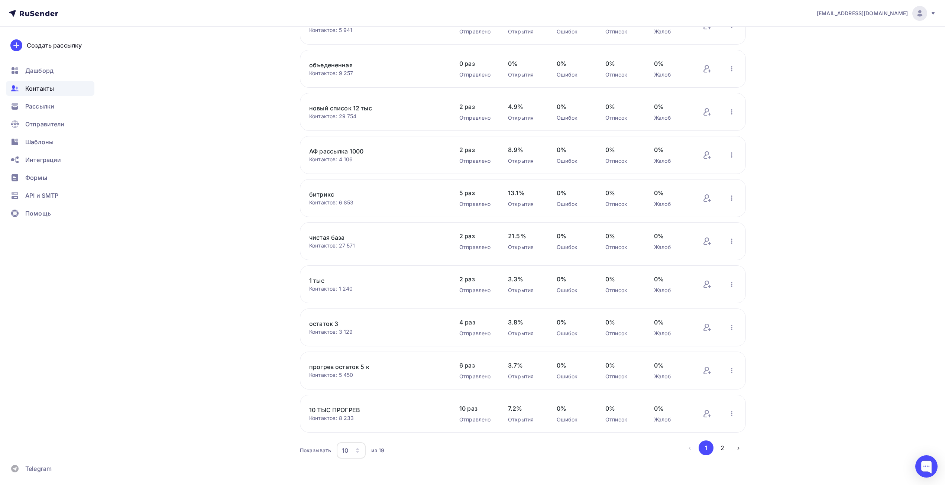
scroll to position [91, 0]
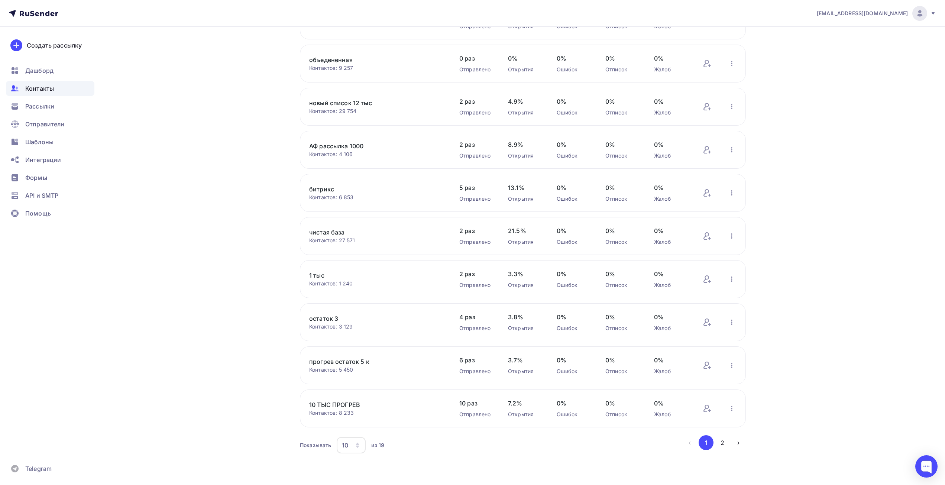
click at [344, 447] on div "10" at bounding box center [345, 445] width 6 height 9
click at [353, 393] on div "20" at bounding box center [380, 392] width 71 height 9
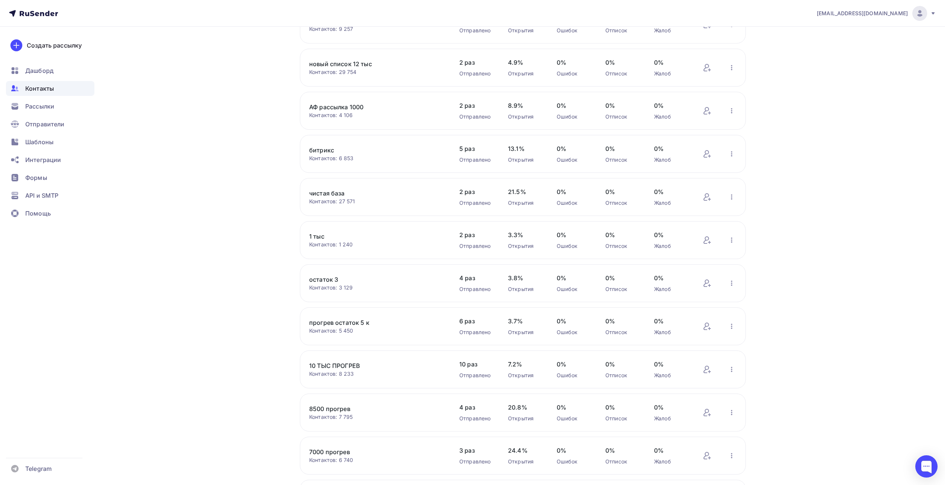
scroll to position [277, 0]
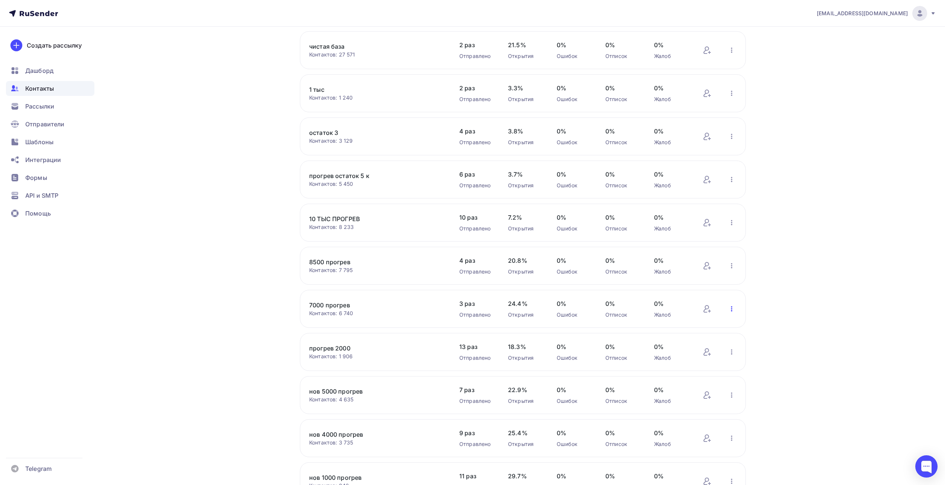
click at [733, 310] on icon "button" at bounding box center [731, 308] width 9 height 9
click at [678, 346] on div "Переименовать список" at bounding box center [683, 347] width 104 height 12
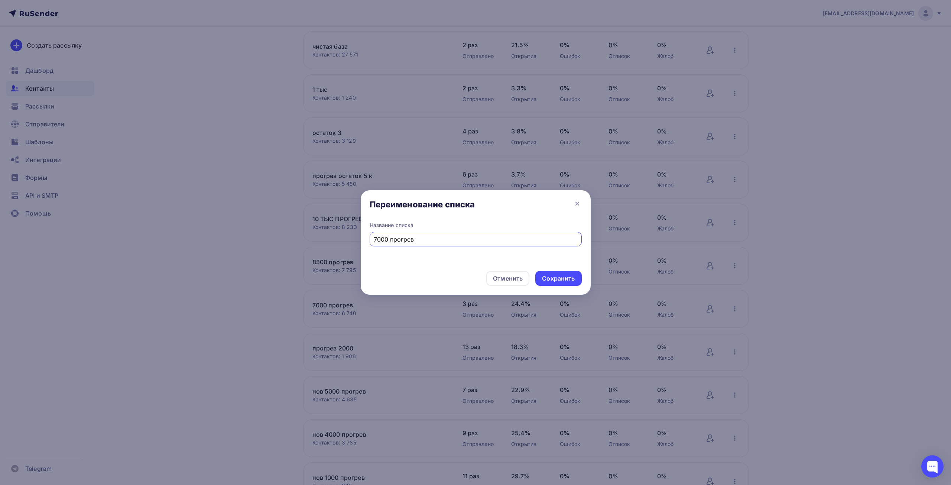
click at [440, 237] on input "7000 прогрев" at bounding box center [476, 239] width 204 height 9
type input "7000 прогрев пробуем"
click at [562, 272] on div "Сохранить" at bounding box center [558, 278] width 46 height 15
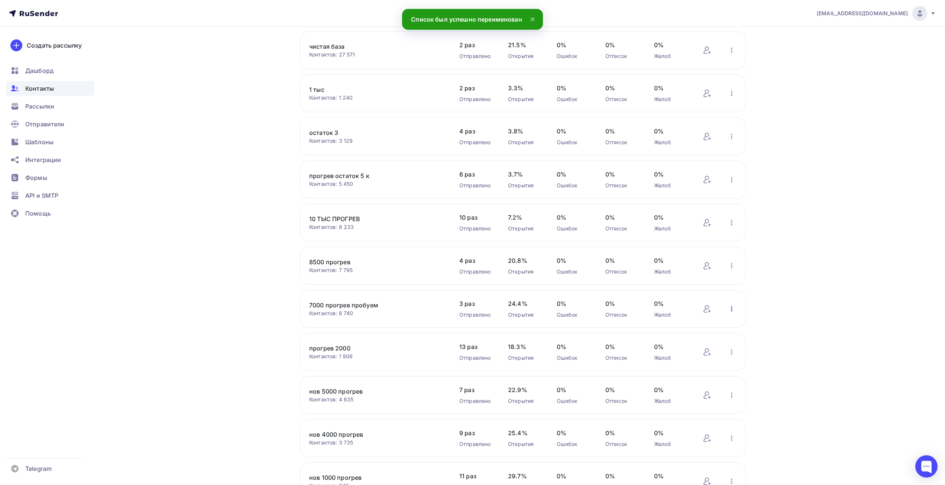
click at [735, 309] on icon "button" at bounding box center [731, 308] width 9 height 9
click at [677, 386] on div "Отписать адреса" at bounding box center [683, 383] width 104 height 12
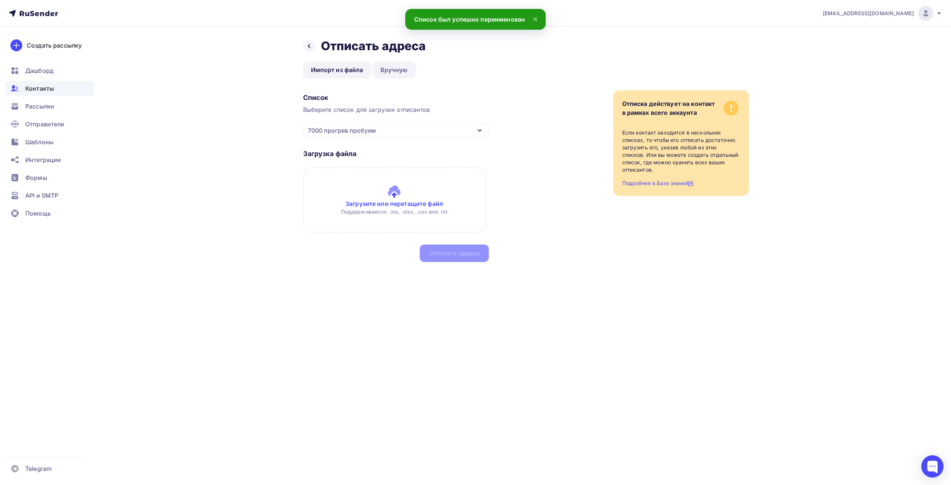
click at [396, 67] on link "Вручную" at bounding box center [394, 69] width 43 height 17
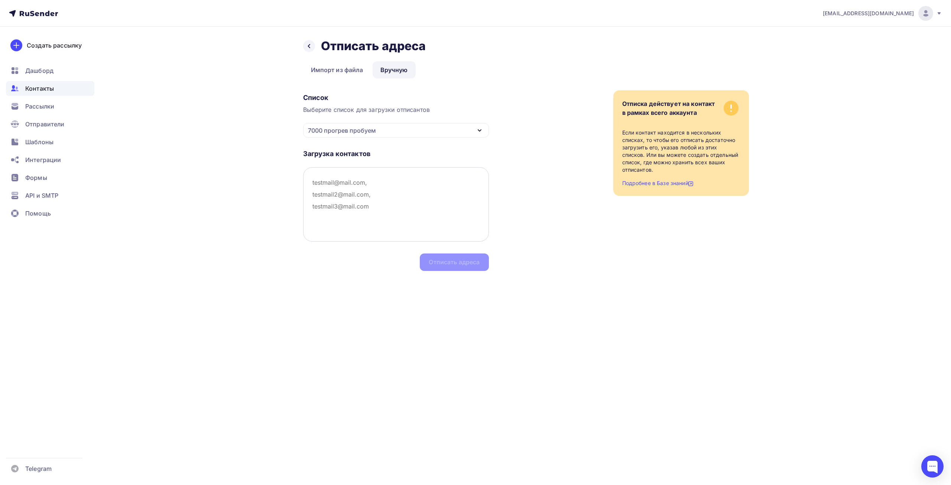
click at [359, 175] on textarea at bounding box center [396, 204] width 186 height 74
click at [355, 173] on textarea at bounding box center [396, 204] width 186 height 74
click at [327, 72] on link "Импорт из файла" at bounding box center [337, 69] width 68 height 17
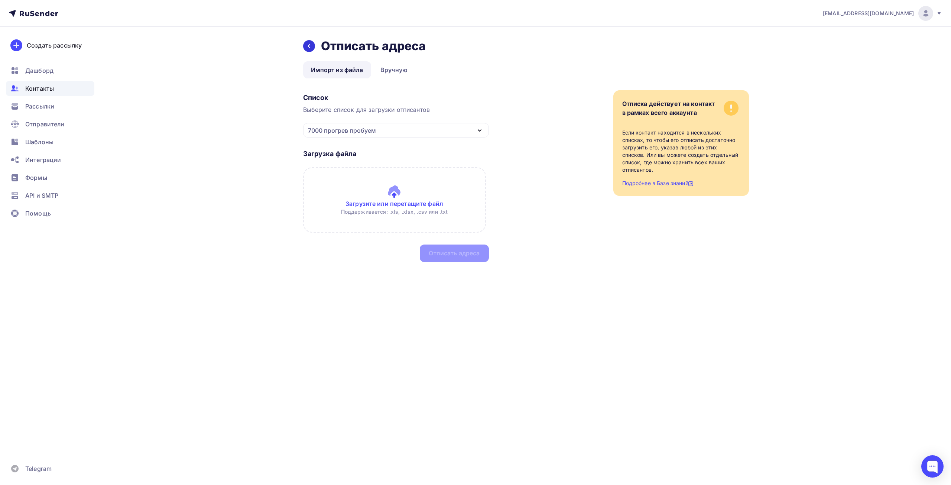
click at [306, 46] on icon at bounding box center [309, 46] width 6 height 6
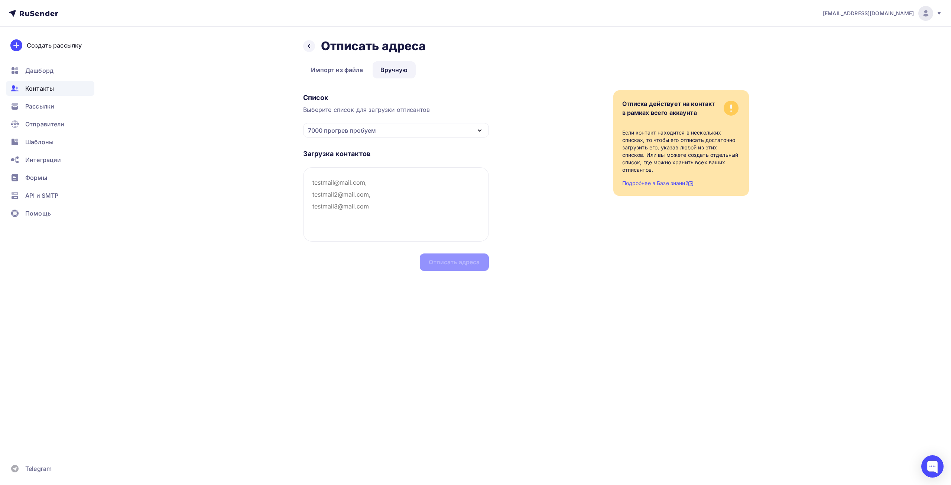
click at [306, 46] on icon at bounding box center [309, 46] width 6 height 6
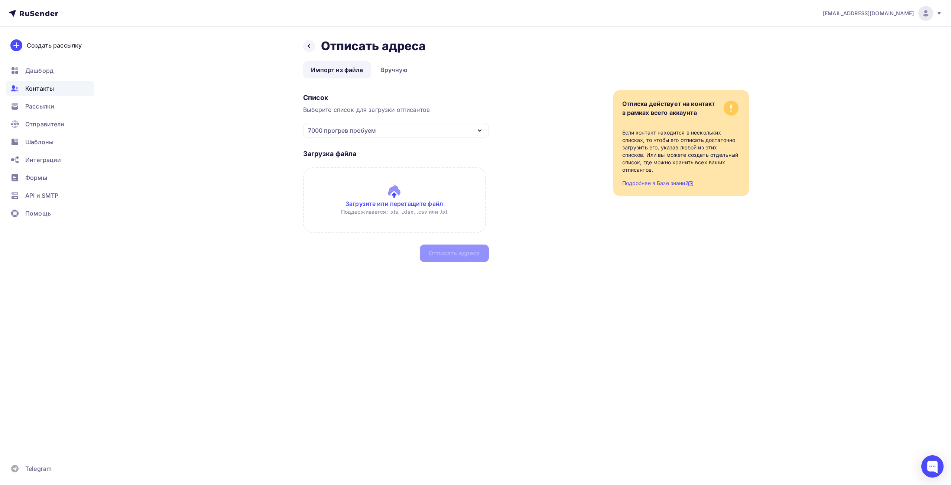
click at [306, 46] on icon at bounding box center [309, 46] width 6 height 6
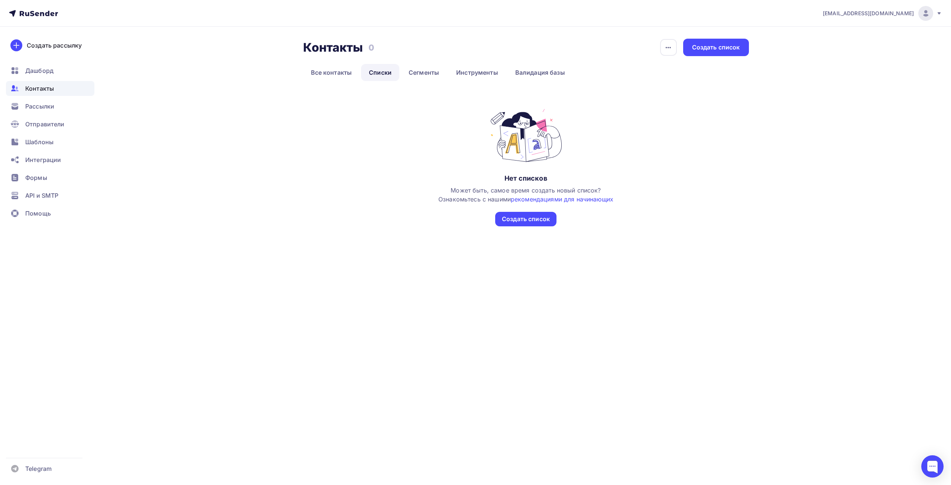
click at [306, 46] on h2 "Контакты" at bounding box center [333, 47] width 60 height 15
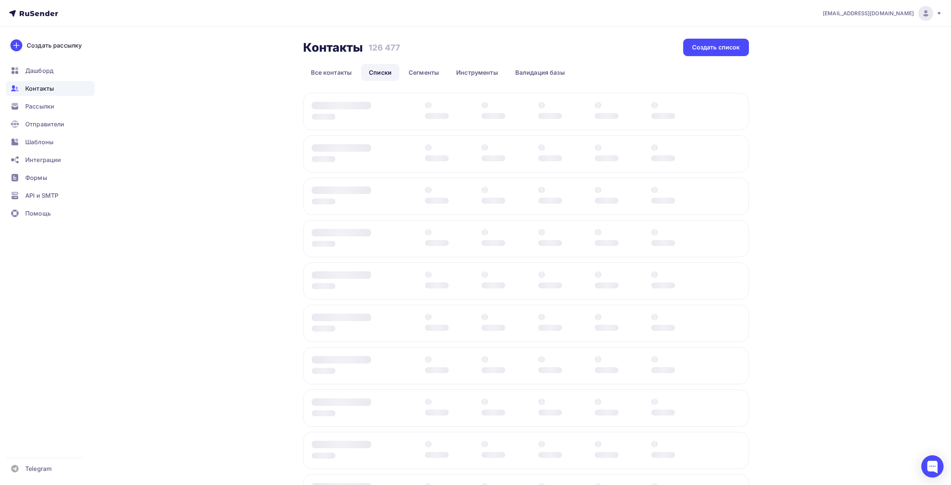
click at [306, 46] on h2 "Контакты" at bounding box center [333, 47] width 60 height 15
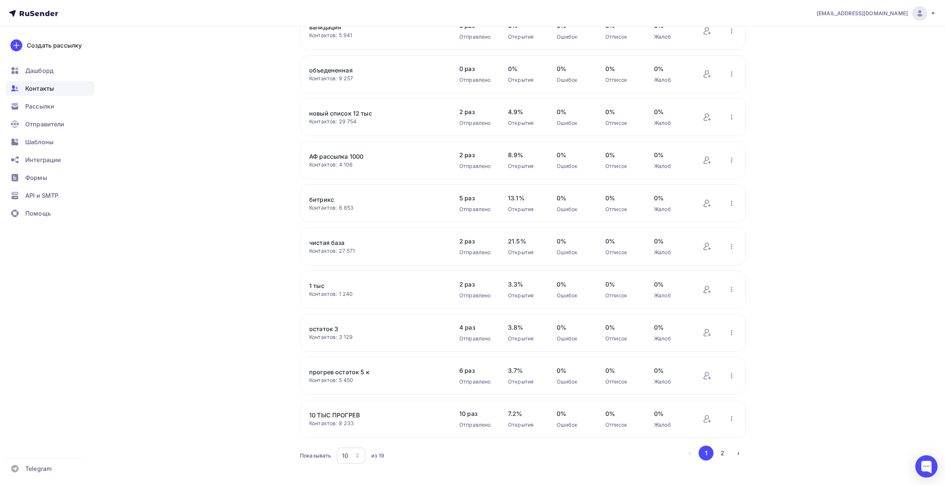
scroll to position [91, 0]
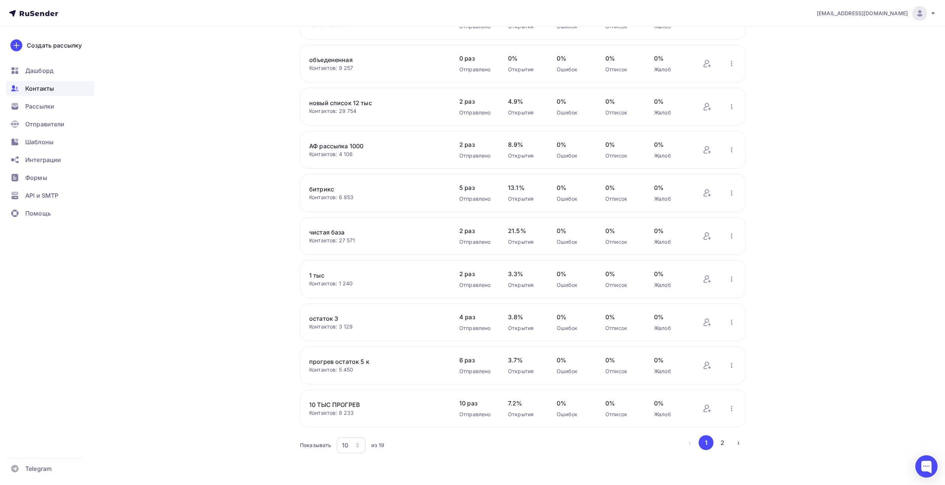
drag, startPoint x: 344, startPoint y: 456, endPoint x: 344, endPoint y: 450, distance: 5.2
click at [344, 454] on div "Контакты Контакты 126 477 126 477 История импорта Создать список Все контакты С…" at bounding box center [472, 210] width 609 height 550
click at [344, 449] on div "10" at bounding box center [345, 445] width 6 height 9
click at [362, 407] on div "50" at bounding box center [380, 407] width 71 height 9
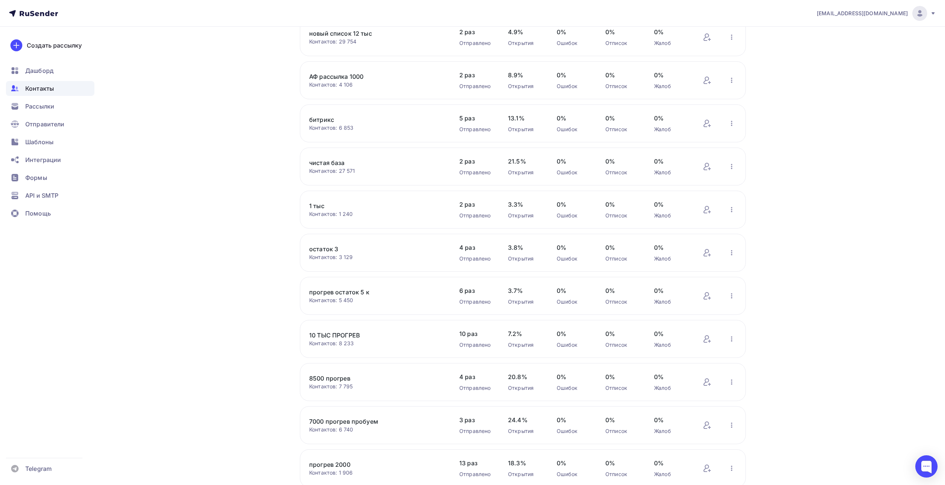
scroll to position [166, 0]
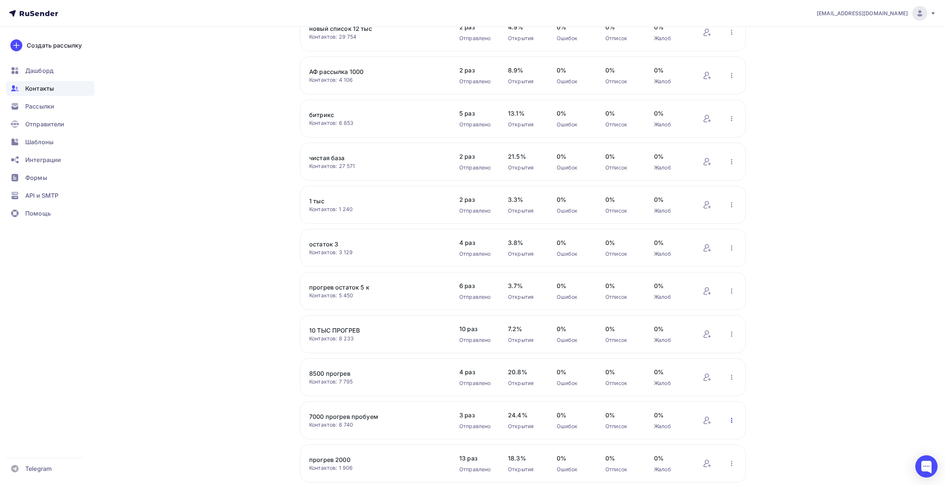
click at [733, 419] on icon "button" at bounding box center [731, 420] width 9 height 9
click at [685, 342] on div "Скачать список" at bounding box center [683, 340] width 104 height 12
click at [730, 421] on icon "button" at bounding box center [731, 420] width 9 height 9
click at [686, 362] on div "Отписать адреса" at bounding box center [683, 358] width 104 height 12
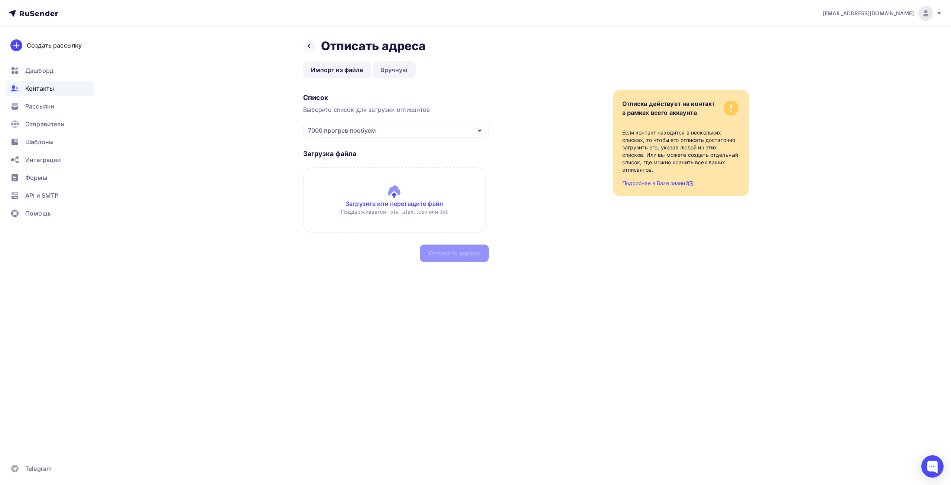
click at [397, 67] on link "Вручную" at bounding box center [394, 69] width 43 height 17
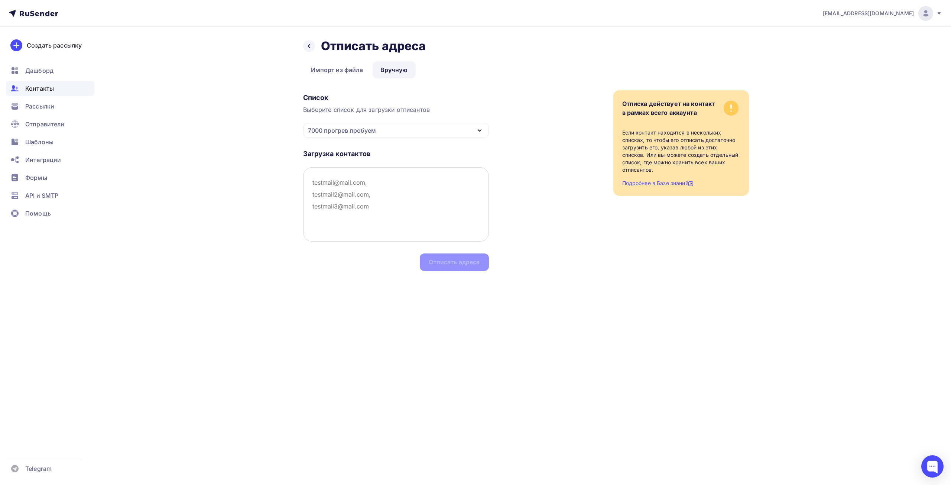
paste textarea "nspfin@mail.ru,active,,Пищальченко sfd5208@rambler.ru,active,, cerber-profi@yan…"
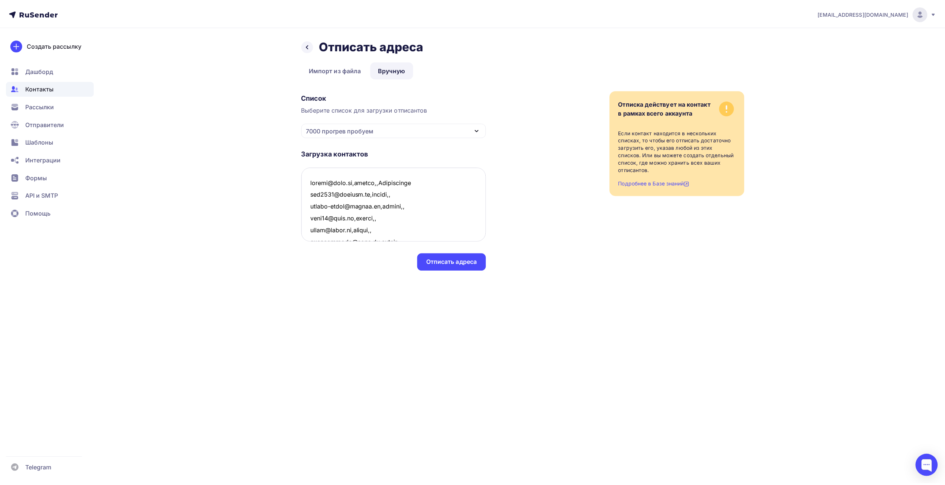
scroll to position [11383, 0]
type textarea "nspfin@mail.ru,active,,Пищальченко sfd5208@rambler.ru,active,, cerber-profi@yan…"
click at [453, 263] on div "Отписать адреса" at bounding box center [454, 262] width 51 height 9
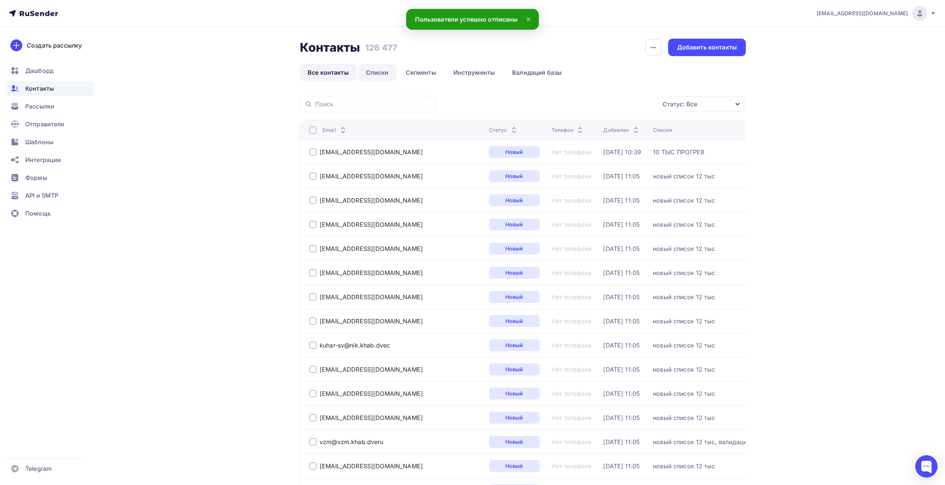
click at [376, 72] on link "Списки" at bounding box center [377, 72] width 38 height 17
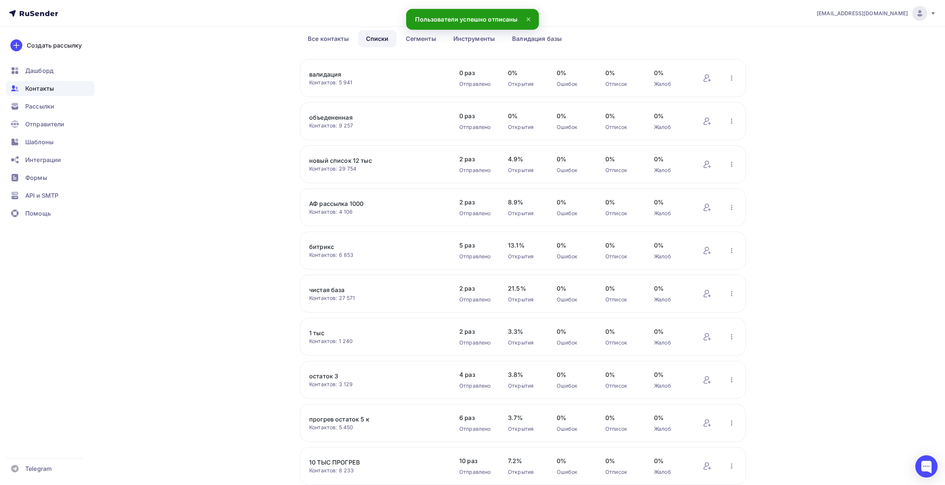
scroll to position [91, 0]
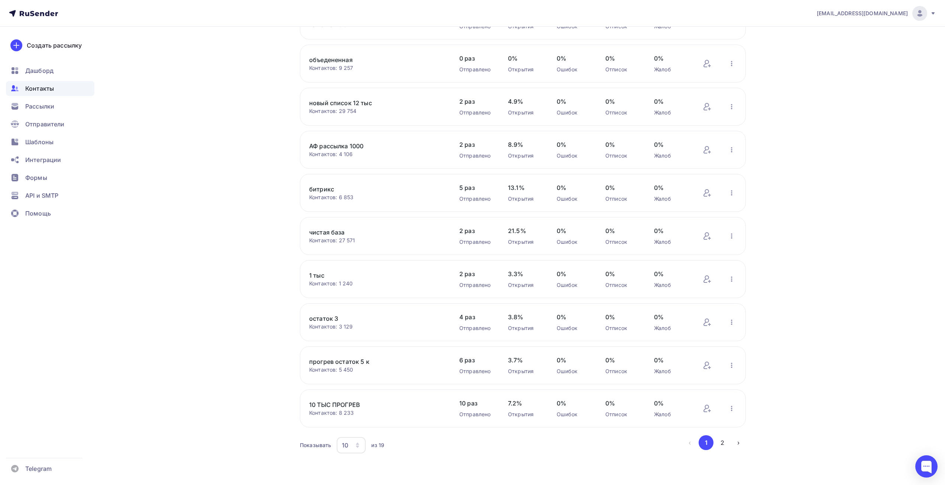
click at [350, 444] on div "10" at bounding box center [351, 445] width 29 height 16
click at [352, 394] on div "20" at bounding box center [380, 392] width 71 height 9
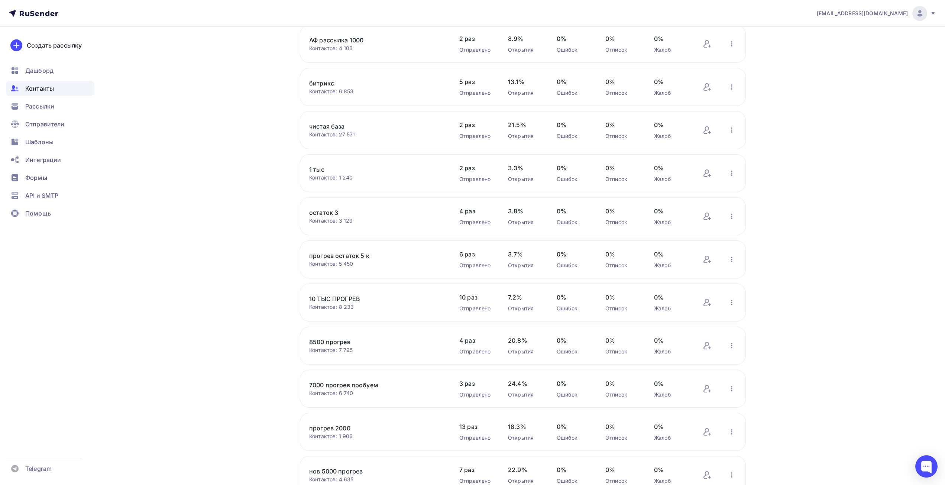
scroll to position [203, 0]
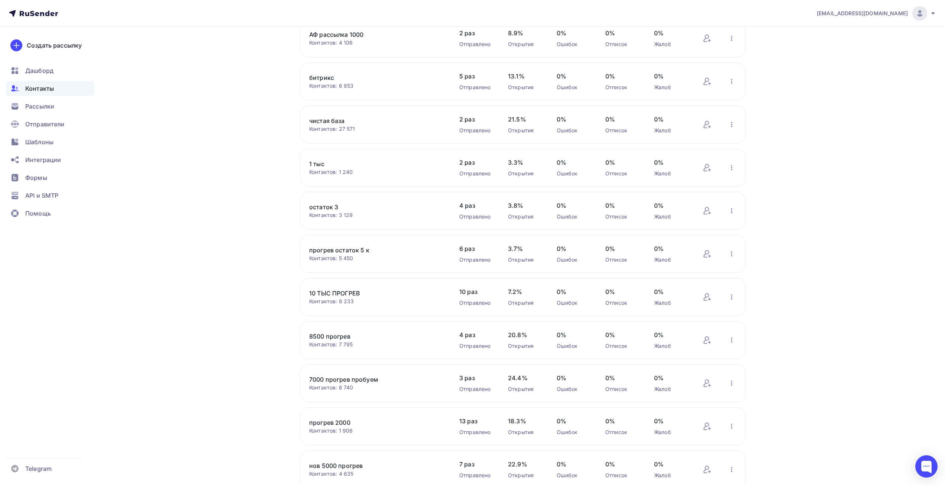
click at [359, 386] on div "Контактов: 6 740" at bounding box center [376, 387] width 135 height 7
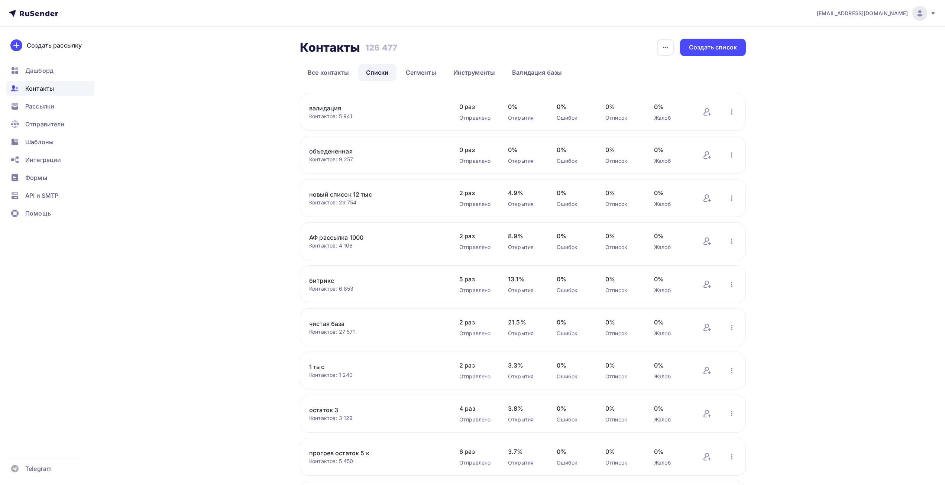
scroll to position [91, 0]
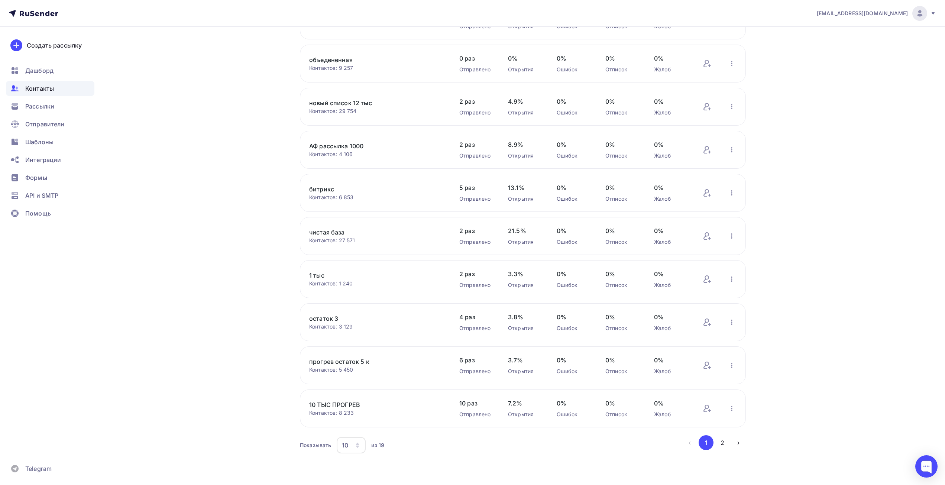
click at [350, 445] on div "10" at bounding box center [351, 445] width 29 height 16
click at [362, 389] on div "20" at bounding box center [380, 392] width 71 height 9
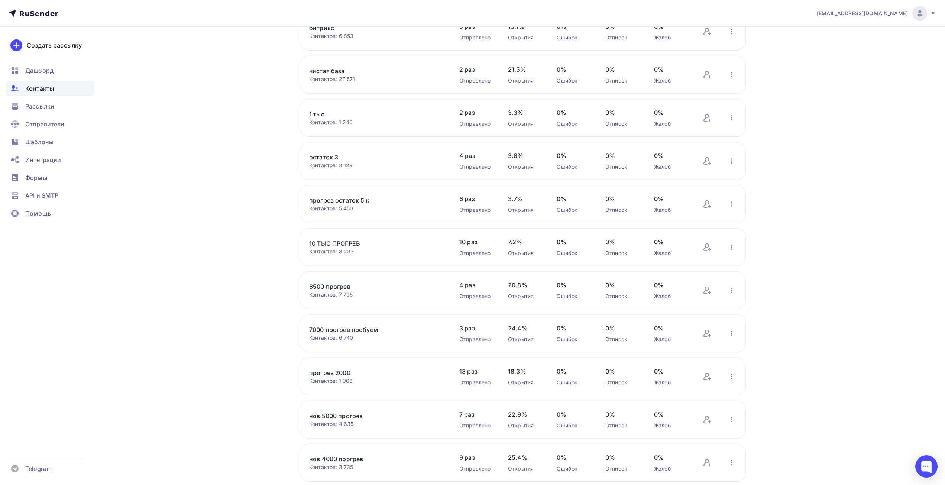
scroll to position [389, 0]
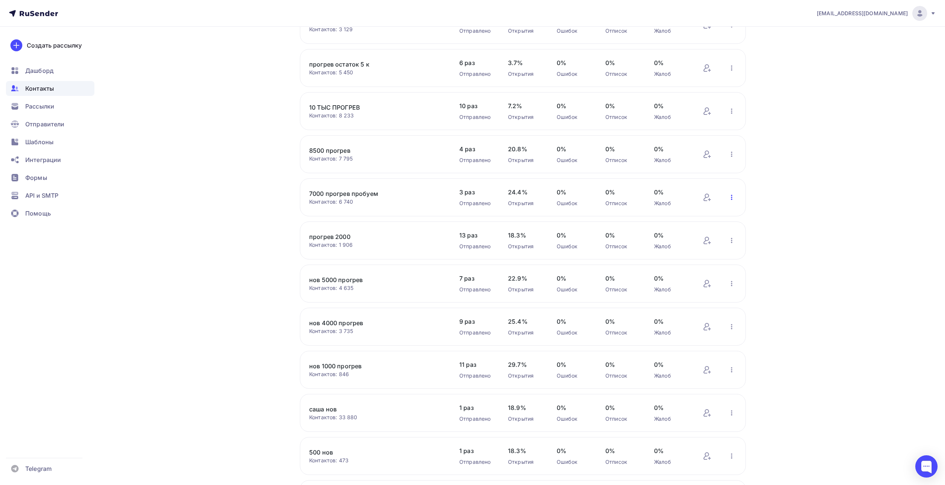
click at [730, 196] on icon "button" at bounding box center [731, 197] width 9 height 9
click at [674, 275] on div "Отписать адреса" at bounding box center [683, 272] width 104 height 12
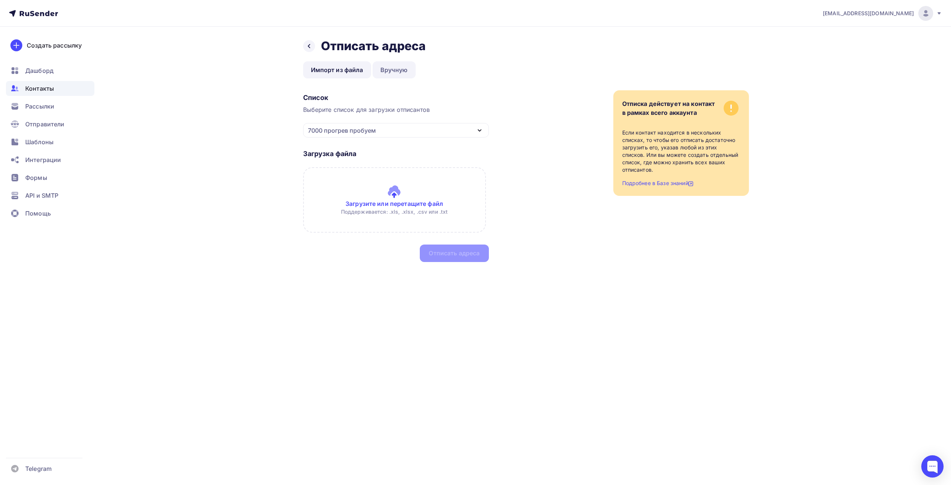
click at [389, 68] on link "Вручную" at bounding box center [394, 69] width 43 height 17
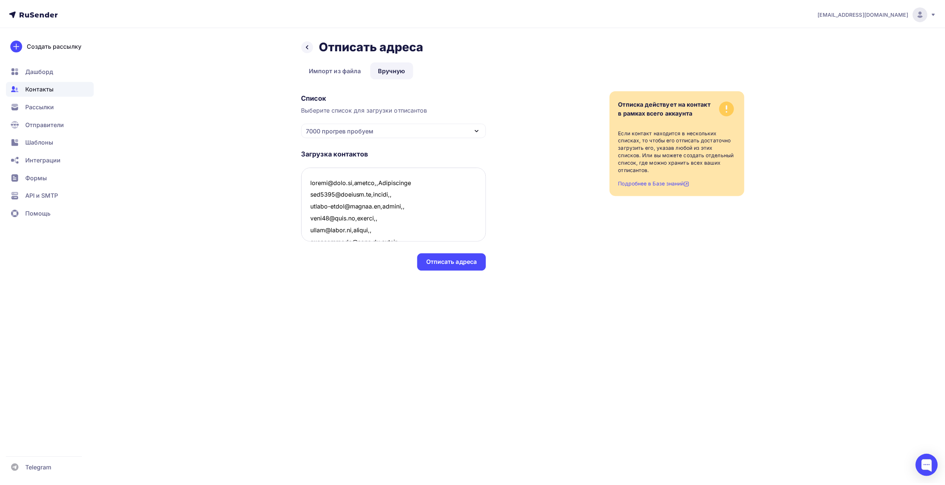
scroll to position [11383, 0]
type textarea "loremi@dolo.si,ametco,,Adipiscinge sed5766@doeiusm.te,incidi,, utlabo-etdol@mag…"
click at [434, 260] on div "Отписать адреса" at bounding box center [454, 262] width 51 height 9
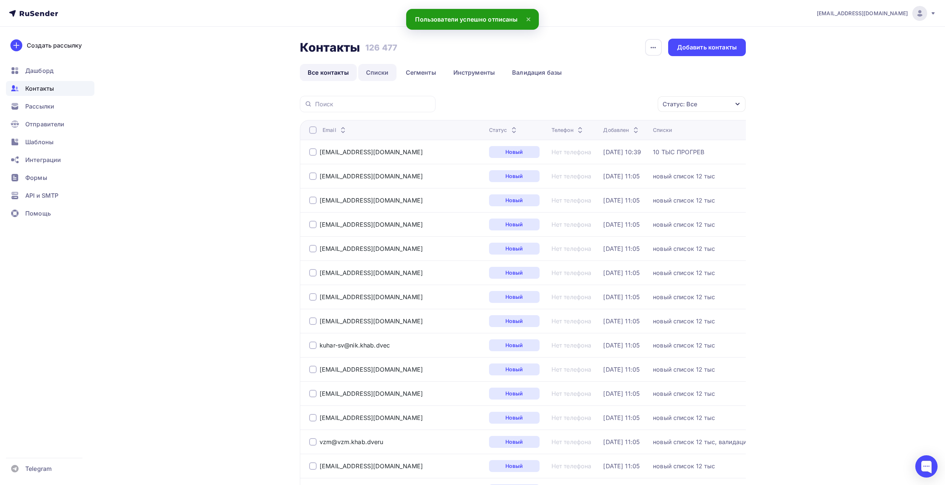
click at [384, 67] on link "Списки" at bounding box center [377, 72] width 38 height 17
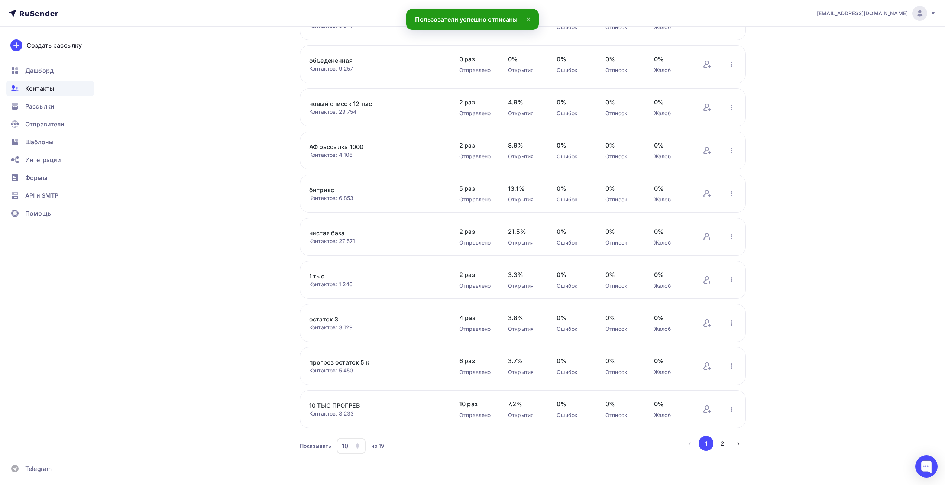
scroll to position [91, 0]
click at [351, 443] on div "10" at bounding box center [351, 445] width 29 height 16
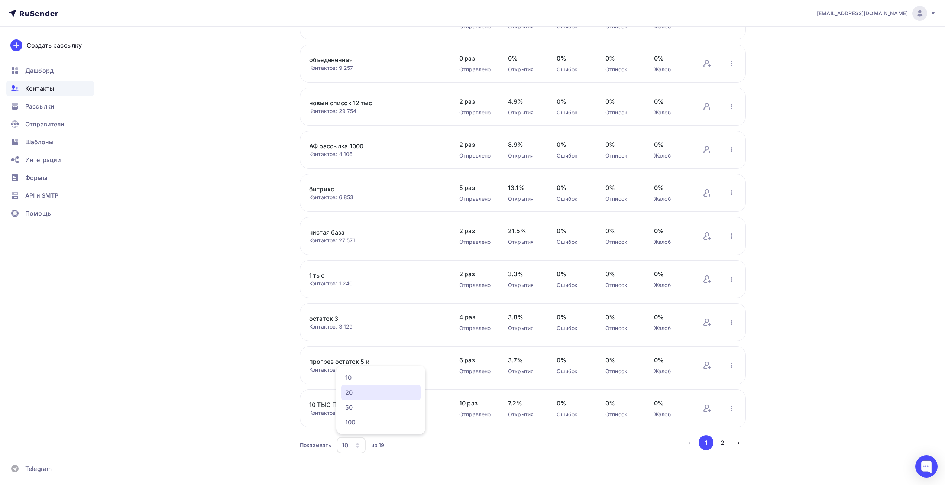
click at [352, 395] on div "20" at bounding box center [380, 392] width 71 height 9
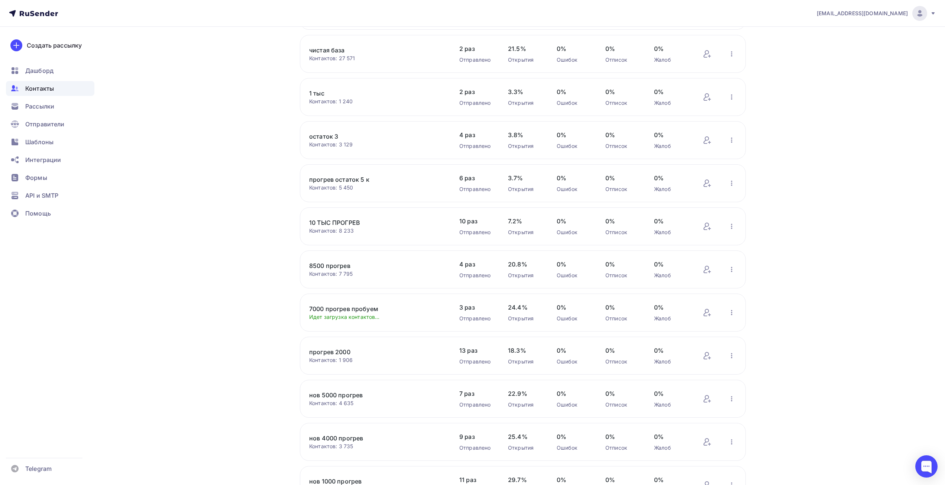
scroll to position [277, 0]
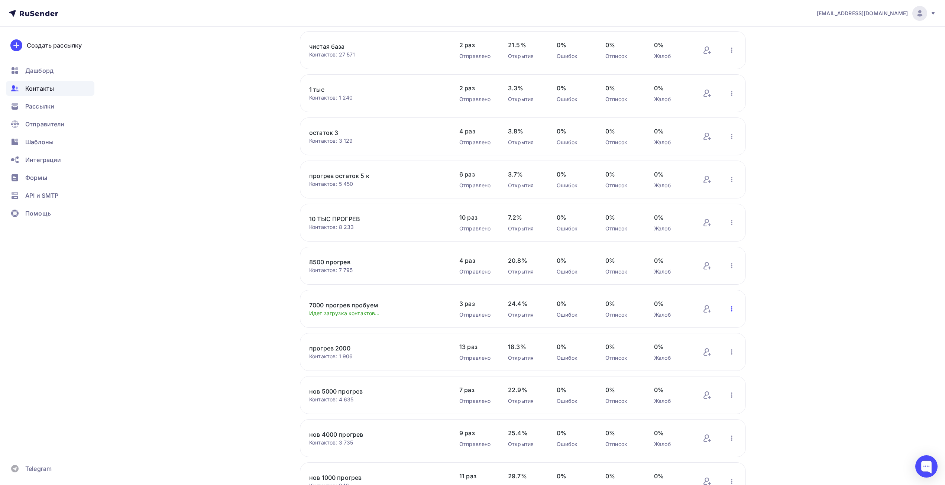
click at [733, 308] on icon "button" at bounding box center [731, 308] width 9 height 9
click at [676, 395] on div "Актуализация контактов" at bounding box center [683, 401] width 104 height 12
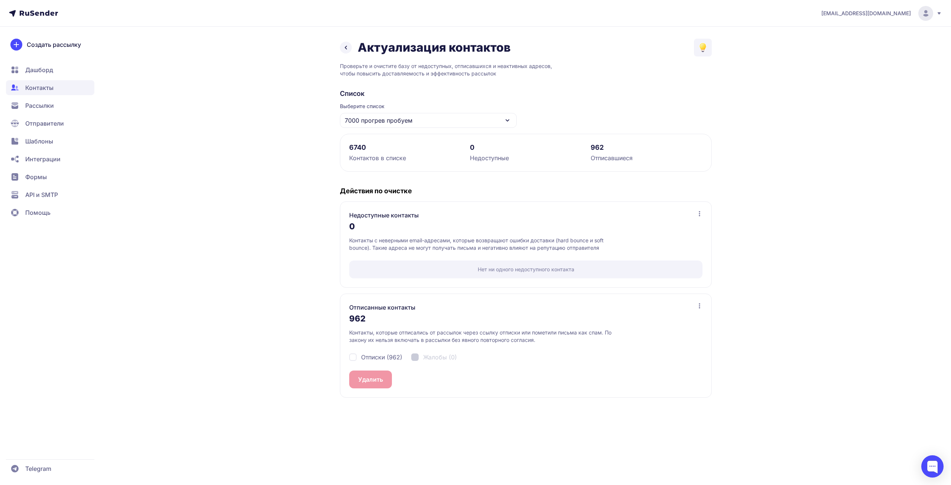
click at [384, 359] on span "Отписки (962)" at bounding box center [381, 357] width 41 height 9
checkbox input "true"
click at [381, 379] on button "Удалить 962" at bounding box center [376, 379] width 54 height 18
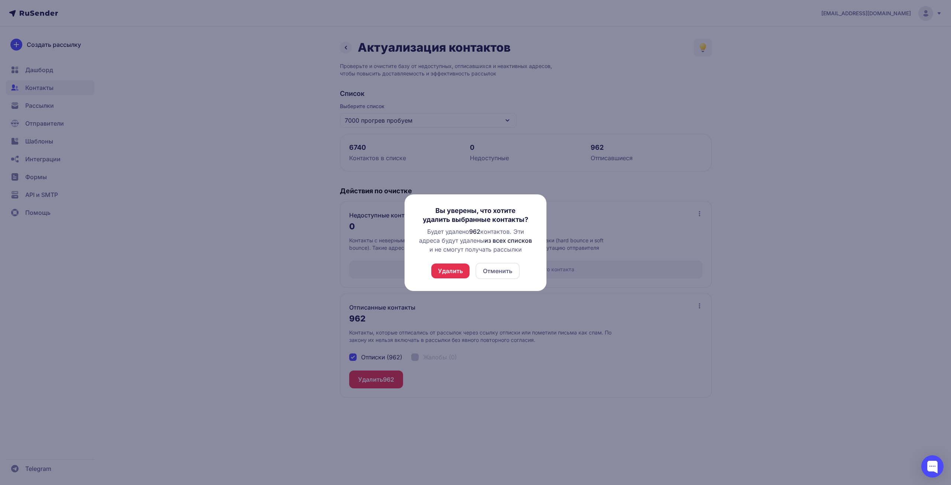
click at [454, 270] on button "Удалить" at bounding box center [450, 270] width 38 height 15
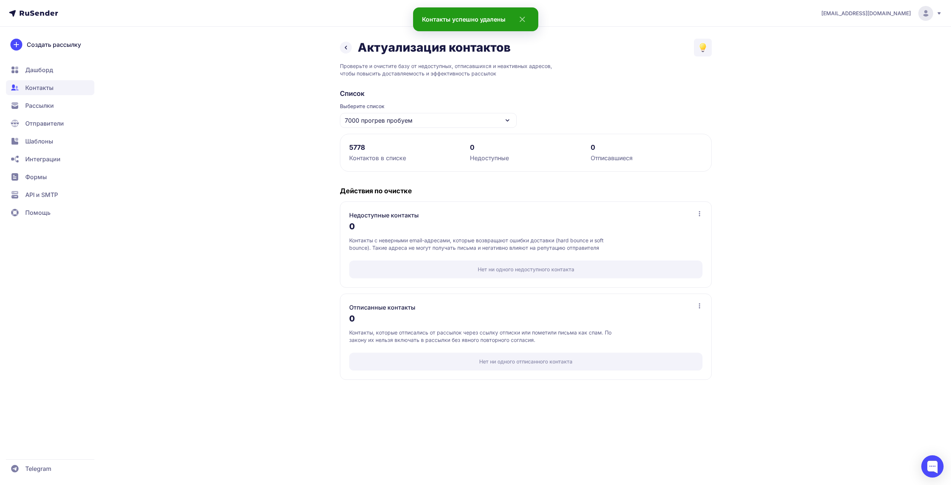
click at [44, 105] on span "Рассылки" at bounding box center [39, 105] width 29 height 9
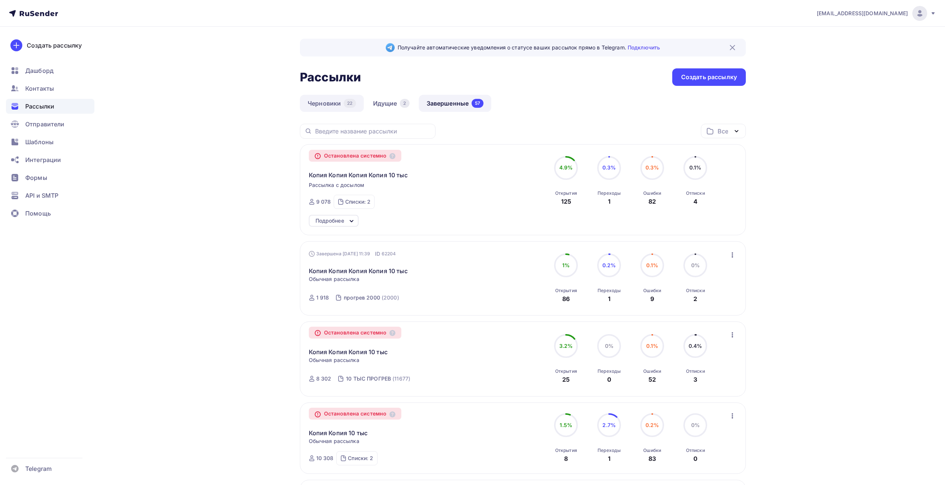
click at [330, 106] on link "Черновики 22" at bounding box center [332, 103] width 64 height 17
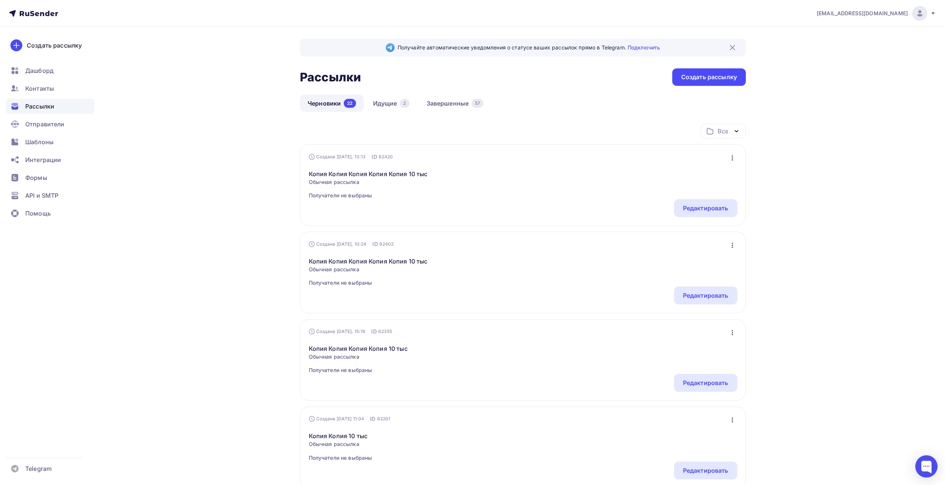
click at [716, 218] on div "Создана [DATE], 13:13 ID 62420 Редактировать Копировать Добавить в папку Удалит…" at bounding box center [523, 184] width 446 height 81
click at [713, 209] on div "Редактировать" at bounding box center [705, 208] width 45 height 9
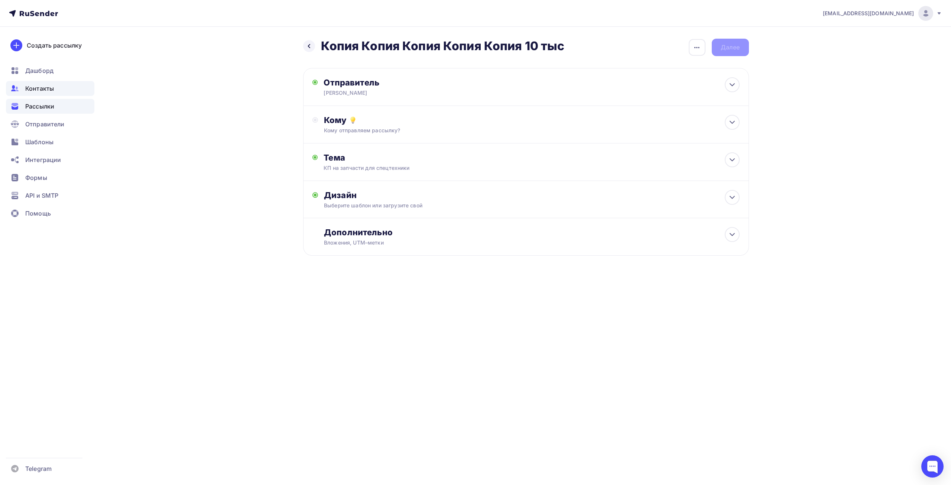
click at [24, 88] on div "Контакты" at bounding box center [50, 88] width 88 height 15
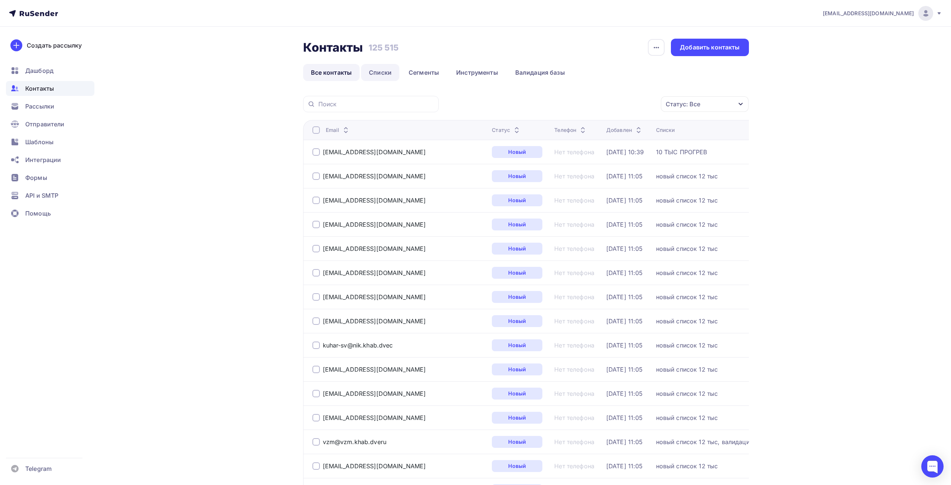
click at [385, 72] on link "Списки" at bounding box center [380, 72] width 38 height 17
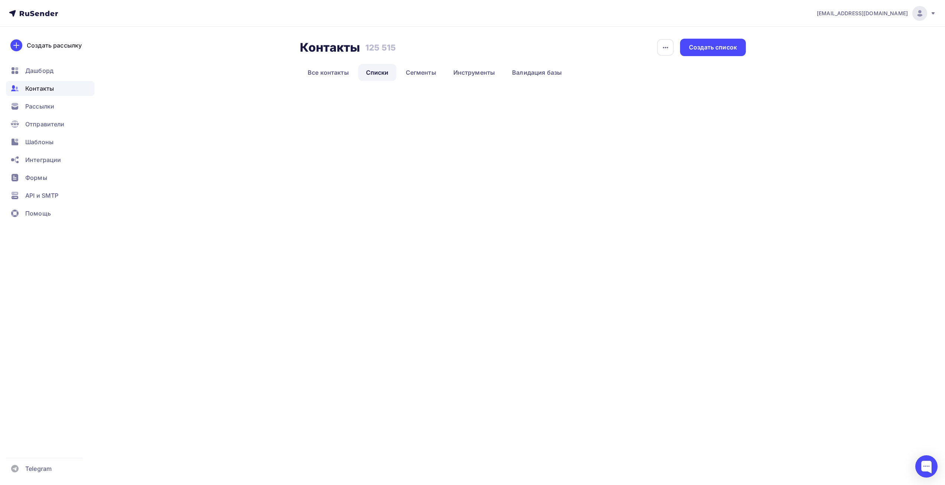
click at [385, 72] on link "Списки" at bounding box center [377, 72] width 38 height 17
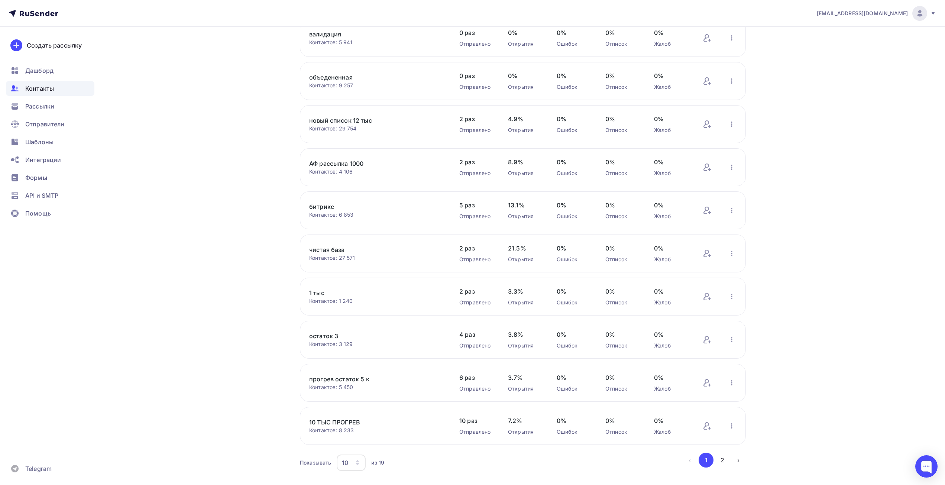
scroll to position [91, 0]
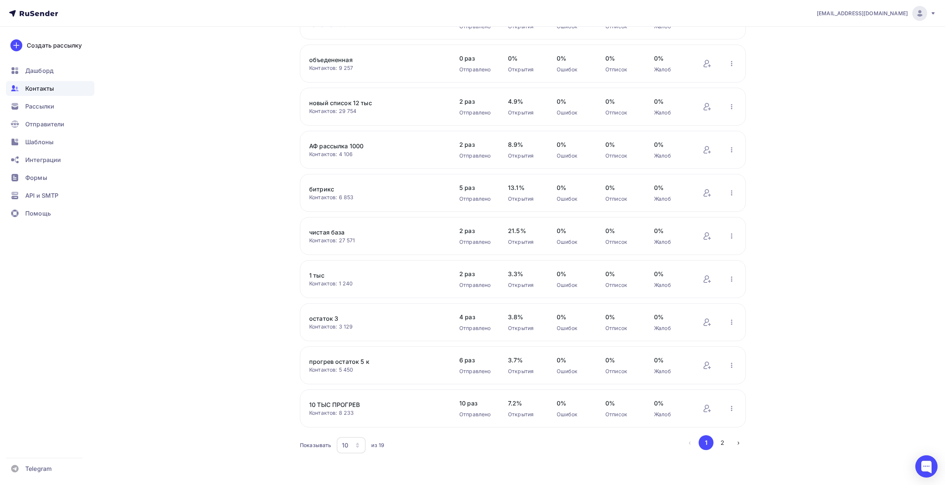
click at [344, 450] on div "10" at bounding box center [351, 445] width 29 height 16
click at [358, 404] on div "50" at bounding box center [380, 407] width 71 height 9
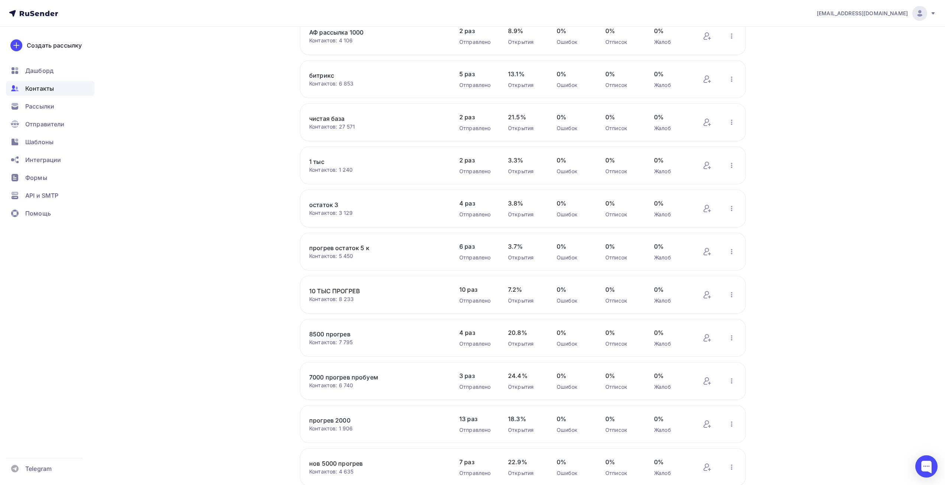
scroll to position [277, 0]
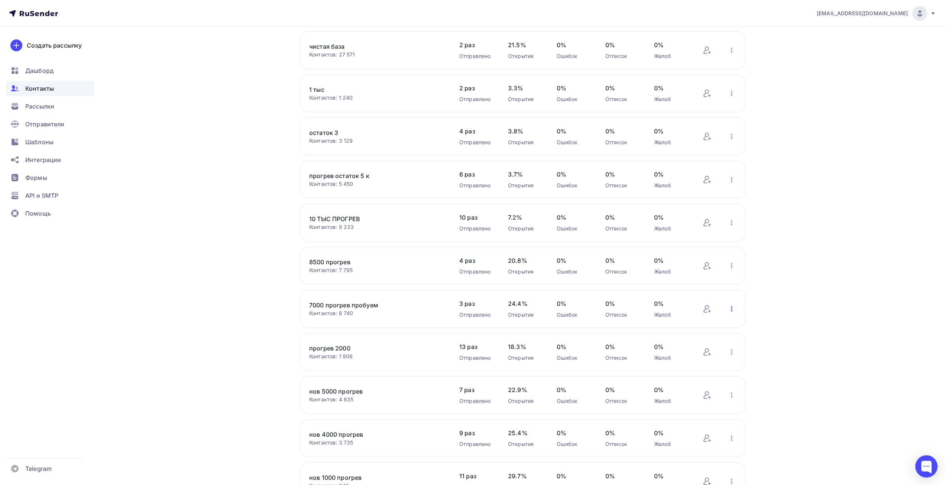
click at [733, 310] on icon "button" at bounding box center [731, 308] width 9 height 9
click at [675, 381] on div "Отписать адреса" at bounding box center [683, 383] width 104 height 12
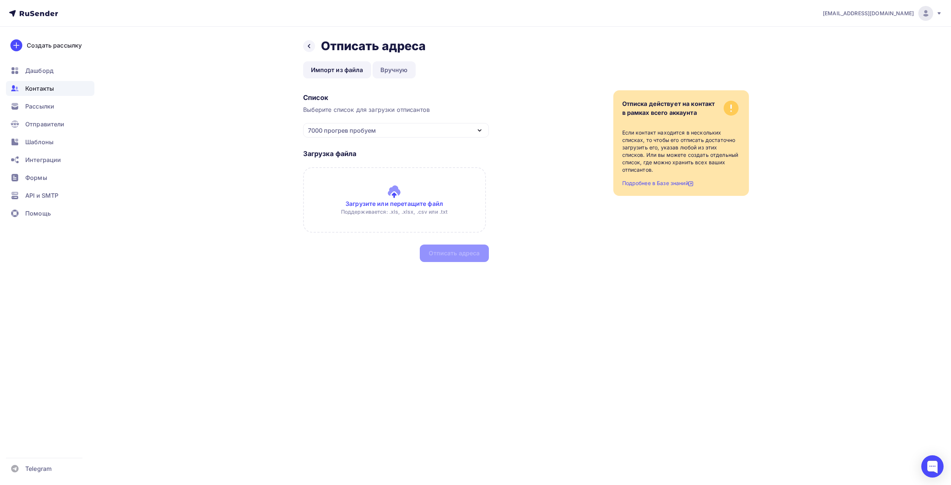
click at [388, 70] on link "Вручную" at bounding box center [394, 69] width 43 height 17
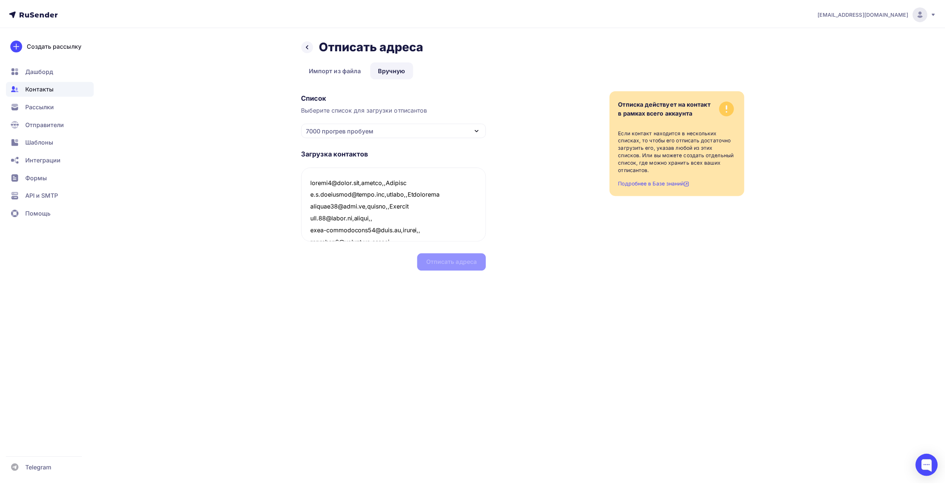
scroll to position [1193, 0]
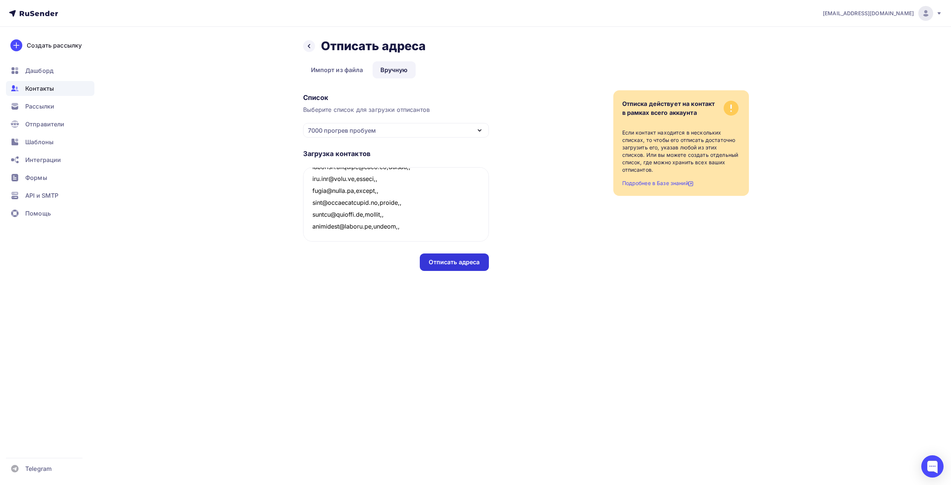
type textarea "nyegor2@gmail.com,active,,Хамаров b.b.ismailoff@gmail.com,active,,Абдуллаева ga…"
click at [461, 265] on div "Отписать адреса" at bounding box center [454, 262] width 51 height 9
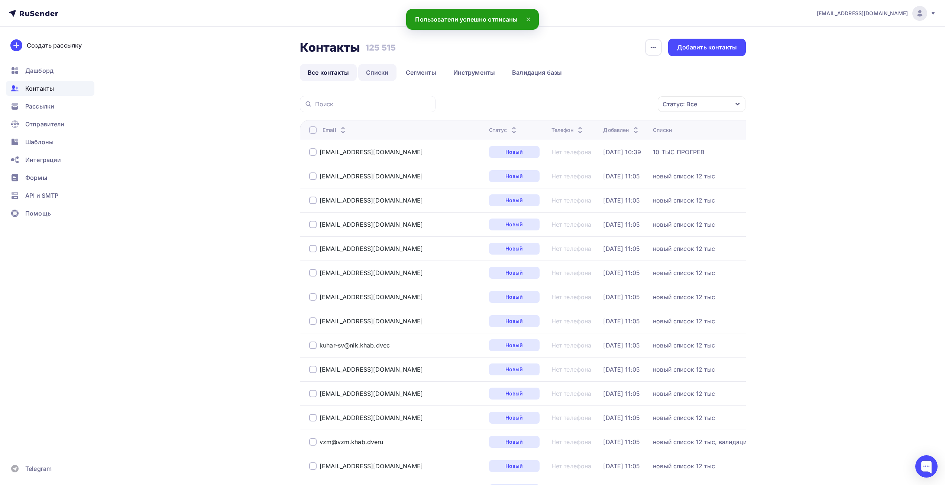
click at [375, 74] on link "Списки" at bounding box center [377, 72] width 38 height 17
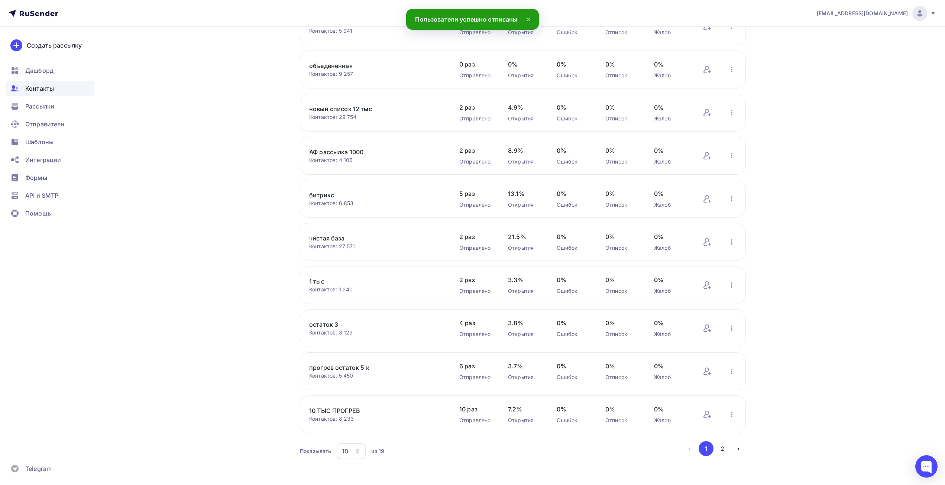
scroll to position [91, 0]
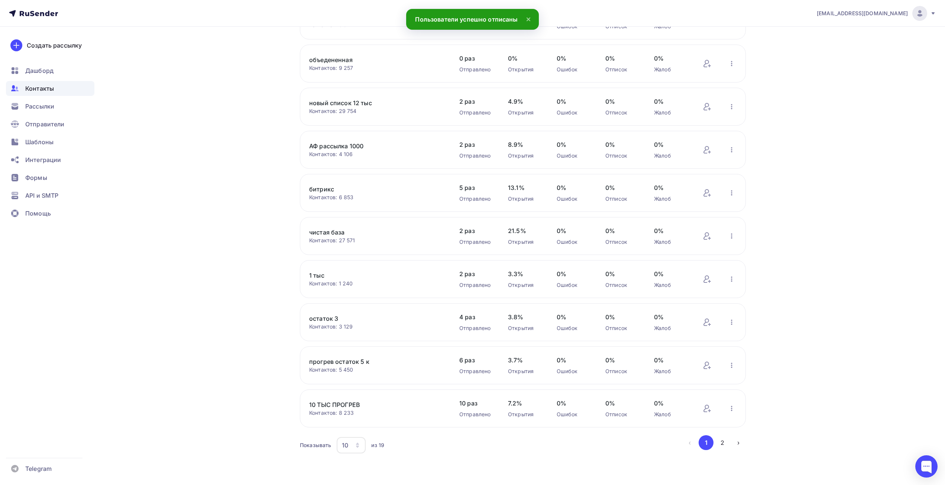
click at [355, 450] on div "10" at bounding box center [351, 445] width 29 height 16
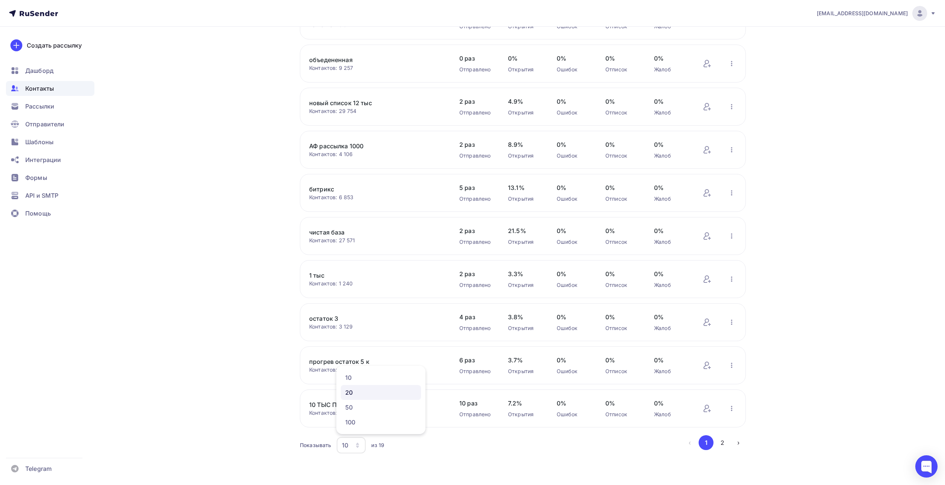
click at [360, 392] on div "20" at bounding box center [380, 392] width 71 height 9
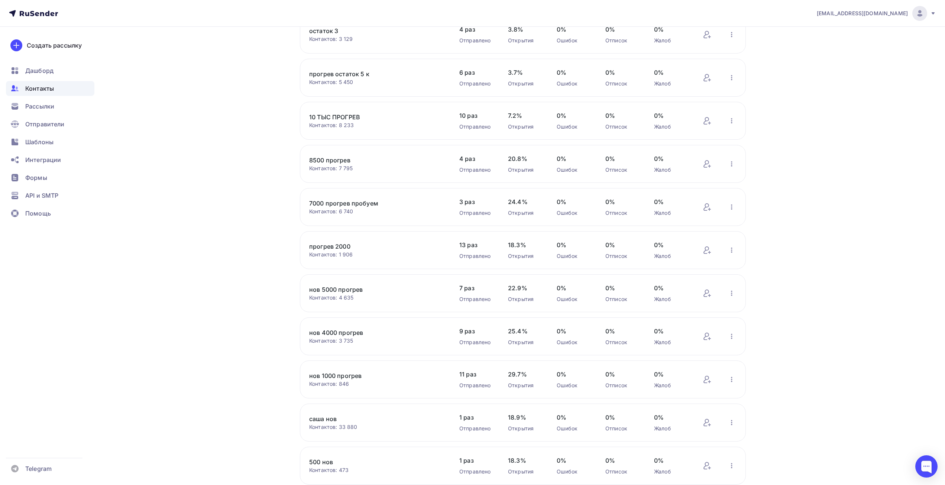
scroll to position [351, 0]
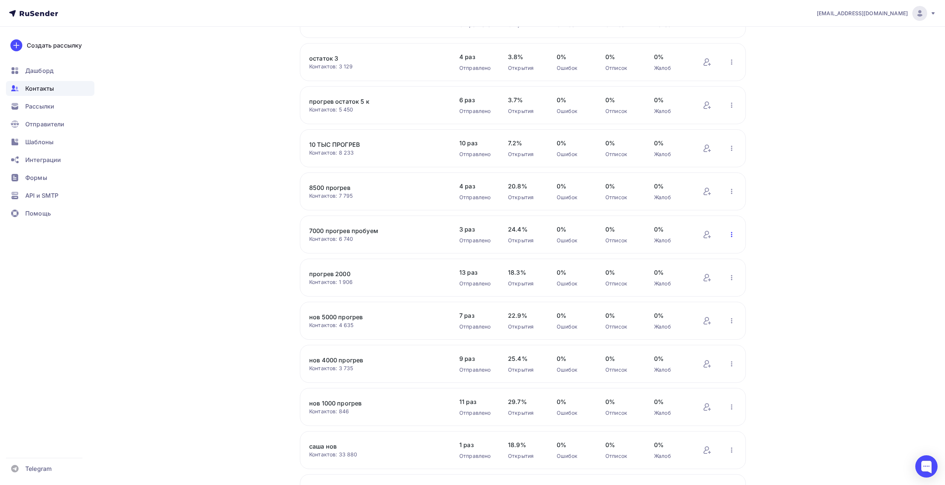
click at [729, 235] on icon "button" at bounding box center [731, 234] width 9 height 9
click at [671, 330] on div "Актуализация контактов" at bounding box center [683, 327] width 104 height 12
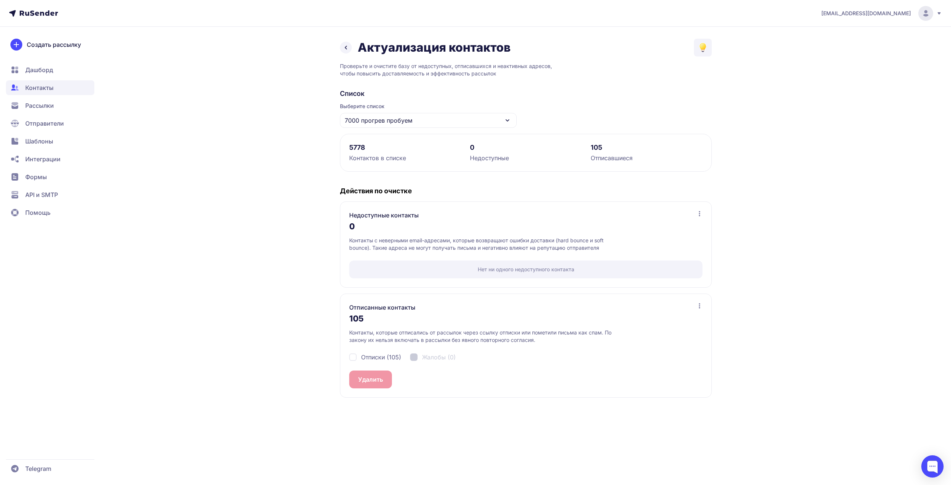
click at [367, 355] on span "Отписки (105)" at bounding box center [381, 357] width 40 height 9
checkbox input "true"
click at [386, 385] on button "Удалить 105" at bounding box center [375, 379] width 53 height 18
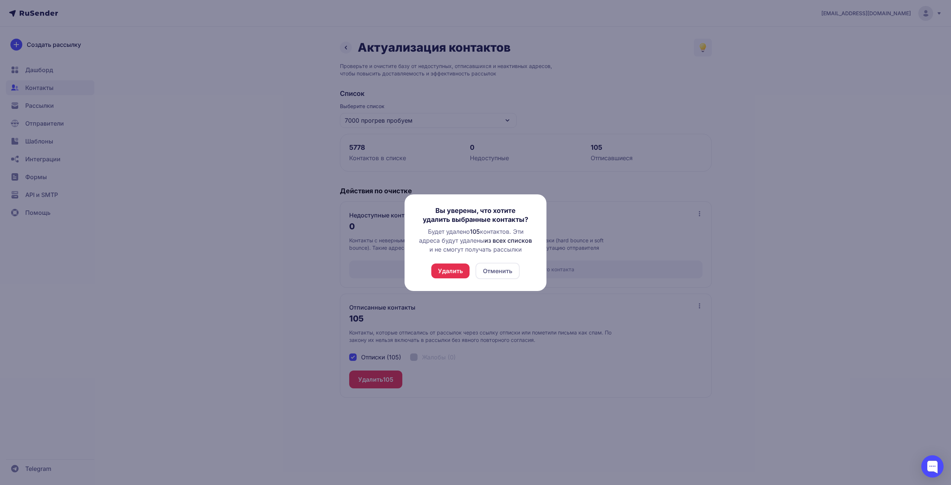
click at [454, 272] on button "Удалить" at bounding box center [450, 270] width 38 height 15
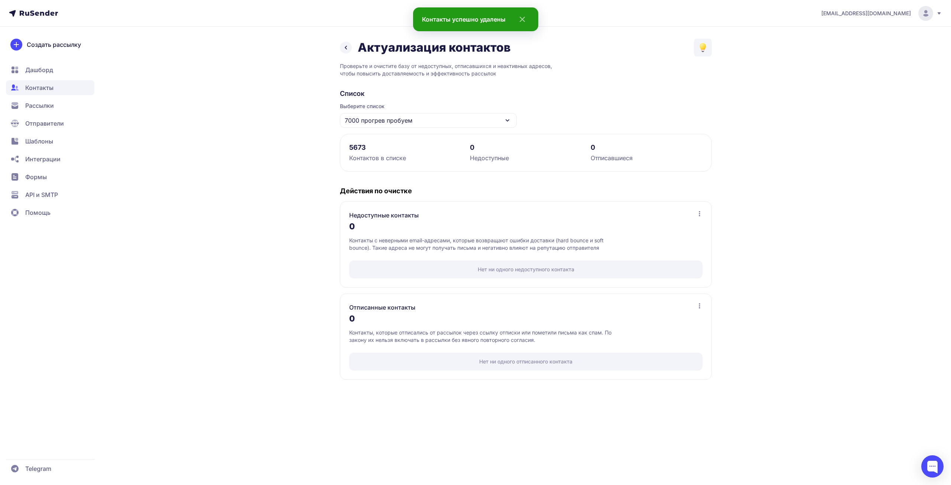
click at [486, 116] on div "7000 прогрев пробуем" at bounding box center [428, 120] width 177 height 15
click at [548, 61] on div "Актуализация контактов Проверьте и очистите базу от недоступных, отписавшихся и…" at bounding box center [526, 214] width 372 height 350
click at [698, 214] on icon at bounding box center [700, 214] width 6 height 6
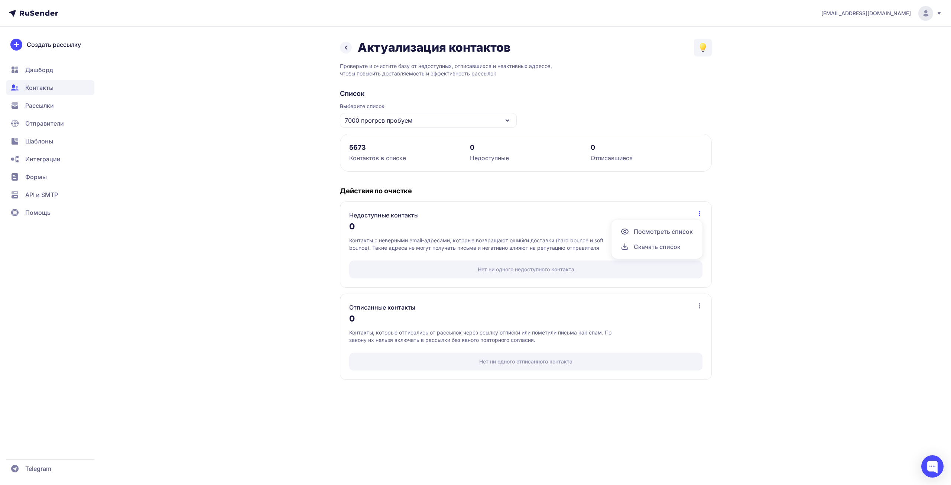
click at [701, 184] on div "5673 Контактов в списке 0 Недоступные 0 Отписавшиеся Действия по очистке Недост…" at bounding box center [526, 257] width 372 height 246
click at [342, 47] on icon at bounding box center [345, 47] width 9 height 9
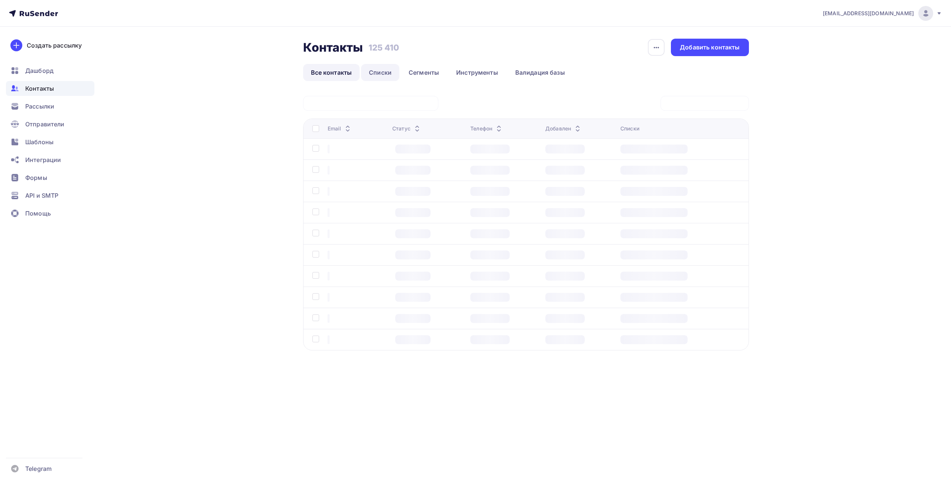
click at [373, 73] on link "Списки" at bounding box center [380, 72] width 38 height 17
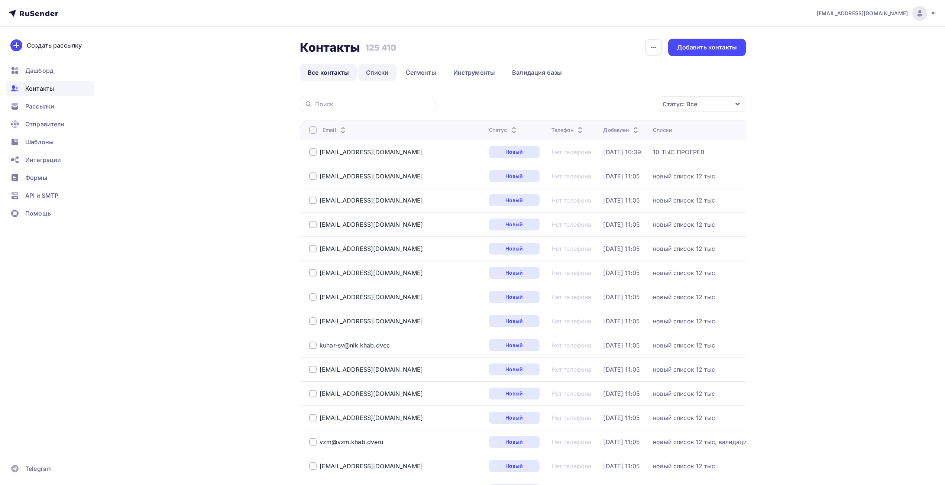
click at [373, 73] on link "Списки" at bounding box center [377, 72] width 38 height 17
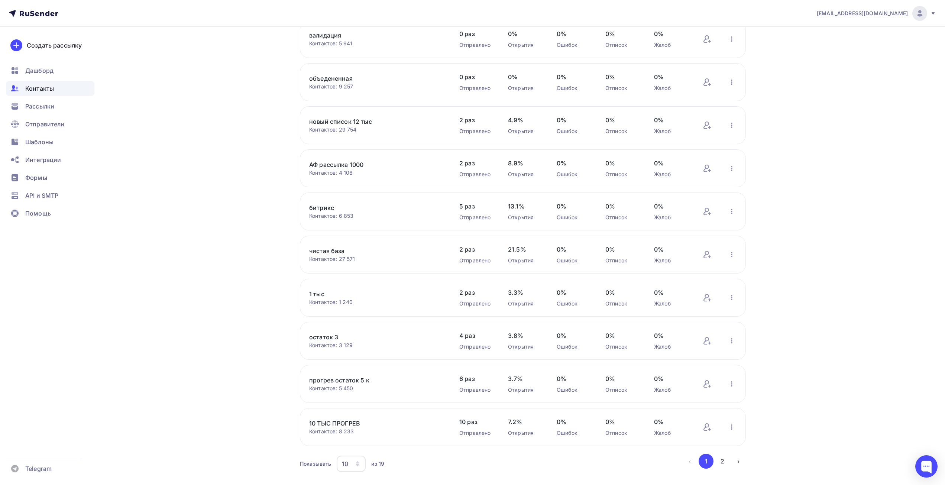
scroll to position [91, 0]
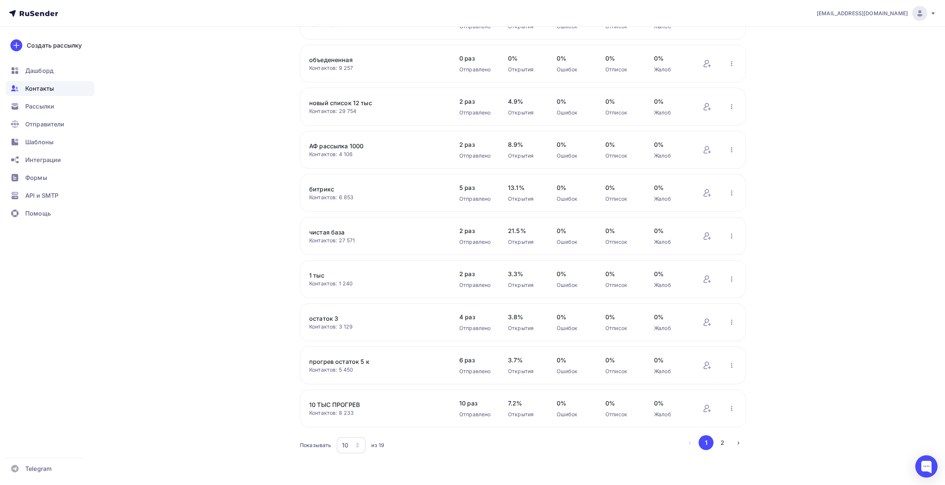
click at [351, 447] on div "10" at bounding box center [351, 445] width 29 height 16
click at [359, 403] on div "50" at bounding box center [380, 407] width 71 height 9
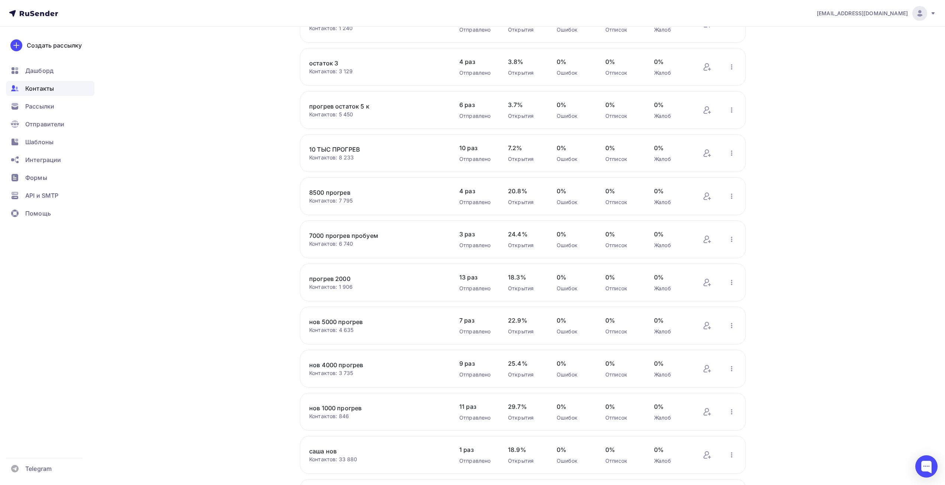
scroll to position [351, 0]
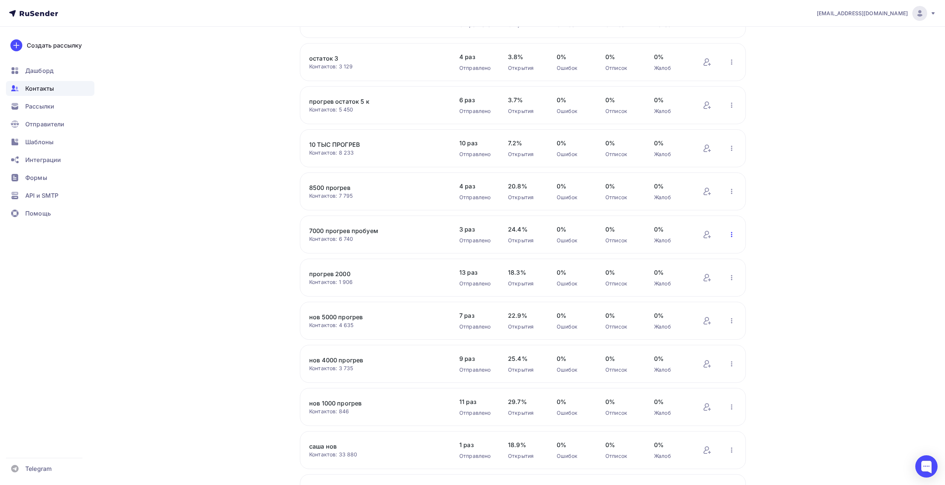
click at [732, 236] on icon "button" at bounding box center [731, 234] width 1 height 5
click at [680, 310] on div "Отписать адреса" at bounding box center [683, 309] width 104 height 12
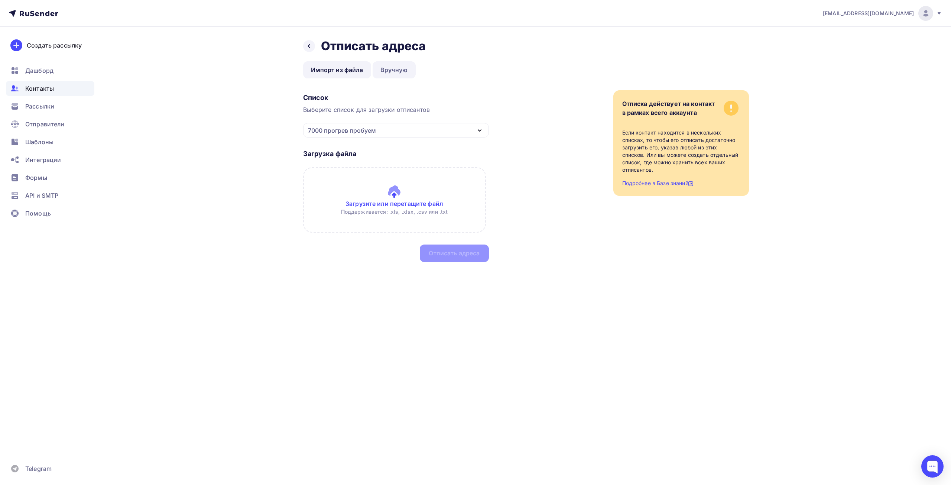
click at [384, 71] on link "Вручную" at bounding box center [394, 69] width 43 height 17
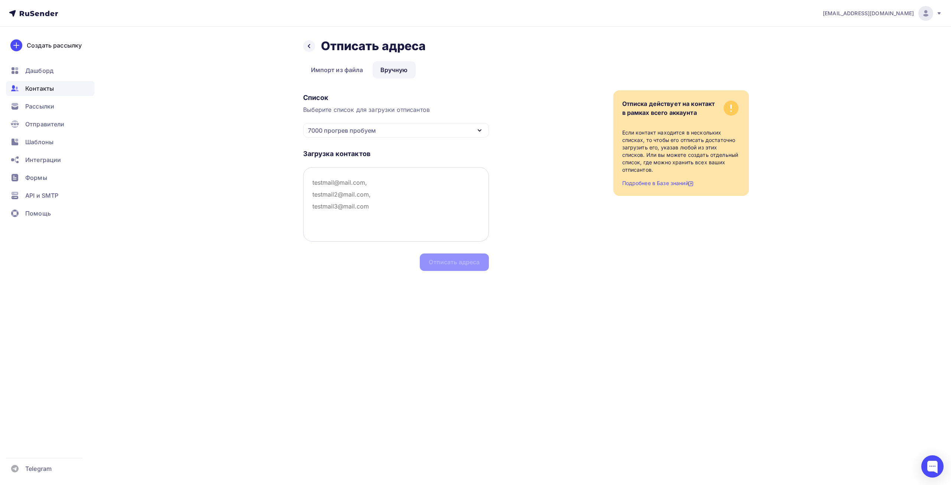
click at [319, 186] on textarea at bounding box center [396, 204] width 186 height 74
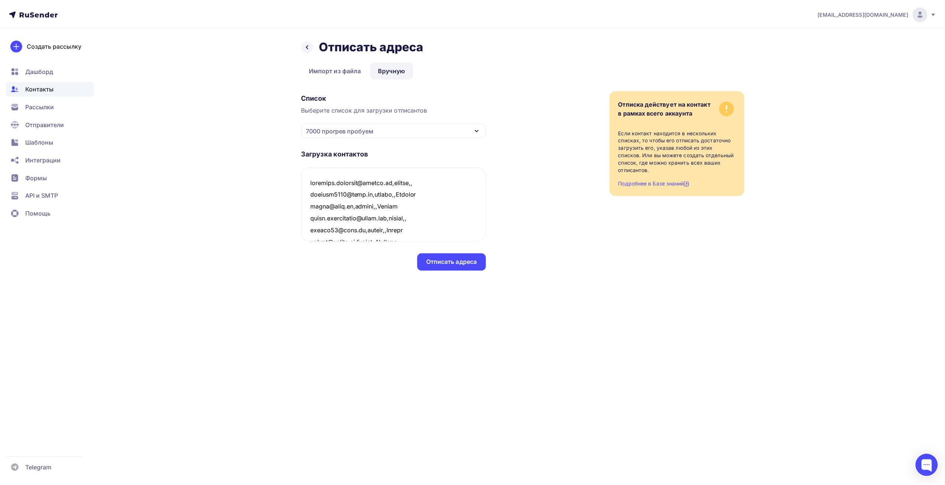
scroll to position [290, 0]
type textarea "katerina.karetina@yandex.ru,active,, vaseluk1701@mail.ru,active,,Васелюк xproy@…"
click at [461, 256] on div "Отписать адреса" at bounding box center [454, 261] width 69 height 17
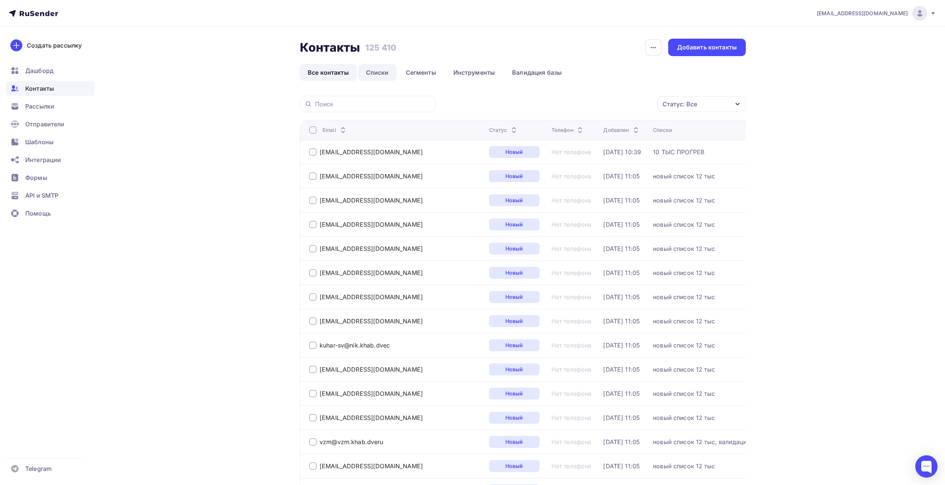
click at [374, 70] on link "Списки" at bounding box center [377, 72] width 38 height 17
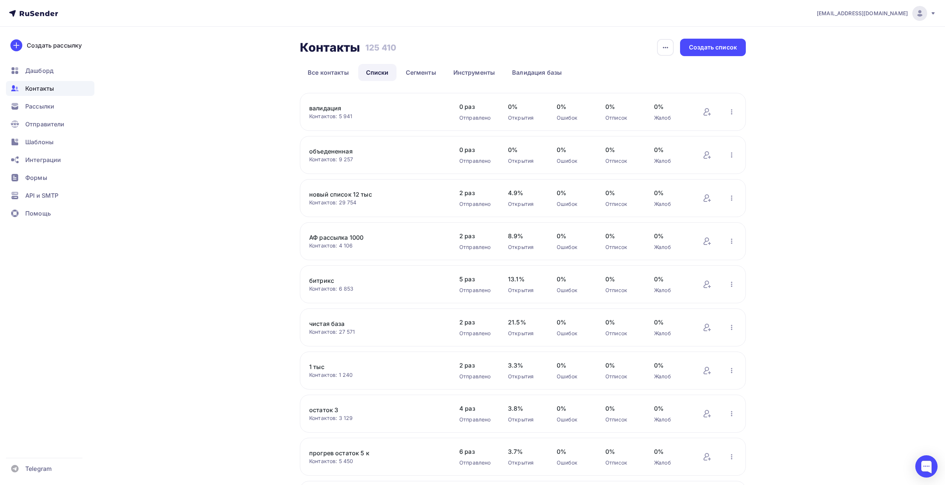
click at [404, 290] on div "Контактов: 6 853" at bounding box center [376, 288] width 135 height 7
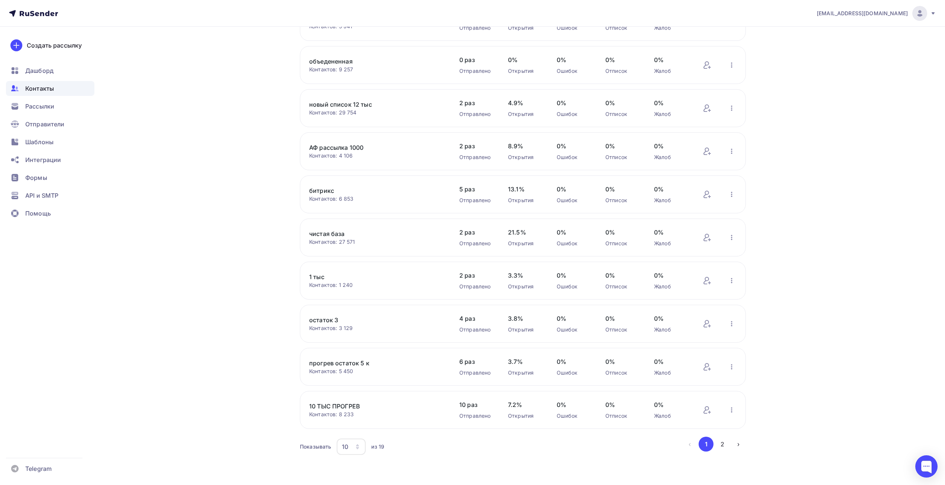
scroll to position [91, 0]
click at [347, 445] on div "10" at bounding box center [345, 445] width 6 height 9
click at [351, 407] on div "50" at bounding box center [380, 407] width 71 height 9
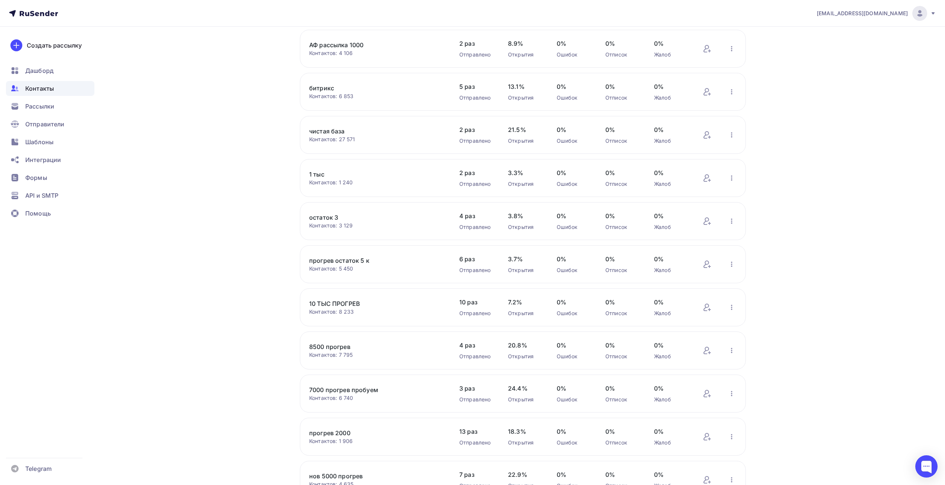
scroll to position [277, 0]
click at [731, 309] on icon "button" at bounding box center [731, 308] width 1 height 5
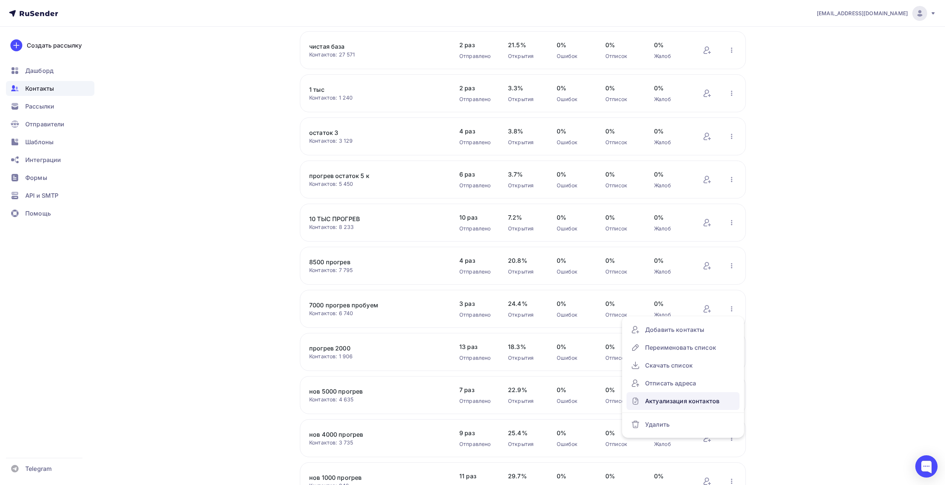
click at [701, 401] on div "Актуализация контактов" at bounding box center [683, 401] width 104 height 12
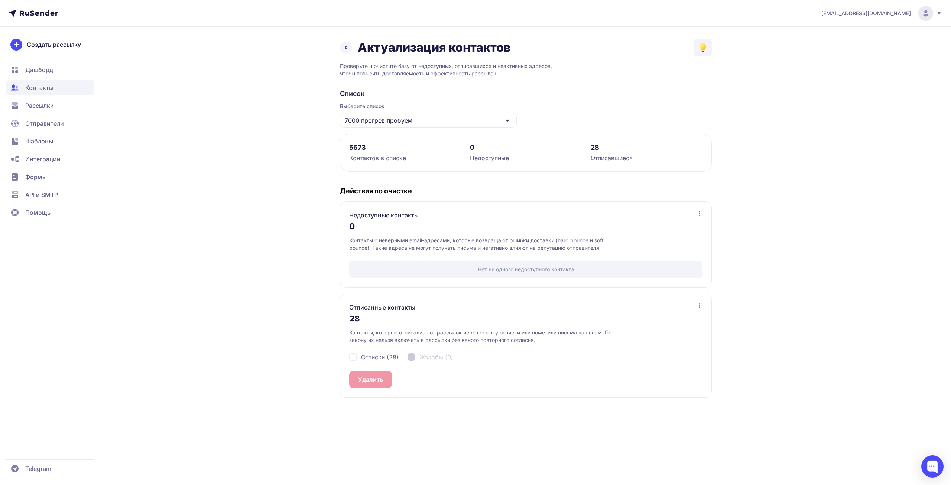
click at [373, 359] on span "Отписки (28)" at bounding box center [380, 357] width 38 height 9
checkbox input "true"
click at [377, 374] on button "Удалить 28" at bounding box center [374, 379] width 50 height 18
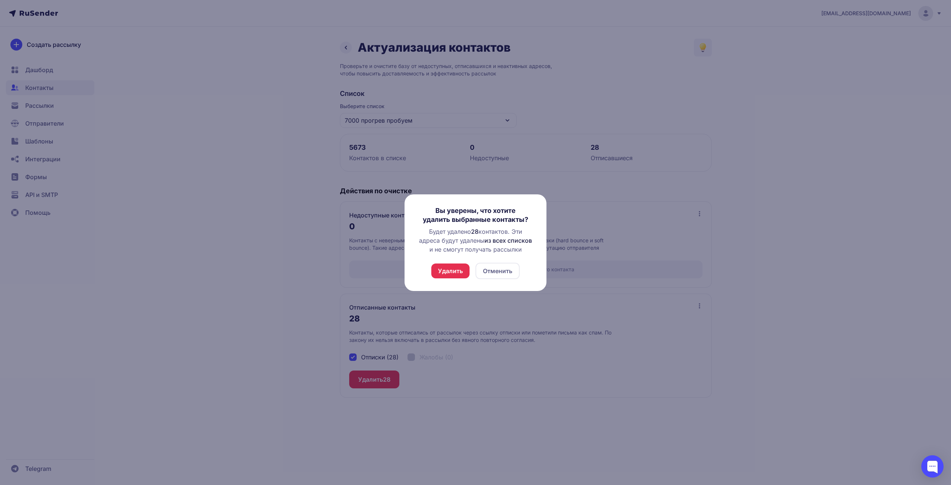
click at [462, 275] on button "Удалить" at bounding box center [450, 270] width 38 height 15
